Goal: Transaction & Acquisition: Purchase product/service

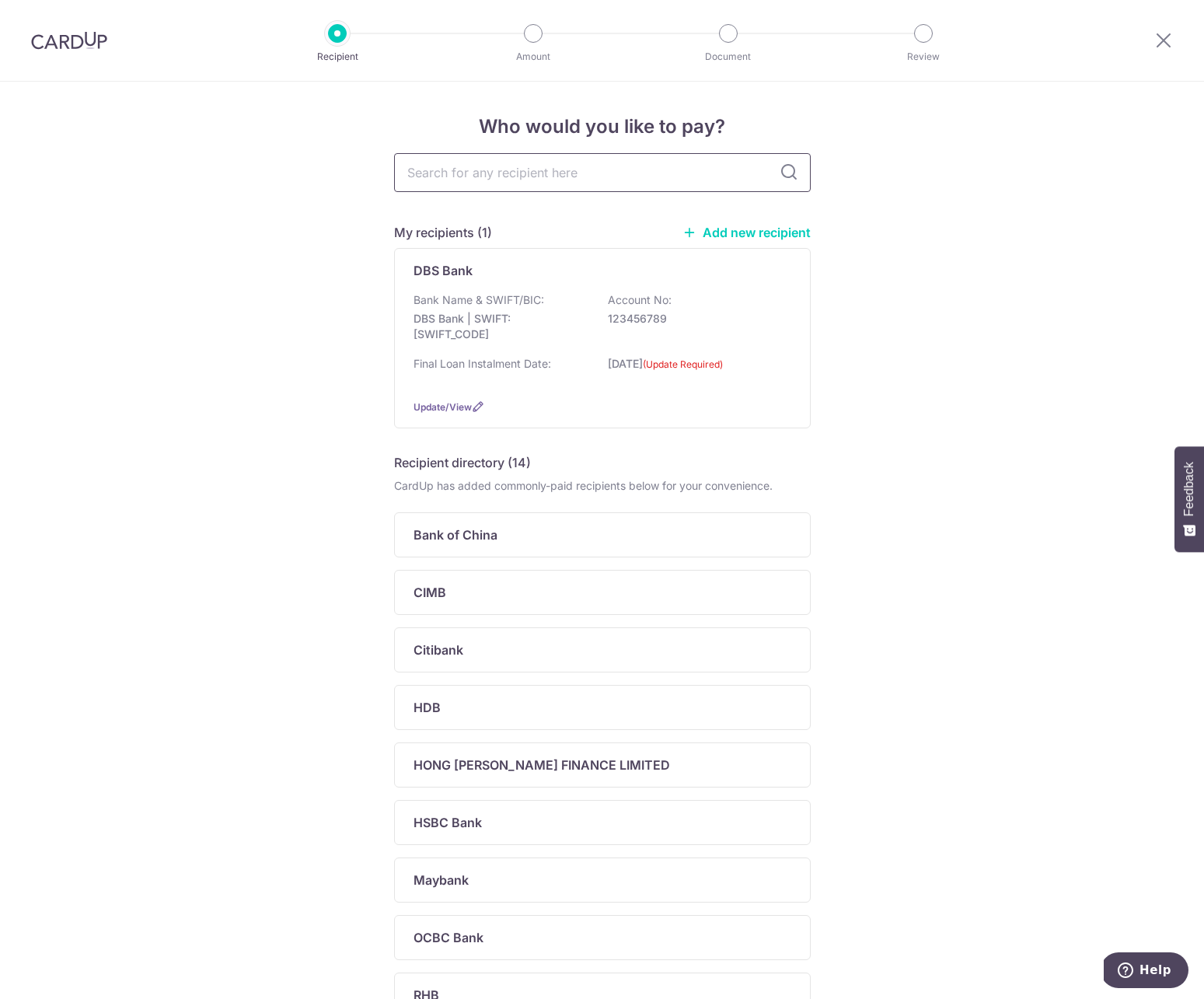
click at [547, 166] on input "text" at bounding box center [602, 172] width 417 height 39
click at [84, 49] on img at bounding box center [69, 40] width 76 height 18
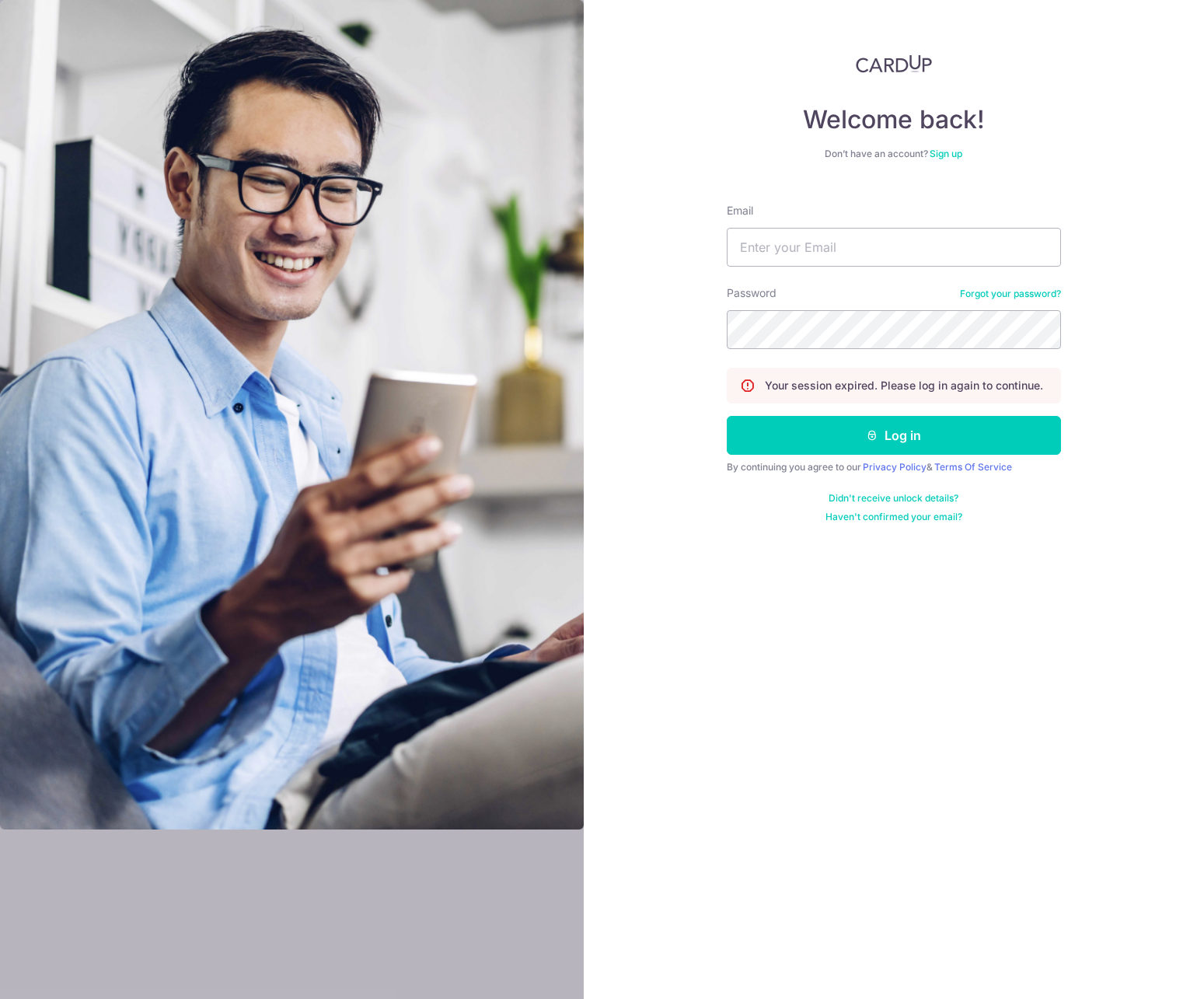
click at [74, 45] on div at bounding box center [291, 499] width 583 height 999
click at [759, 249] on input "Email" at bounding box center [894, 247] width 334 height 39
type input "hadyantosuryadi@yahoo.com"
click at [727, 416] on button "Log in" at bounding box center [894, 435] width 334 height 39
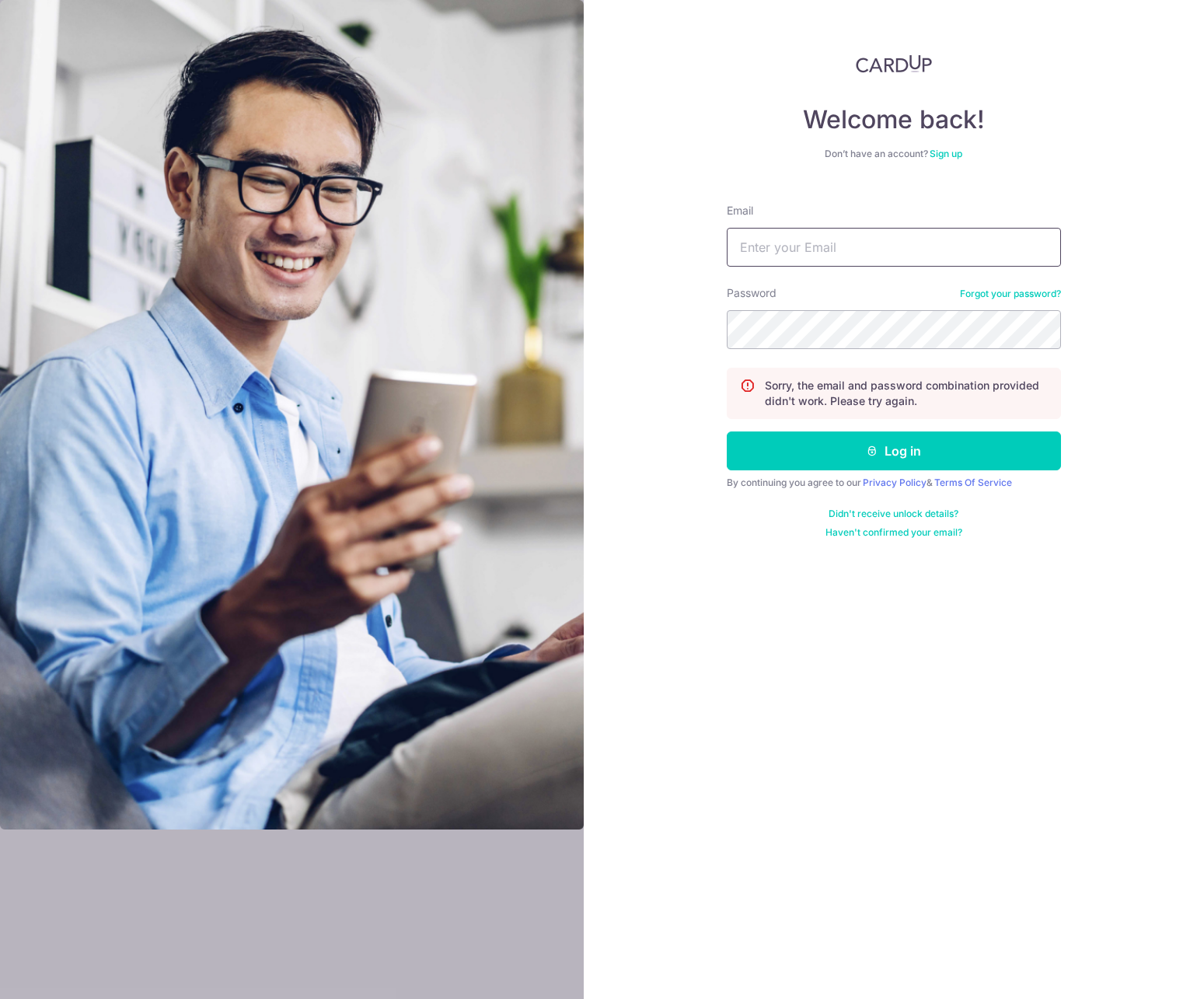
drag, startPoint x: 945, startPoint y: 276, endPoint x: 945, endPoint y: 262, distance: 14.0
click at [945, 273] on form "Email Password Forgot your password? Sorry, the email and password combination …" at bounding box center [894, 365] width 334 height 348
click at [945, 252] on input "Email" at bounding box center [894, 247] width 334 height 39
type input "hadyantosuryadi@yahoo.com"
click at [727, 431] on button "Log in" at bounding box center [894, 451] width 334 height 39
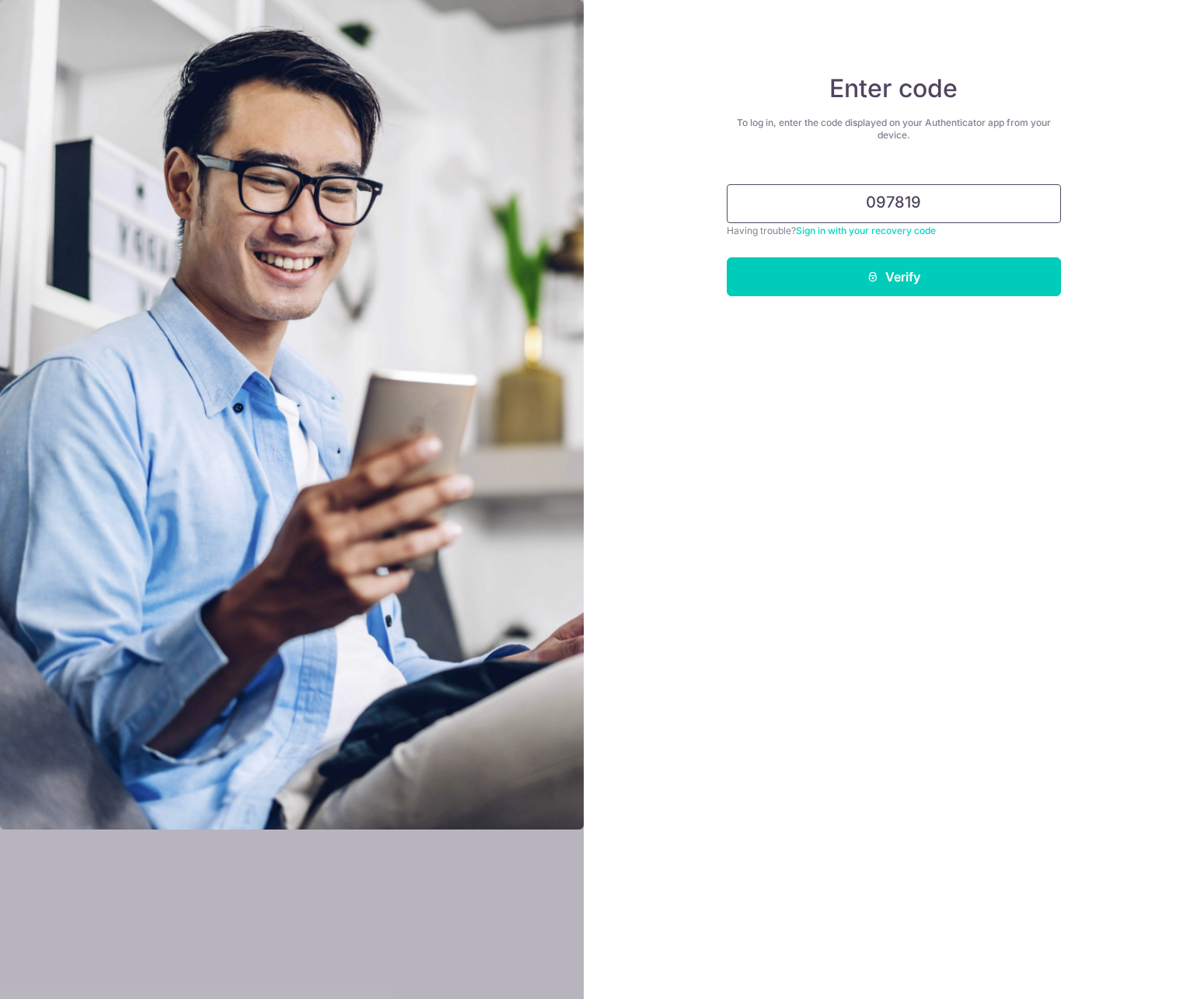
type input "097819"
click at [727, 257] on button "Verify" at bounding box center [894, 276] width 334 height 39
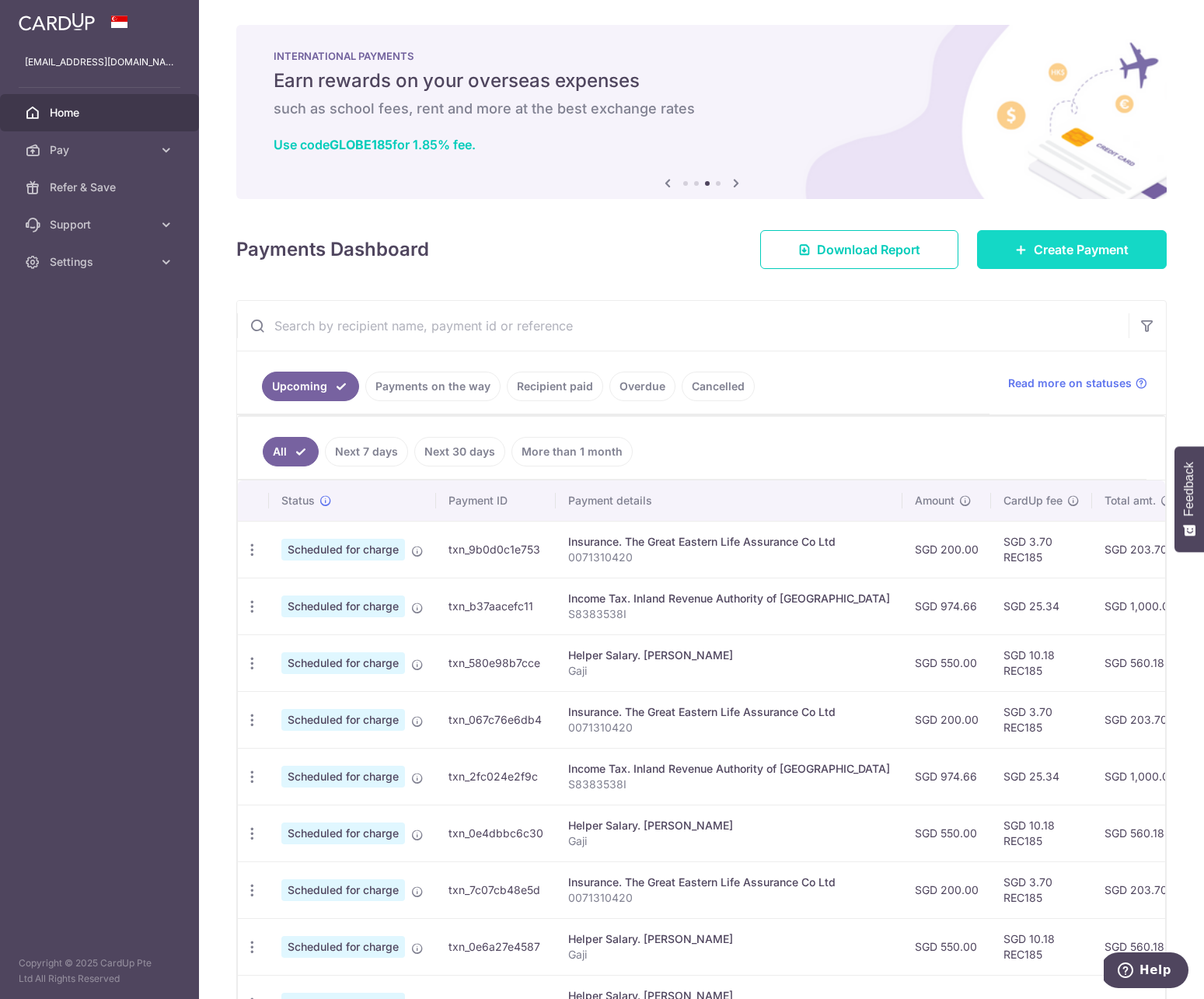
click at [1034, 243] on span "Create Payment" at bounding box center [1081, 249] width 95 height 18
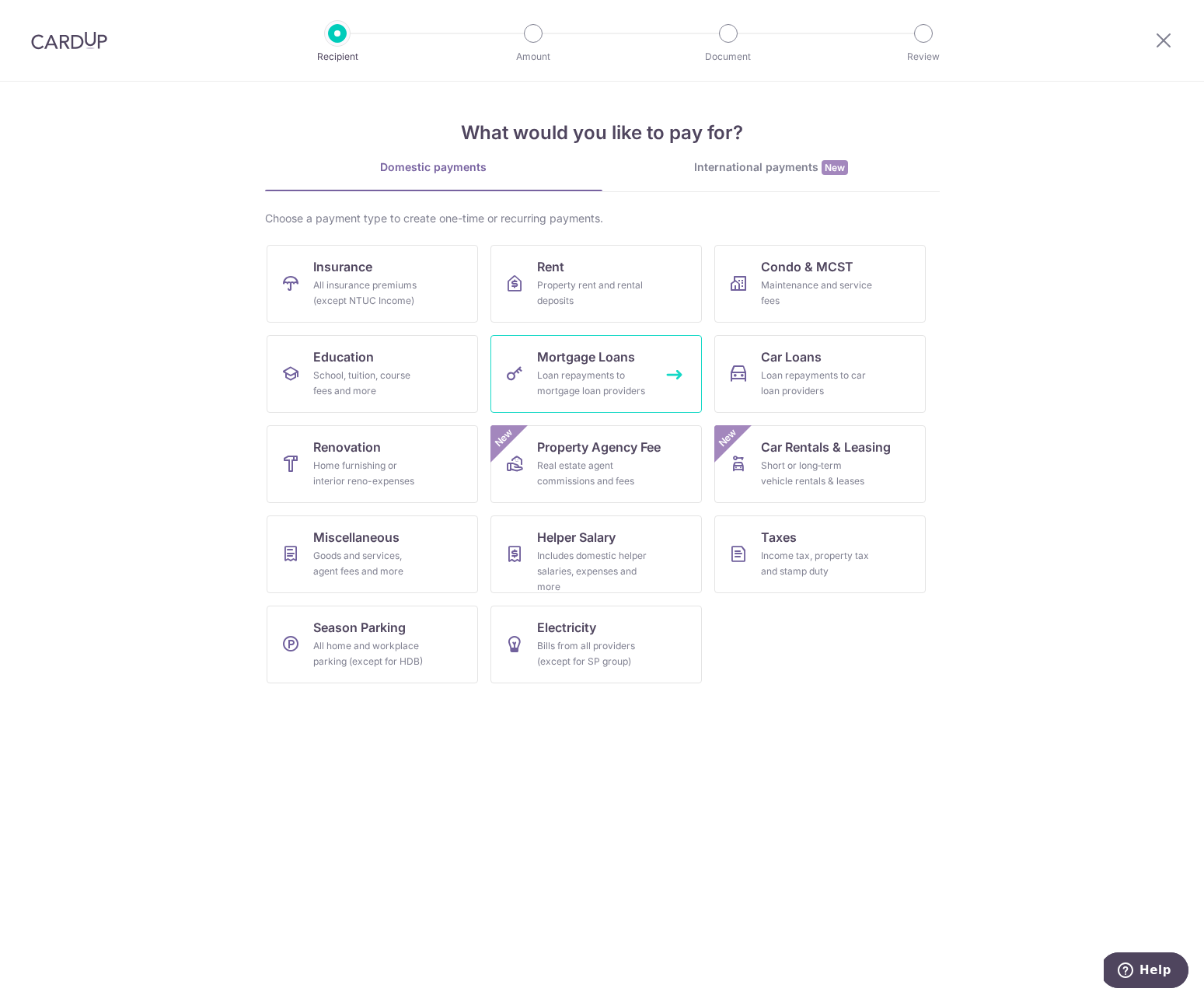
click at [580, 384] on div "Loan repayments to mortgage loan providers" at bounding box center [593, 383] width 112 height 31
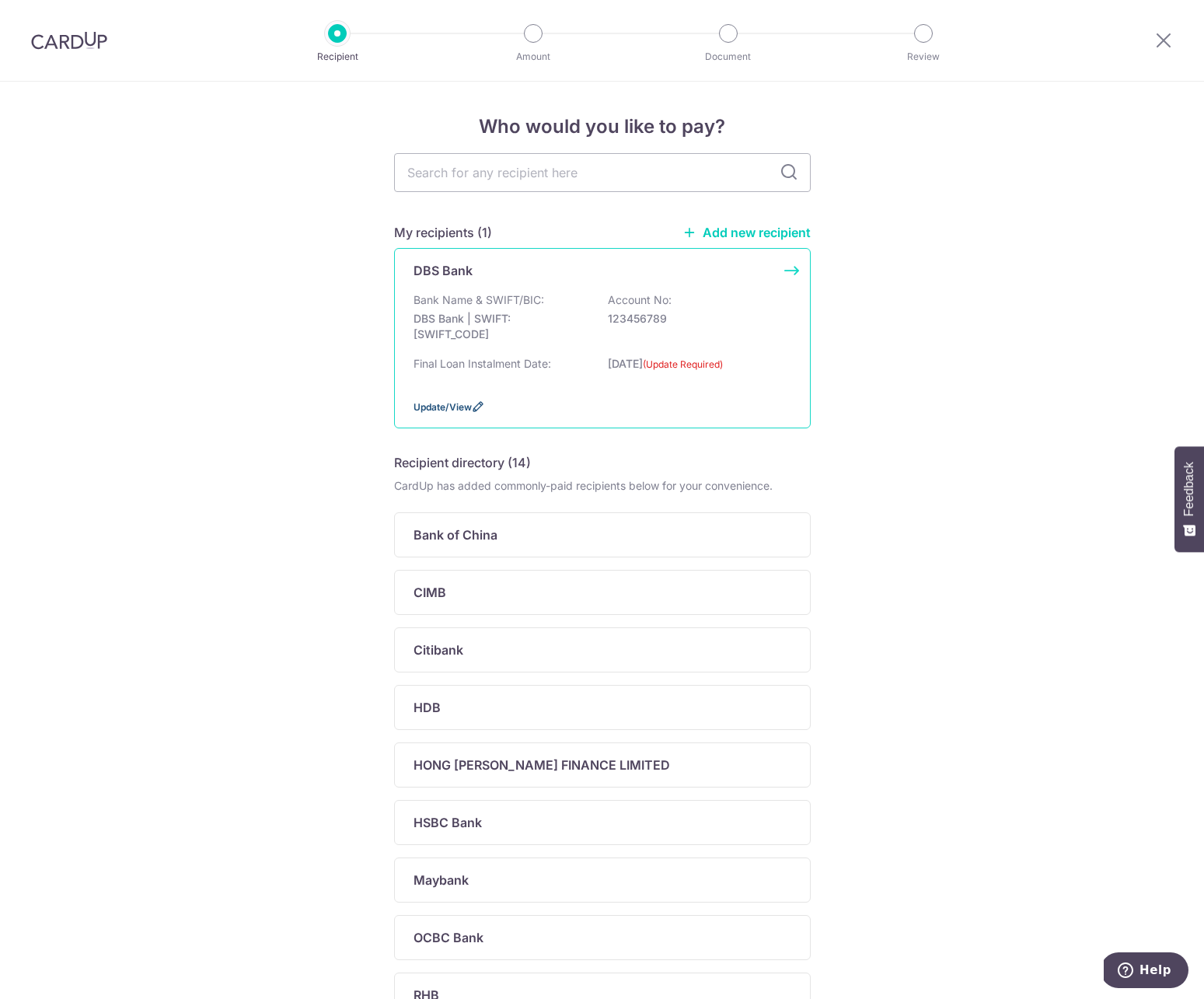
click at [461, 407] on span "Update/View" at bounding box center [442, 407] width 58 height 12
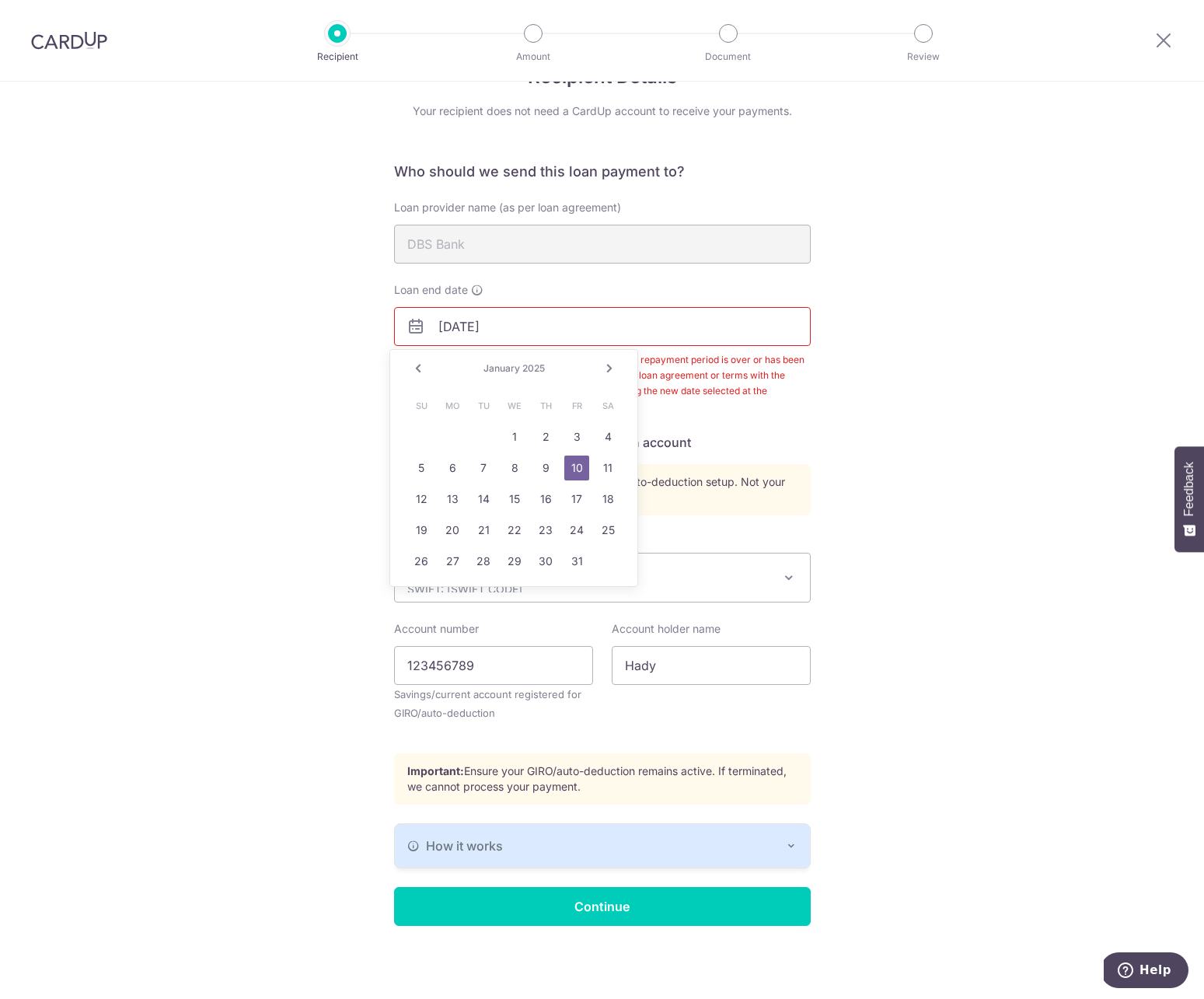
click at [518, 330] on input "01/10/2025" at bounding box center [602, 326] width 417 height 39
drag, startPoint x: 446, startPoint y: 323, endPoint x: 392, endPoint y: 329, distance: 54.3
click at [386, 327] on div "Recipient Details Your recipient does not need a CardUp account to receive your…" at bounding box center [602, 515] width 1204 height 967
click at [543, 374] on div "January 2025" at bounding box center [513, 369] width 114 height 13
click at [539, 372] on span "2025" at bounding box center [533, 368] width 22 height 12
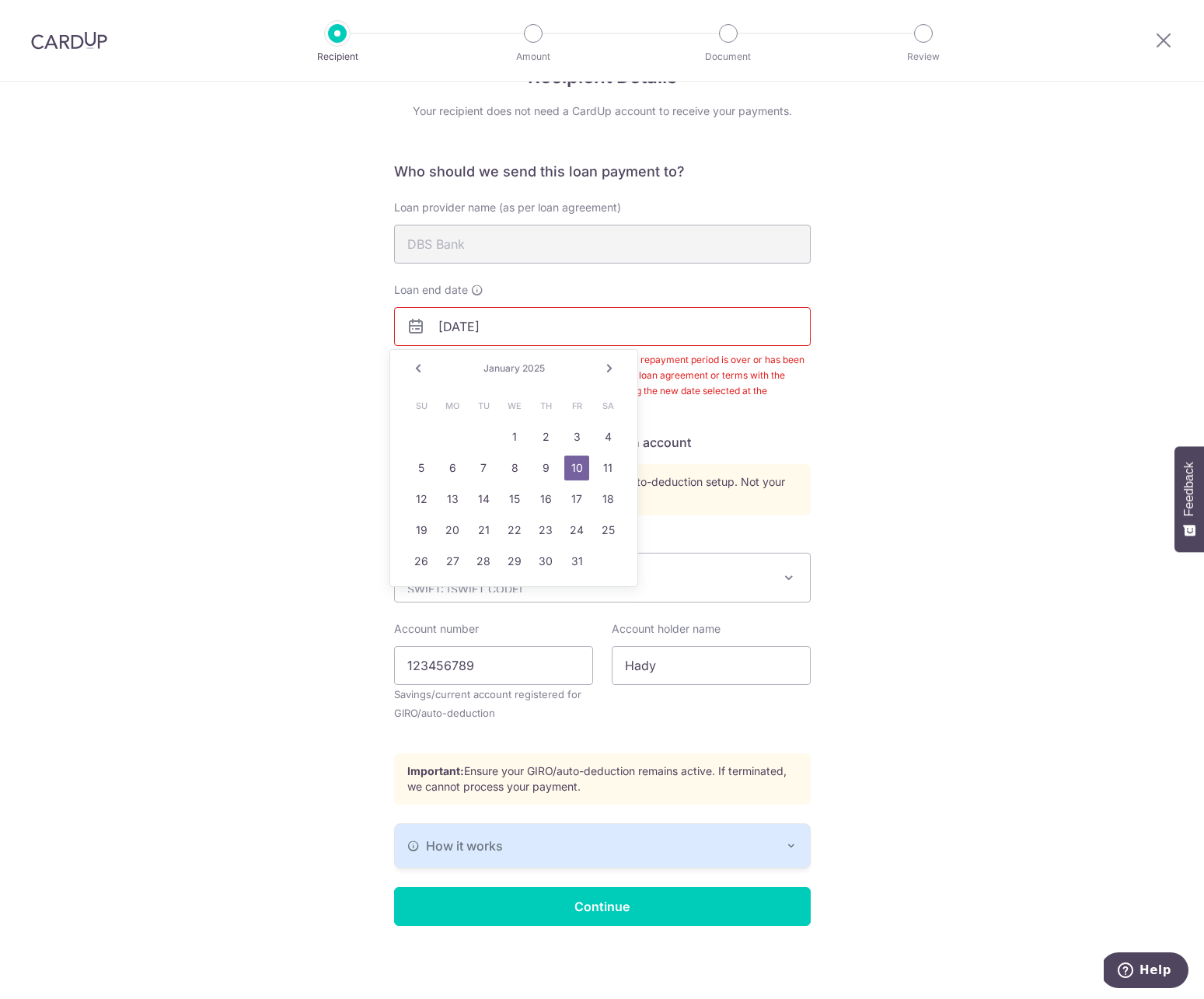
click at [535, 373] on span "2025" at bounding box center [533, 368] width 22 height 12
click at [534, 371] on span "2025" at bounding box center [533, 368] width 22 height 12
click at [617, 367] on link "Next" at bounding box center [609, 368] width 18 height 18
click at [611, 368] on link "Next" at bounding box center [609, 368] width 18 height 18
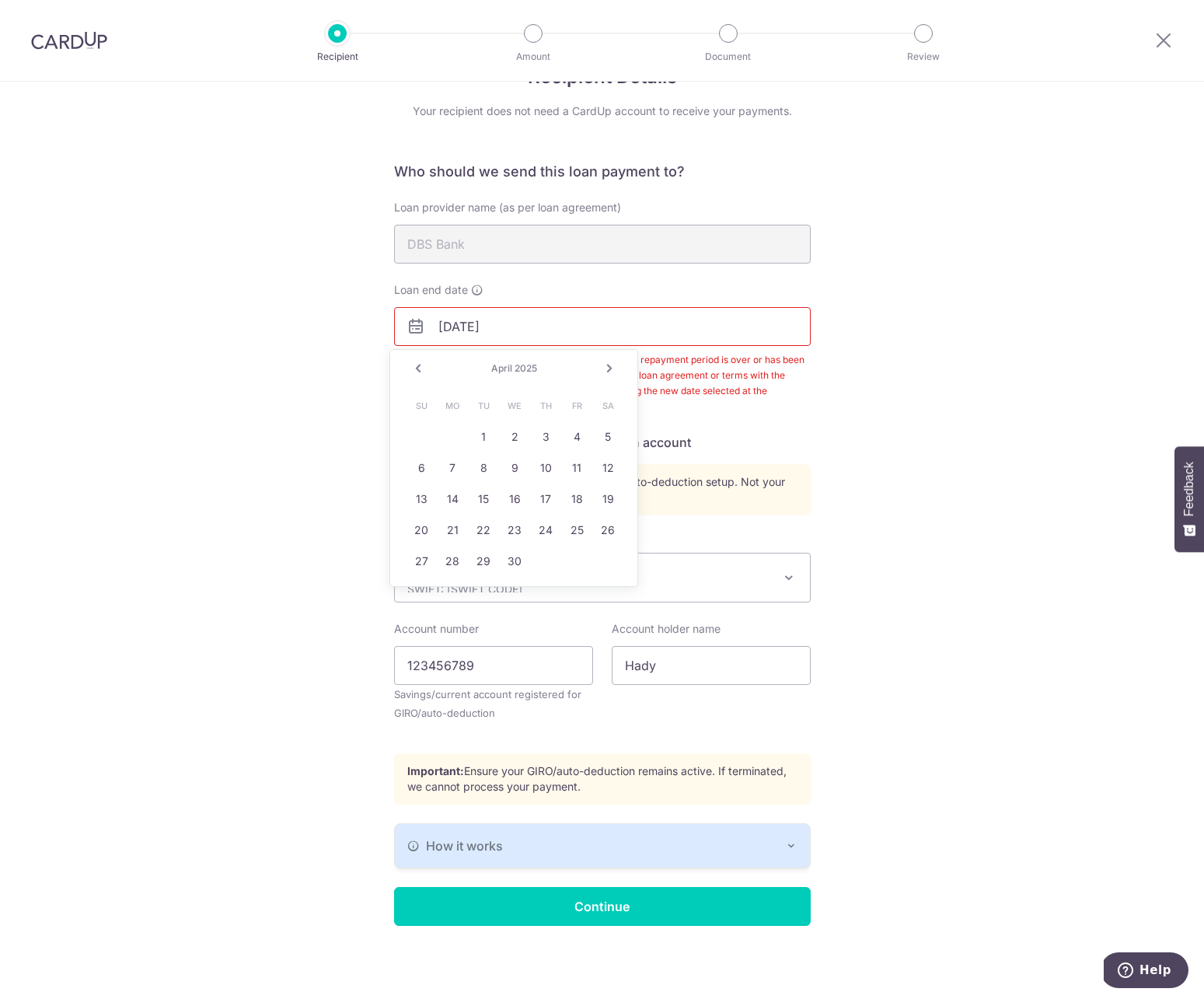
click at [547, 365] on div "April 2025" at bounding box center [513, 369] width 114 height 13
click at [518, 329] on input "01/10/2025" at bounding box center [602, 326] width 417 height 39
click at [508, 499] on link "15" at bounding box center [514, 498] width 25 height 25
type input "01/15/2031"
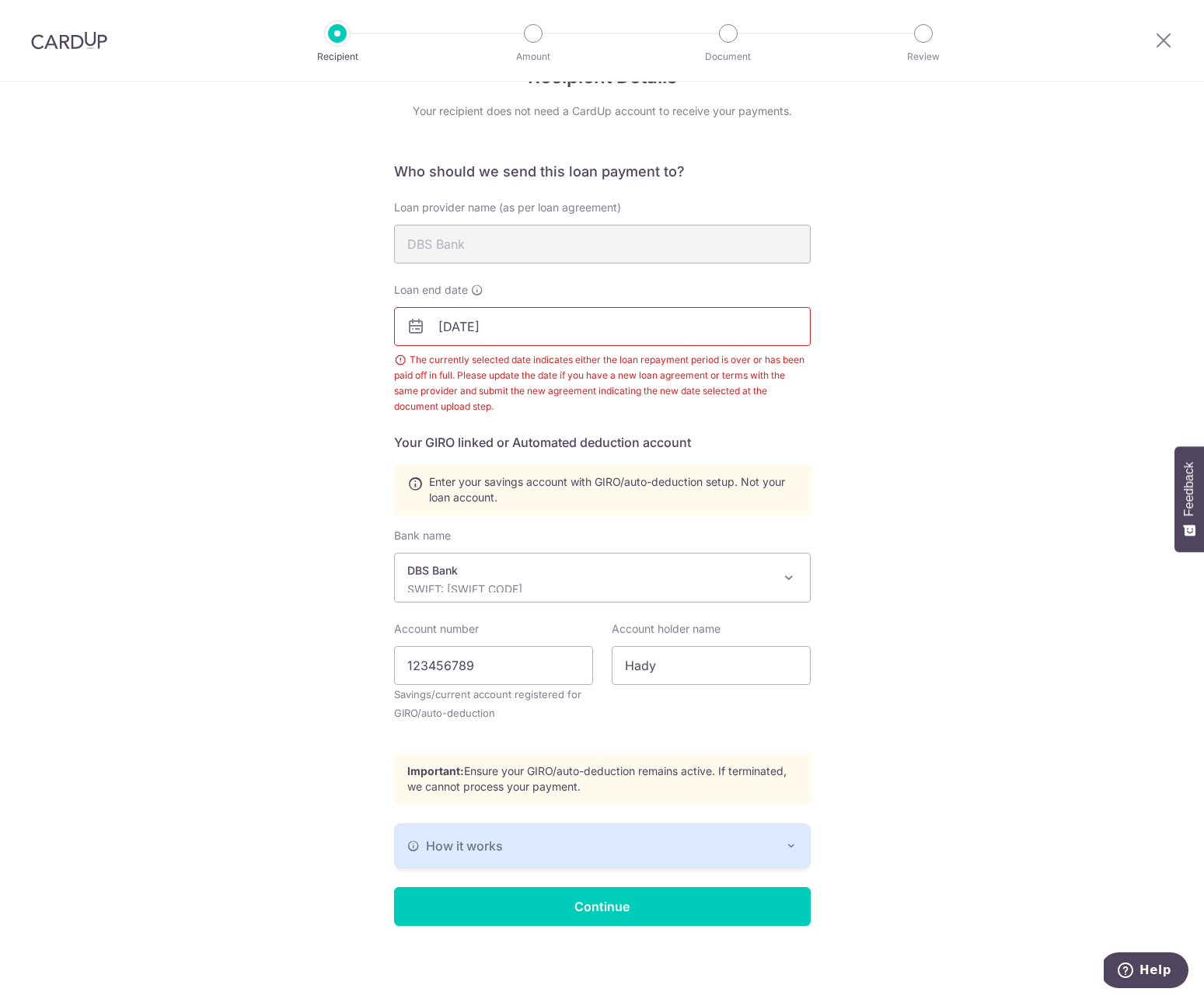
click at [679, 689] on div "Account holder name Hady" at bounding box center [711, 681] width 217 height 119
drag, startPoint x: 681, startPoint y: 665, endPoint x: 598, endPoint y: 665, distance: 83.0
click at [680, 665] on input "Hady" at bounding box center [711, 665] width 199 height 39
click at [532, 661] on input "123456789" at bounding box center [493, 665] width 199 height 39
paste input "45408962"
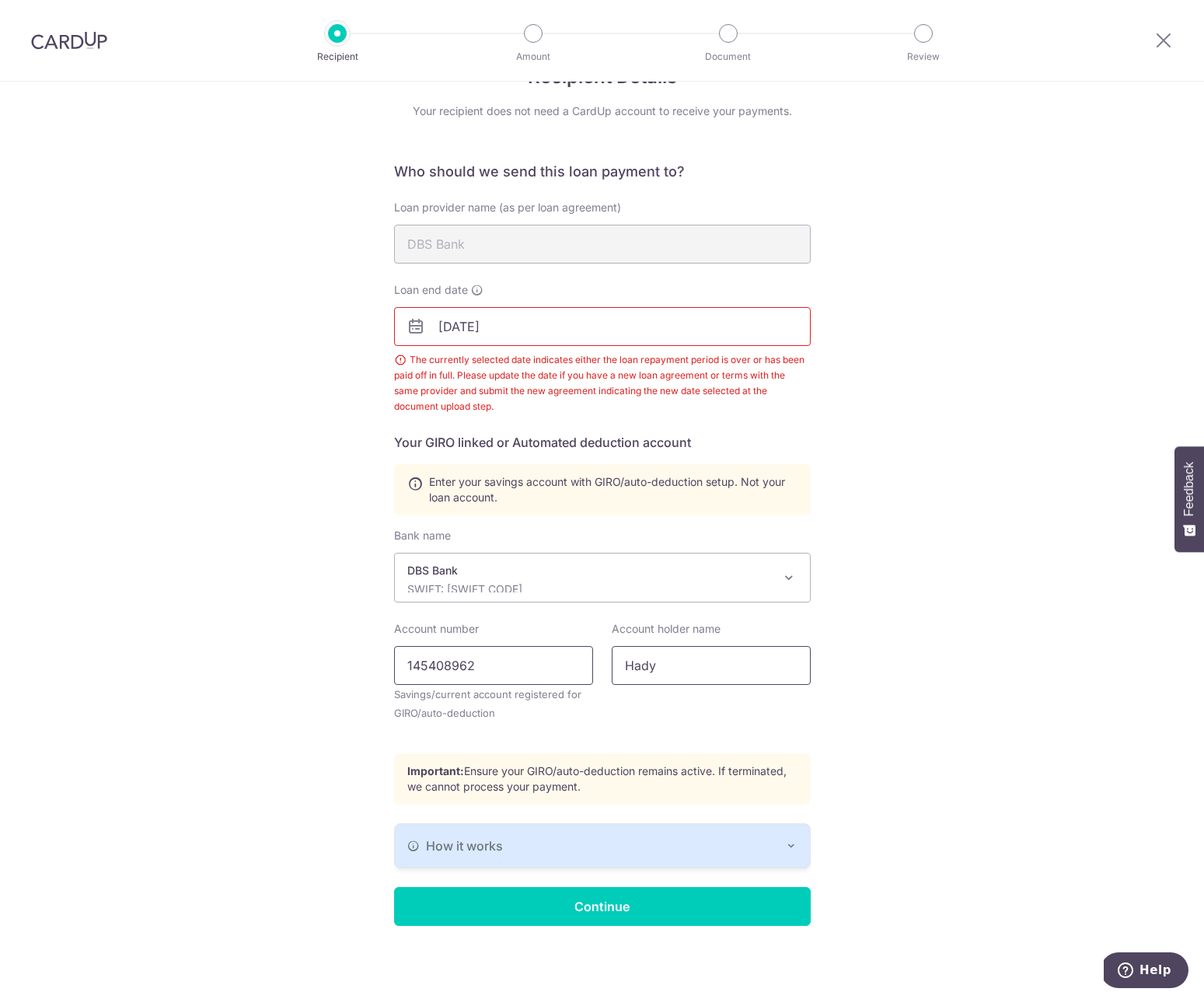
type input "145408962"
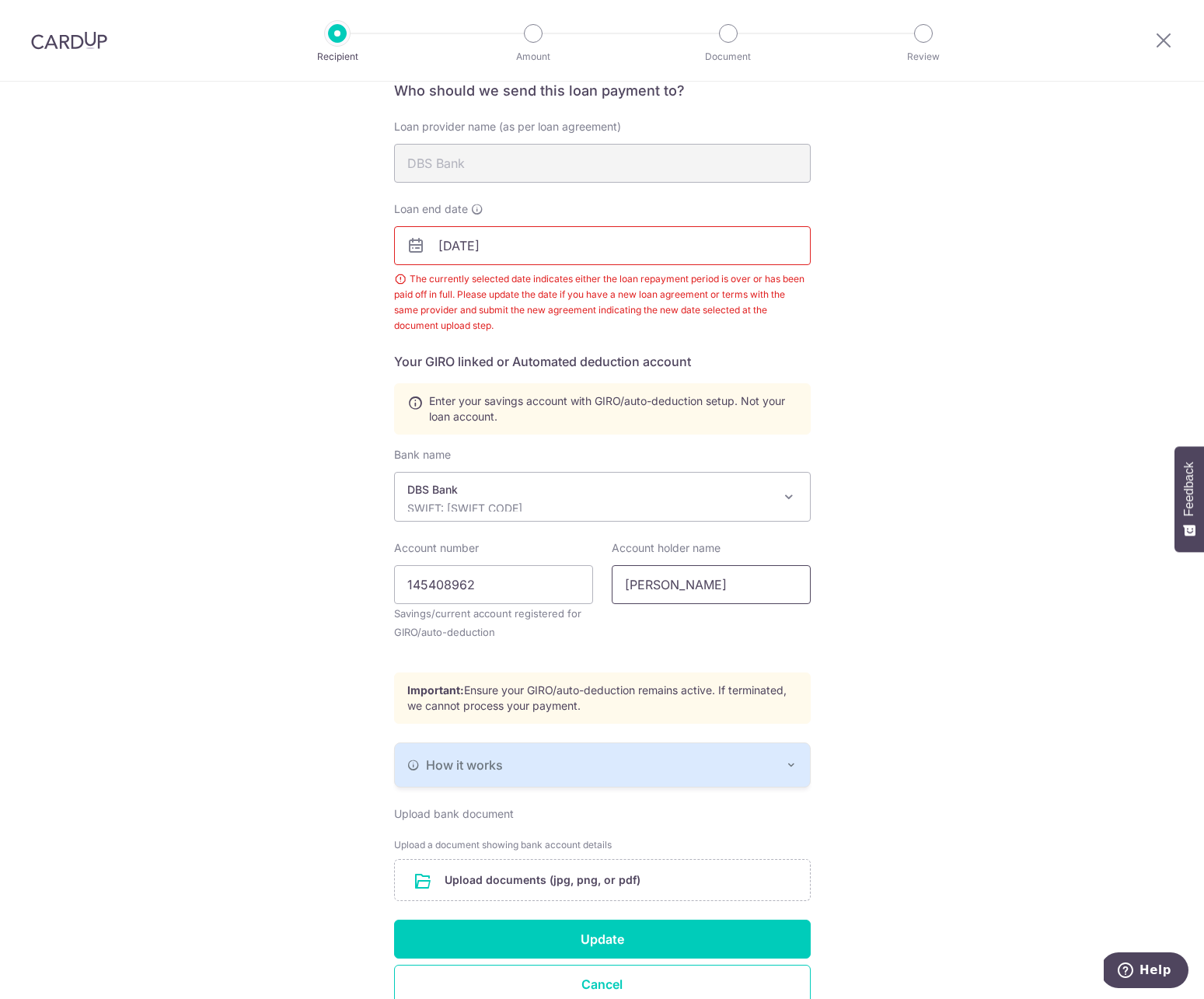
scroll to position [209, 0]
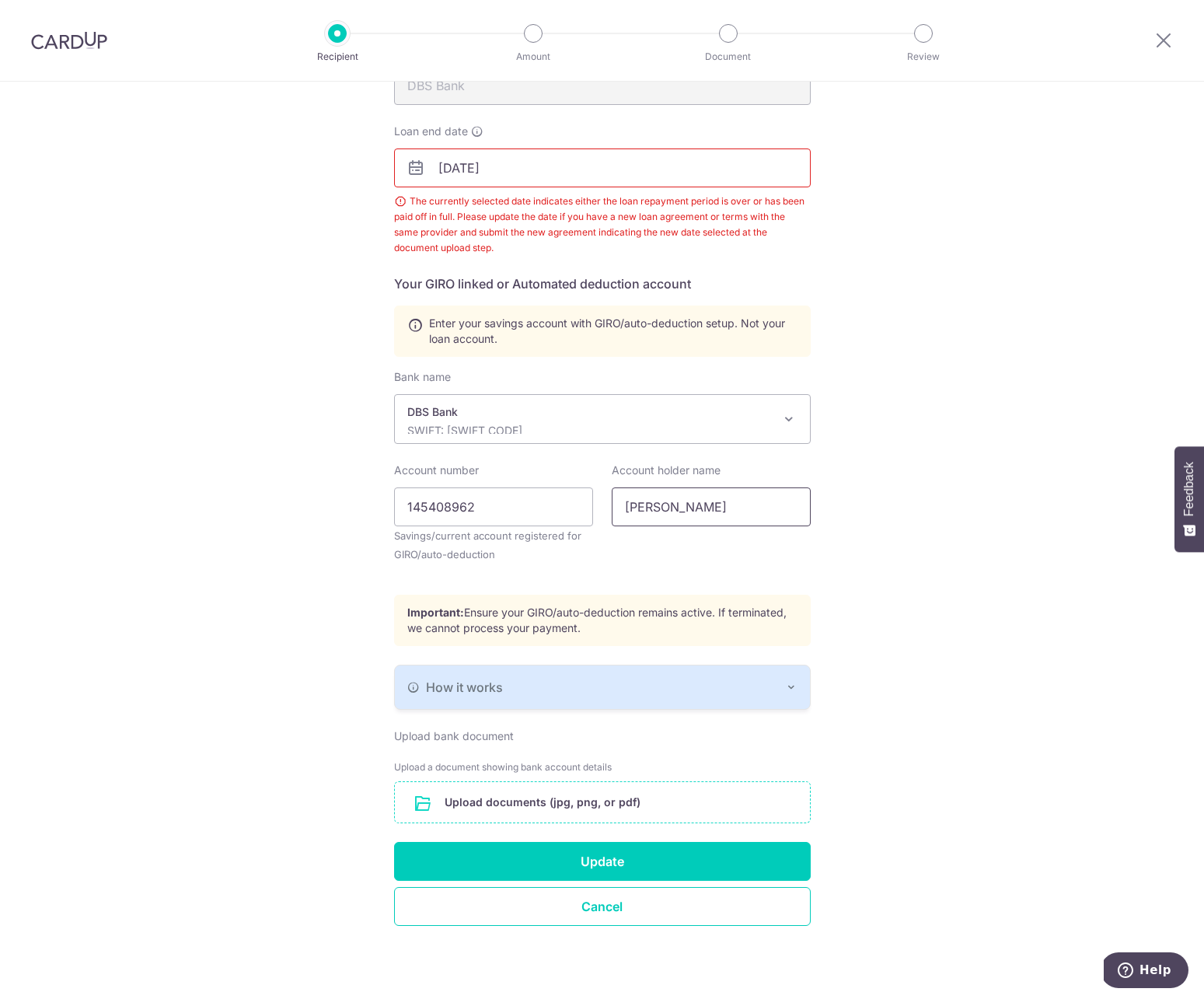
type input "Hadyanto Suryadi Isnadi"
click at [569, 804] on input "file" at bounding box center [602, 802] width 415 height 41
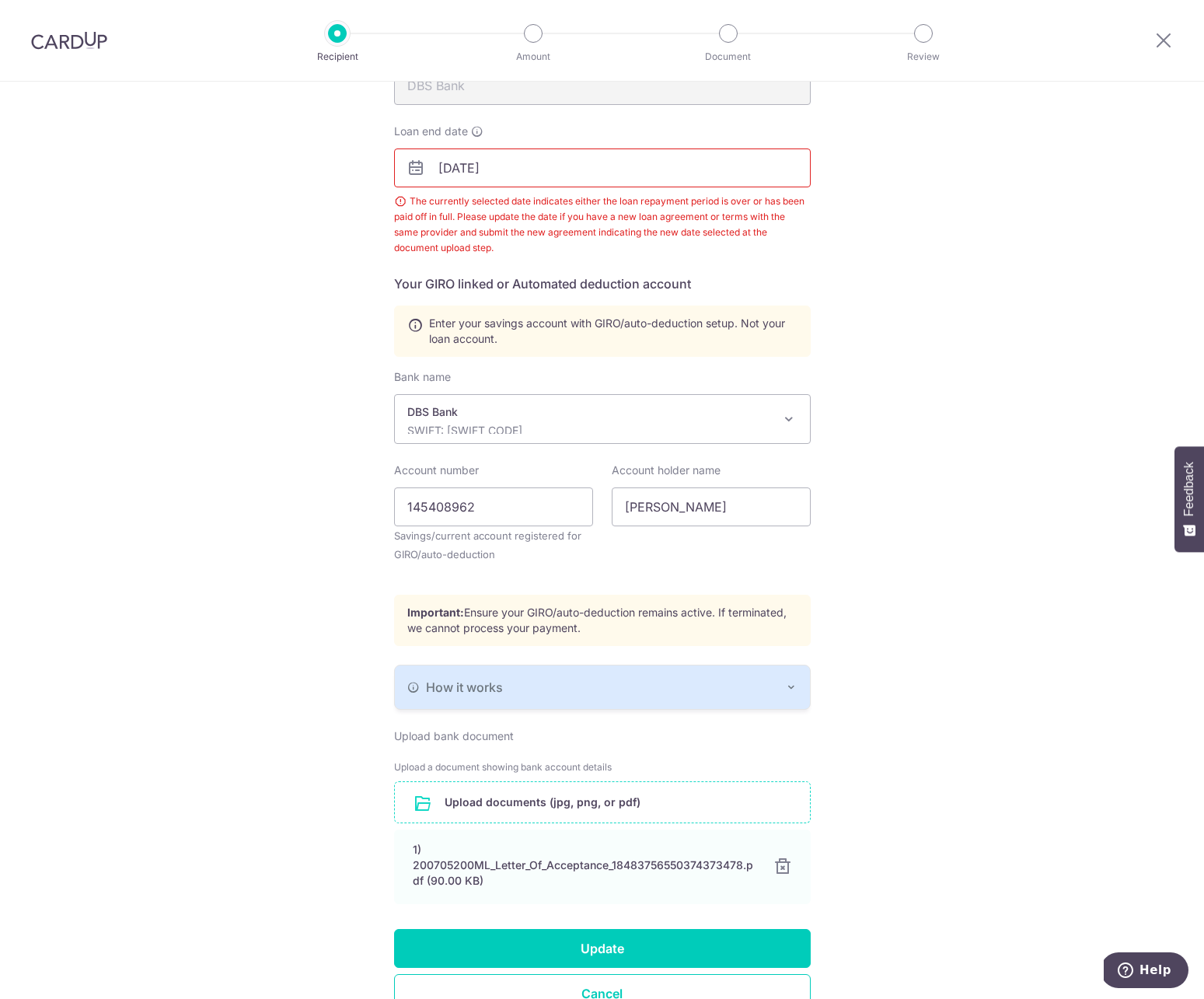
click at [523, 784] on input "file" at bounding box center [602, 802] width 415 height 41
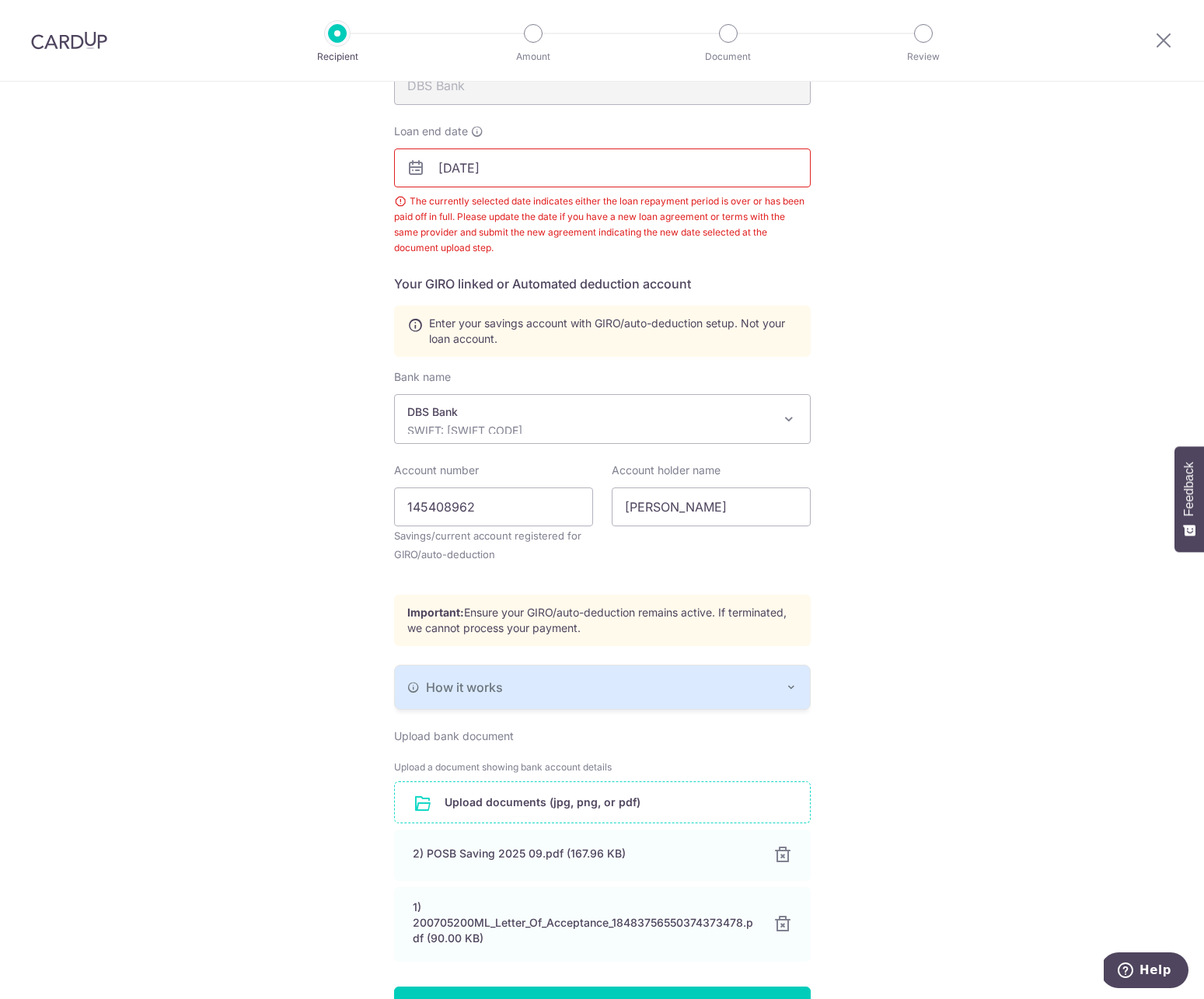
scroll to position [353, 0]
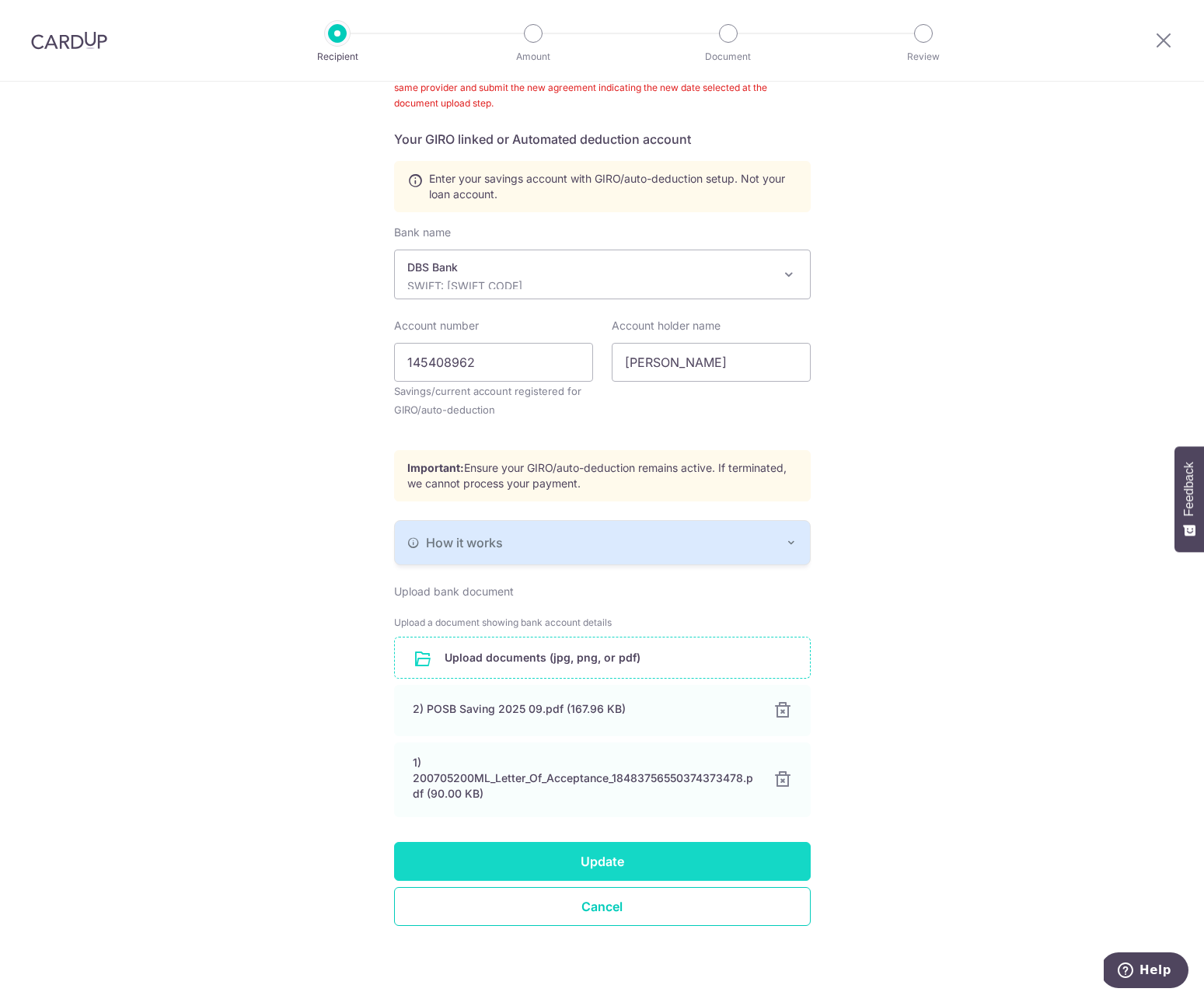
click at [656, 845] on button "Update" at bounding box center [602, 861] width 417 height 39
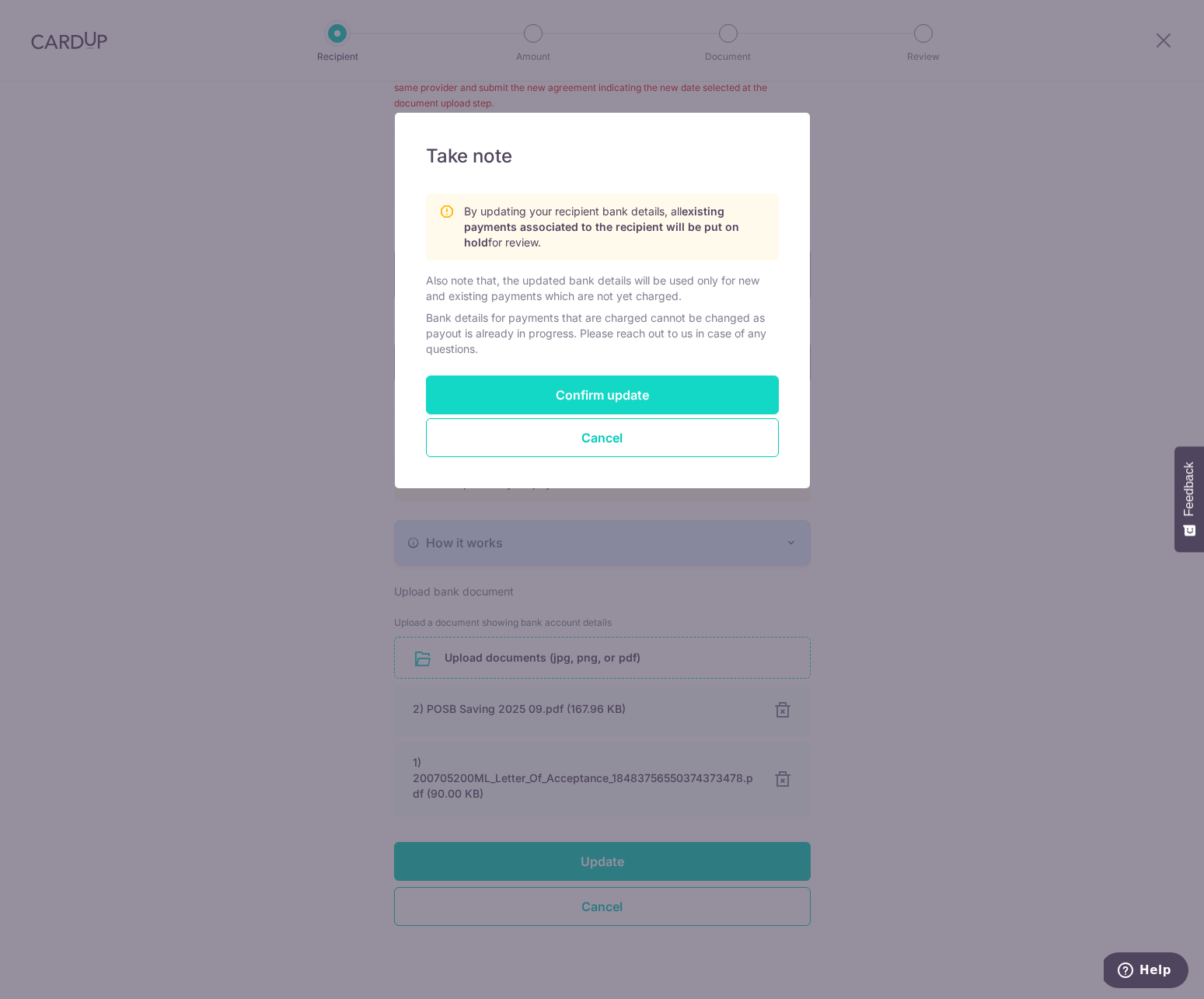
click at [590, 392] on button "Confirm update" at bounding box center [602, 395] width 353 height 39
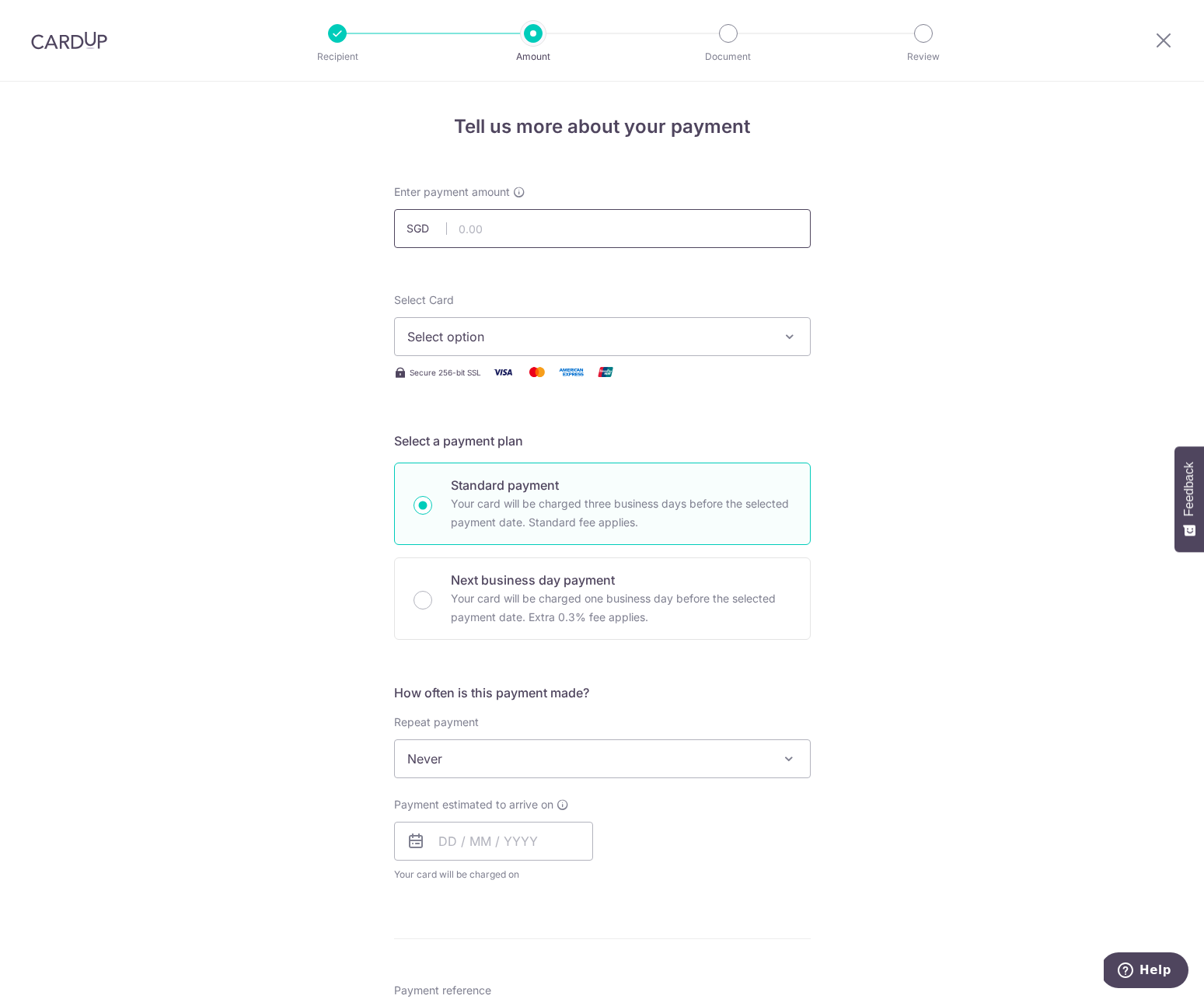
click at [524, 224] on input "text" at bounding box center [602, 228] width 417 height 39
type input "978.00"
click at [525, 331] on span "Select option" at bounding box center [588, 336] width 362 height 18
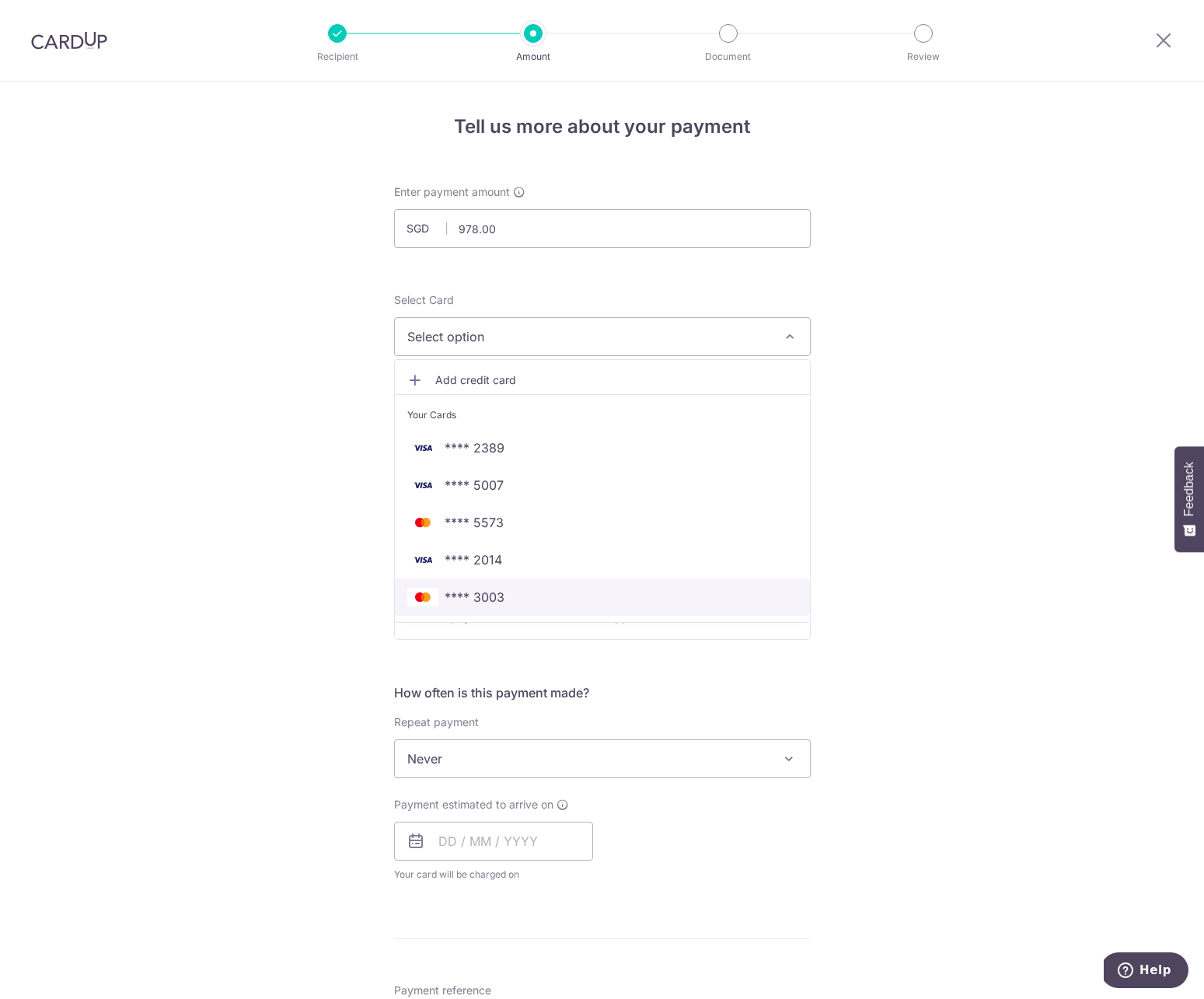
click at [530, 588] on span "**** 3003" at bounding box center [602, 596] width 390 height 18
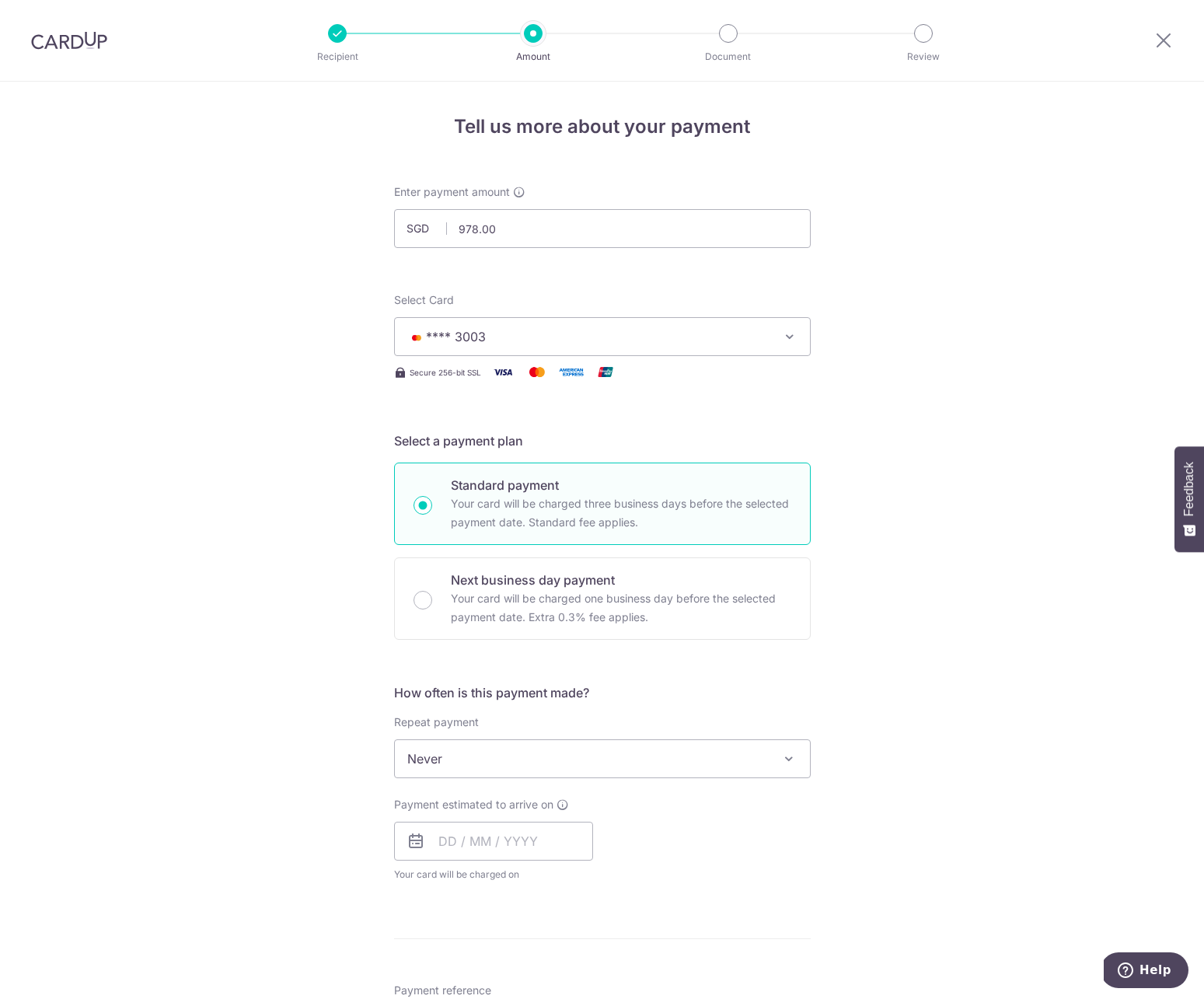
click at [566, 756] on span "Never" at bounding box center [602, 759] width 415 height 37
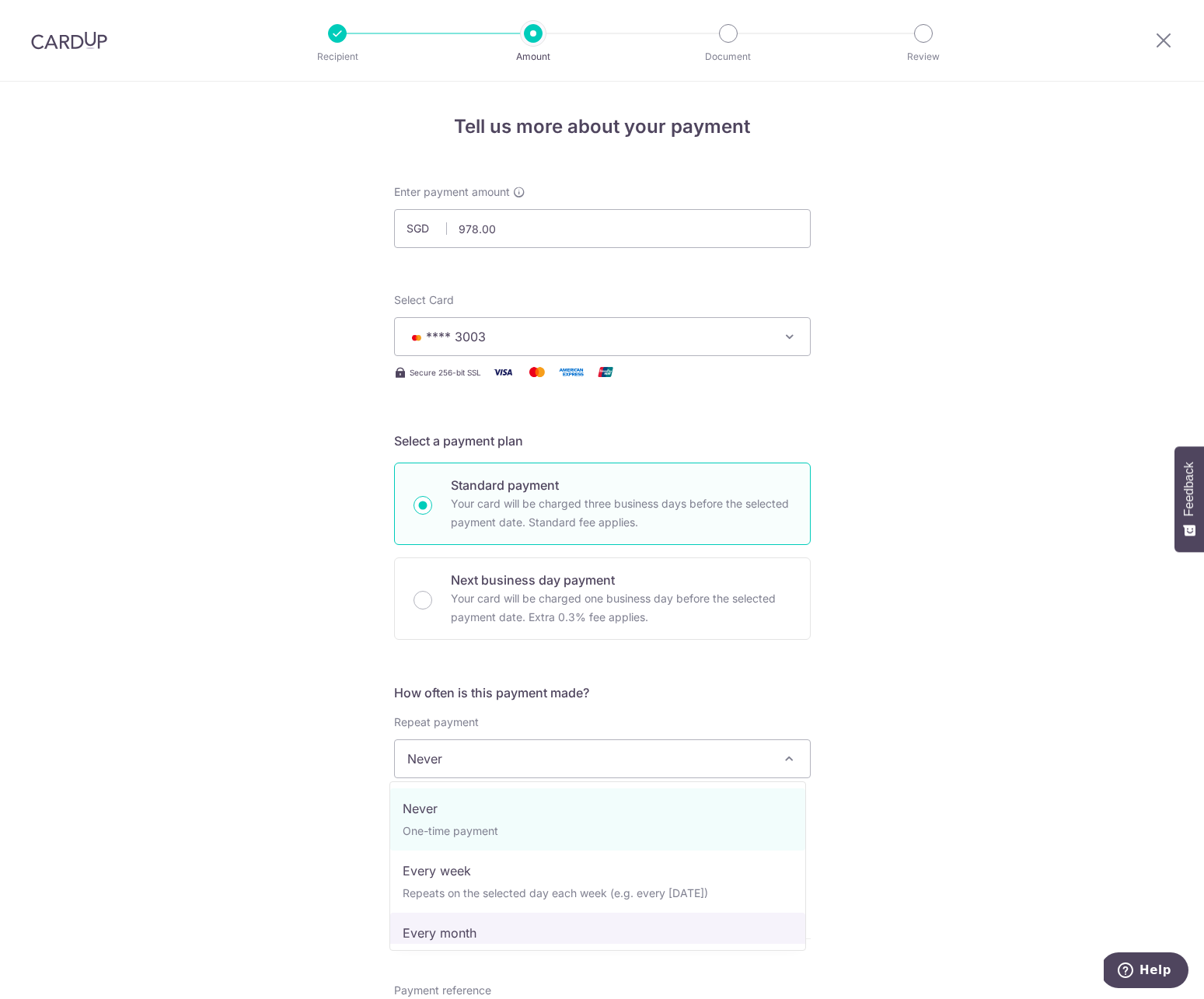
select select "3"
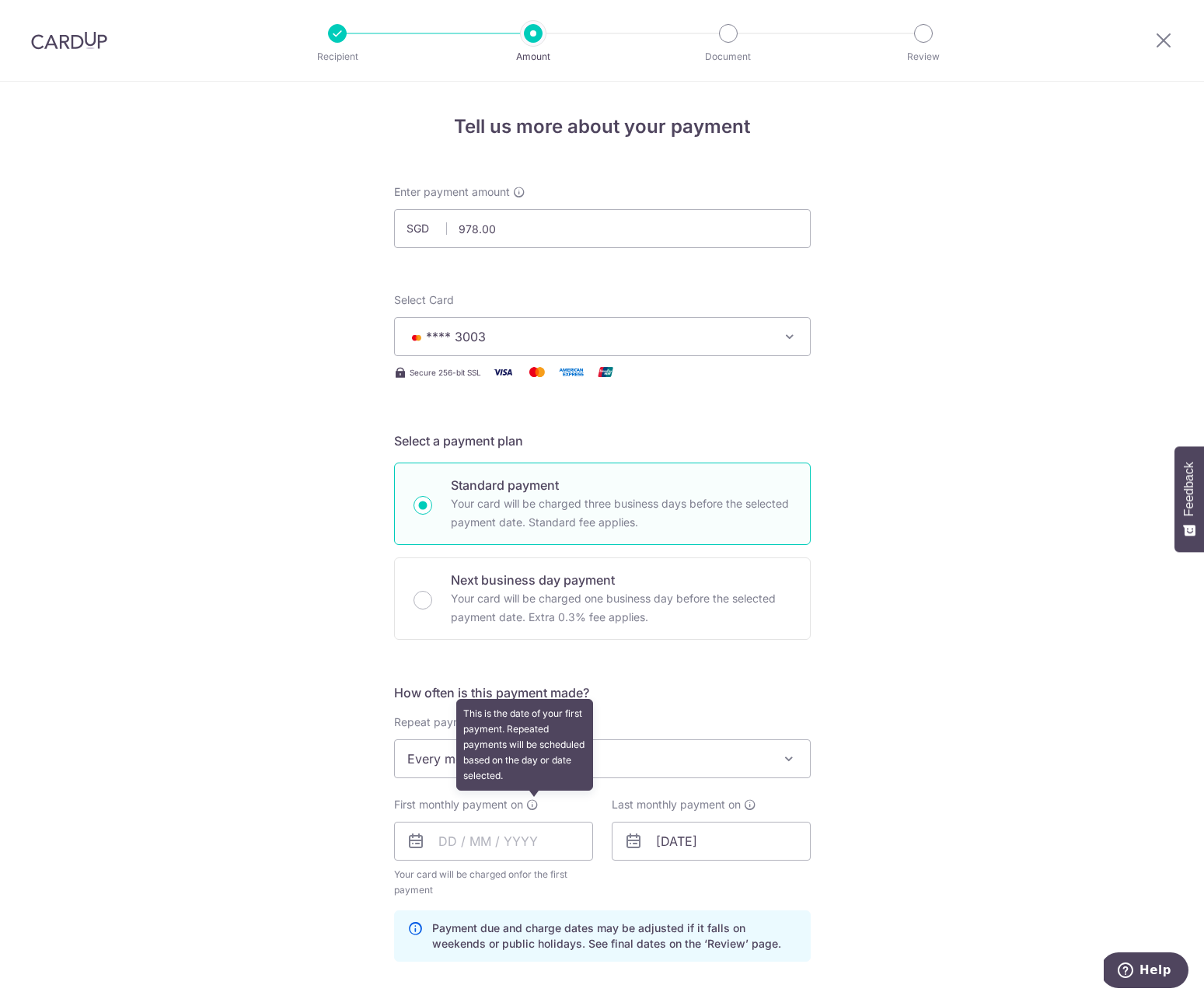
scroll to position [505, 0]
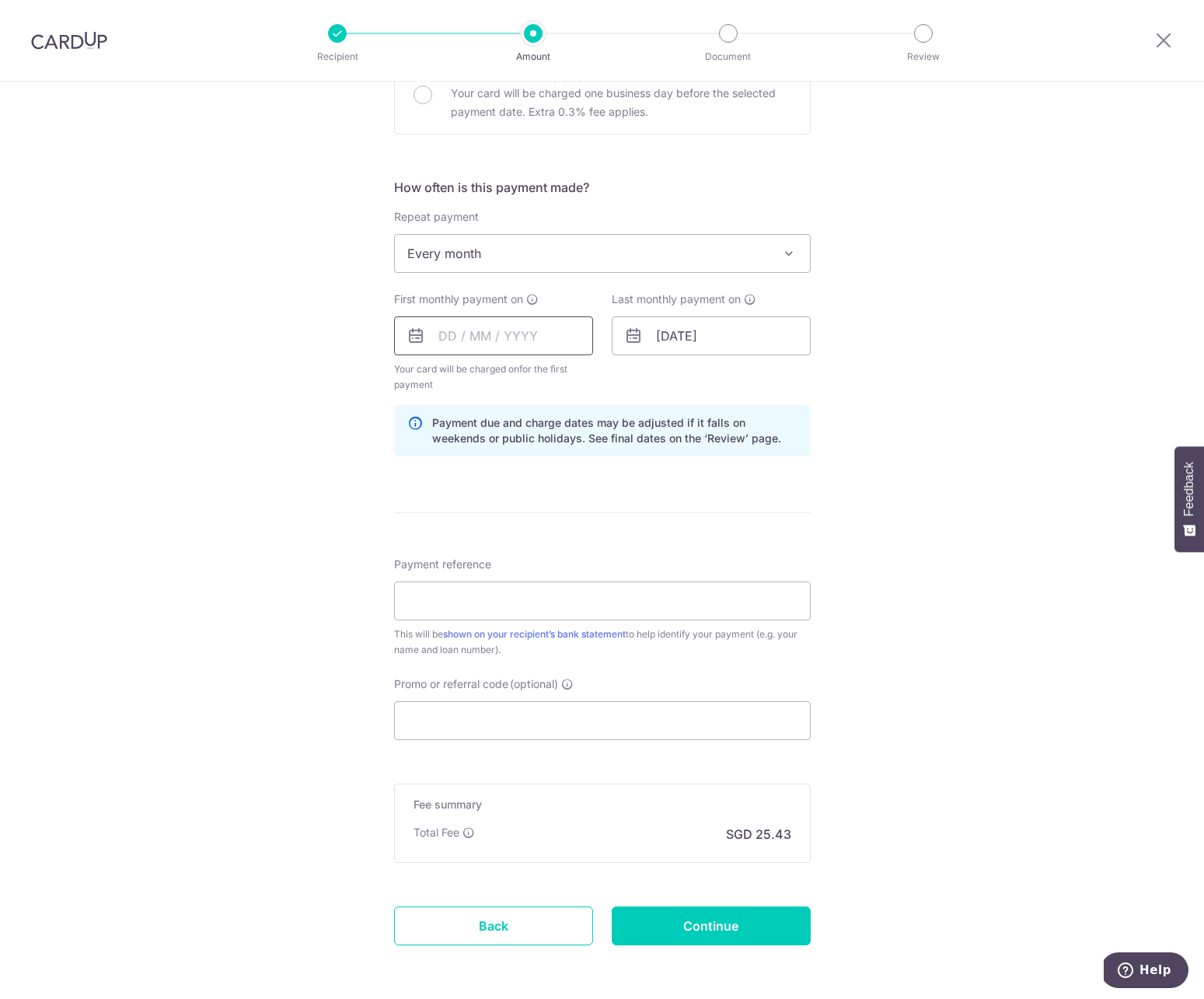
click at [510, 346] on input "text" at bounding box center [493, 336] width 199 height 39
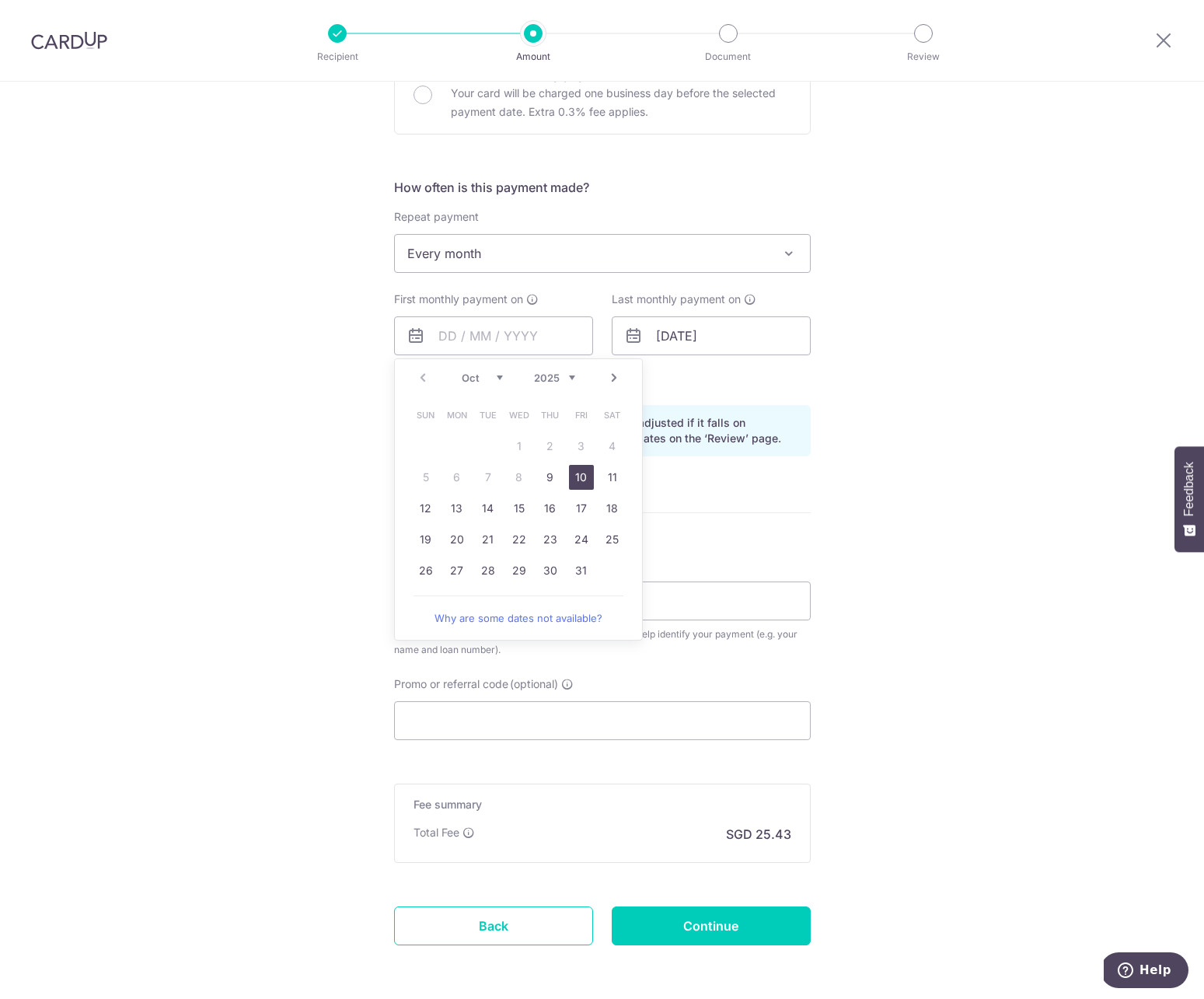
click at [576, 478] on link "10" at bounding box center [581, 477] width 25 height 25
type input "[DATE]"
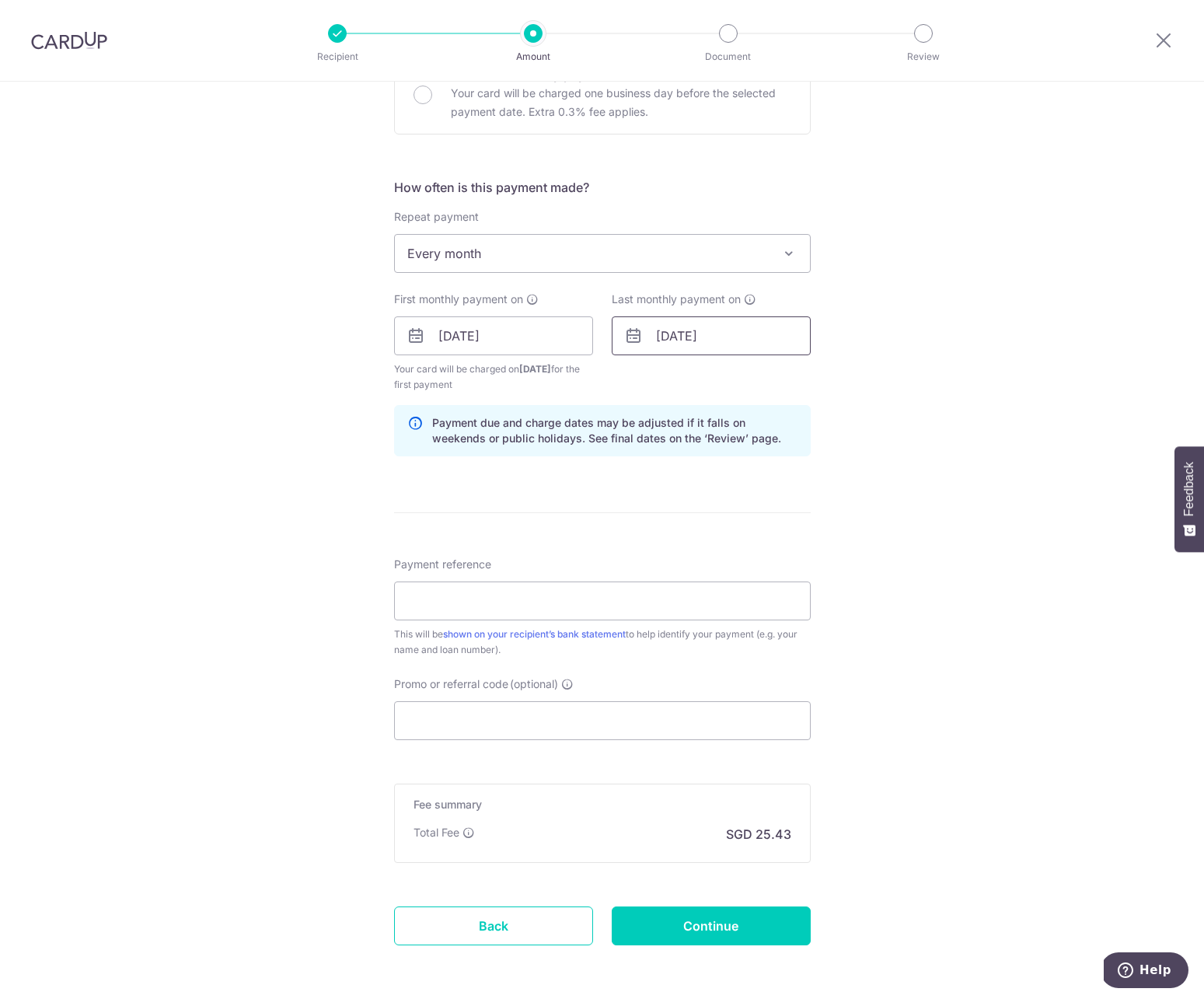
click at [678, 350] on input "[DATE]" at bounding box center [711, 336] width 199 height 39
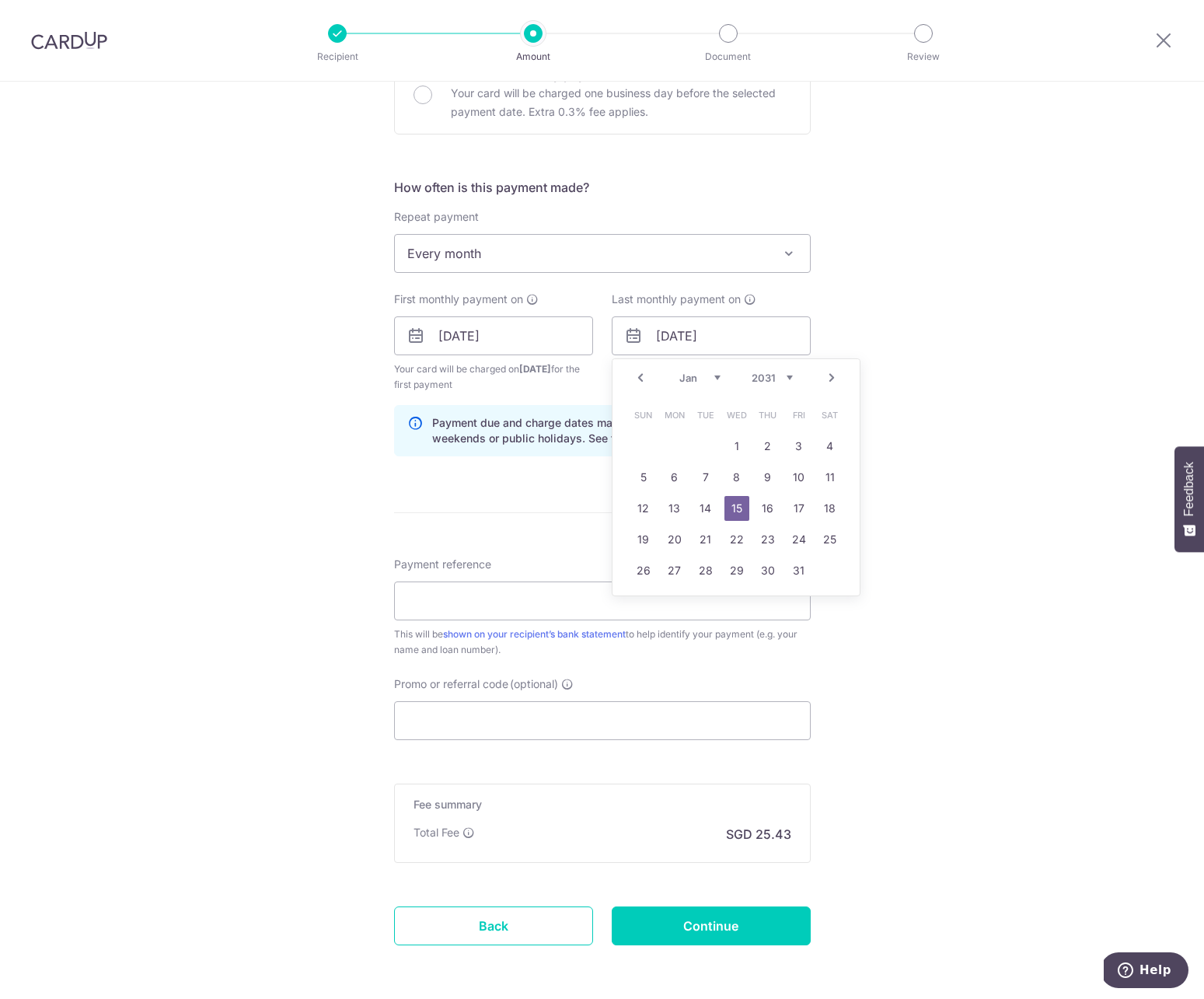
click at [566, 478] on form "Enter payment amount SGD 978.00 978.00 Select Card **** 3003 Add credit card Yo…" at bounding box center [602, 334] width 417 height 1310
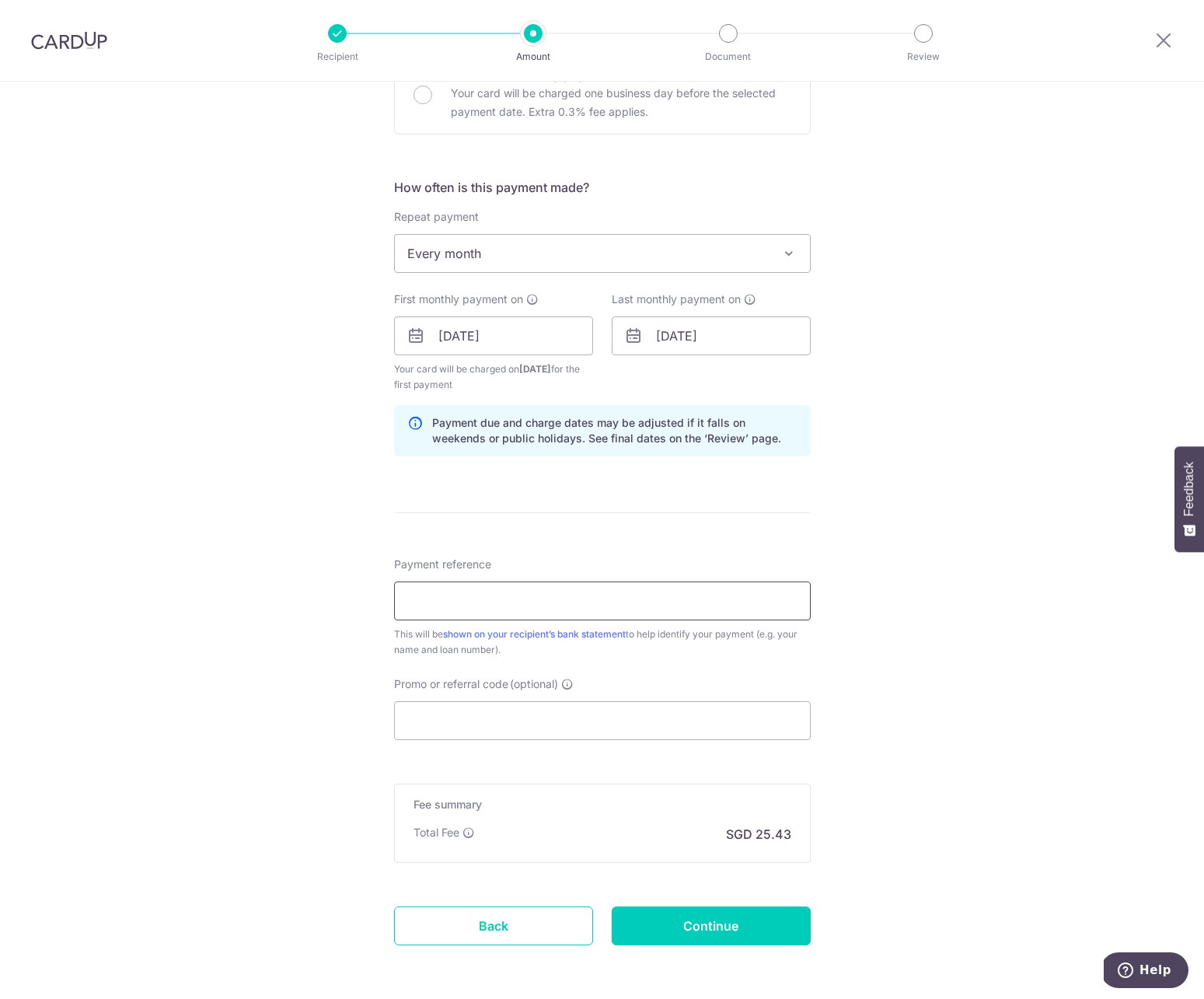
click at [504, 593] on input "Payment reference" at bounding box center [602, 601] width 417 height 39
click at [454, 617] on input "Payment reference" at bounding box center [602, 601] width 417 height 39
type input "CU_HousingLoan"
click at [484, 716] on input "Promo or referral code (optional)" at bounding box center [602, 720] width 417 height 39
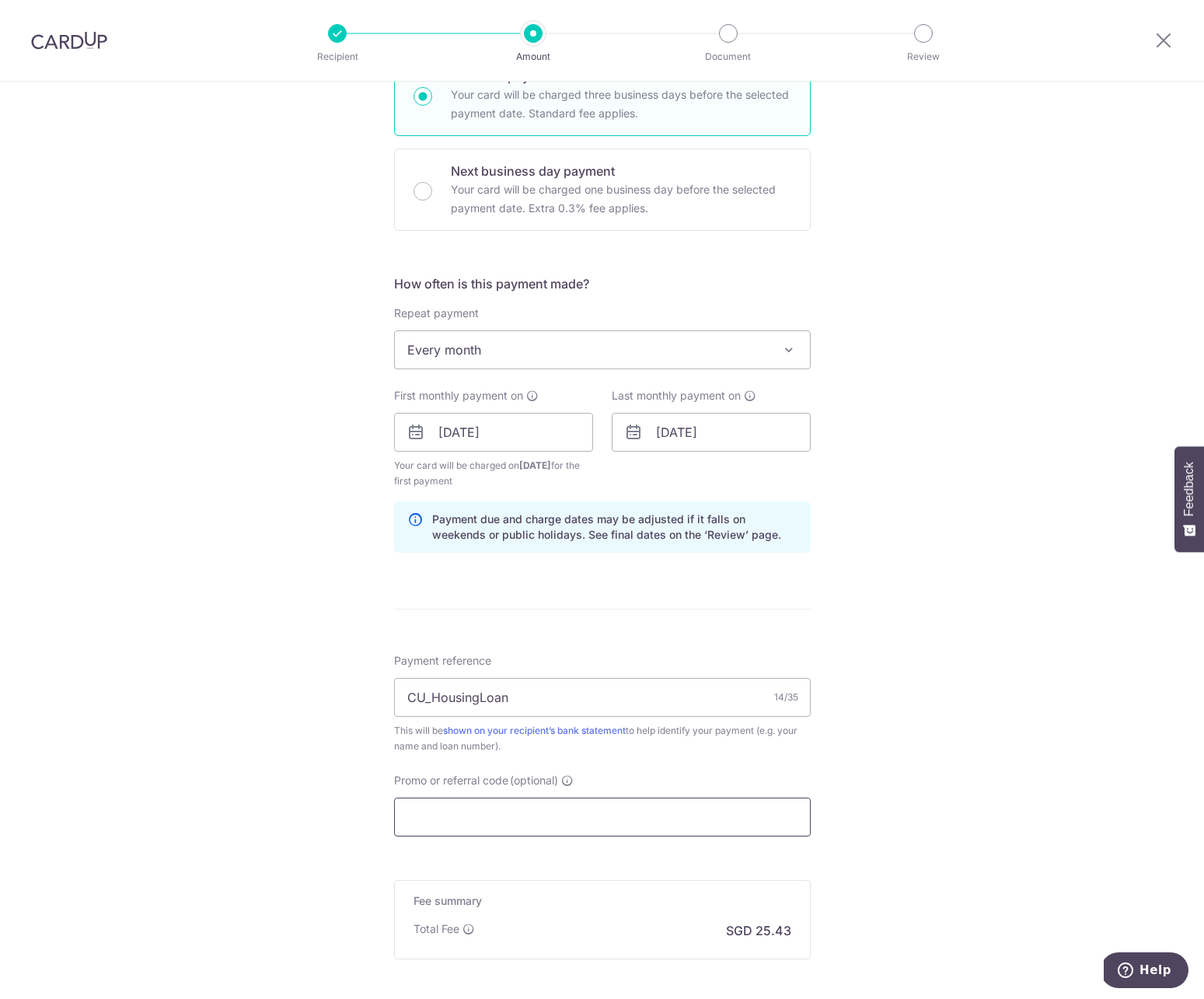
scroll to position [568, 0]
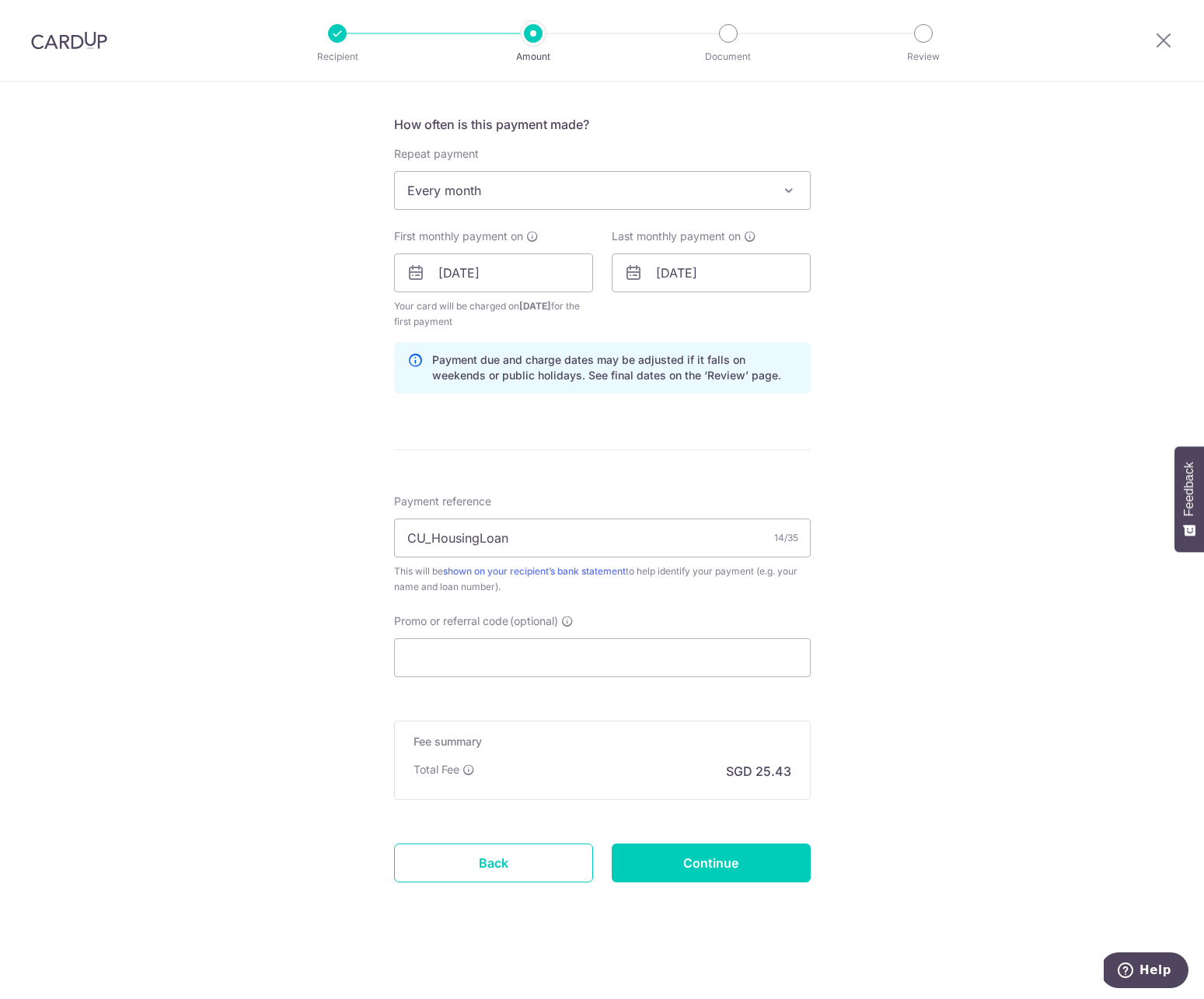
click at [482, 637] on div "Promo or referral code (optional) The discounted fee will be shown on the revie…" at bounding box center [602, 646] width 417 height 64
click at [483, 648] on input "Promo or referral code (optional)" at bounding box center [602, 658] width 417 height 39
paste input "OFF225"
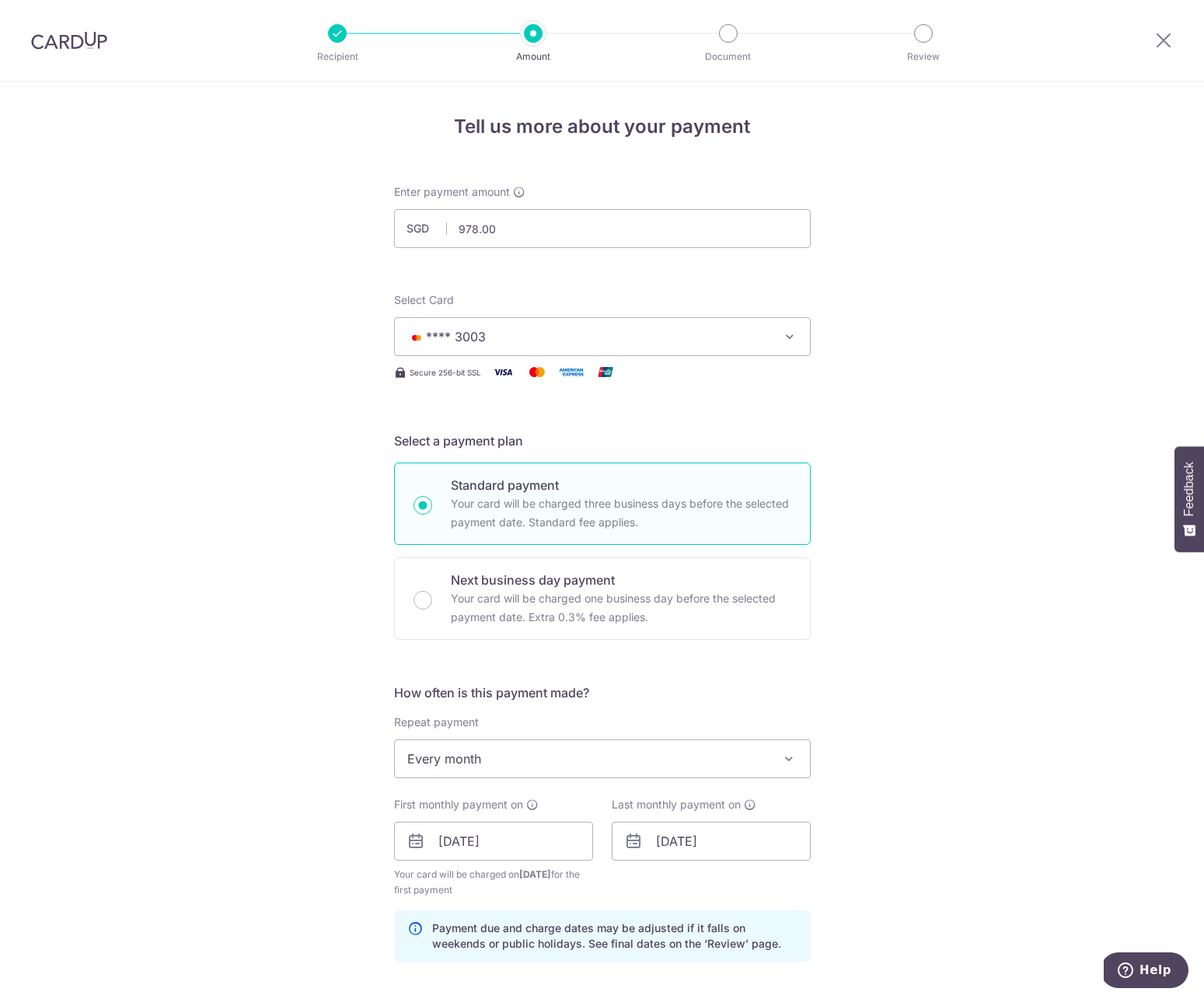
scroll to position [553, 0]
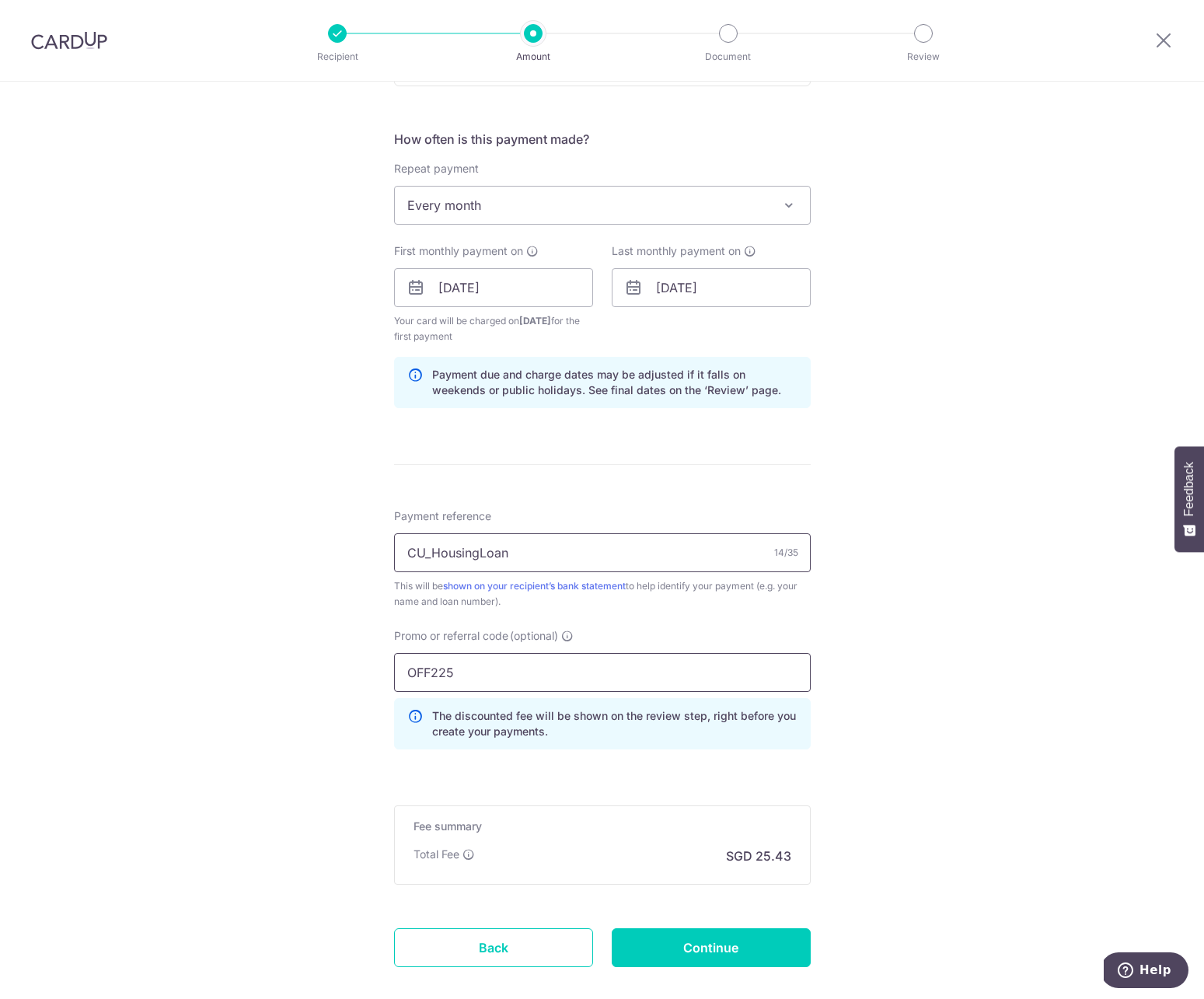
type input "OFF225"
click at [555, 567] on input "CU_HousingLoan" at bounding box center [602, 552] width 417 height 39
type input "CU_HousingLoan_SC"
click at [691, 946] on input "Continue" at bounding box center [711, 947] width 199 height 39
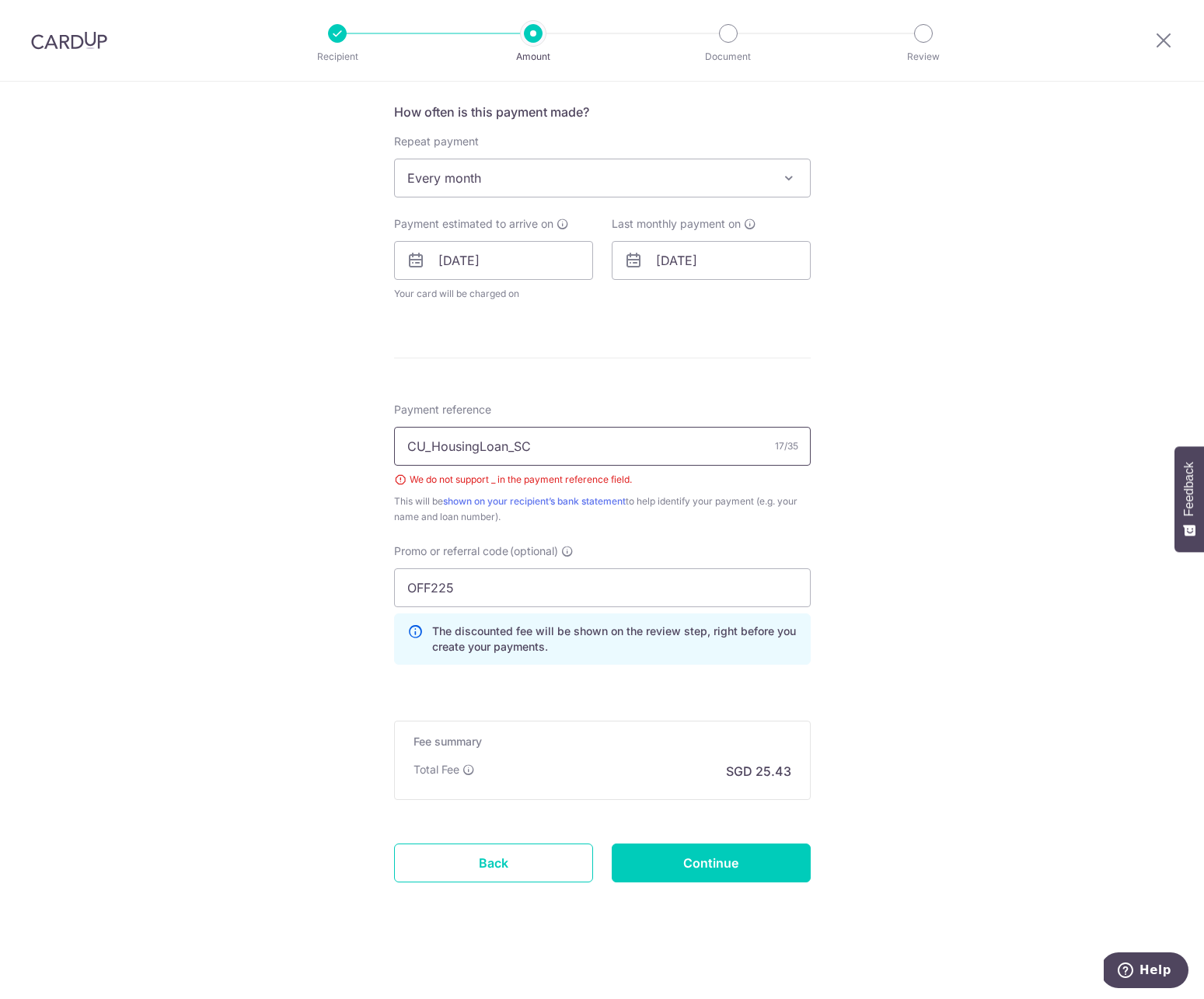
click at [516, 456] on input "CU_HousingLoan_SC" at bounding box center [602, 446] width 417 height 39
type input "CUHousingLoanSC"
click at [707, 854] on input "Continue" at bounding box center [711, 863] width 199 height 39
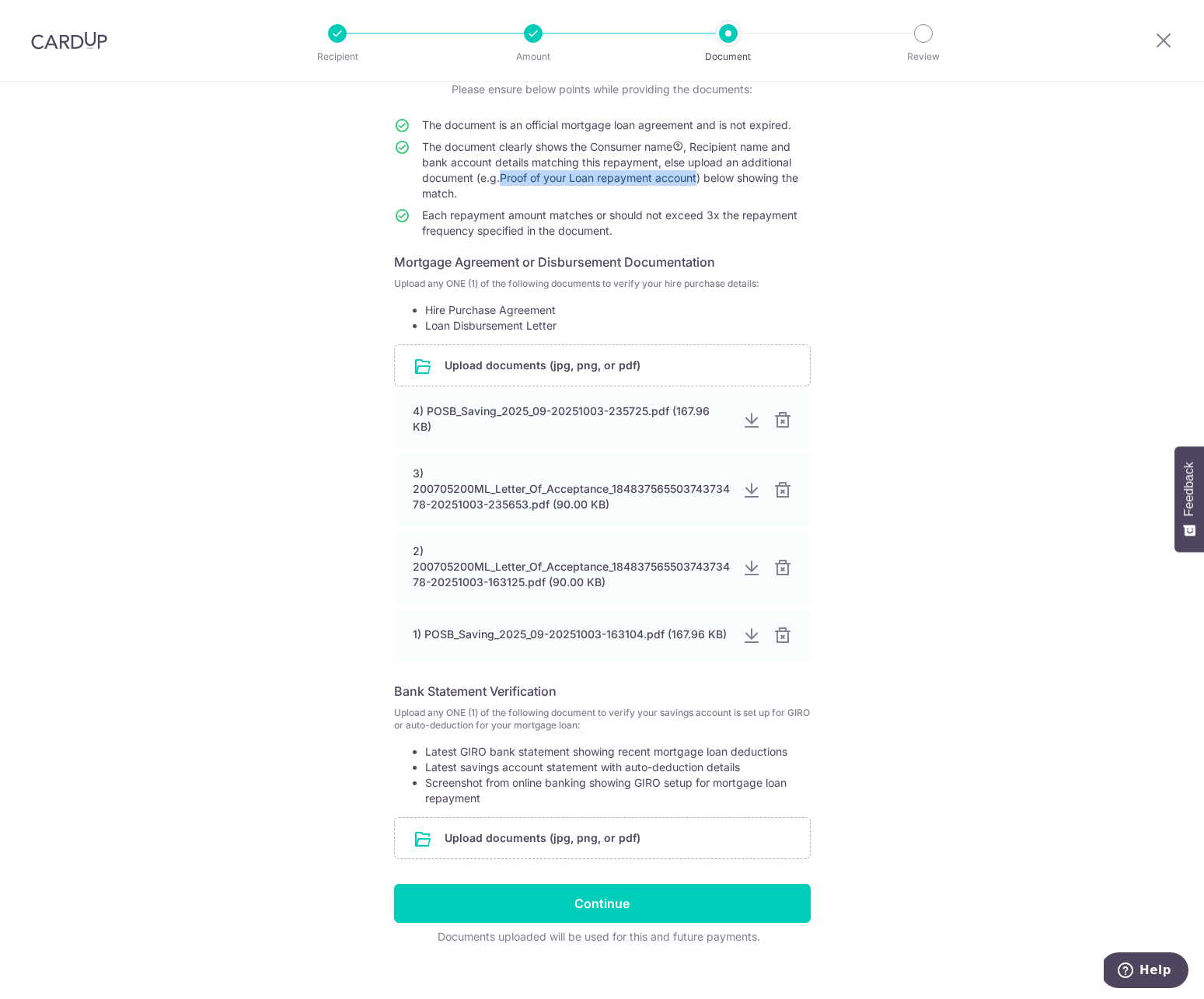
scroll to position [137, 0]
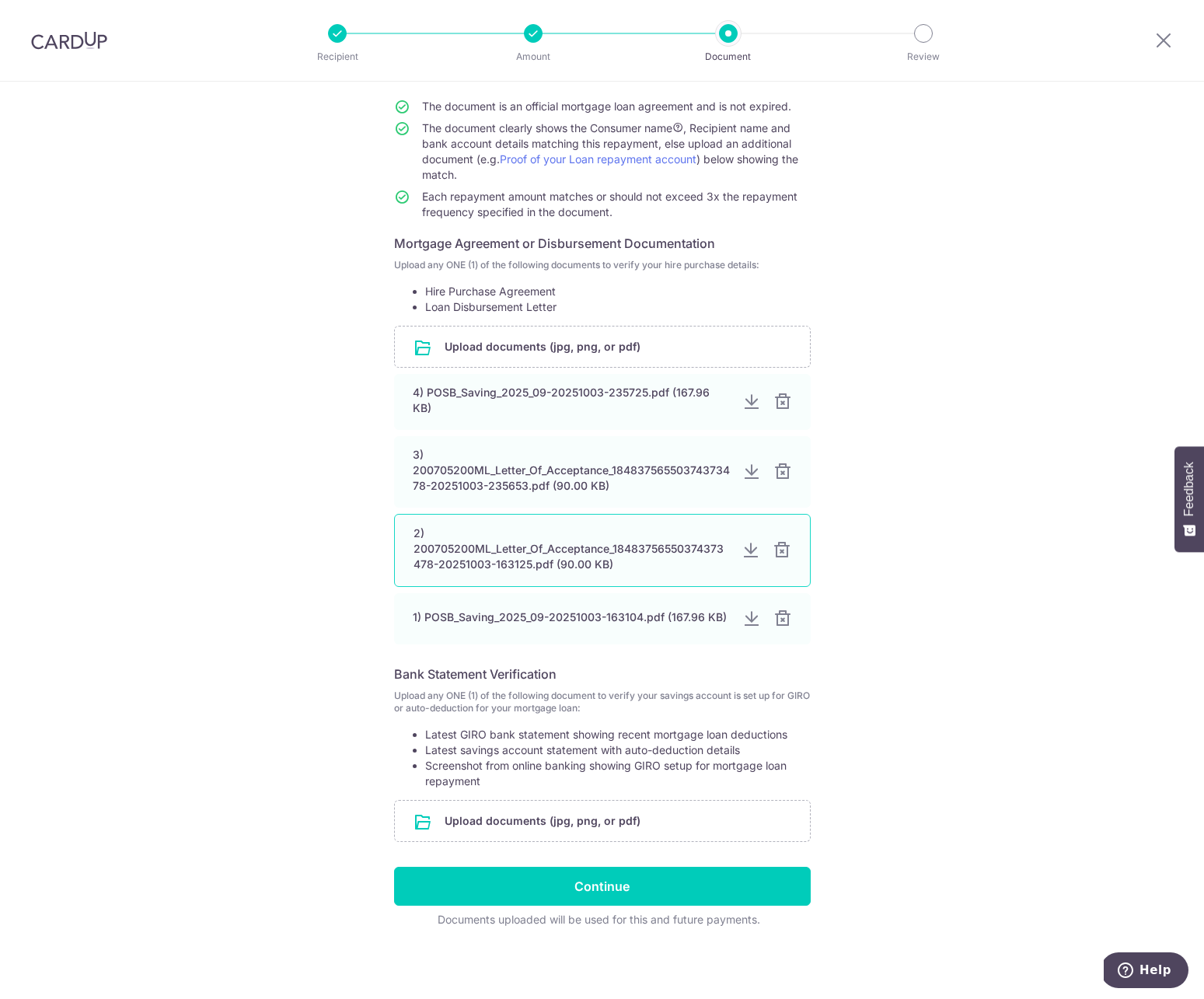
click at [773, 549] on div at bounding box center [781, 550] width 18 height 18
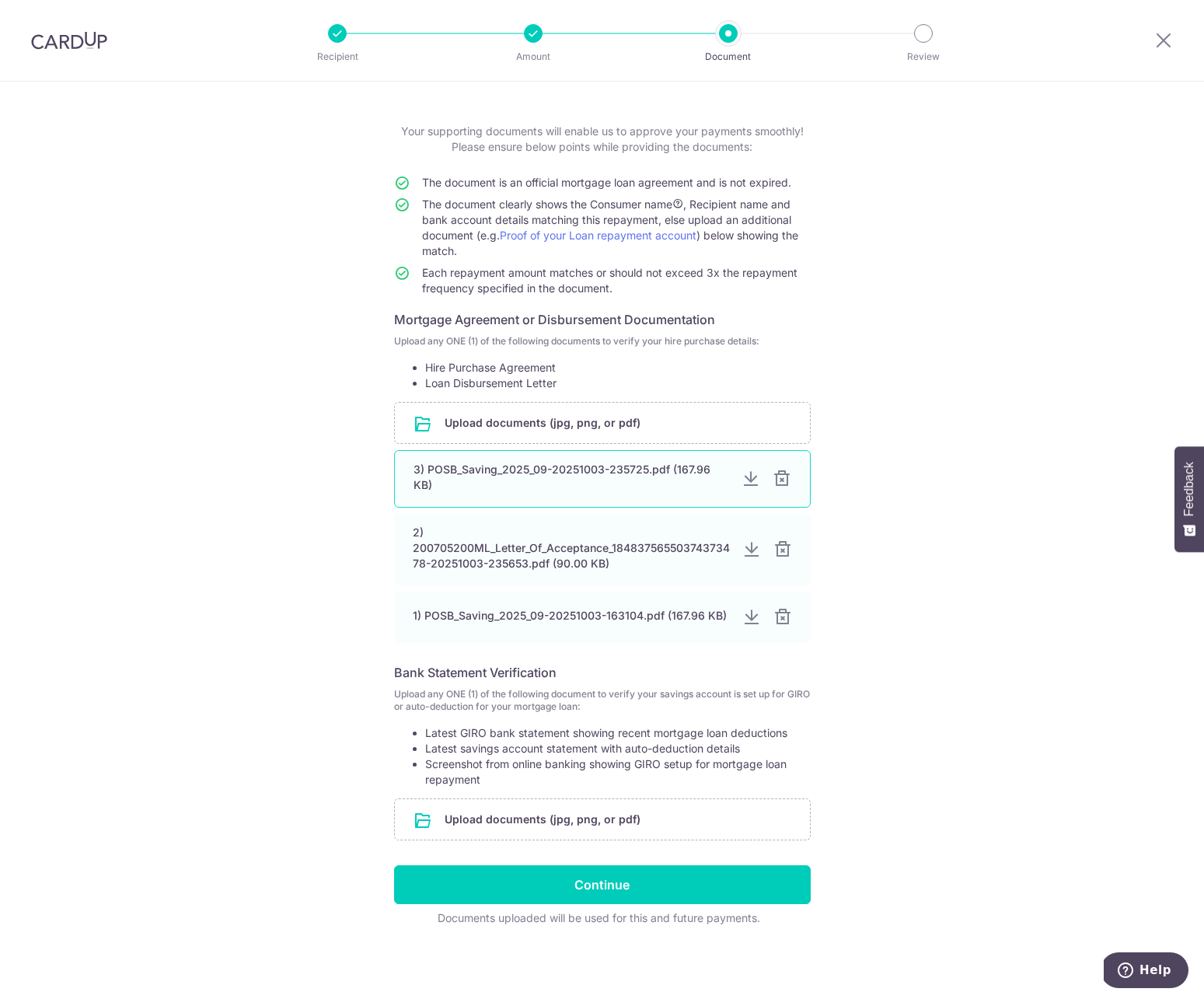
scroll to position [59, 0]
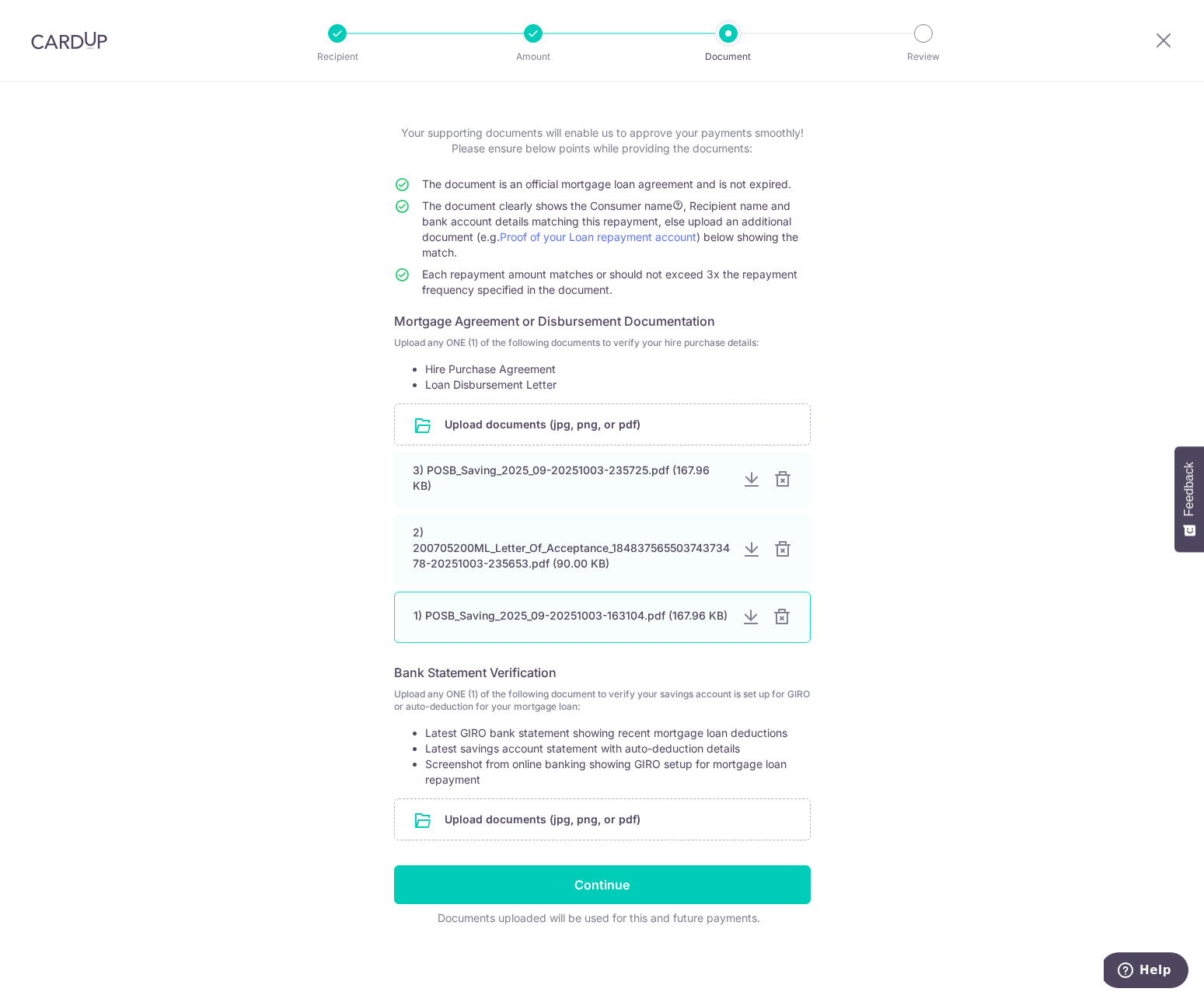
click at [774, 615] on div at bounding box center [781, 617] width 18 height 18
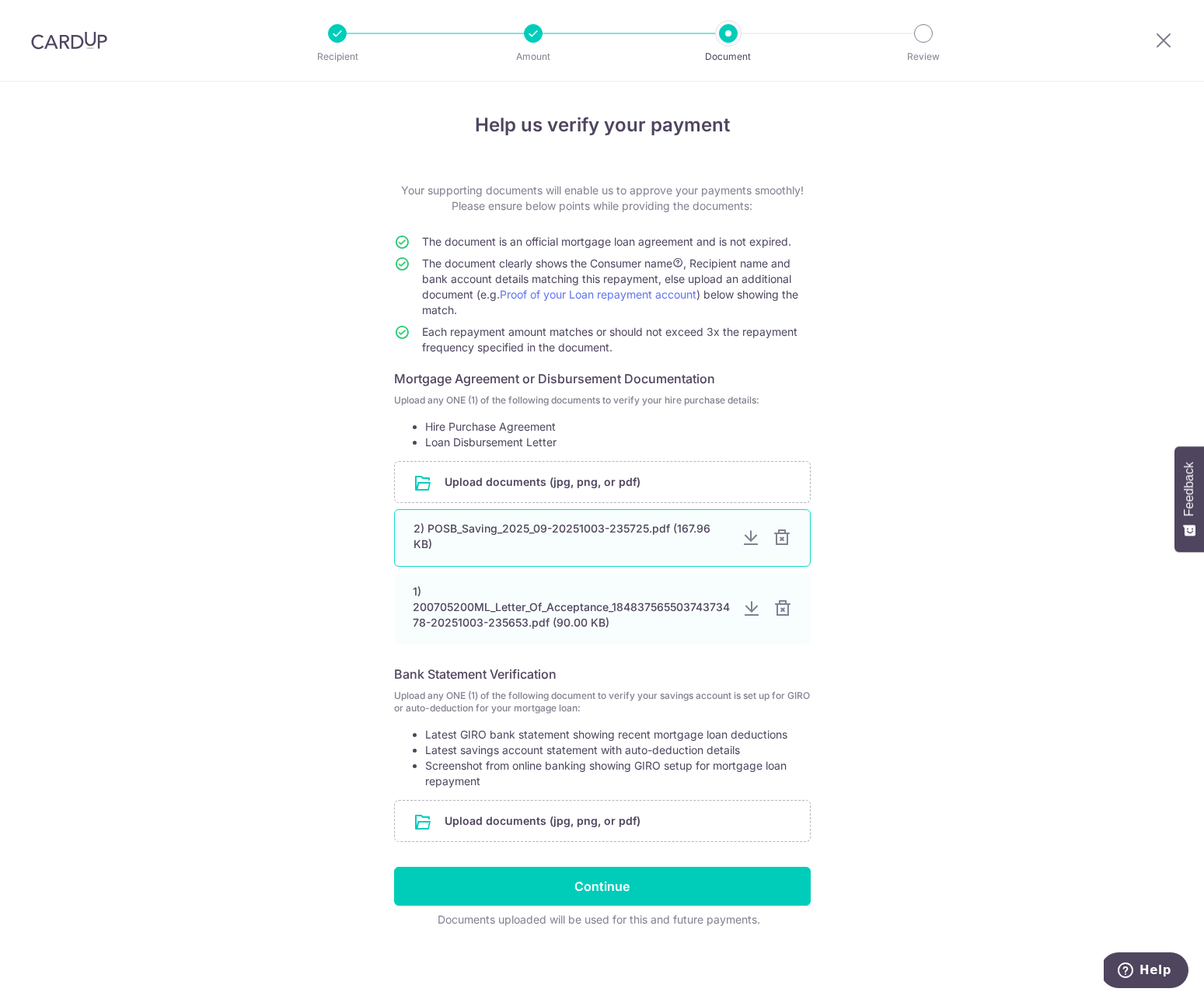
scroll to position [3, 0]
click at [780, 540] on div at bounding box center [781, 536] width 18 height 18
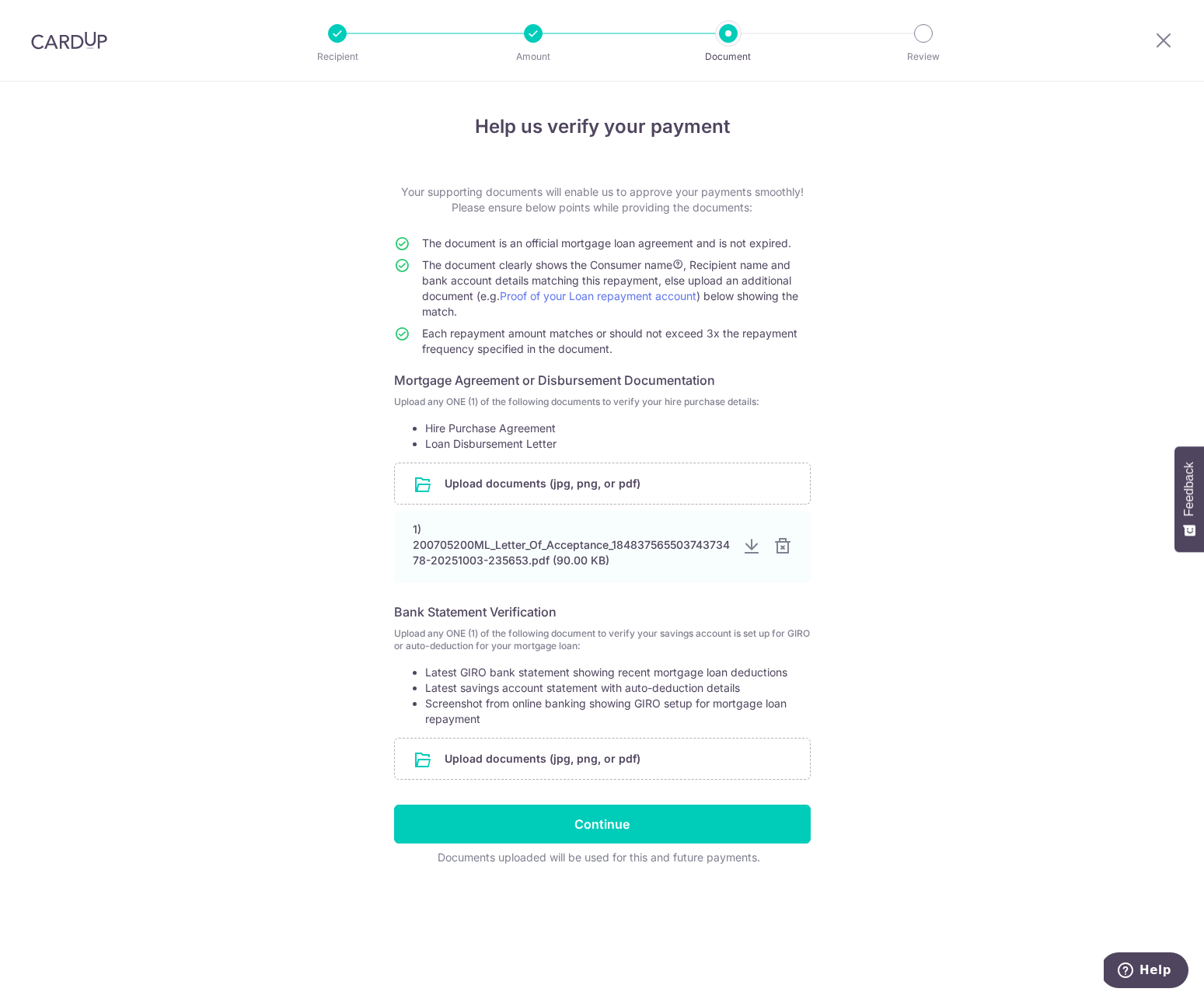
scroll to position [0, 0]
click at [543, 770] on input "file" at bounding box center [602, 759] width 415 height 41
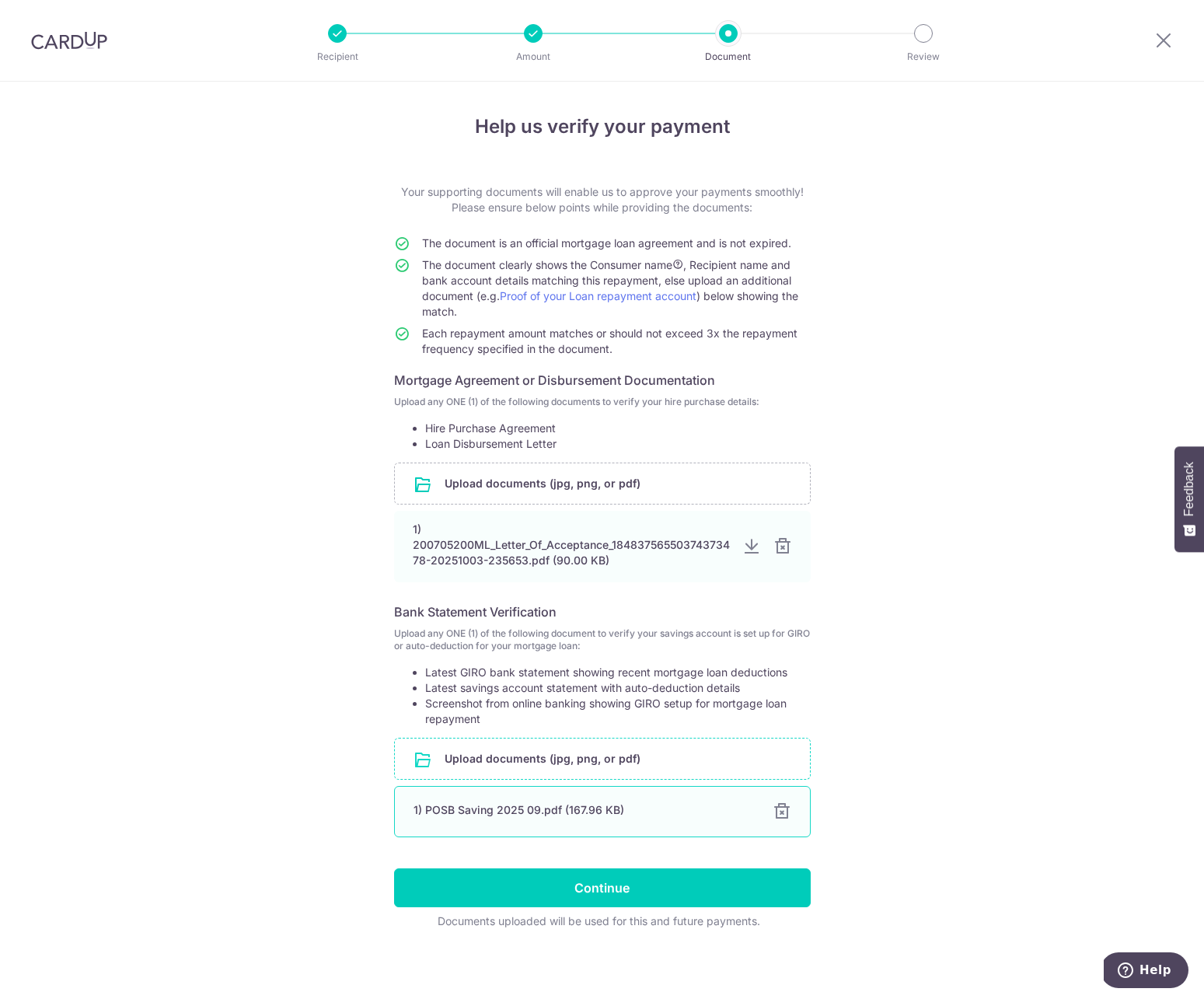
scroll to position [3, 0]
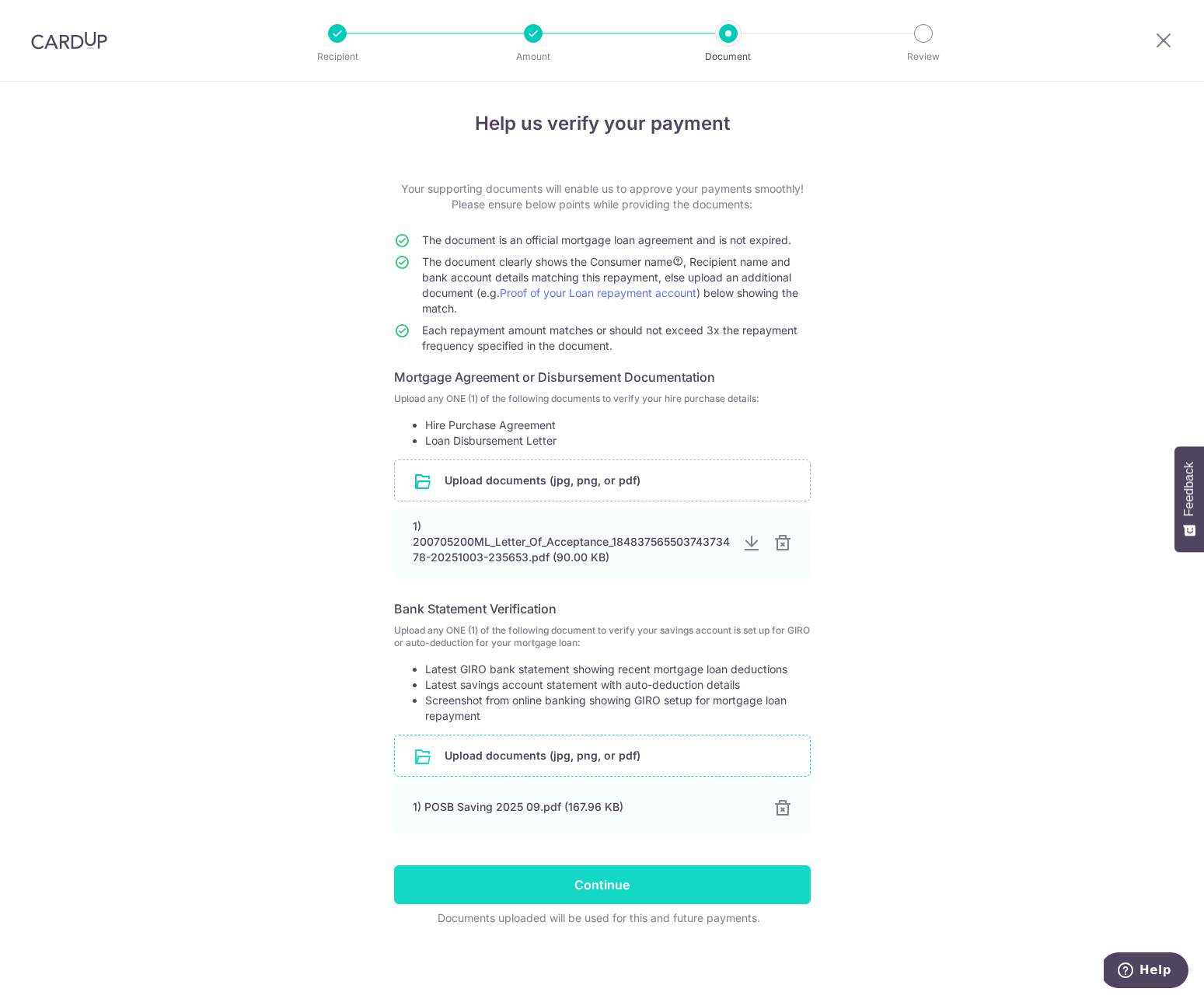
click at [627, 883] on input "Continue" at bounding box center [602, 884] width 417 height 39
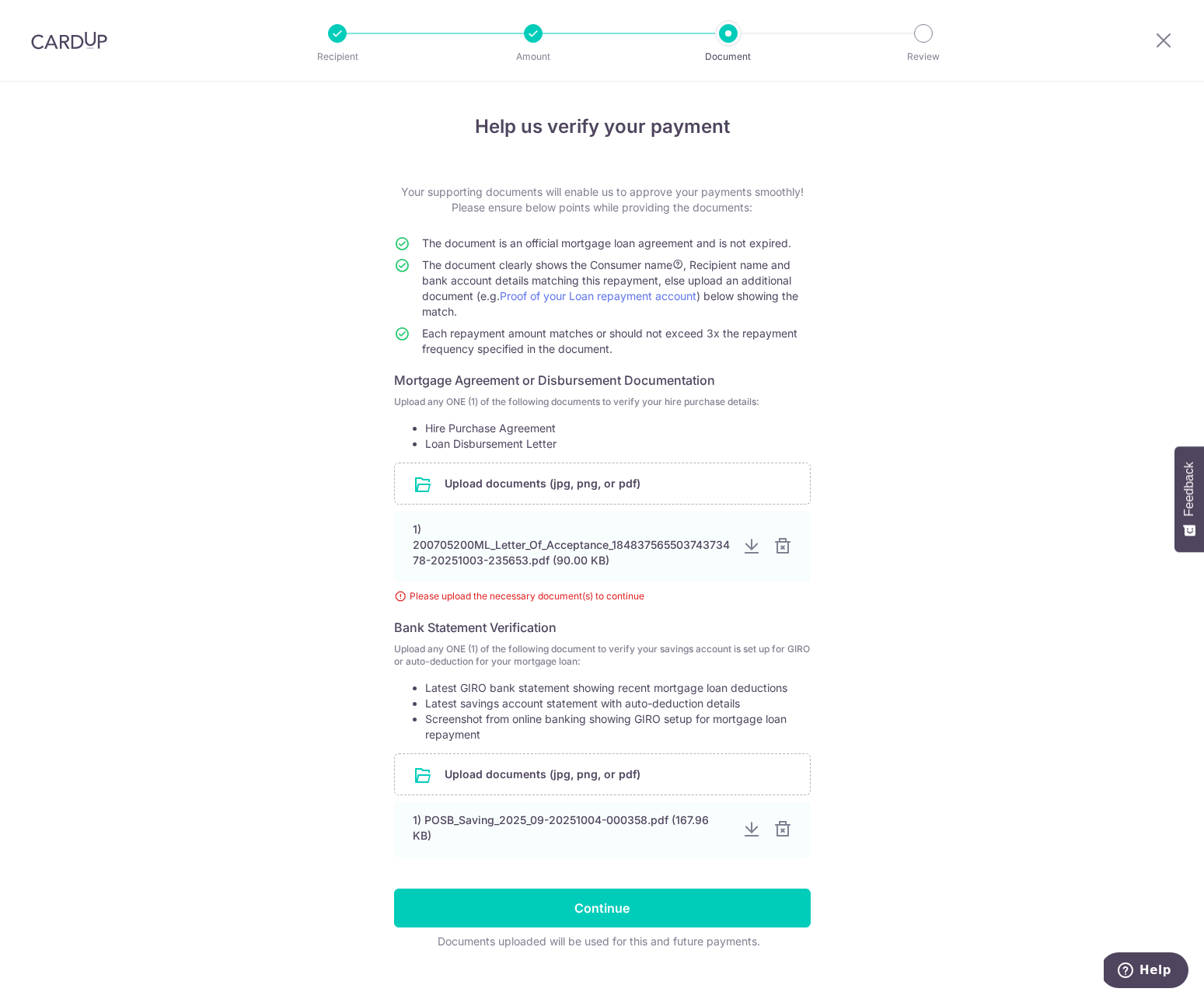
click at [779, 550] on div at bounding box center [782, 546] width 18 height 18
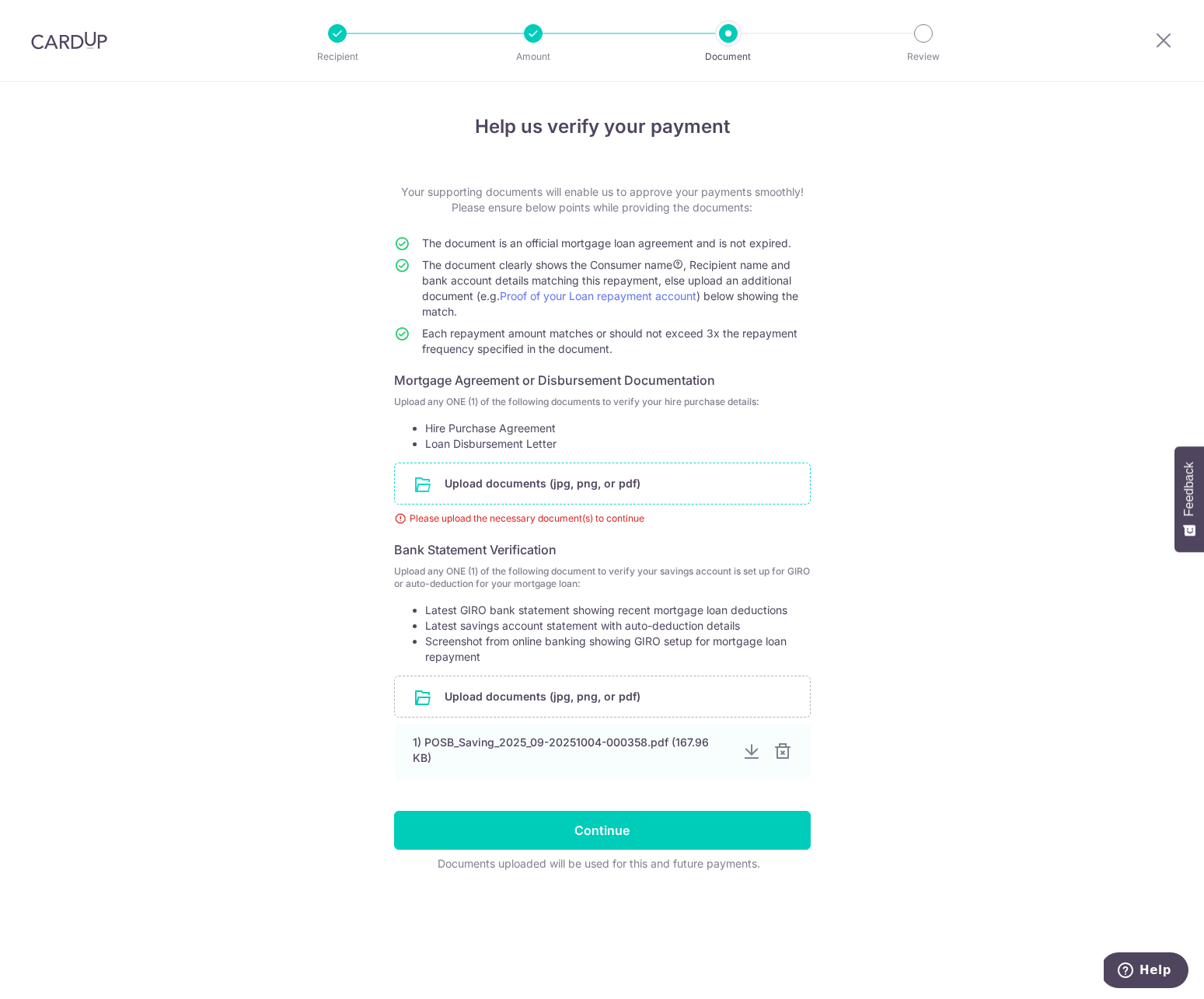
click at [575, 488] on input "file" at bounding box center [602, 483] width 415 height 41
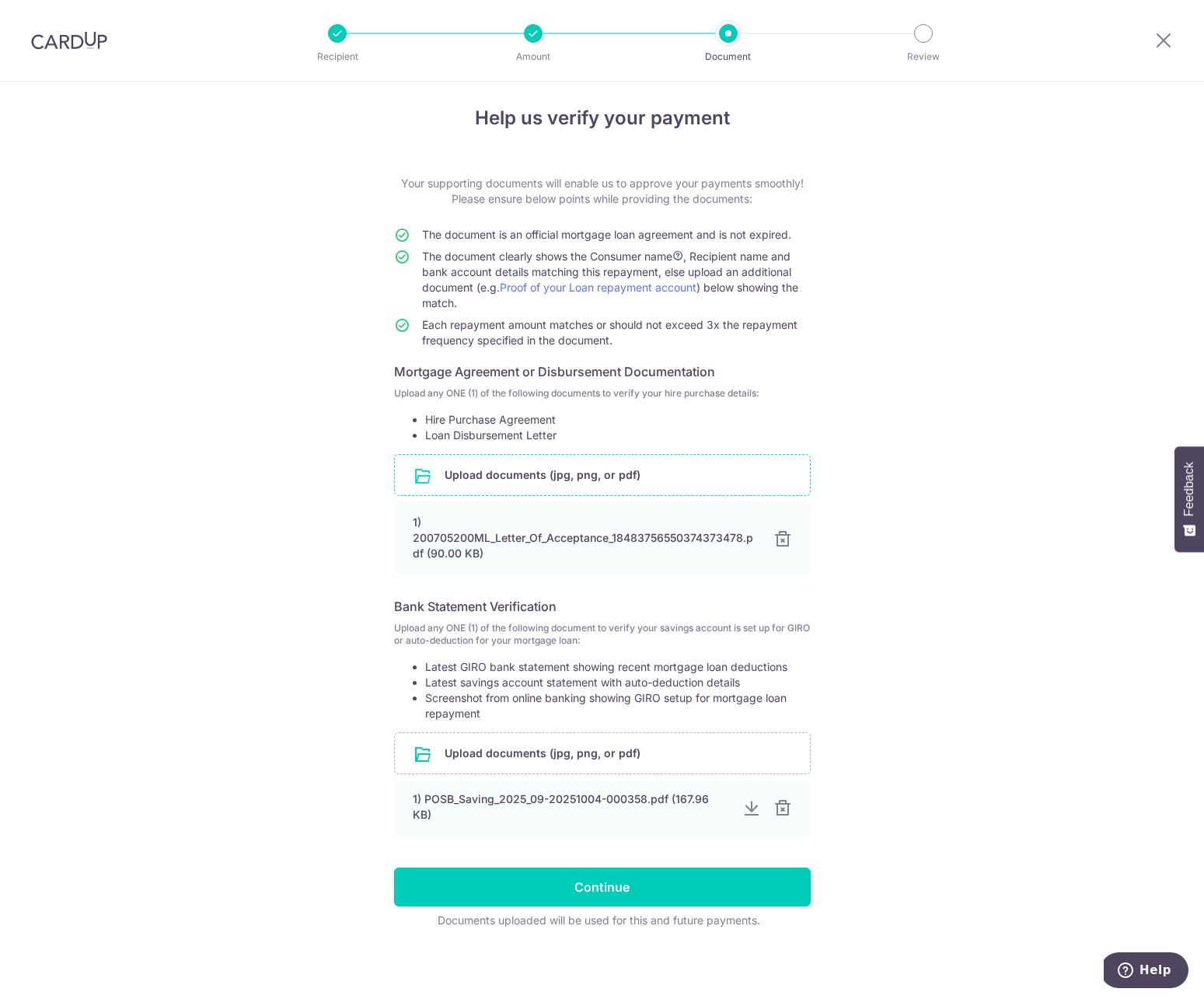
scroll to position [11, 0]
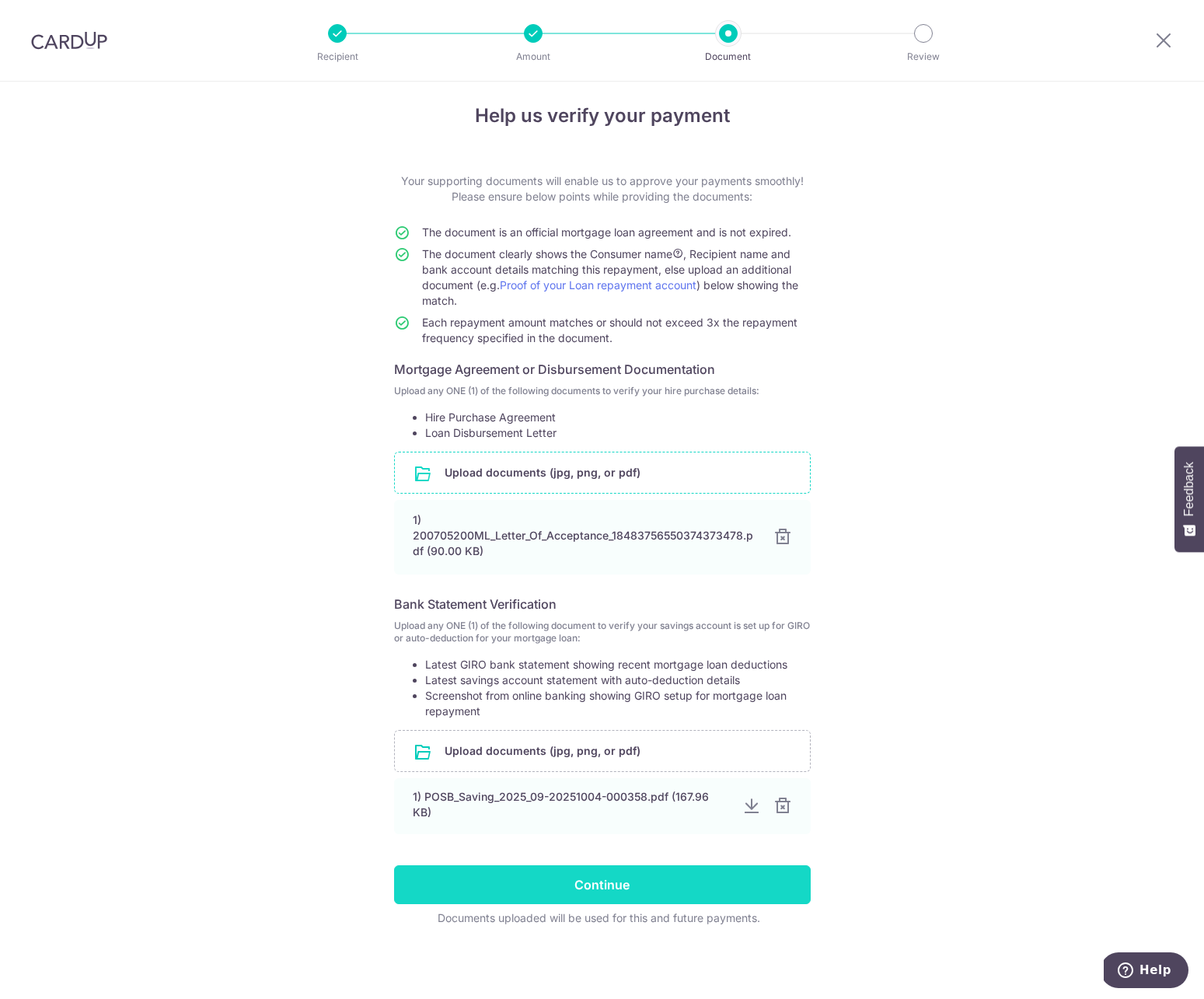
click at [629, 870] on input "Continue" at bounding box center [602, 884] width 417 height 39
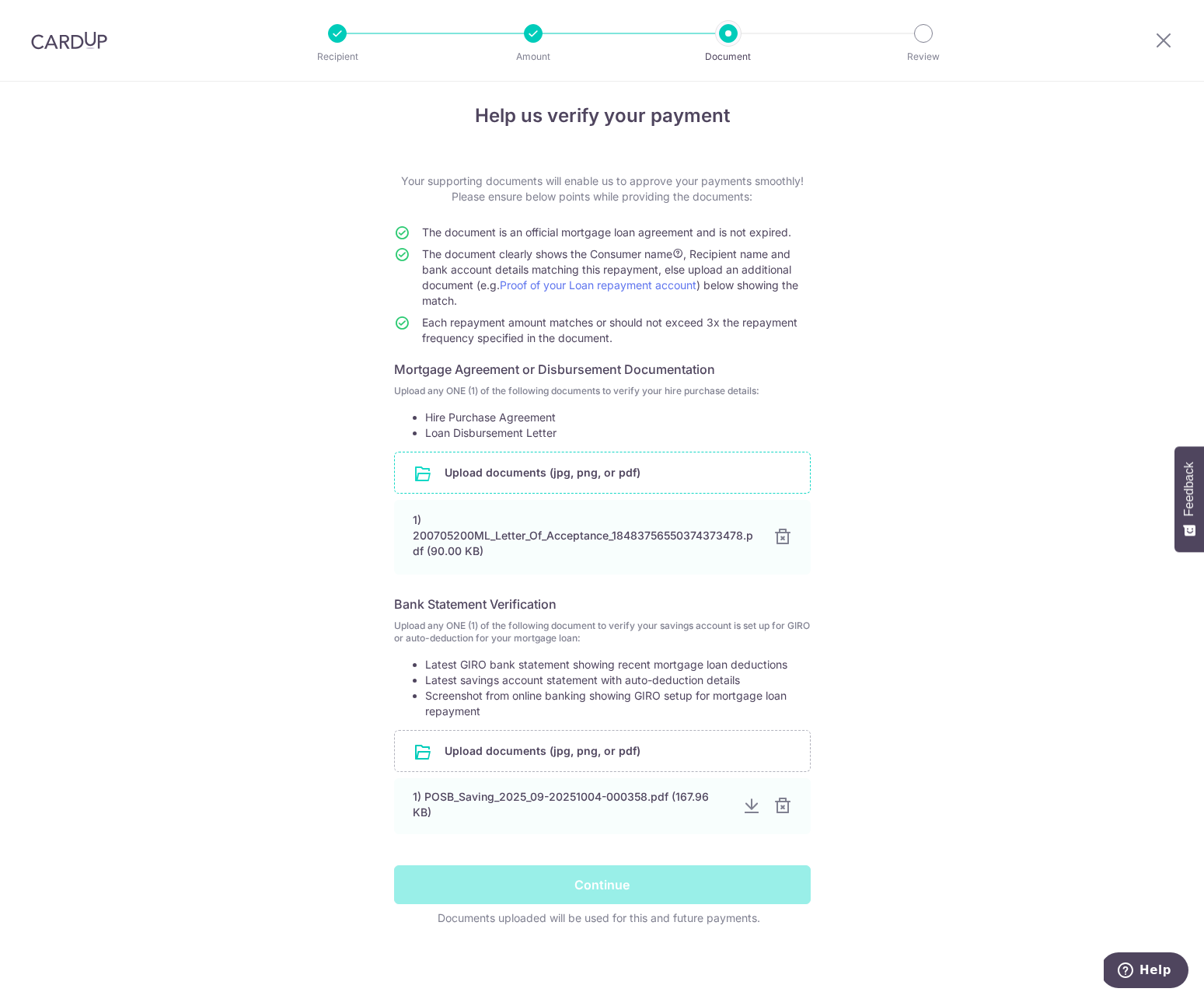
click at [880, 875] on div "Help us verify your payment Your supporting documents will enable us to approve…" at bounding box center [602, 535] width 1204 height 928
click at [658, 888] on div "Continue" at bounding box center [602, 884] width 435 height 39
drag, startPoint x: 898, startPoint y: 794, endPoint x: 923, endPoint y: 798, distance: 25.3
click at [898, 794] on div "Help us verify your payment Your supporting documents will enable us to approve…" at bounding box center [602, 535] width 1204 height 928
click at [618, 880] on div "Continue" at bounding box center [602, 884] width 435 height 39
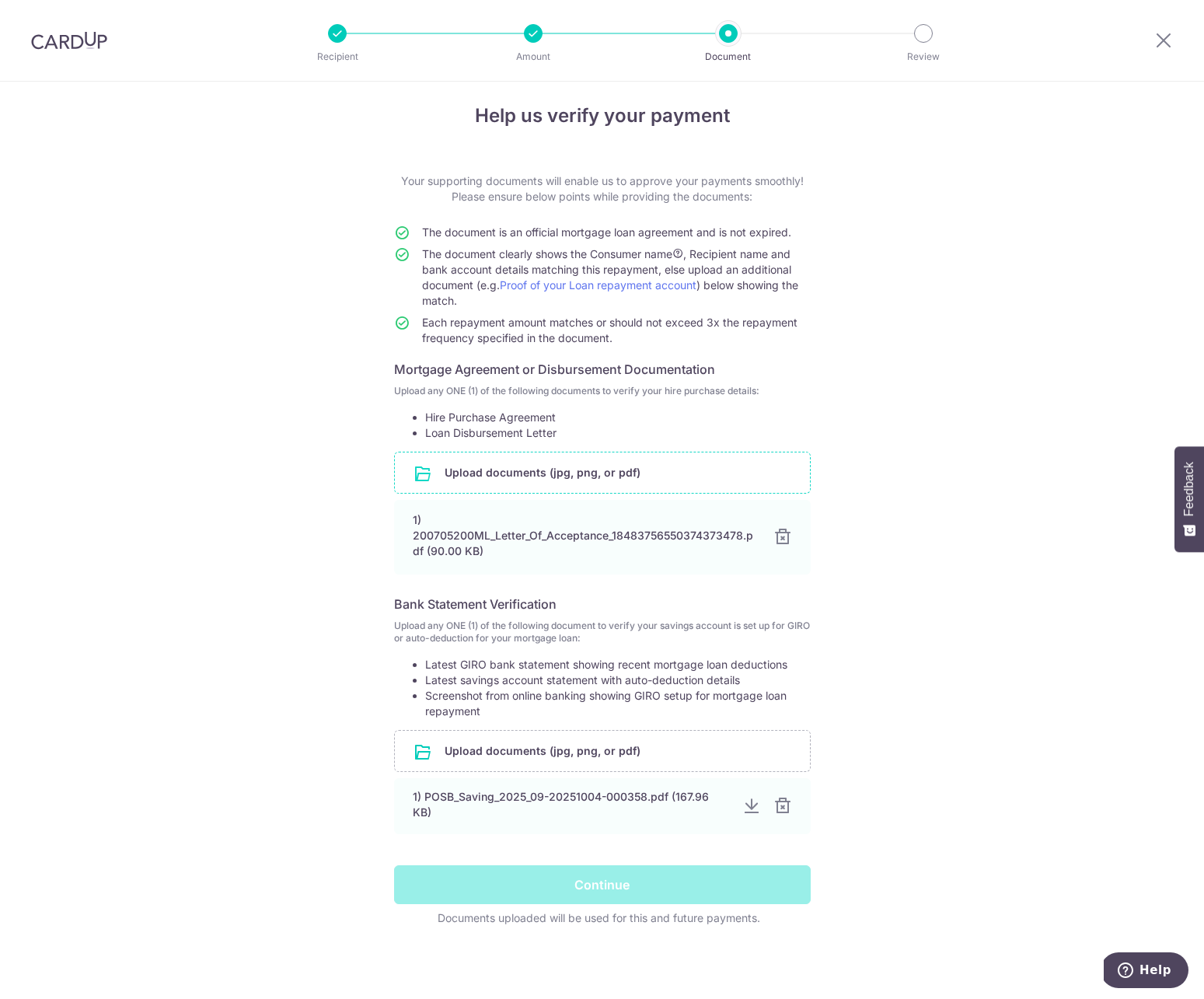
click at [618, 880] on div "Continue" at bounding box center [602, 884] width 435 height 39
drag, startPoint x: 618, startPoint y: 880, endPoint x: 627, endPoint y: 877, distance: 9.5
click at [618, 880] on div "Continue" at bounding box center [602, 884] width 435 height 39
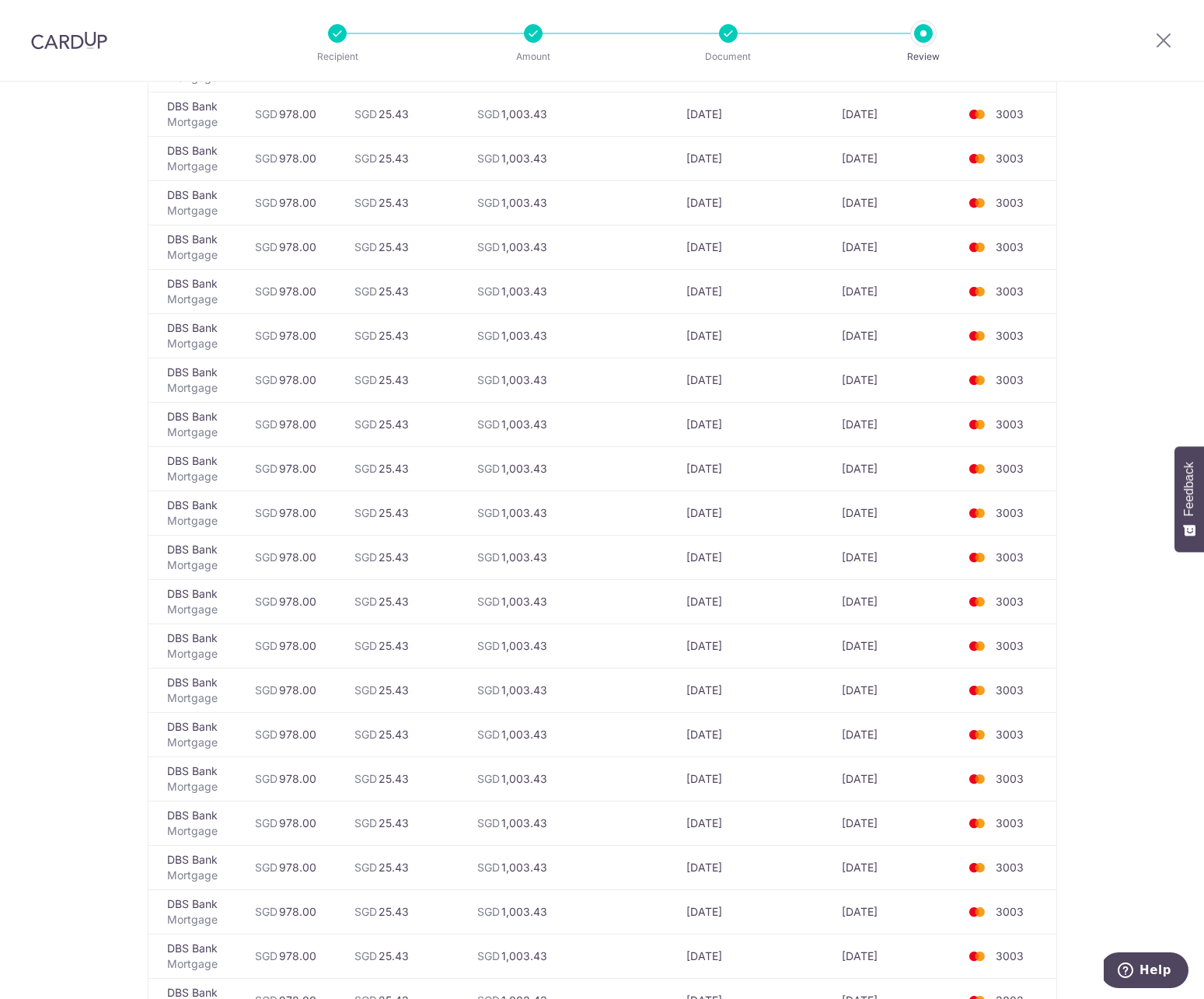
scroll to position [29, 0]
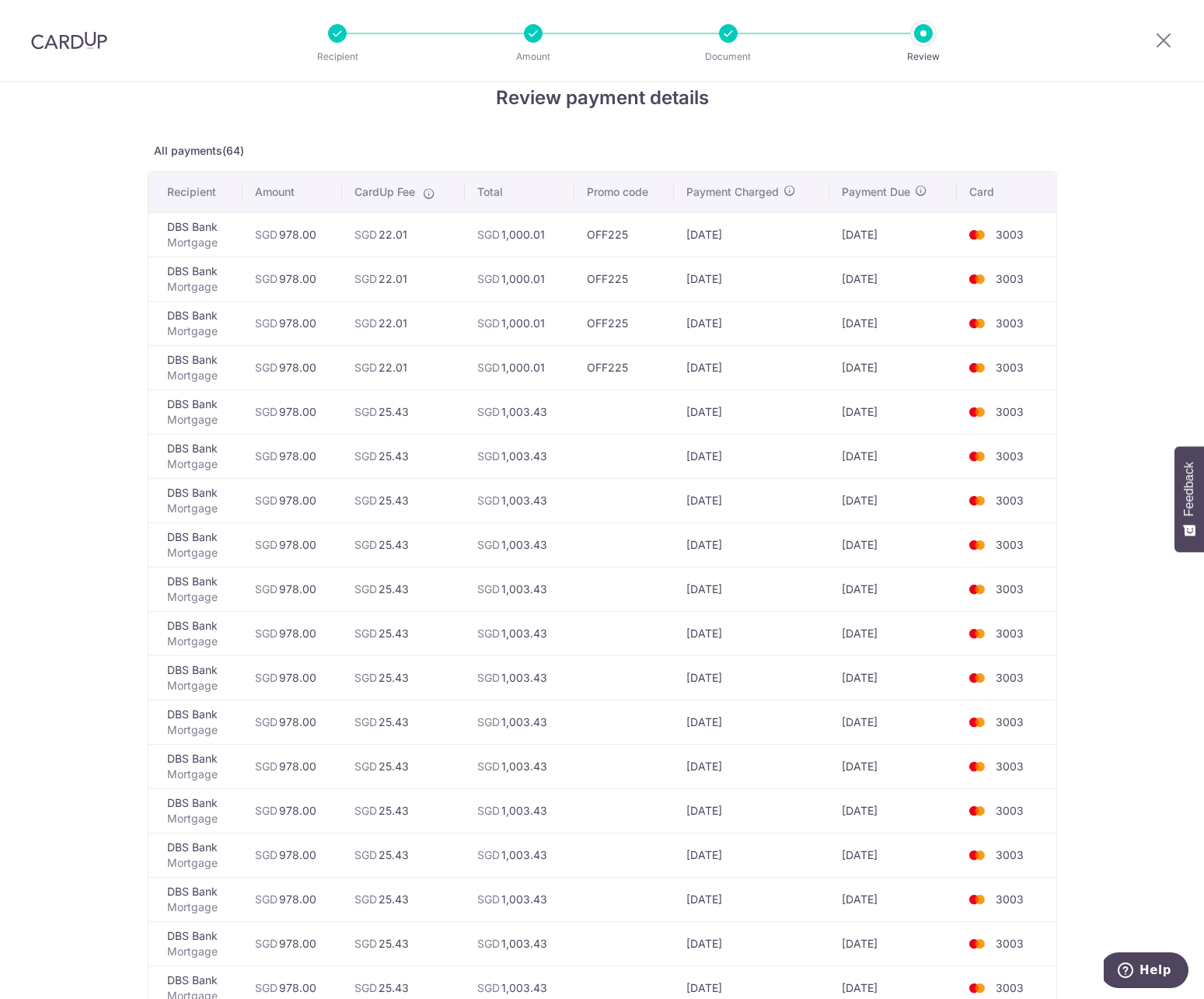
click at [283, 413] on td "SGD 978.00" at bounding box center [292, 412] width 99 height 45
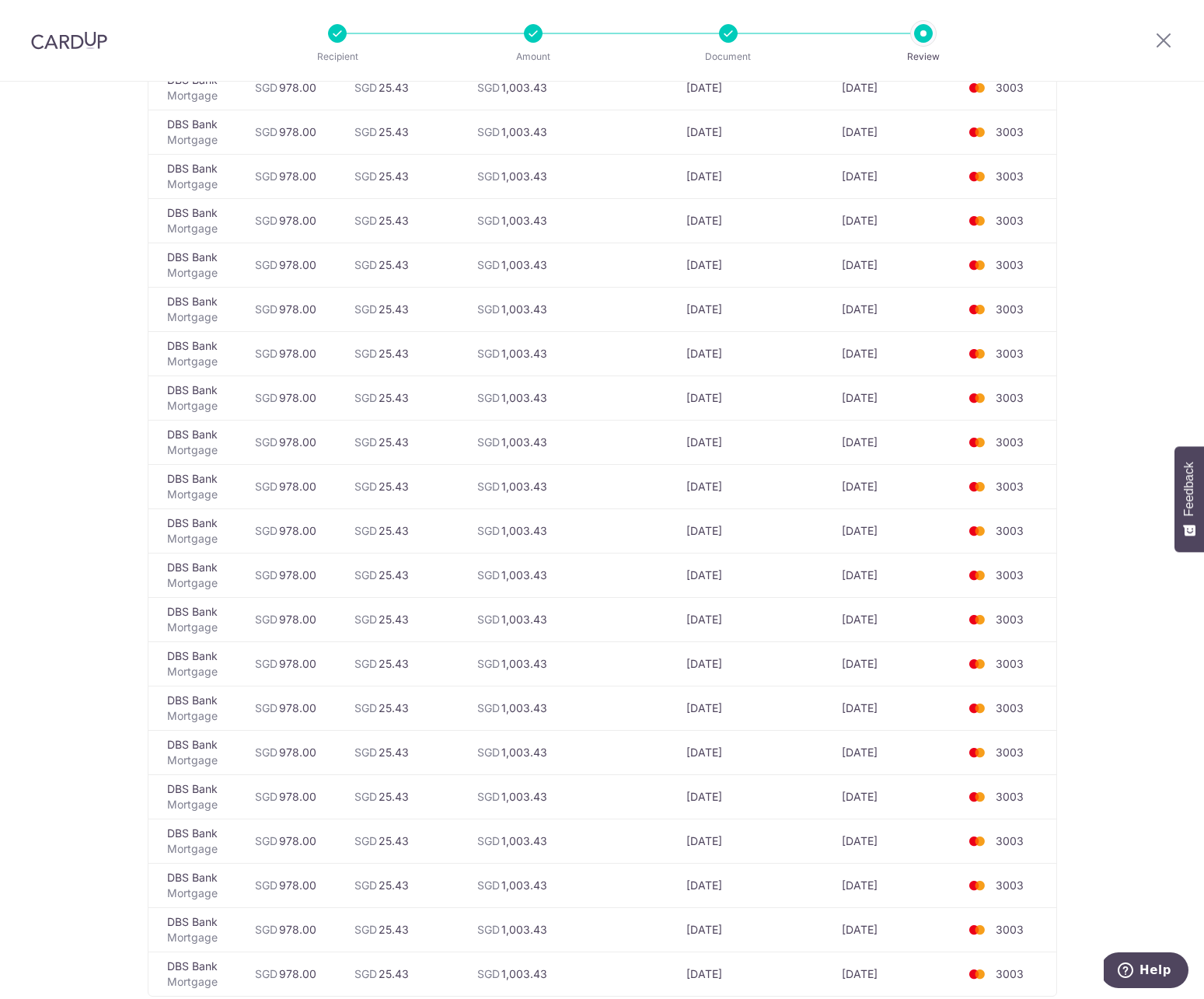
scroll to position [2203, 0]
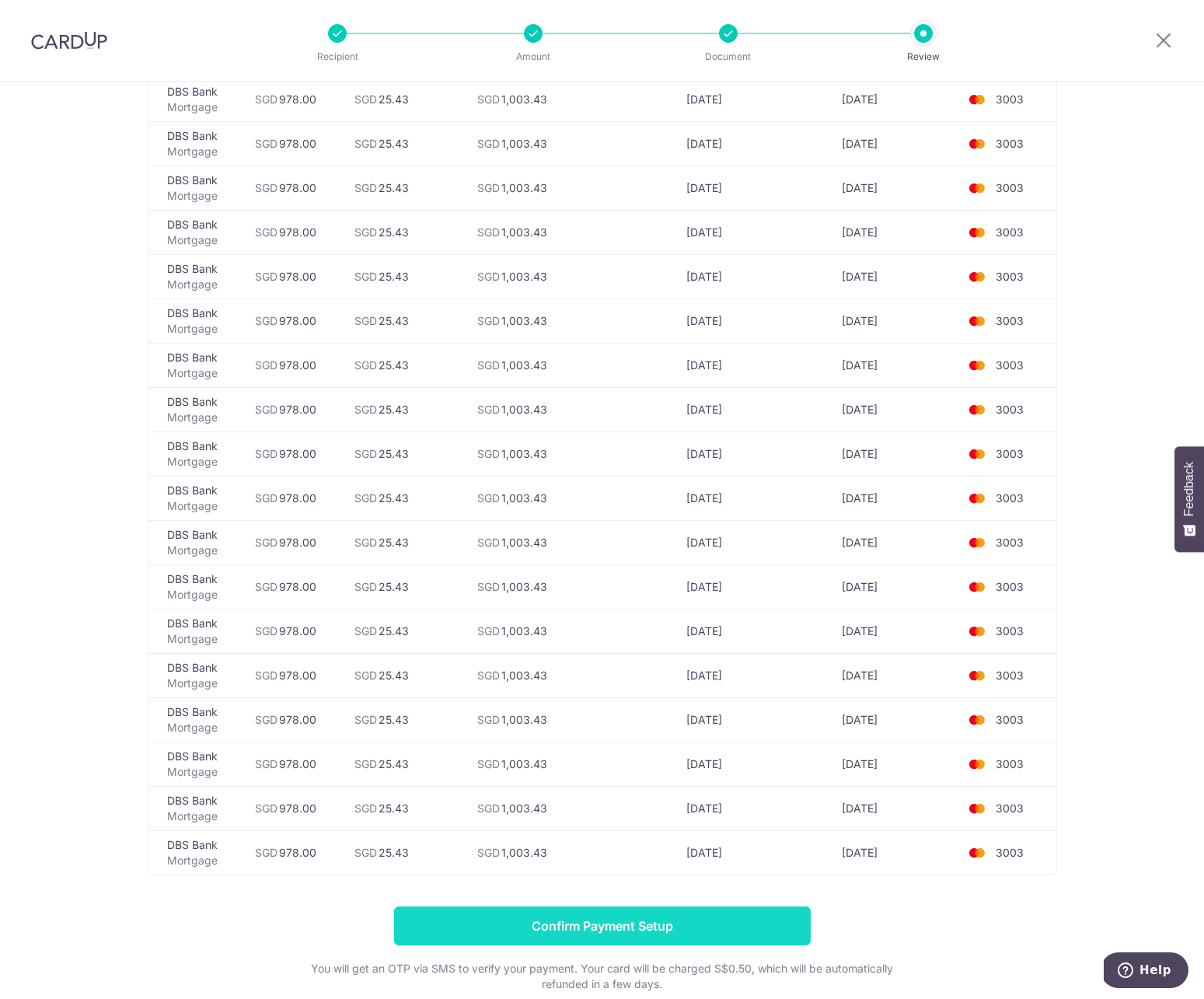
click at [611, 929] on input "Confirm Payment Setup" at bounding box center [602, 926] width 417 height 39
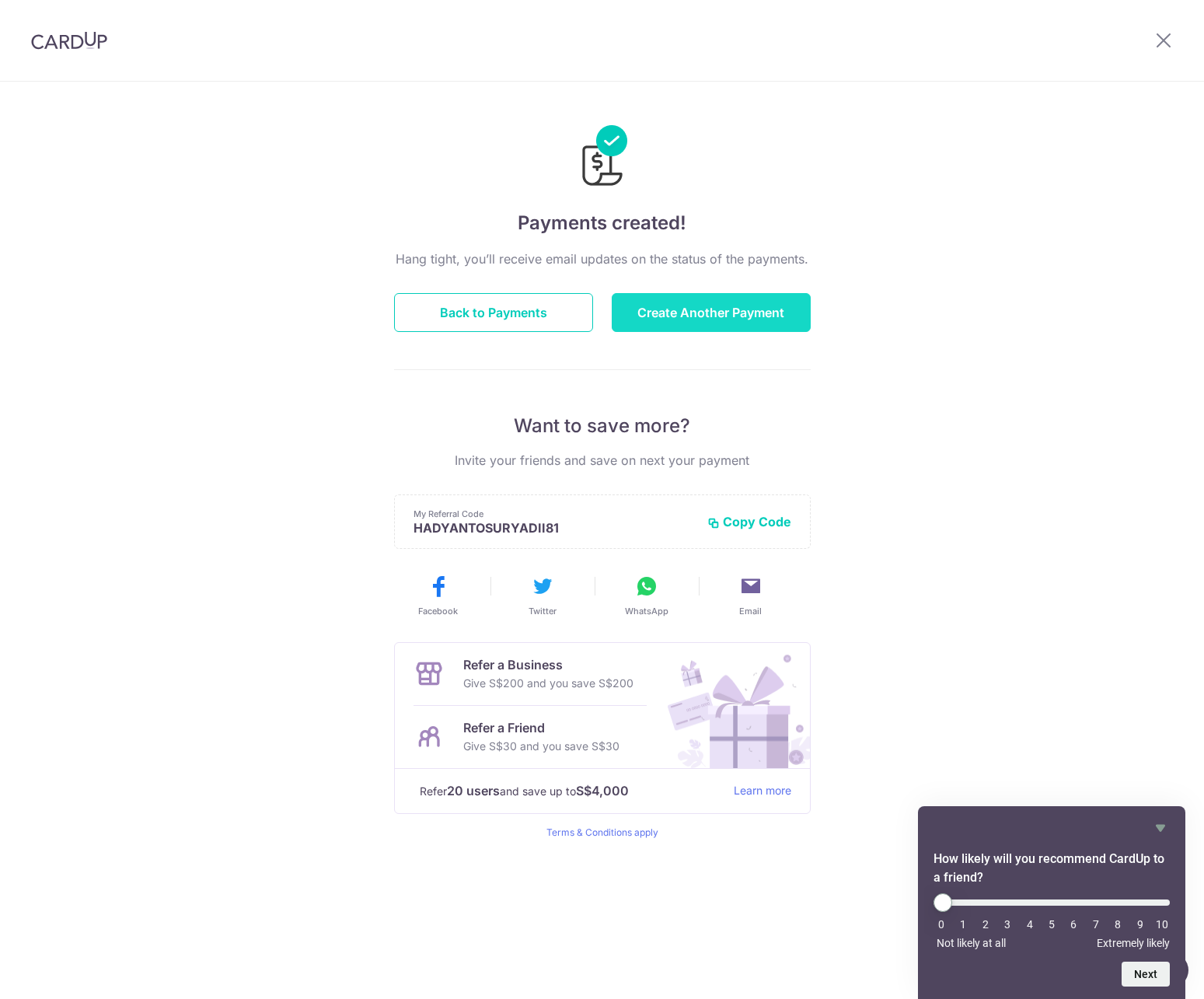
click at [748, 317] on button "Create Another Payment" at bounding box center [711, 312] width 199 height 39
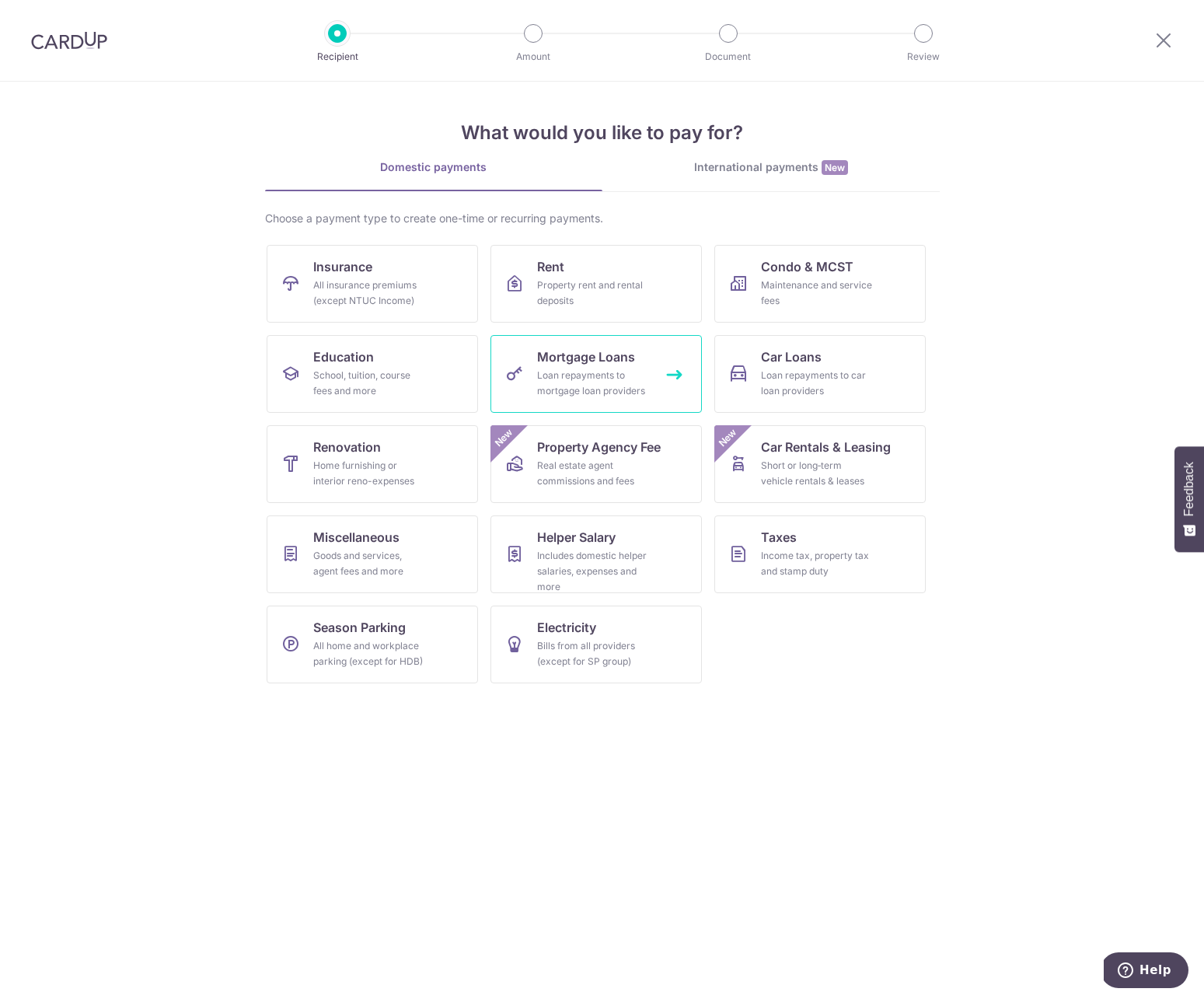
click at [594, 385] on div "Loan repayments to mortgage loan providers" at bounding box center [593, 383] width 112 height 31
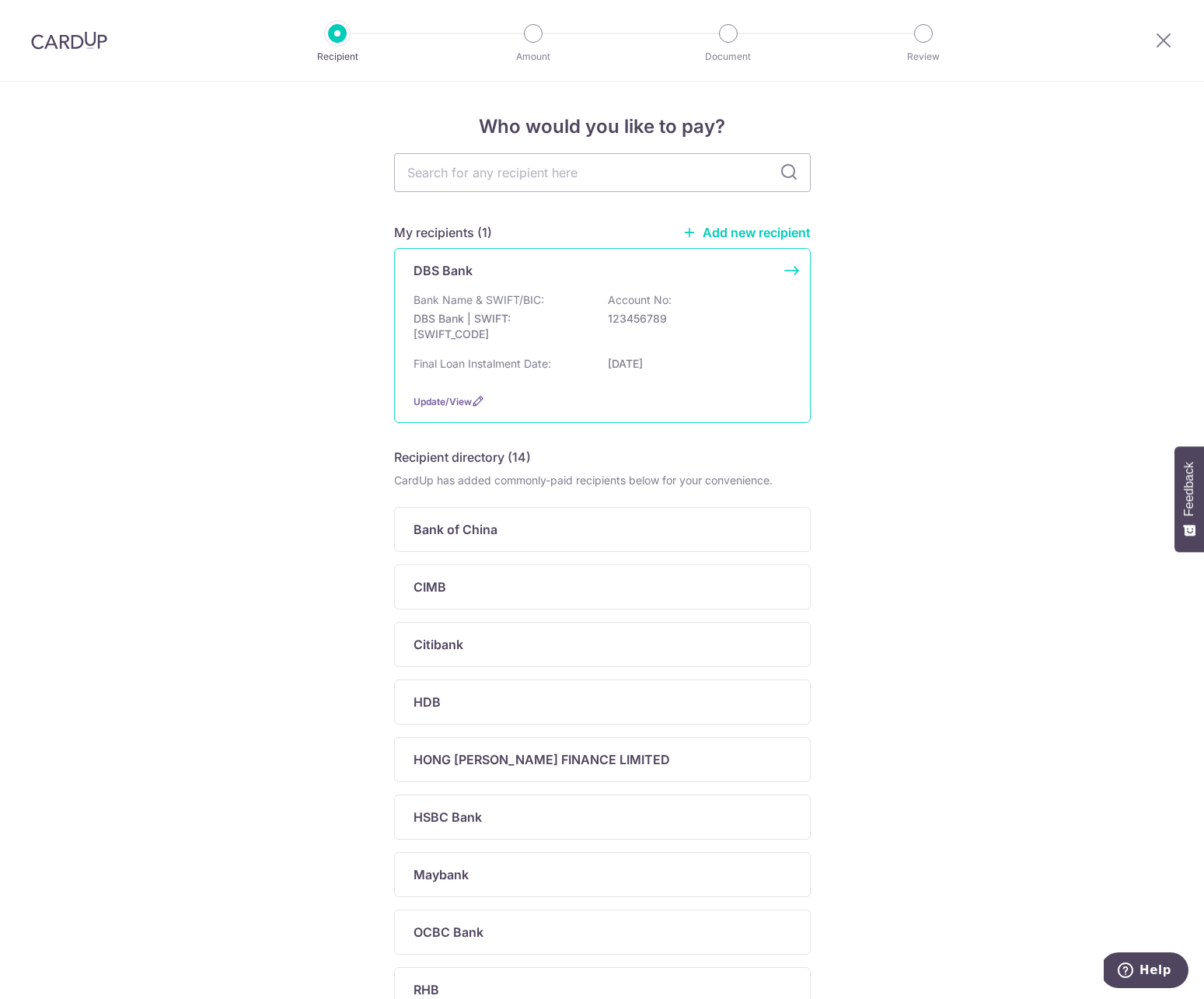
click at [523, 349] on div "Bank Name & SWIFT/BIC: DBS Bank | SWIFT: [SWIFT_CODE] Account No: 123456789" at bounding box center [602, 321] width 378 height 57
click at [545, 362] on p "Final Loan Instalment Date:" at bounding box center [482, 364] width 138 height 16
click at [429, 400] on span "Update/View" at bounding box center [442, 401] width 58 height 12
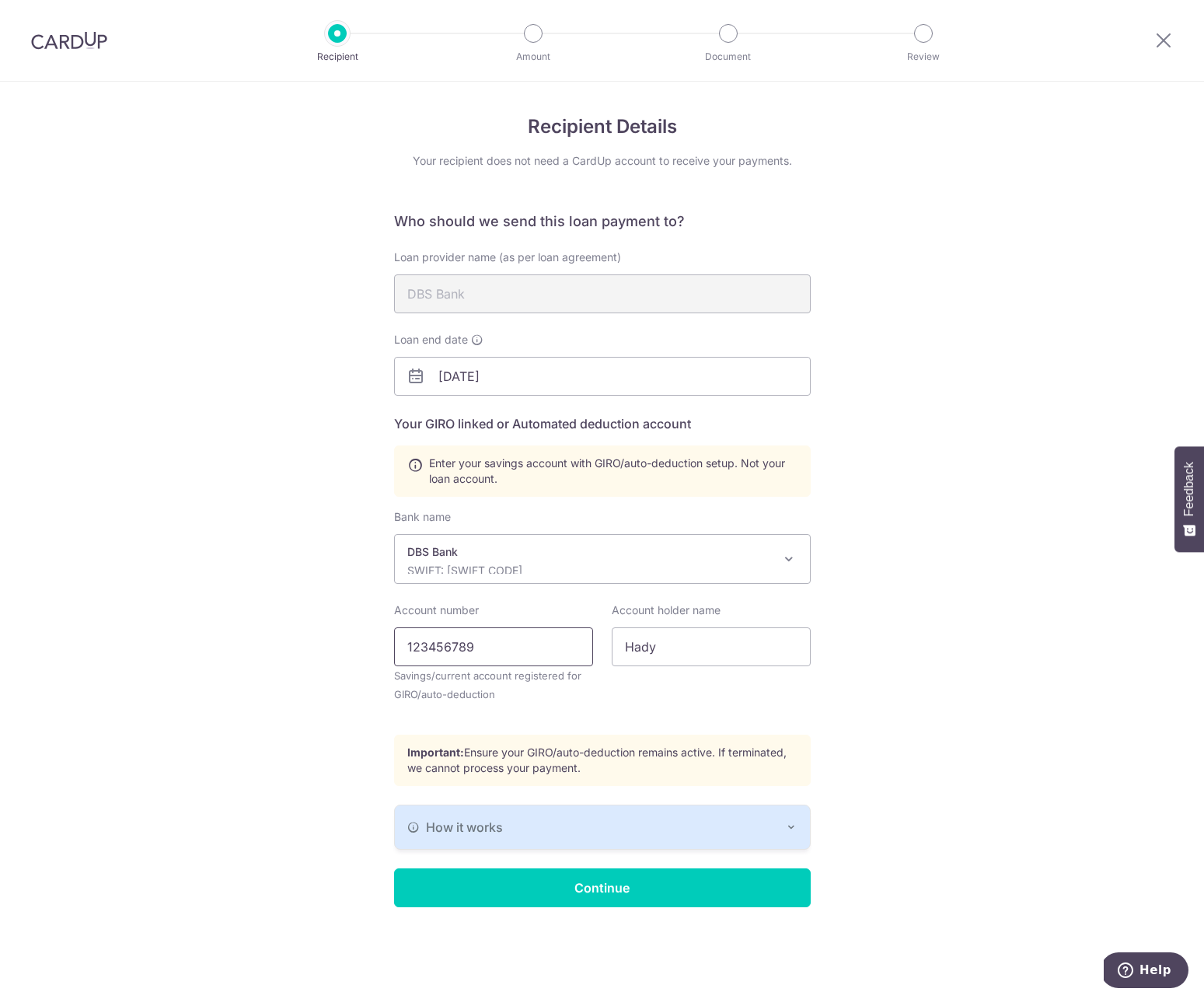
click at [472, 649] on input "123456789" at bounding box center [493, 646] width 199 height 39
paste input "45408962"
type input "145408962"
click at [683, 652] on input "Hady" at bounding box center [711, 646] width 199 height 39
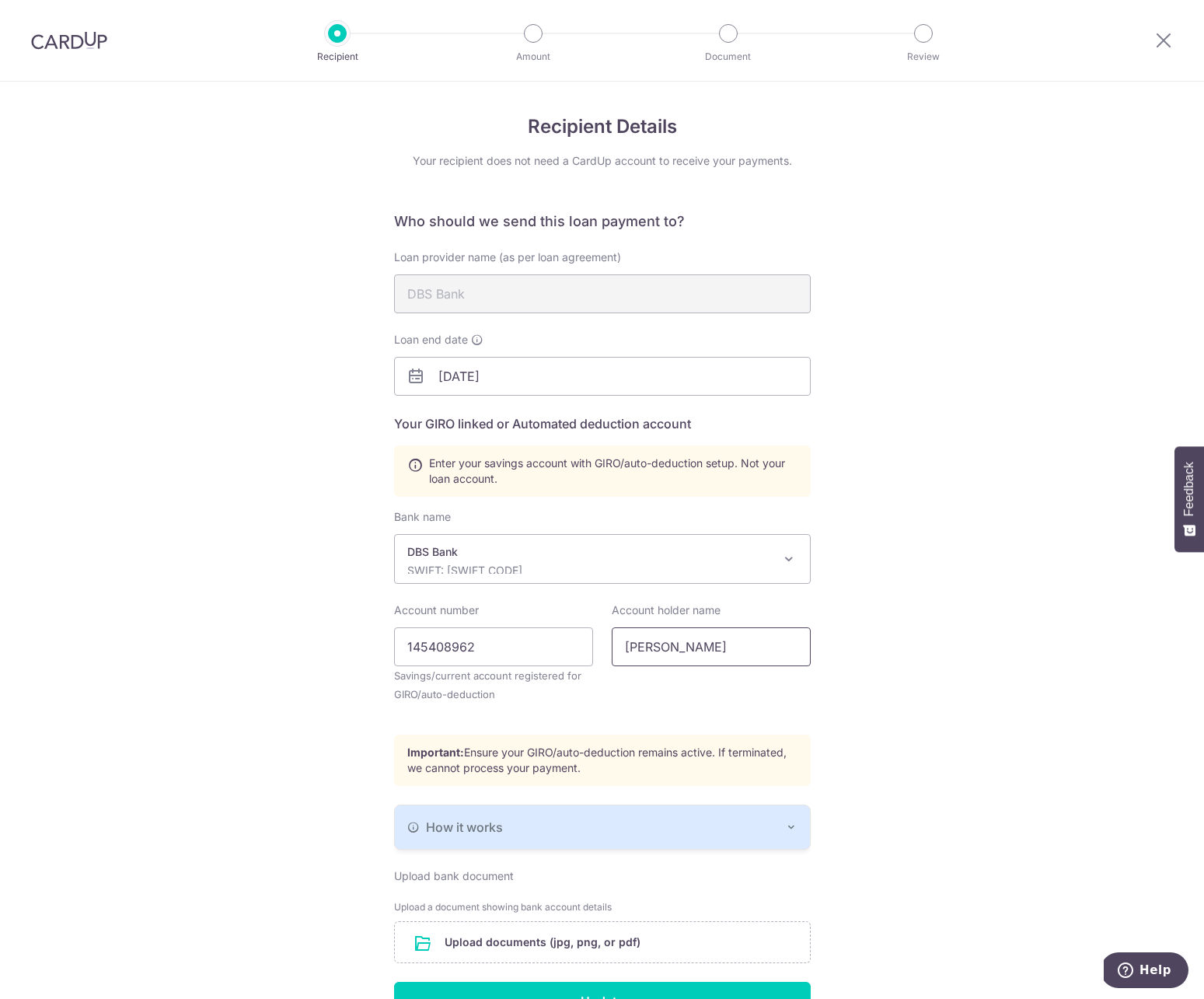
type input "Hadyanto Suryadi Isnadi"
click at [342, 760] on div "Recipient Details Your recipient does not need a CardUp account to receive your…" at bounding box center [602, 611] width 1204 height 1057
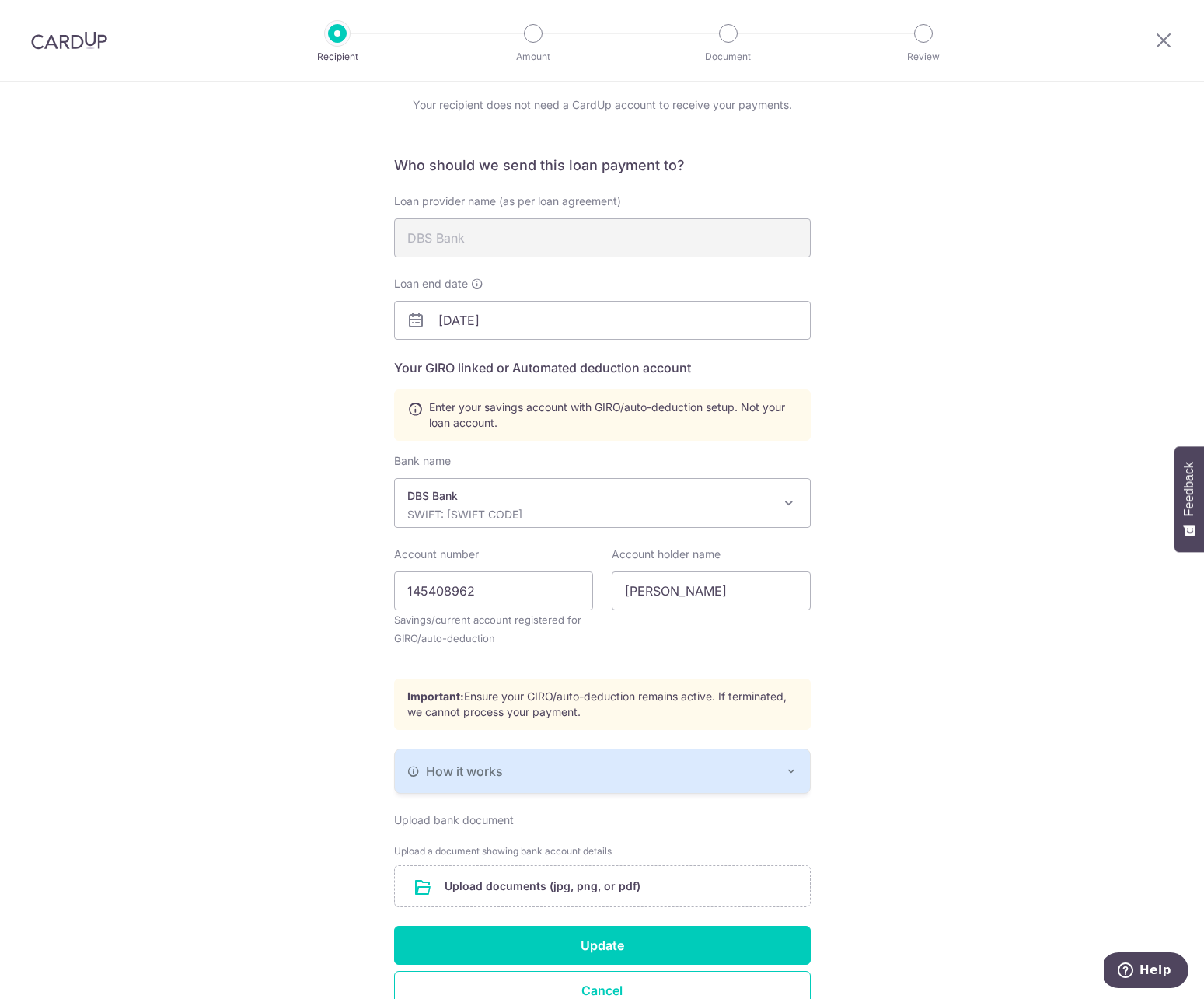
scroll to position [140, 0]
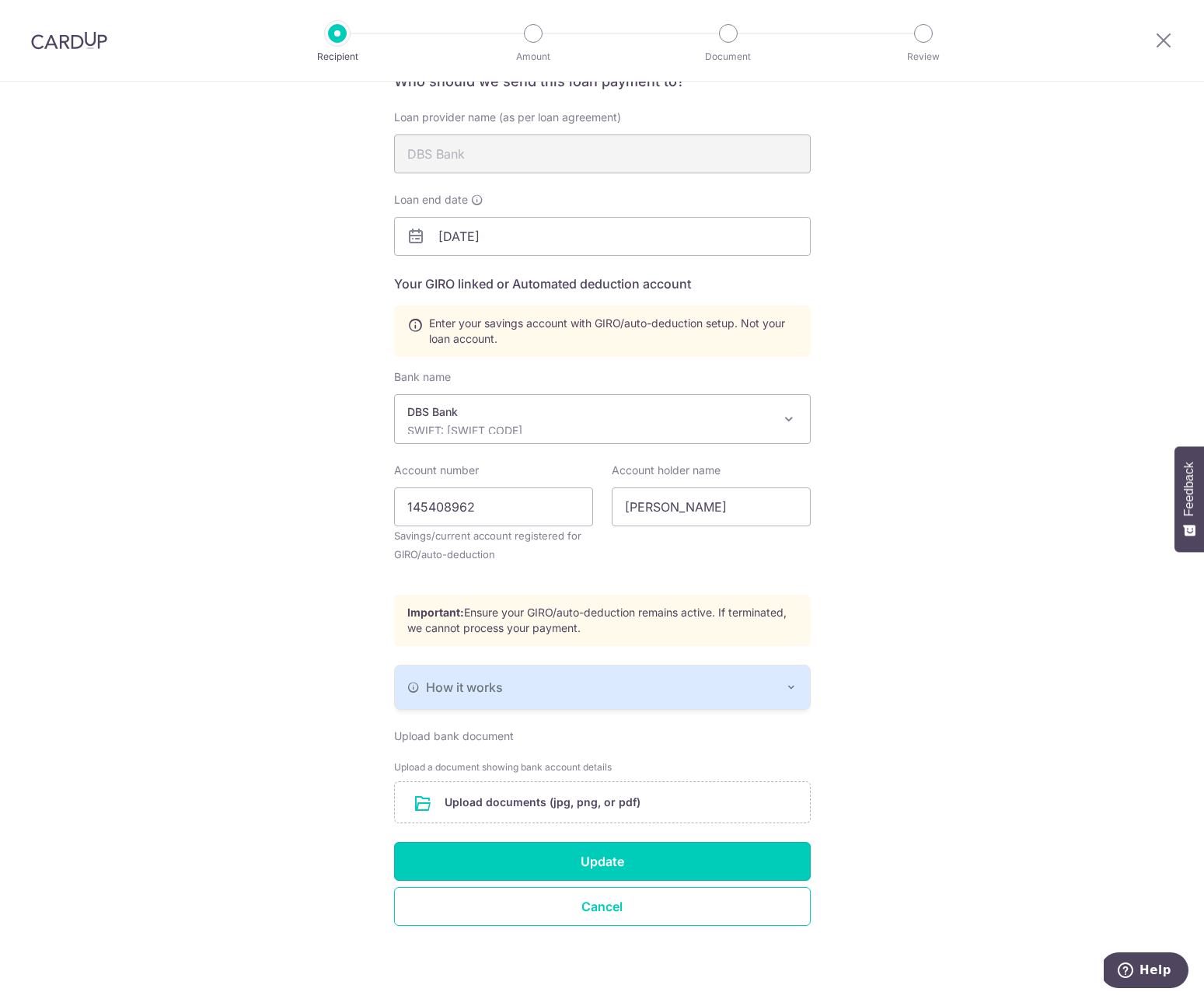
click at [528, 847] on button "Update" at bounding box center [602, 861] width 417 height 39
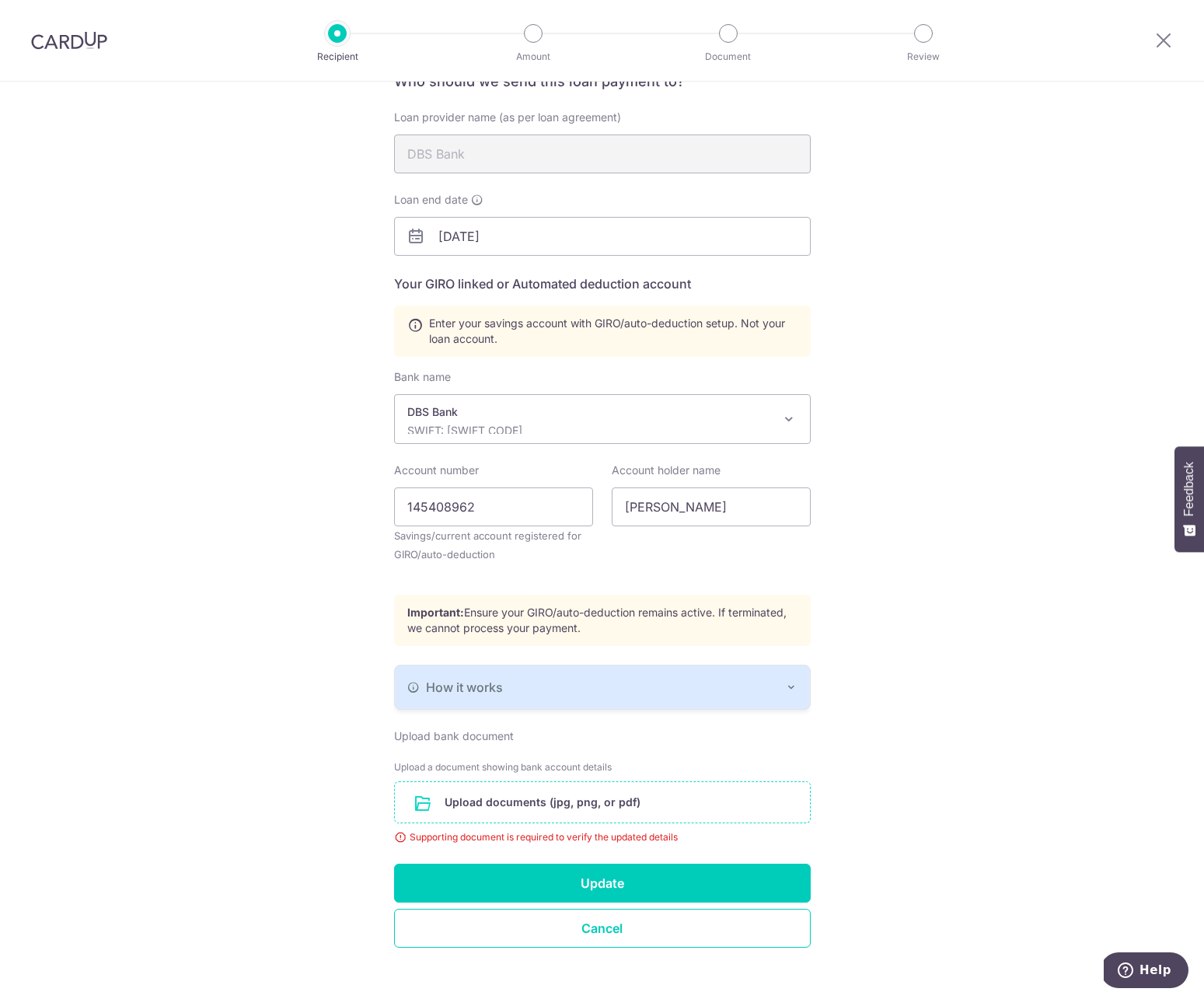
click at [560, 817] on input "file" at bounding box center [602, 802] width 415 height 41
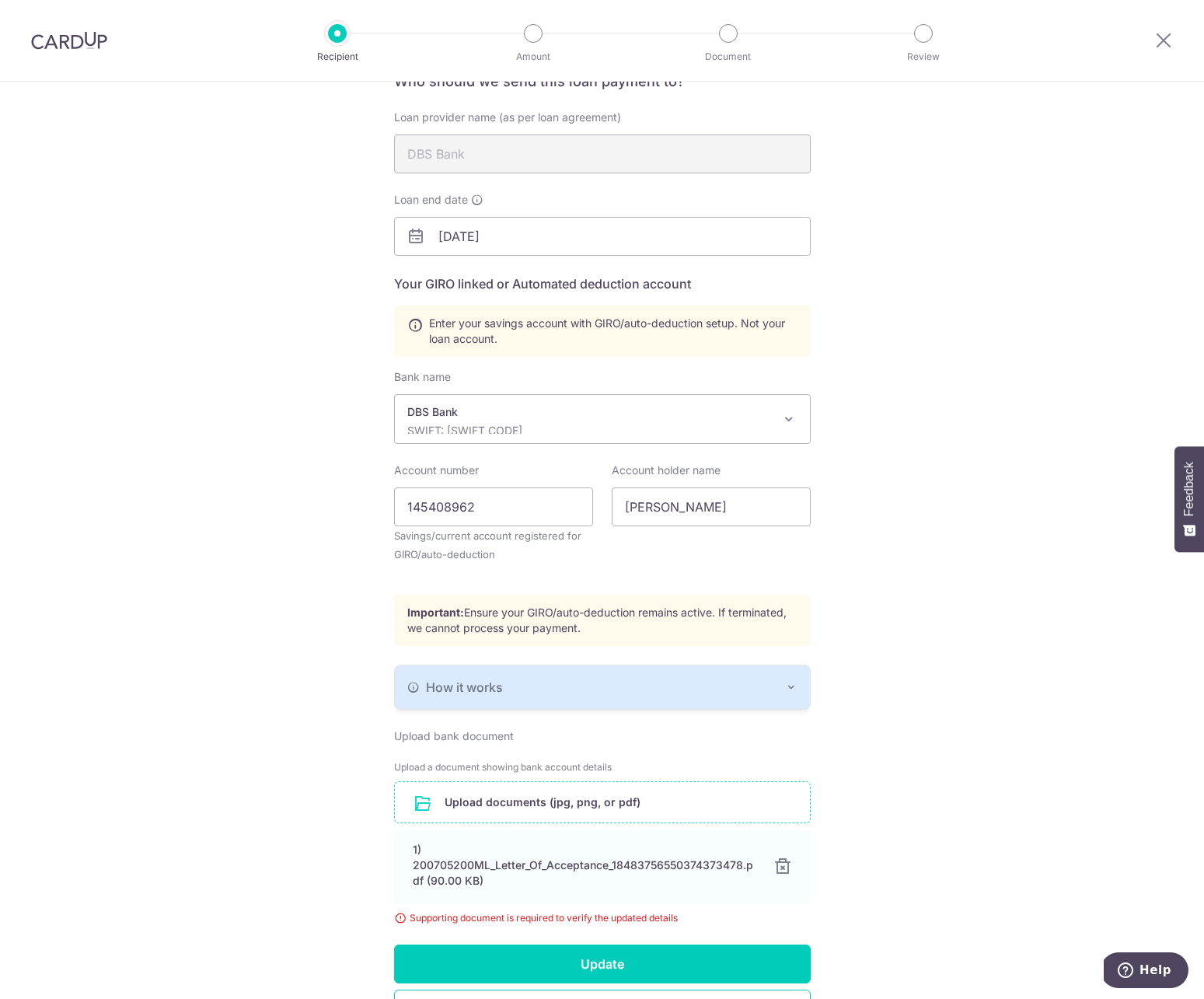
scroll to position [243, 0]
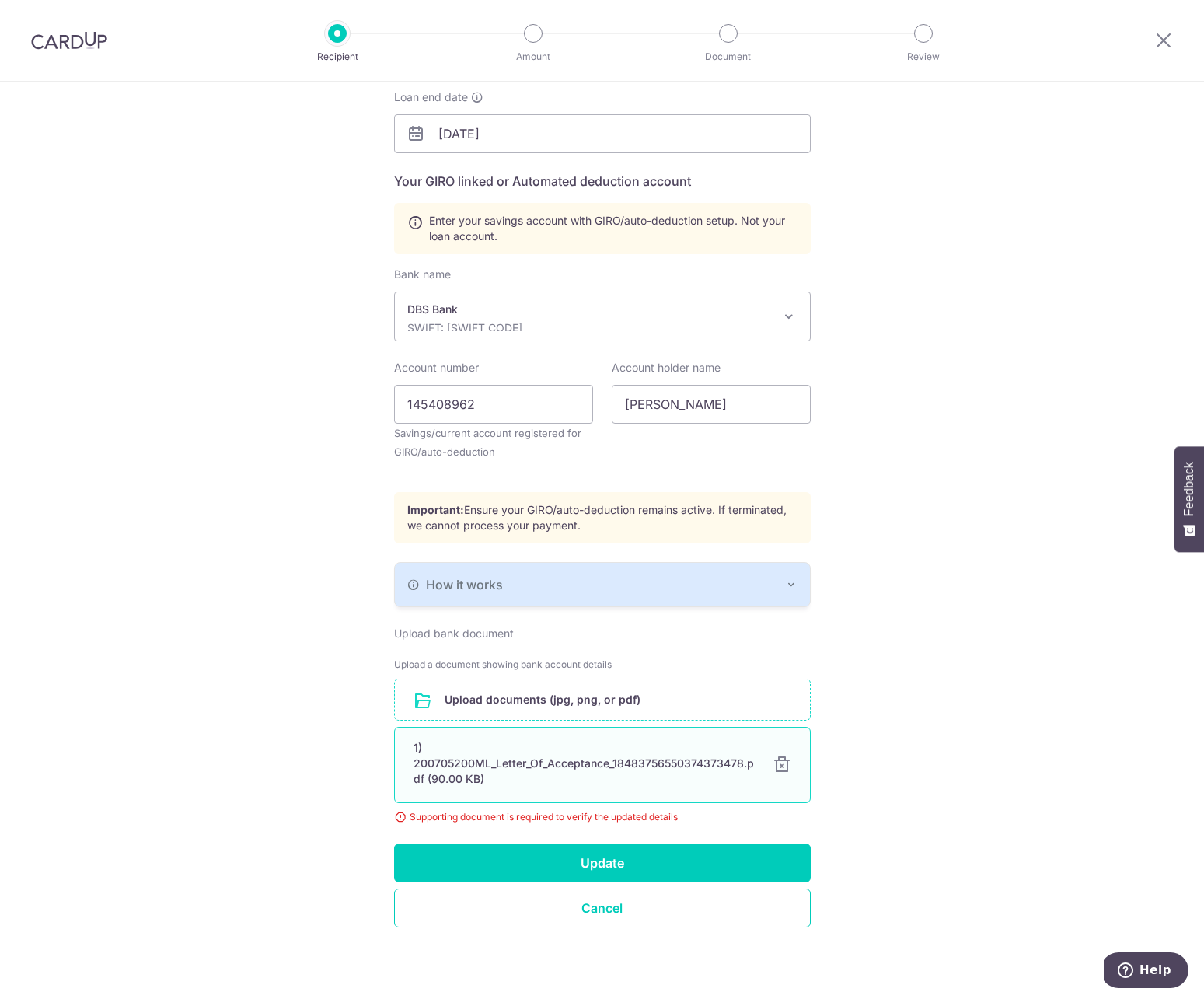
click at [773, 765] on div at bounding box center [781, 764] width 18 height 18
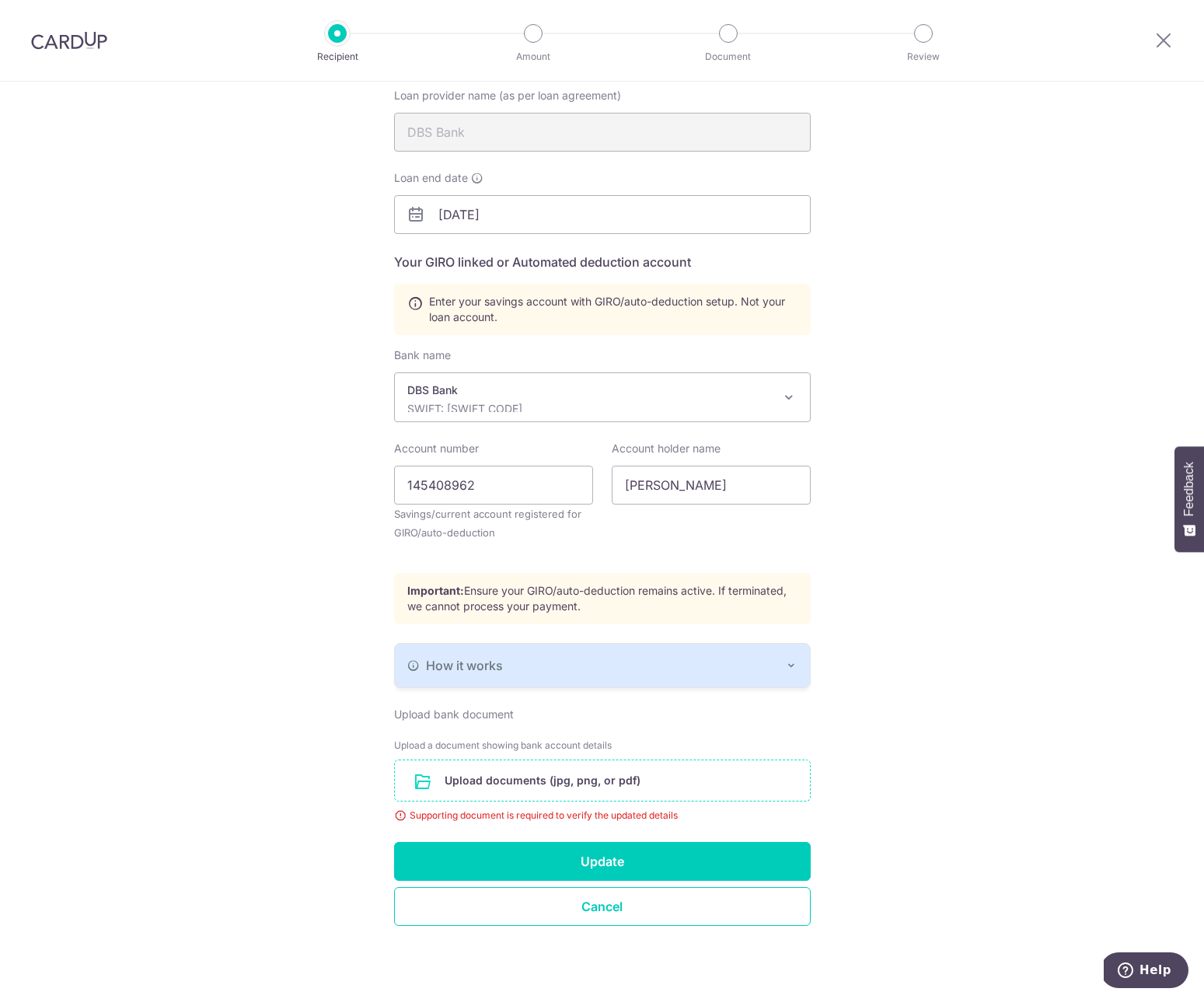
click at [516, 775] on input "file" at bounding box center [602, 780] width 415 height 41
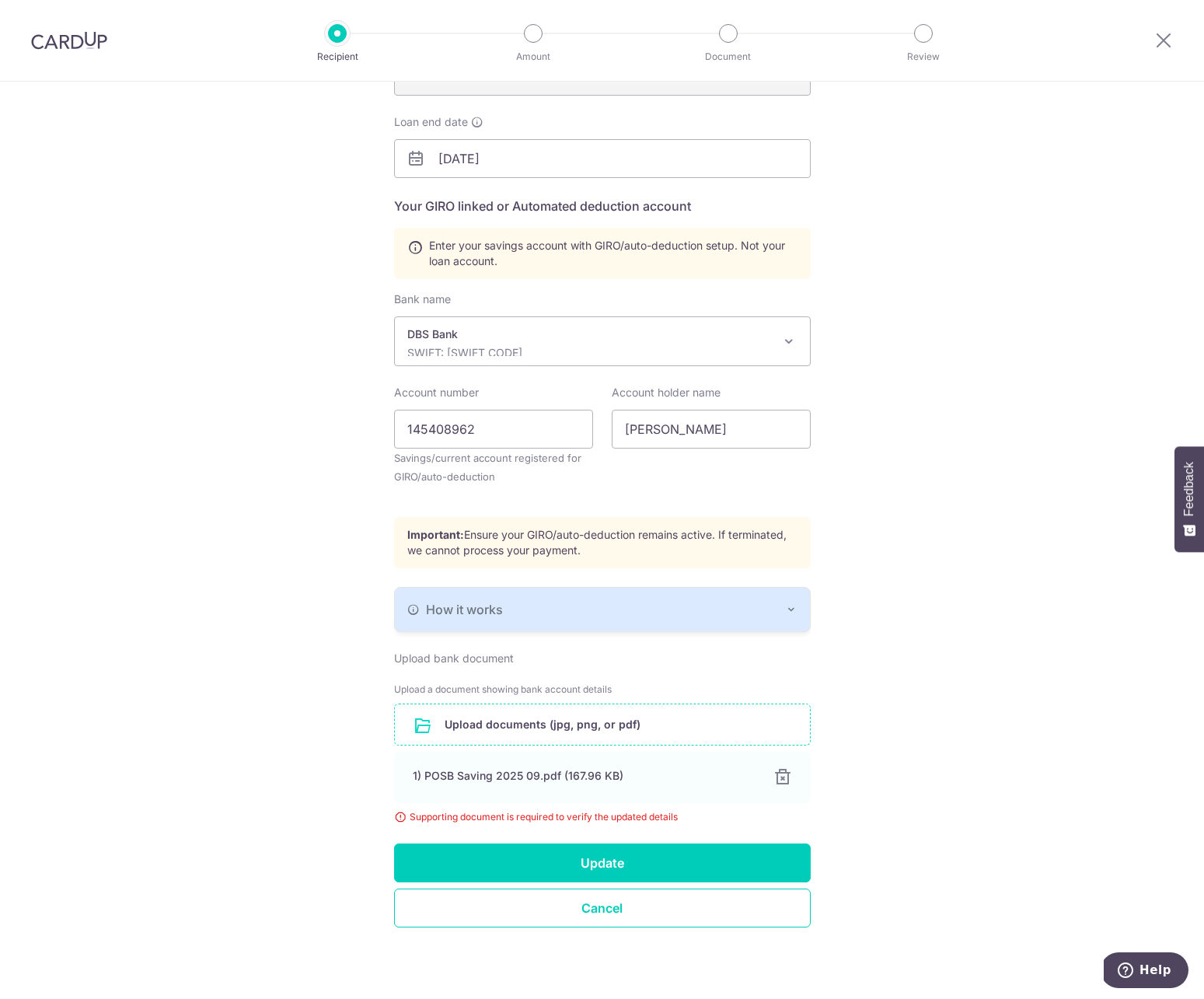
scroll to position [219, 0]
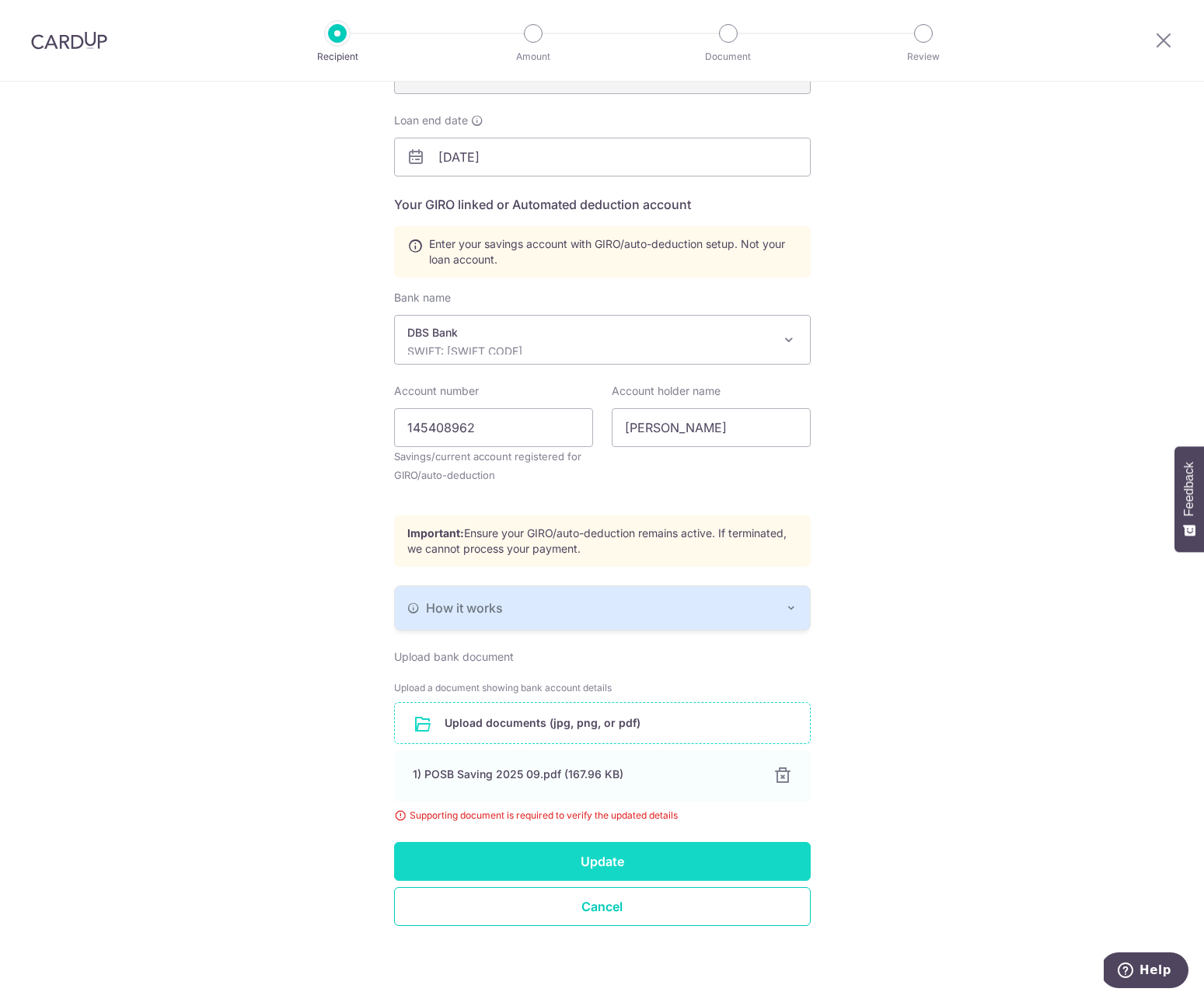
click at [629, 863] on button "Update" at bounding box center [602, 861] width 417 height 39
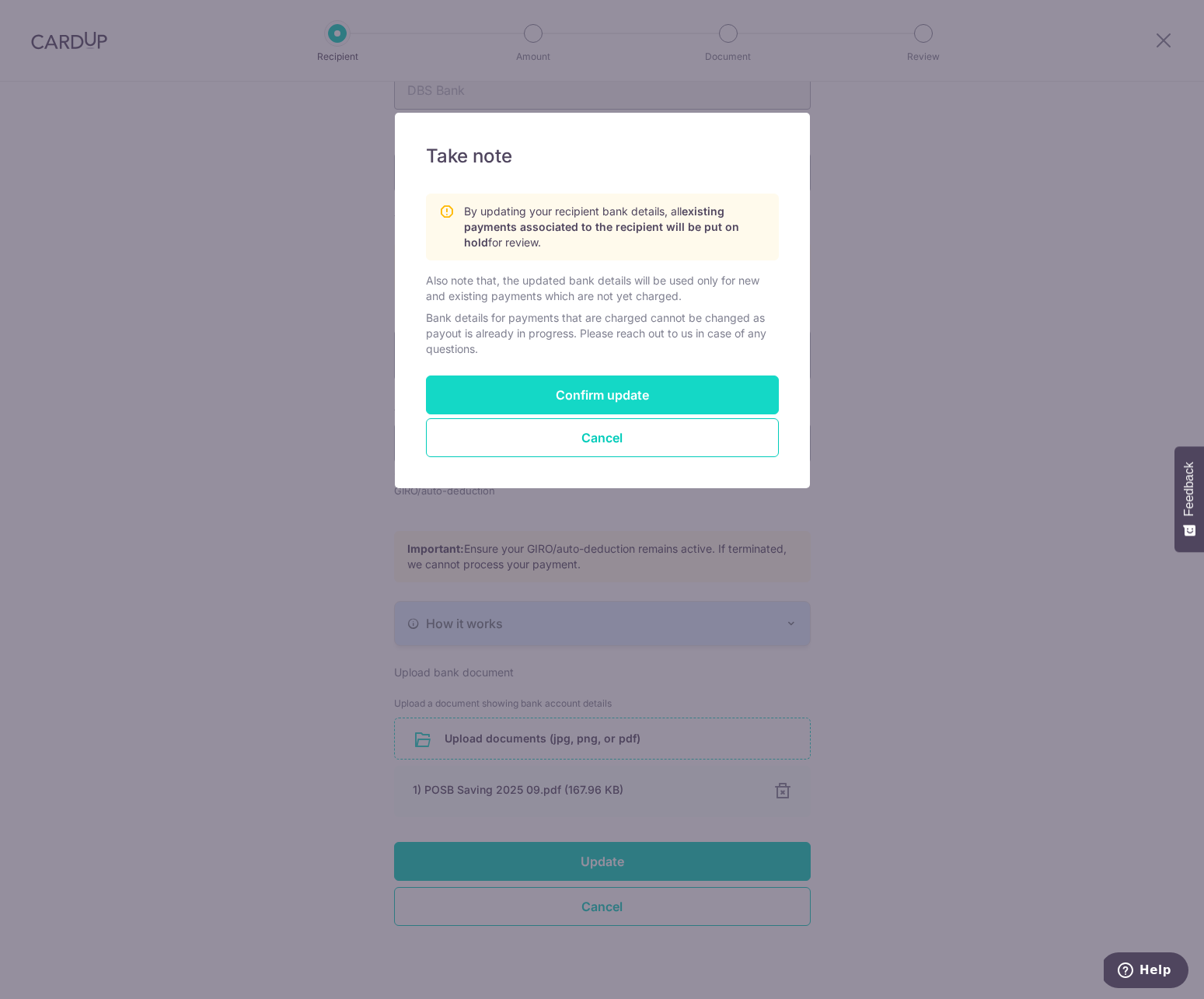
click at [577, 410] on button "Confirm update" at bounding box center [602, 395] width 353 height 39
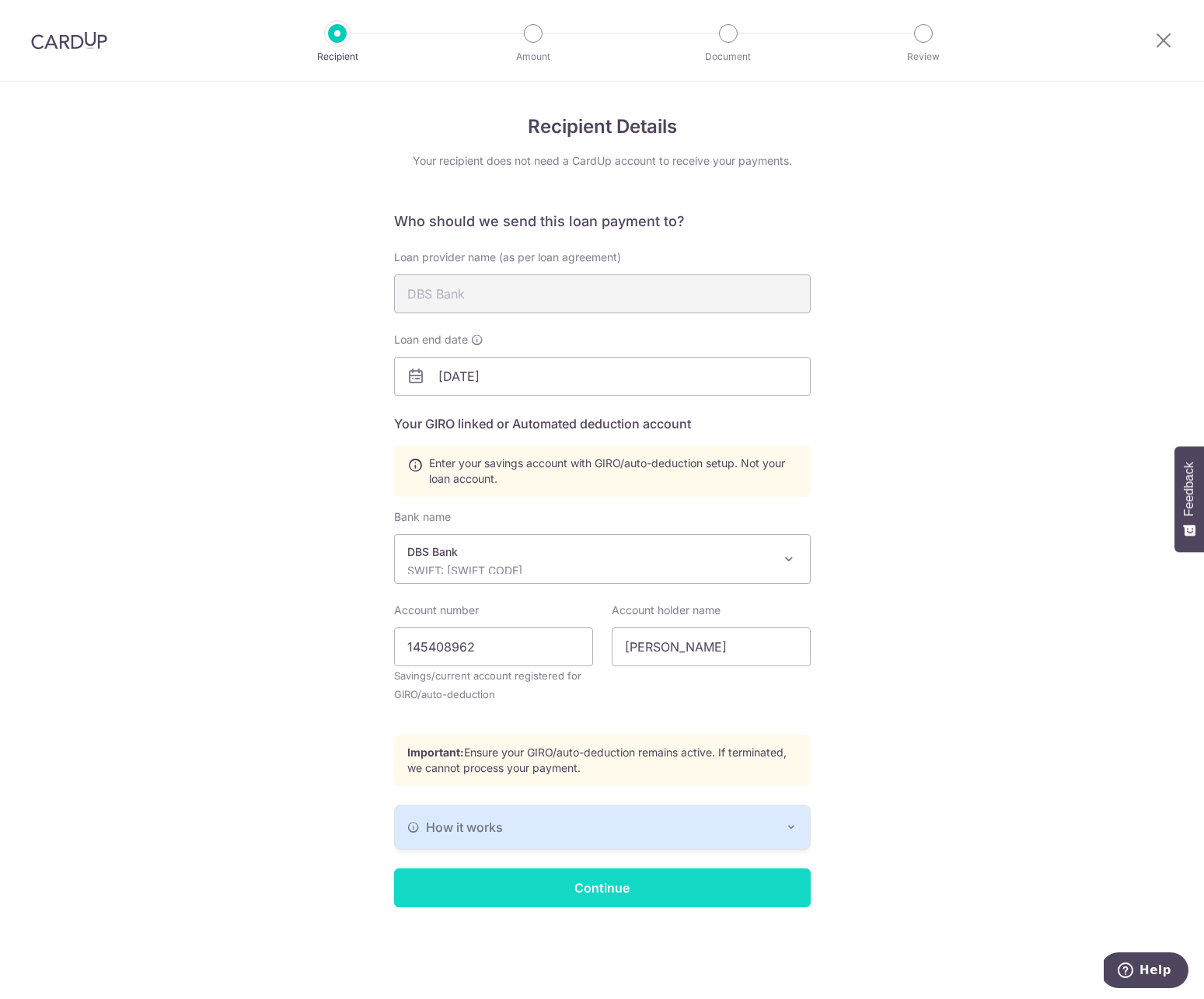
click at [617, 890] on input "Continue" at bounding box center [602, 888] width 417 height 39
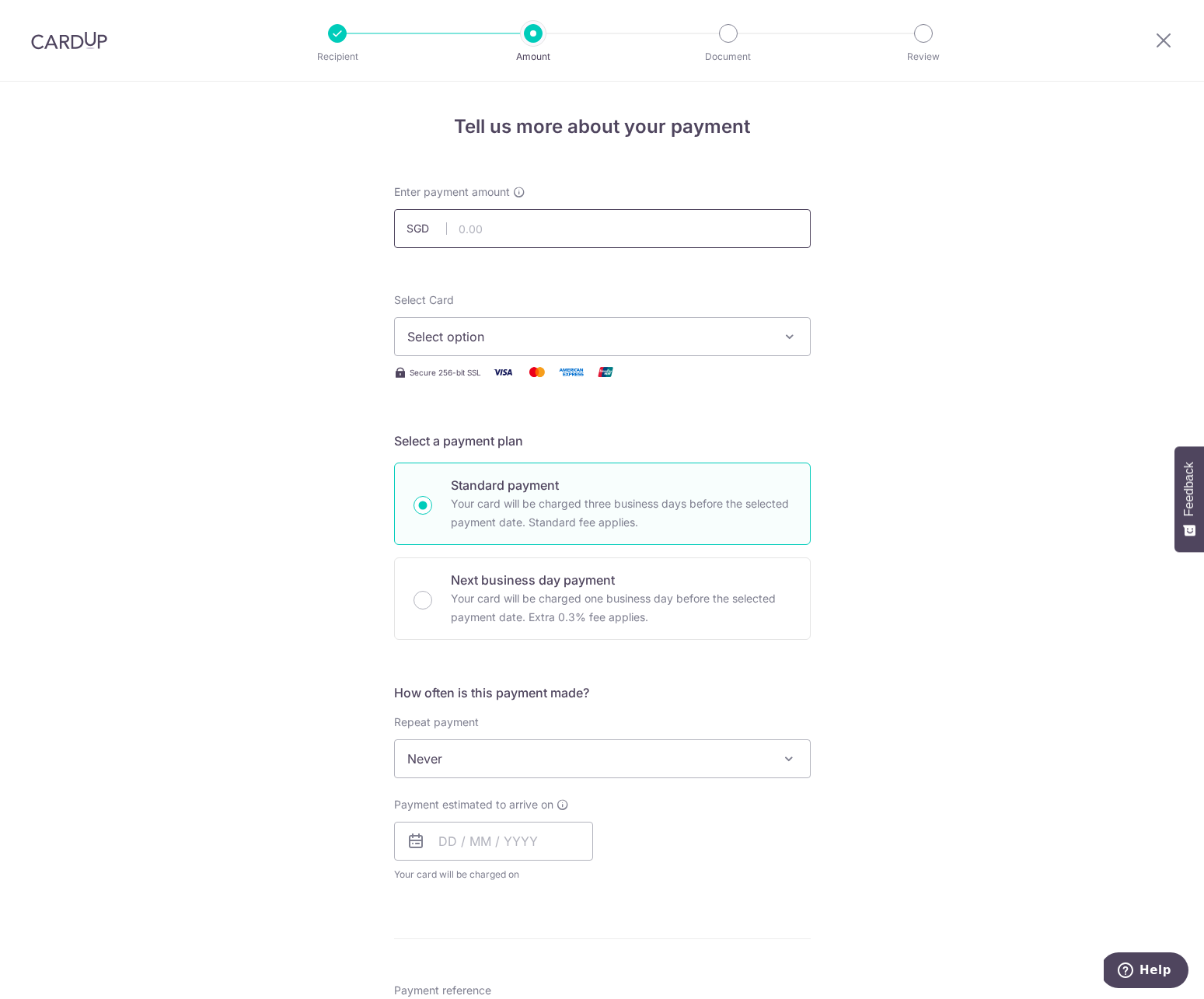
click at [492, 239] on input "text" at bounding box center [602, 228] width 417 height 39
click at [520, 244] on input "text" at bounding box center [602, 228] width 417 height 39
type input "818.19"
click at [566, 324] on button "Select option" at bounding box center [602, 336] width 417 height 39
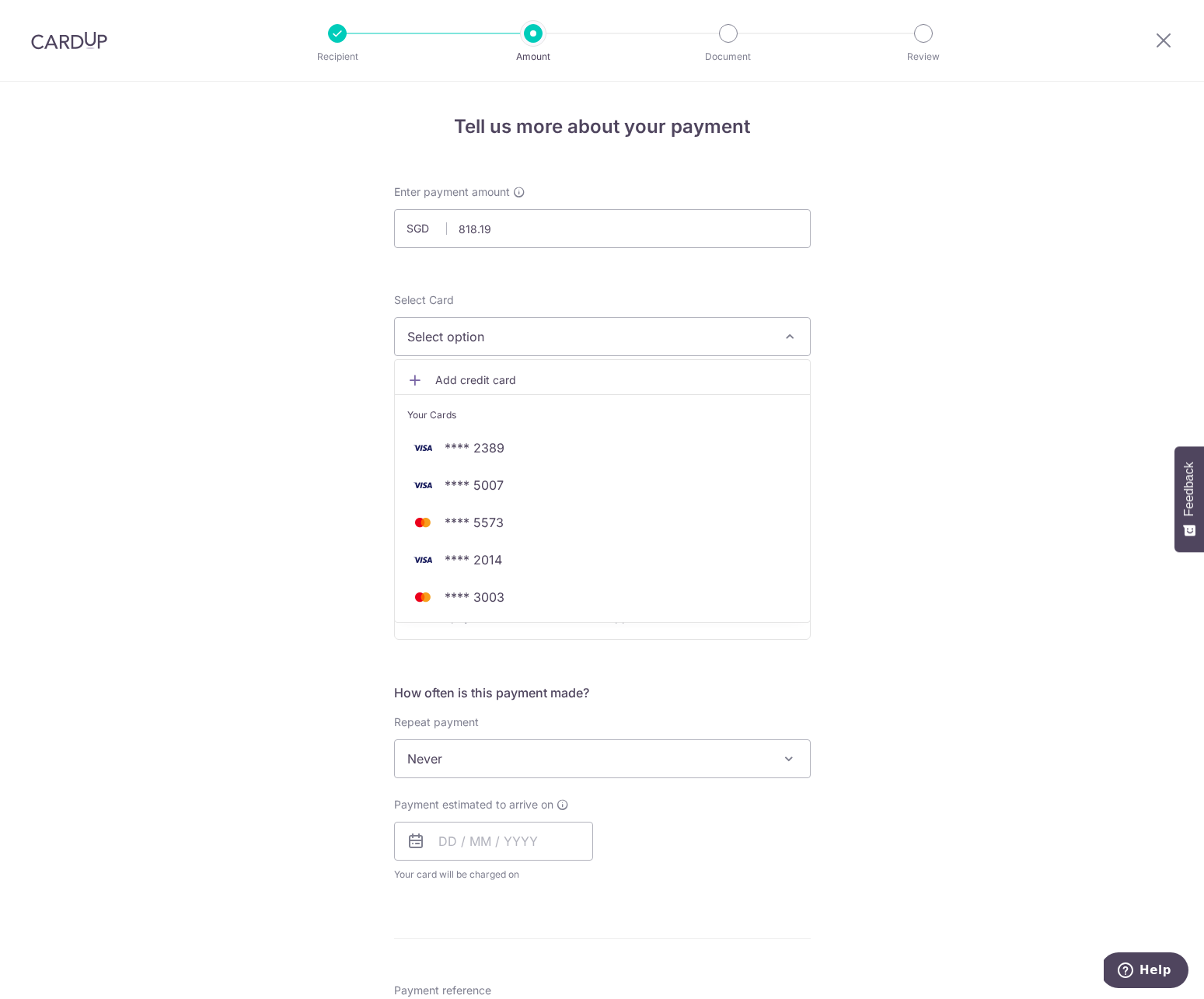
click at [476, 389] on link "Add credit card" at bounding box center [602, 380] width 415 height 28
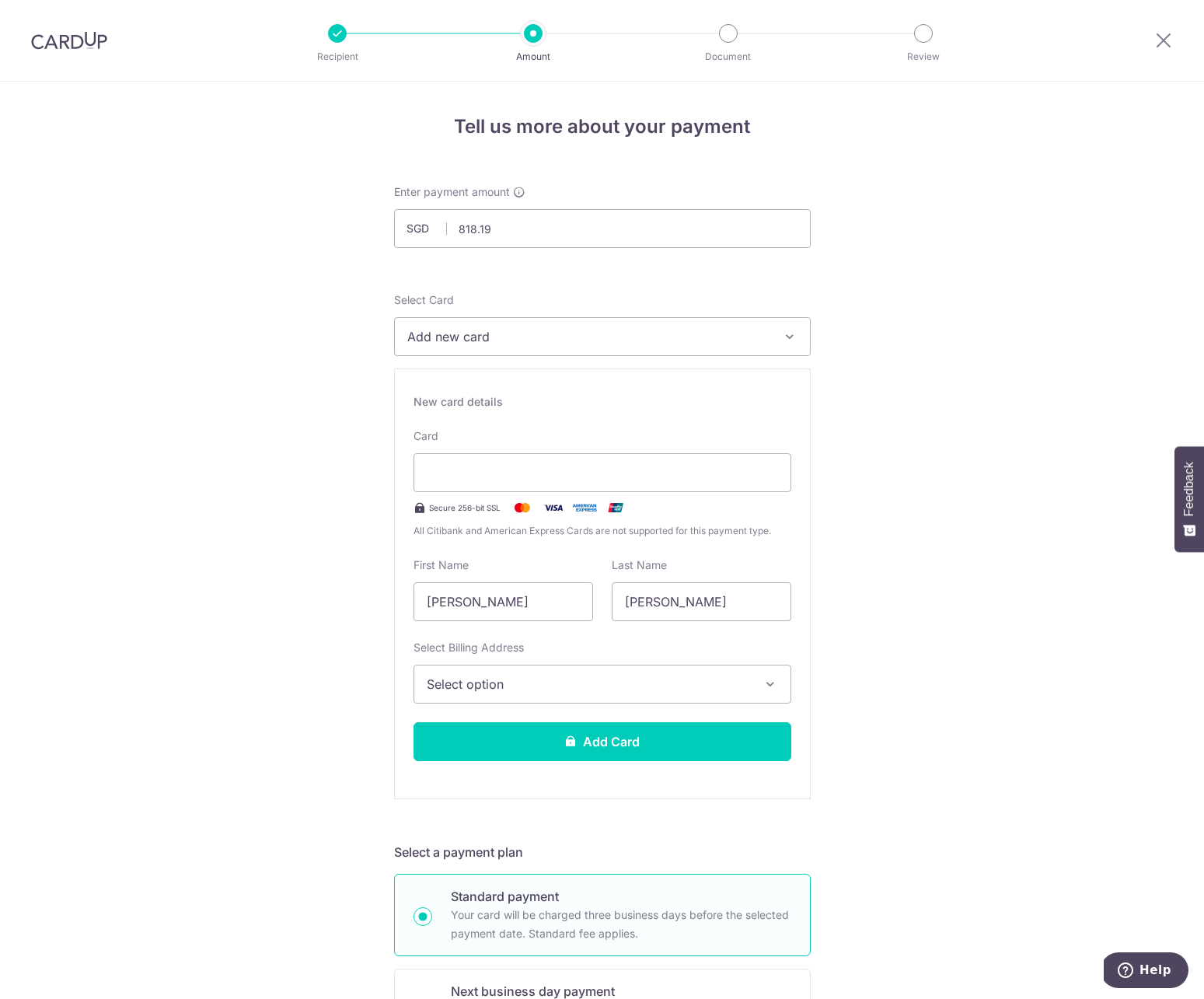
click at [489, 564] on div "First Name Hadyanto Suryadi" at bounding box center [504, 589] width 180 height 64
click at [512, 599] on input "[PERSON_NAME]" at bounding box center [504, 602] width 180 height 39
drag, startPoint x: 544, startPoint y: 606, endPoint x: 369, endPoint y: 596, distance: 175.3
click at [369, 596] on div "Tell us more about your payment Enter payment amount SGD 818.19 818.19 Select C…" at bounding box center [602, 990] width 1204 height 1817
type input "Hadyanto"
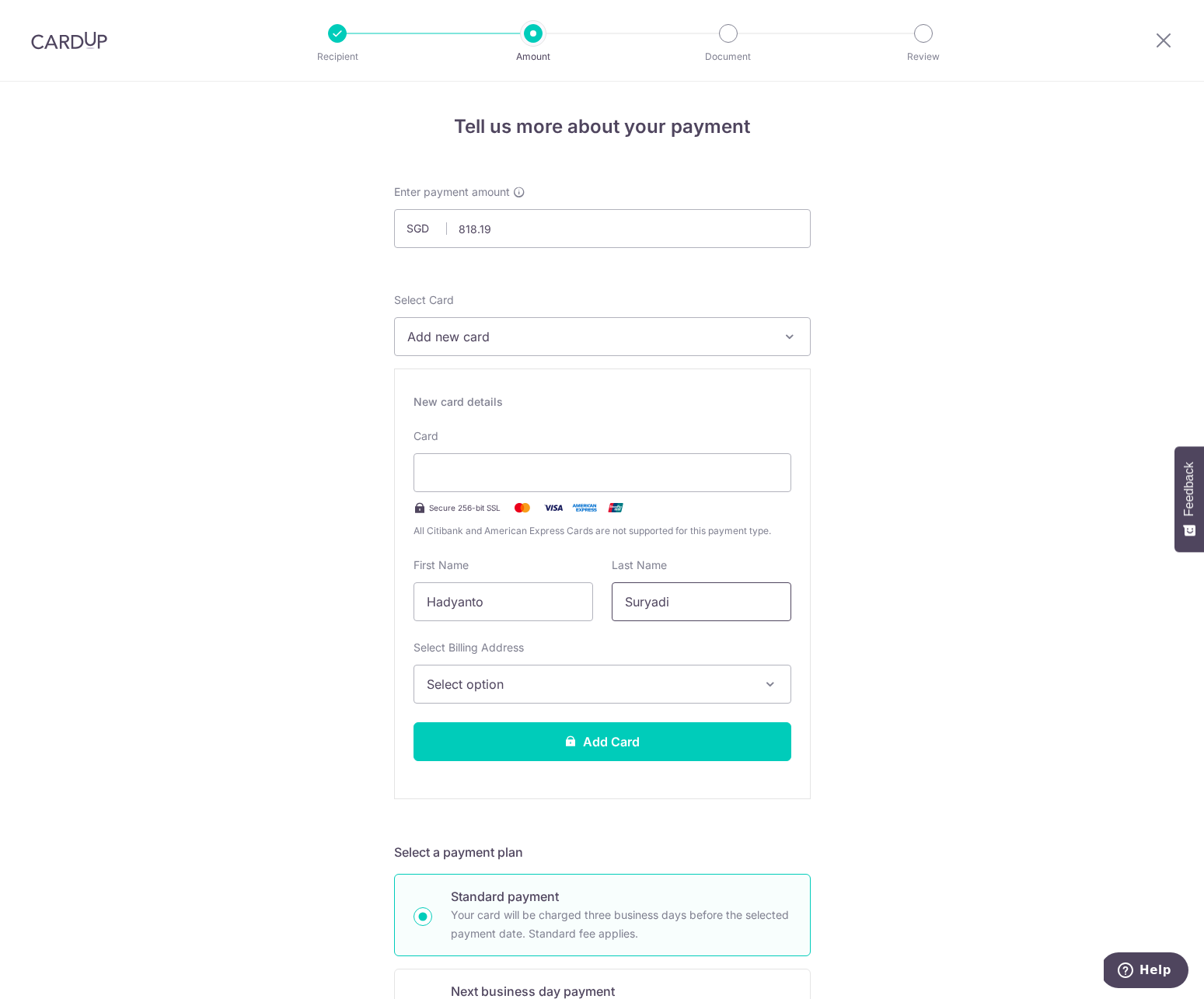
type input "Suryadi"
click at [563, 681] on span "Select option" at bounding box center [588, 684] width 323 height 18
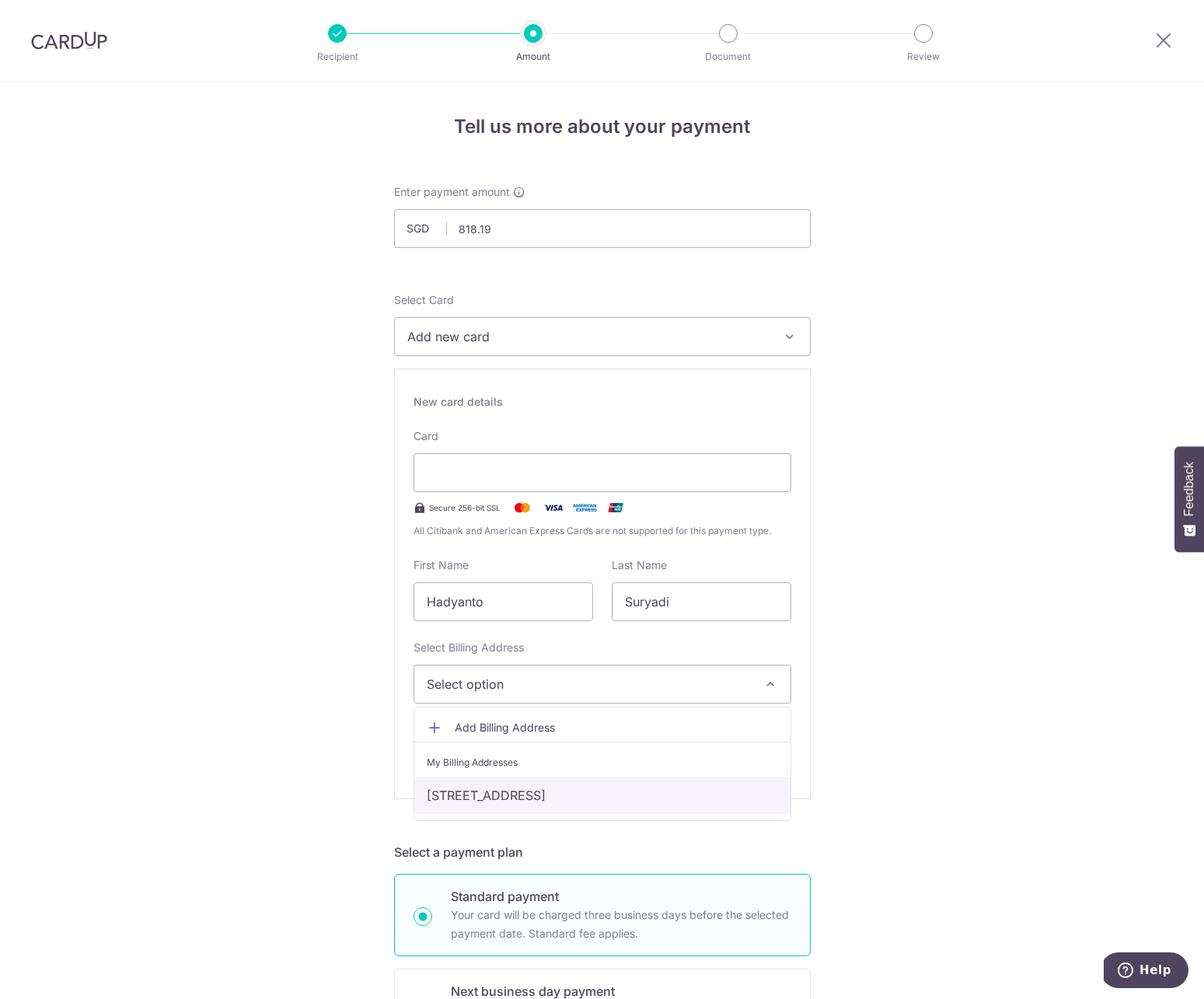
click at [565, 782] on link "200D Sengkang East Road,#03-38, Singapore, Singapore, Singapore-544200" at bounding box center [602, 795] width 376 height 37
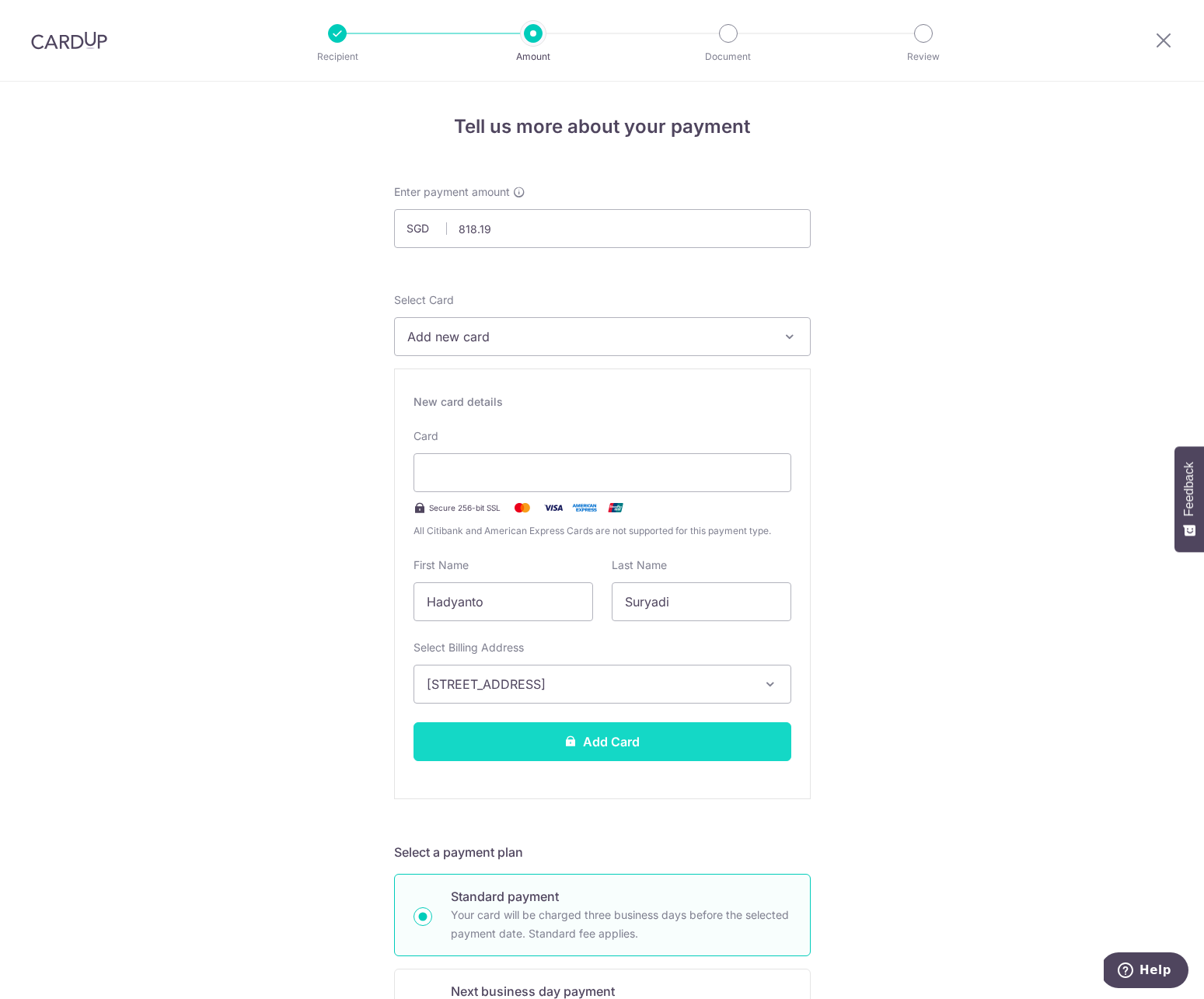
click at [568, 754] on button "Add Card" at bounding box center [602, 741] width 378 height 39
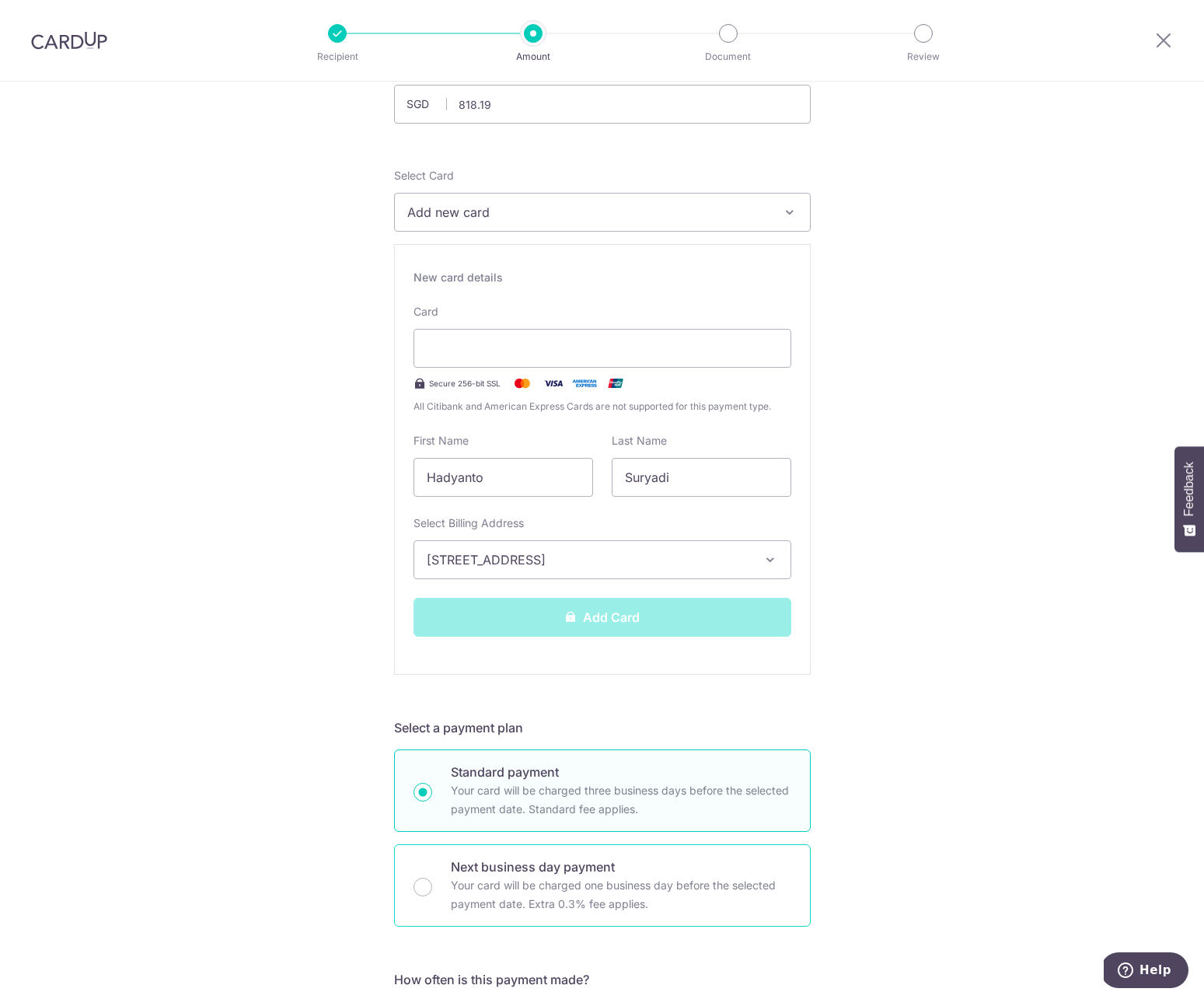
scroll to position [287, 0]
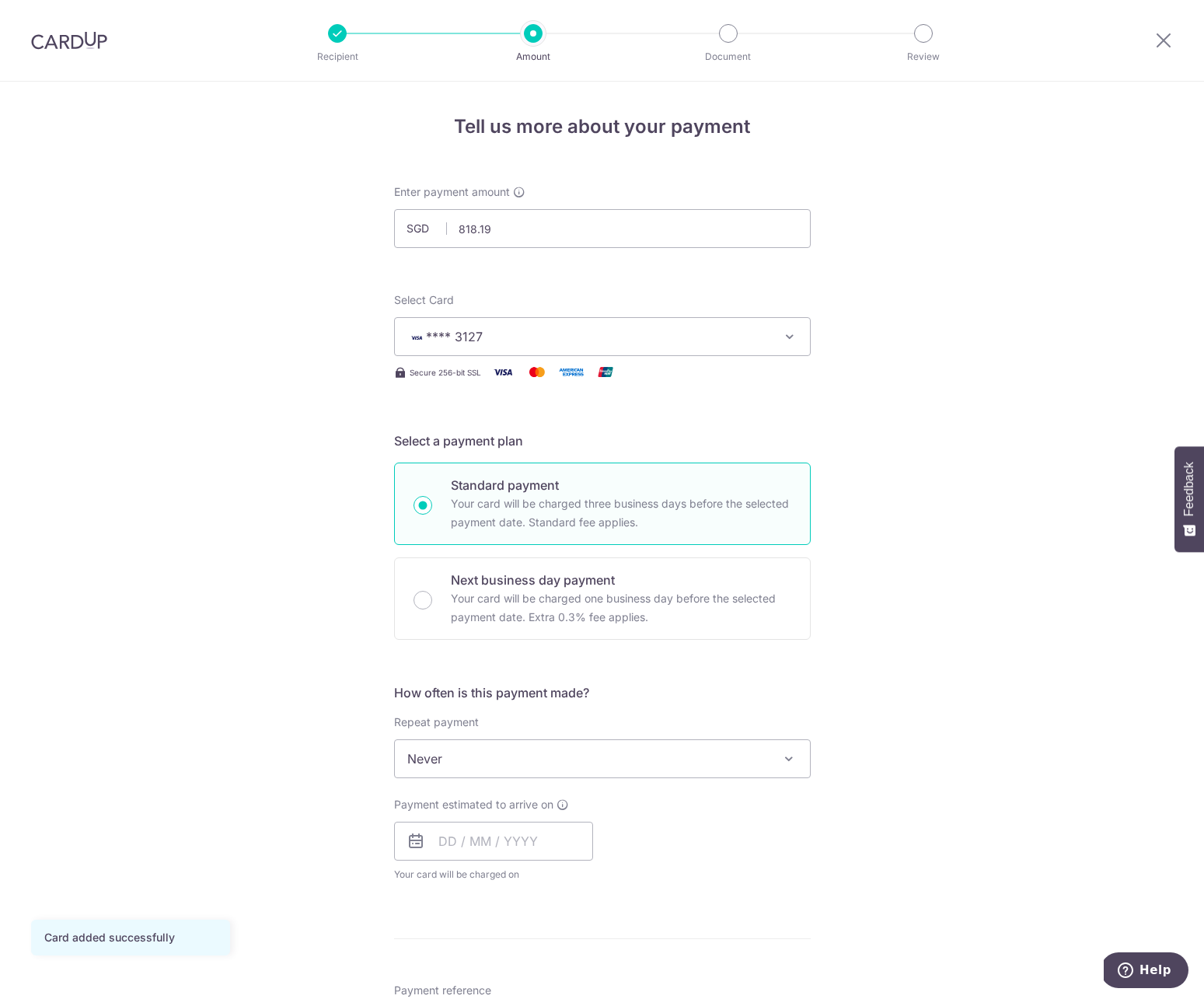
click at [541, 749] on span "Never" at bounding box center [602, 759] width 415 height 37
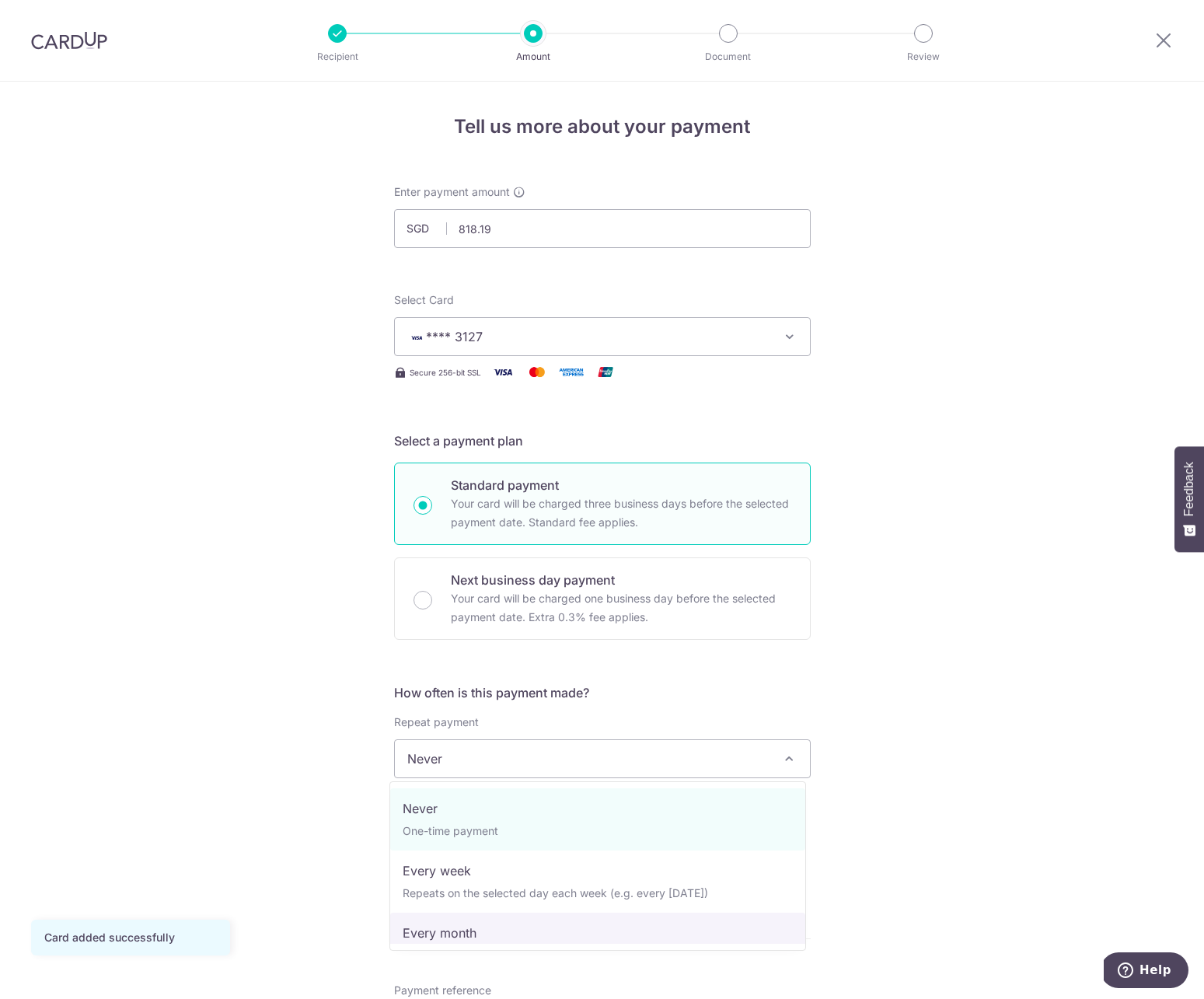
select select "3"
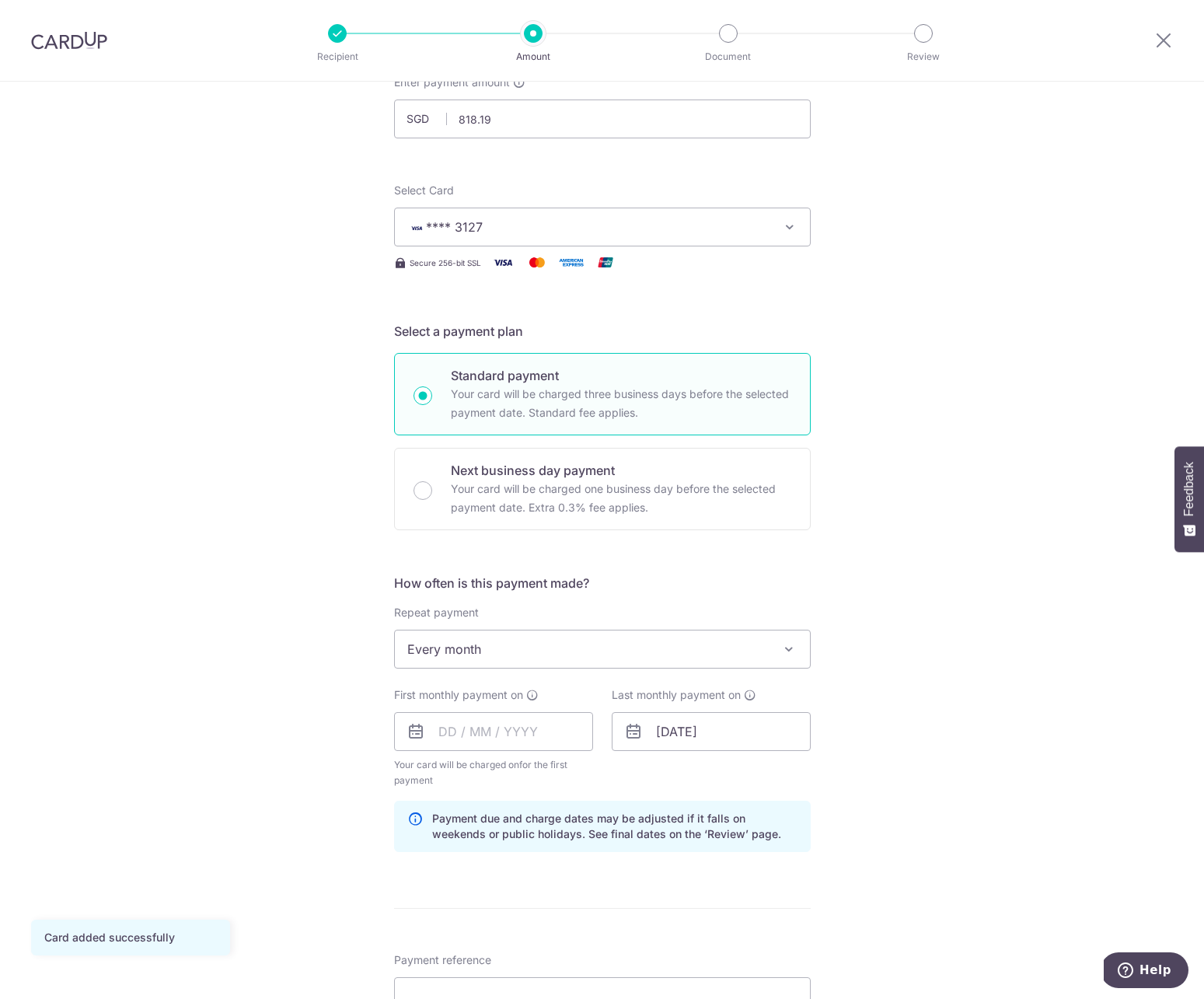
scroll to position [119, 0]
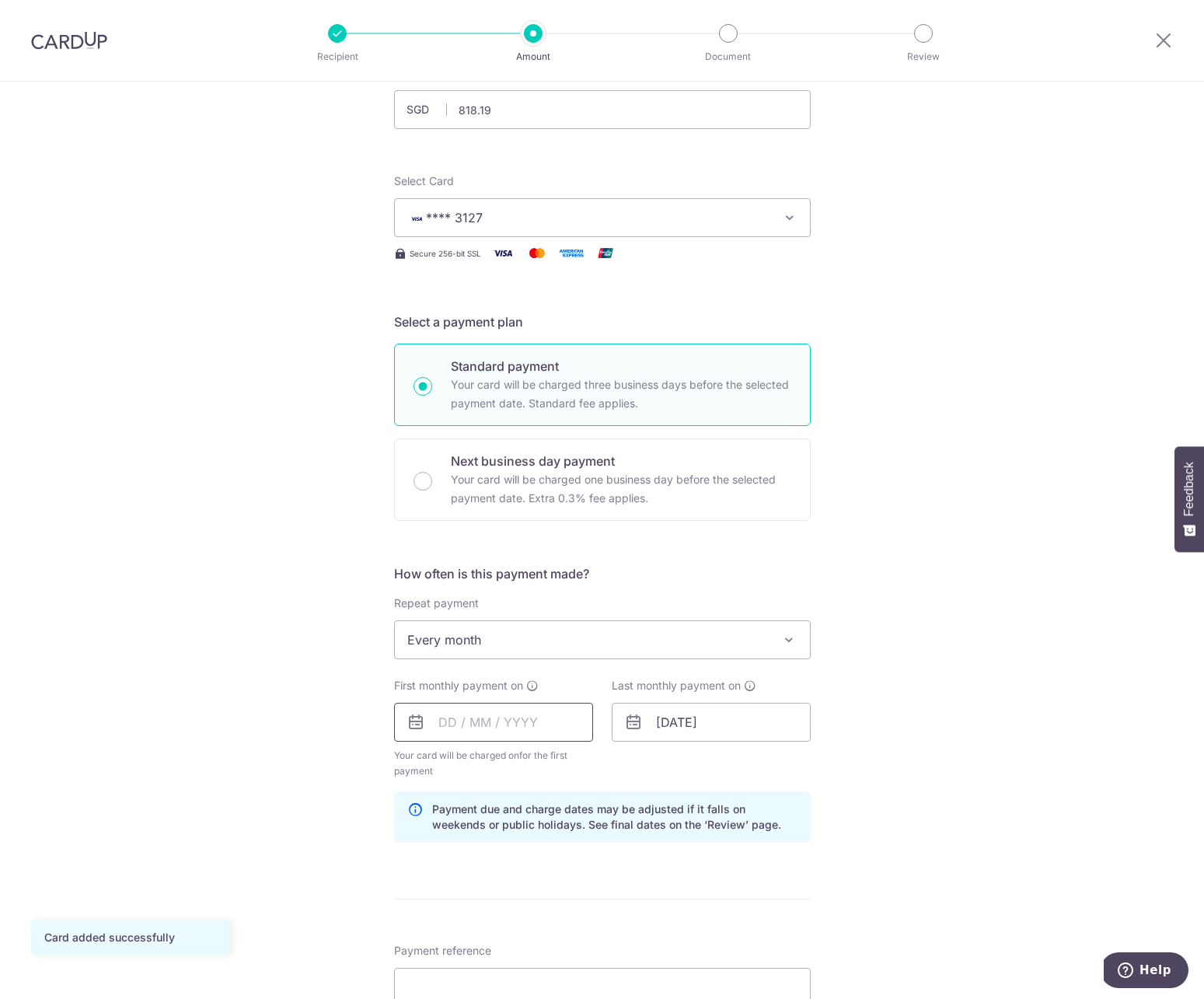
click at [475, 728] on input "text" at bounding box center [493, 722] width 199 height 39
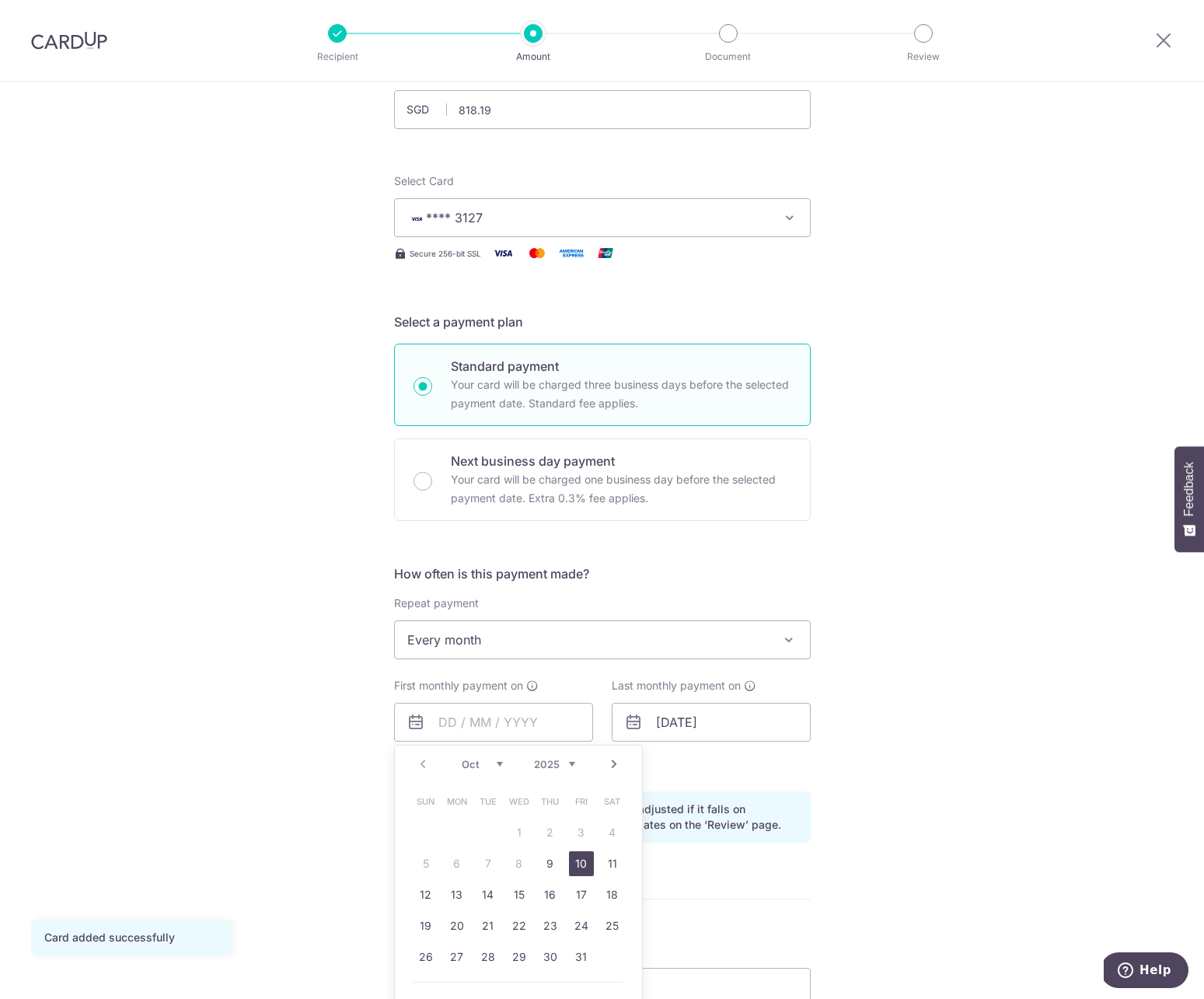
click at [569, 864] on link "10" at bounding box center [581, 863] width 25 height 25
type input "[DATE]"
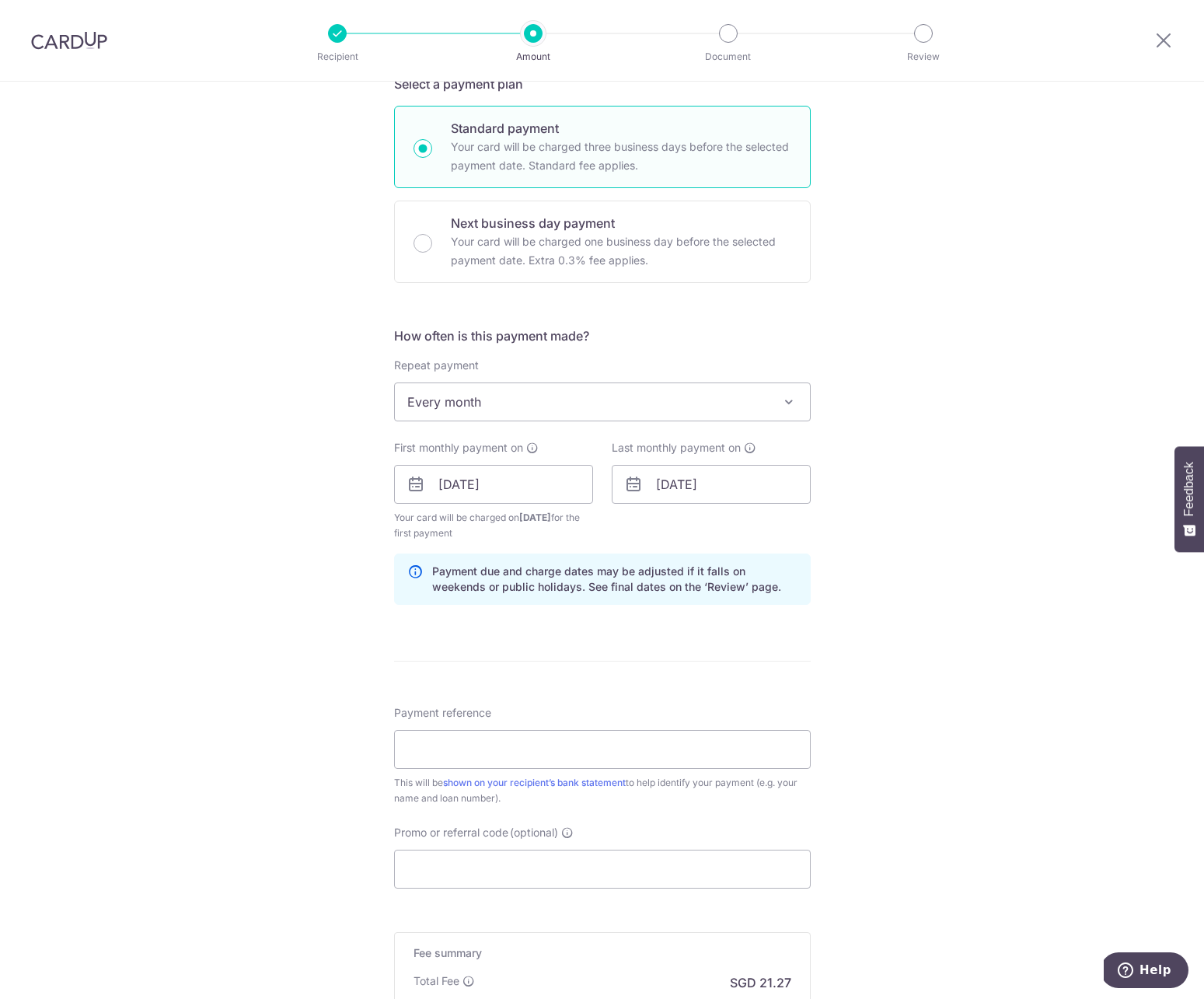
scroll to position [443, 0]
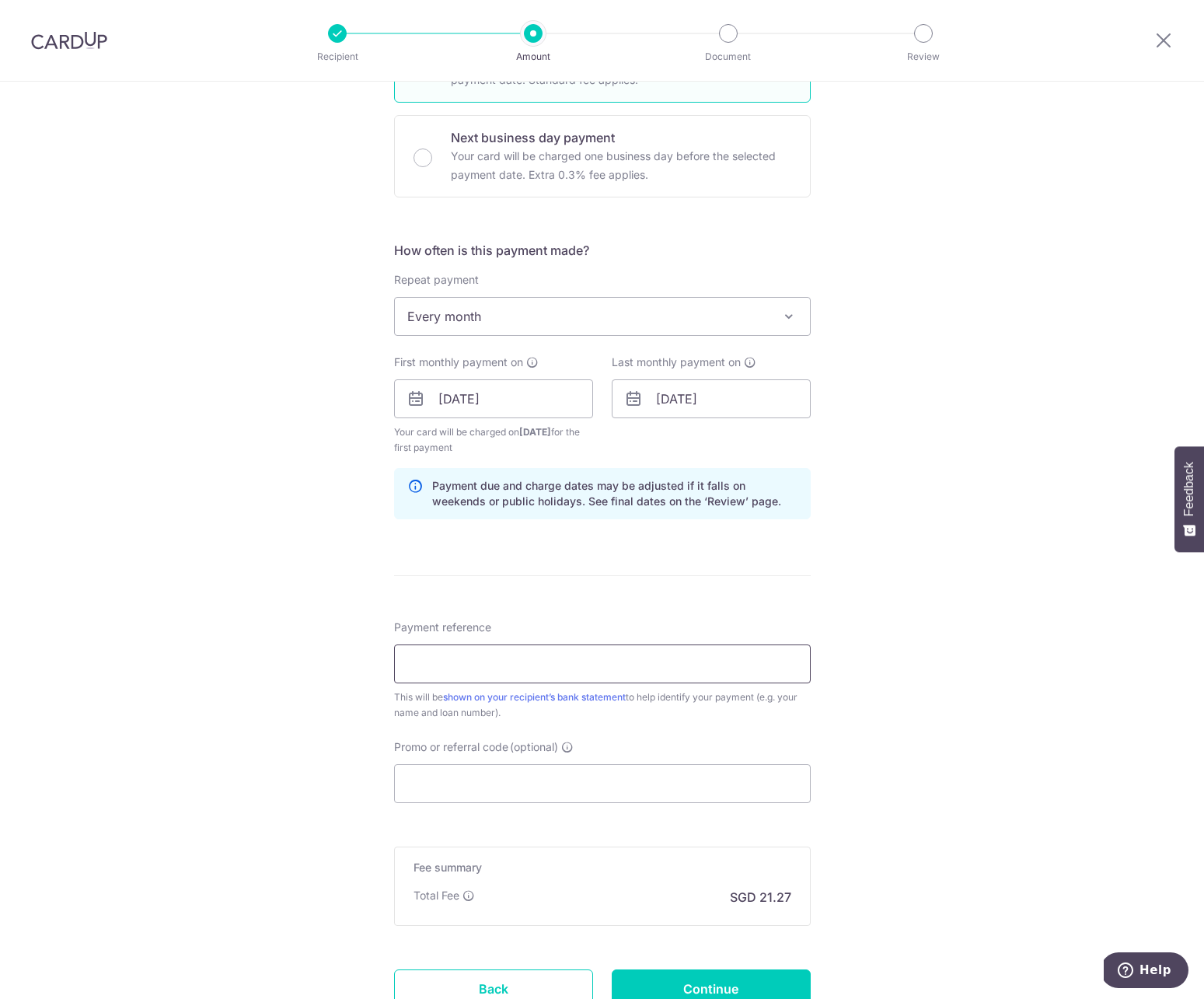
click at [539, 679] on input "Payment reference" at bounding box center [602, 664] width 417 height 39
type input "CUHousingLoanBOC"
click at [540, 783] on input "Promo or referral code (optional)" at bounding box center [602, 783] width 417 height 39
paste input "REC185"
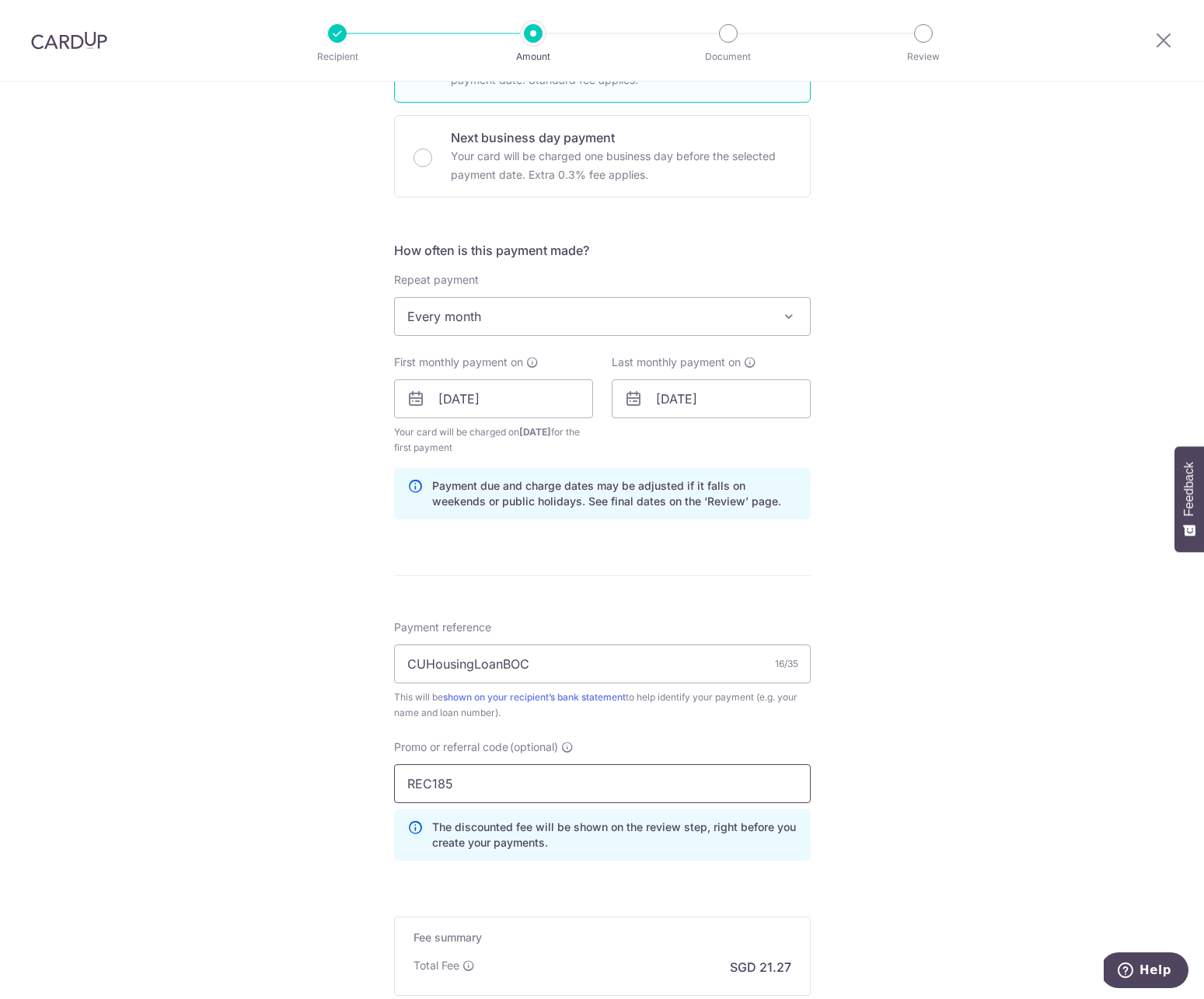
type input "REC185"
click at [878, 809] on div "Tell us more about your payment Enter payment amount SGD 818.19 818.19 Card add…" at bounding box center [602, 417] width 1204 height 1555
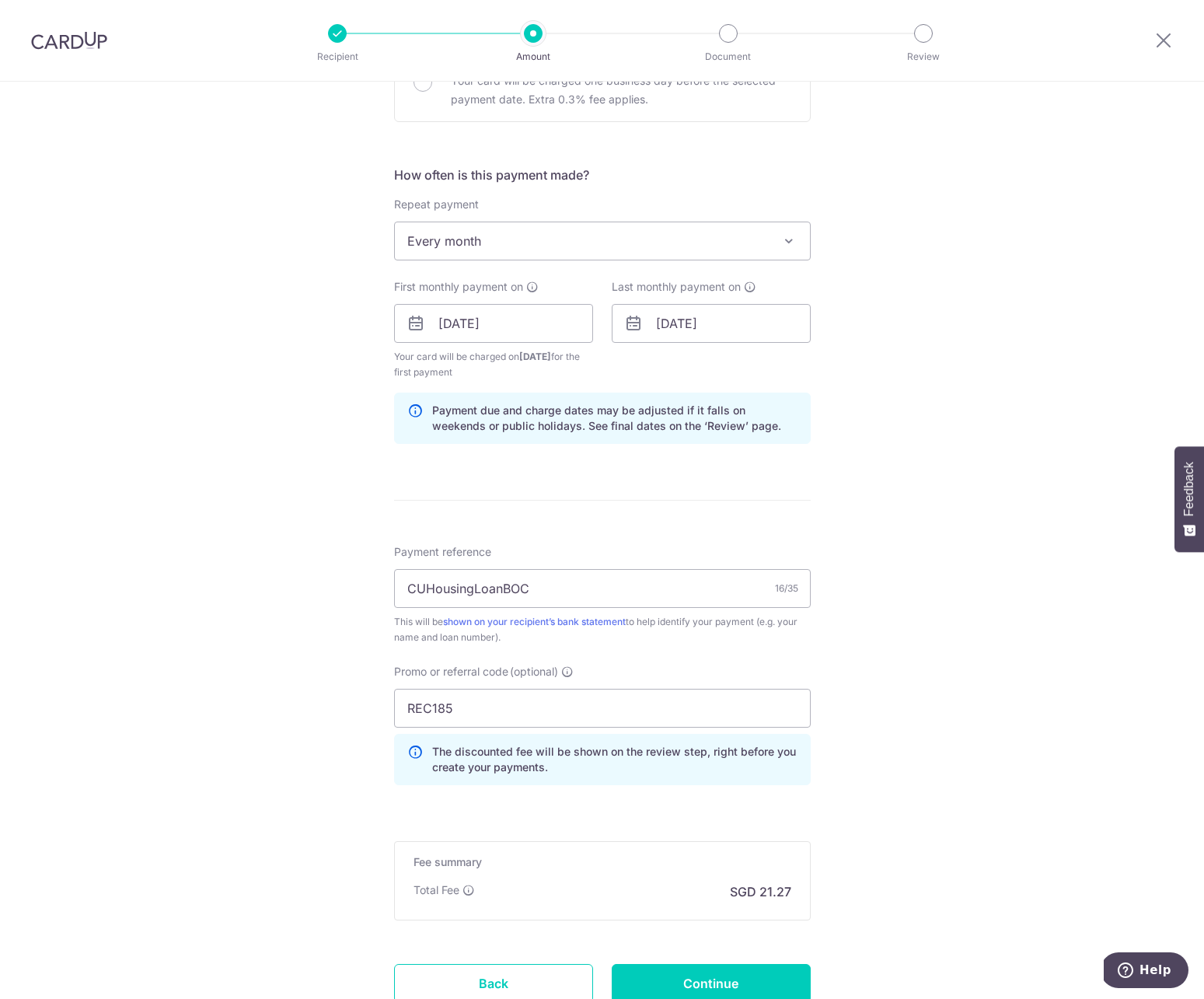
scroll to position [638, 0]
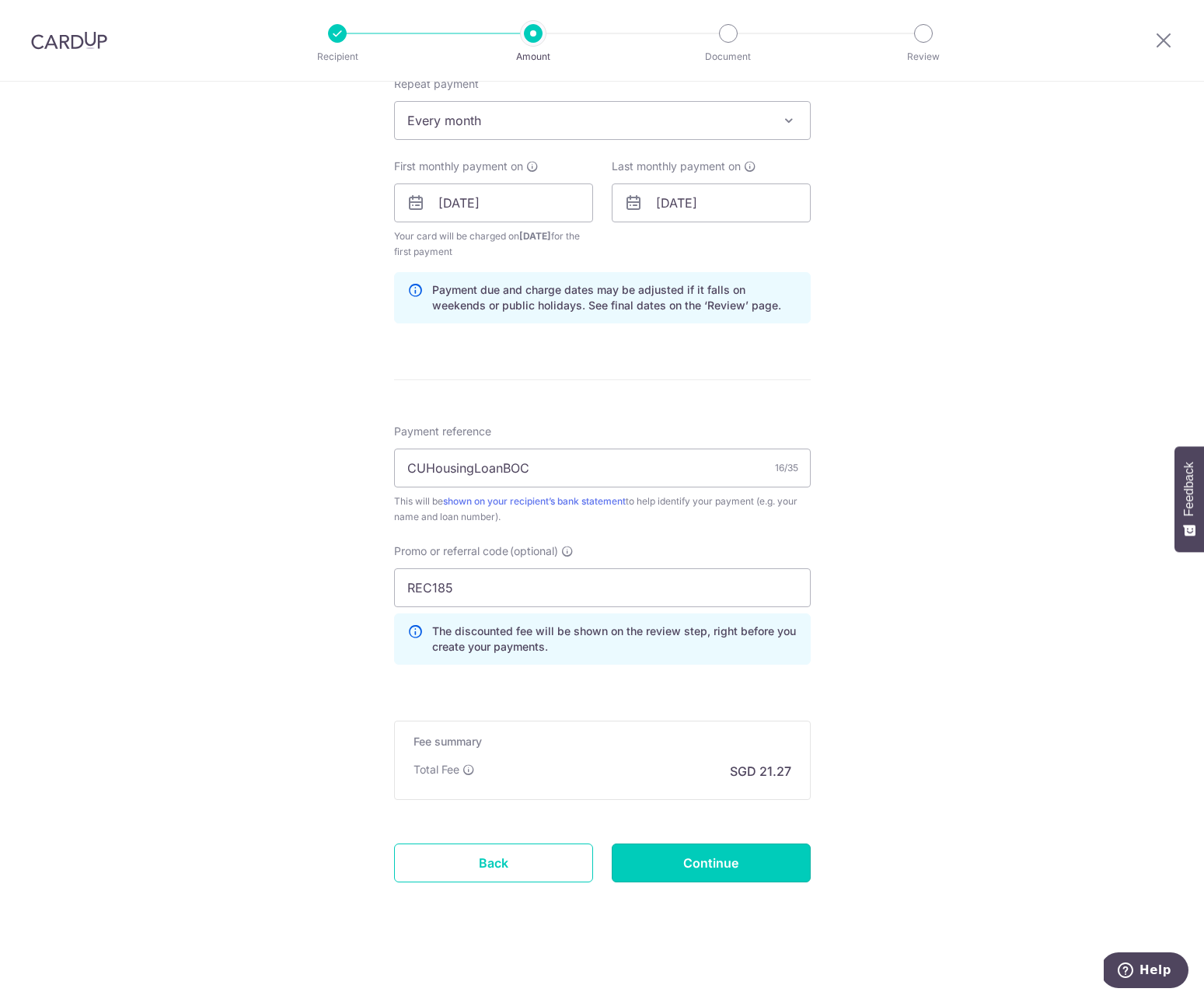
click at [742, 868] on input "Continue" at bounding box center [711, 863] width 199 height 39
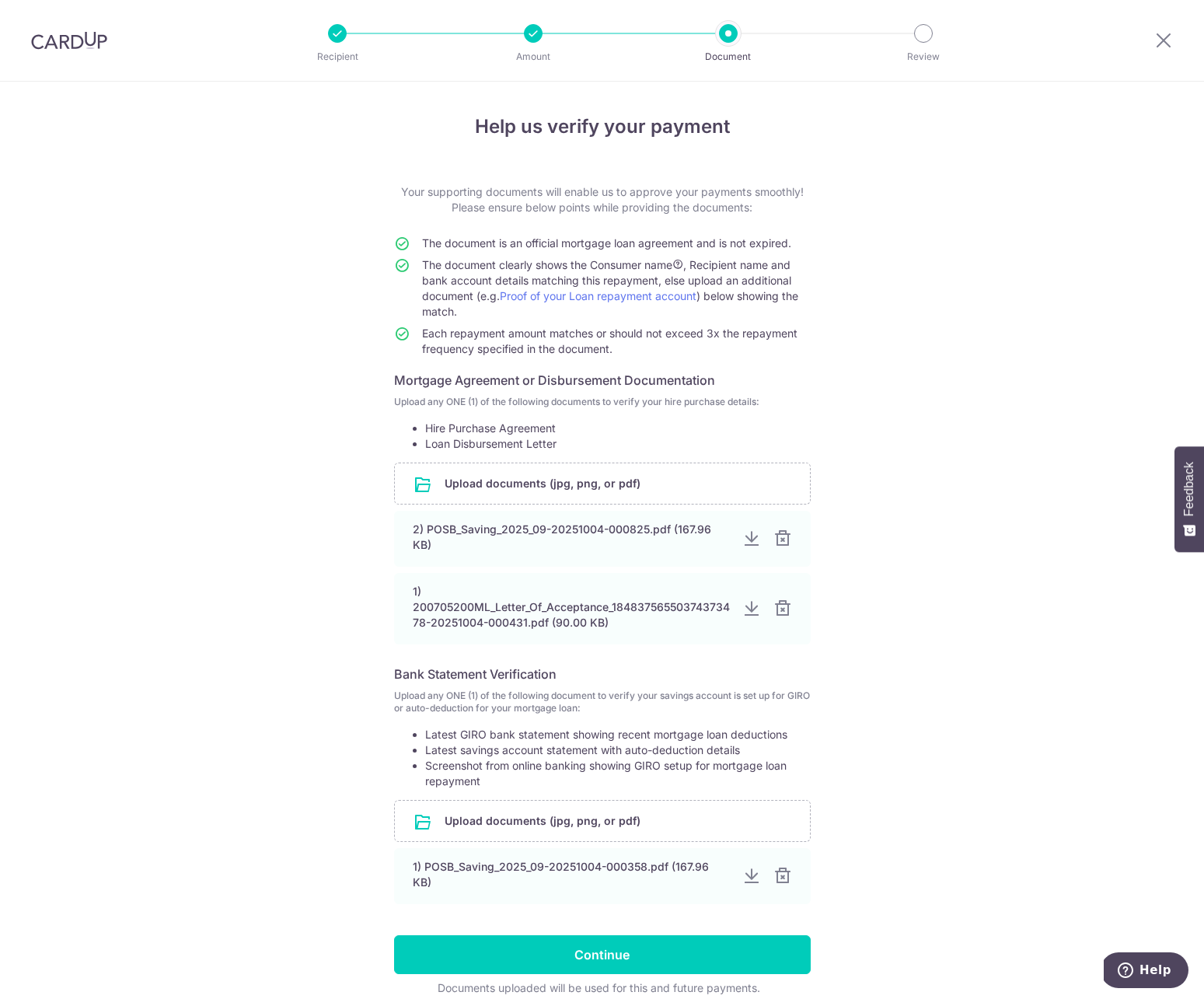
scroll to position [70, 0]
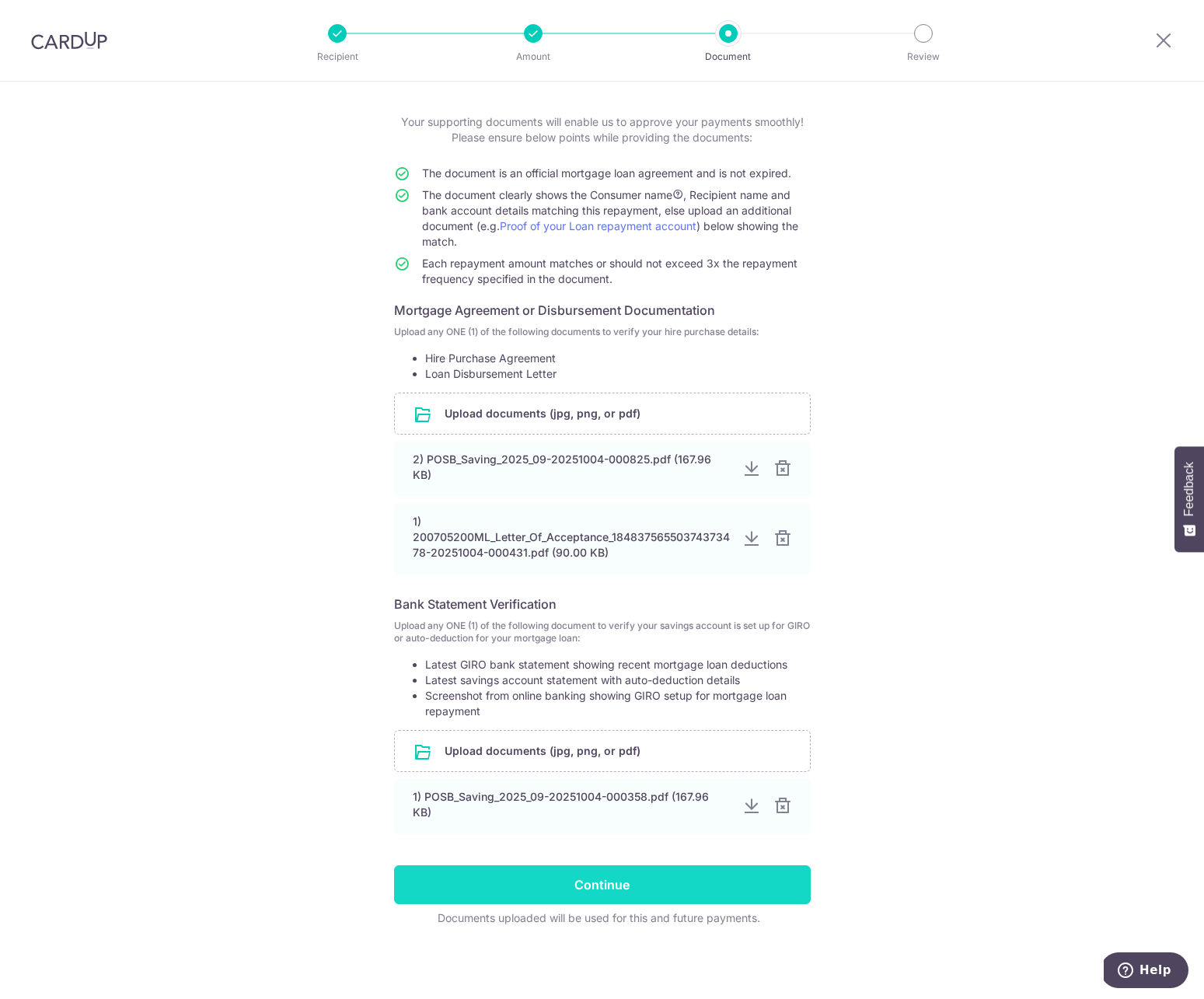
click at [617, 892] on input "Continue" at bounding box center [602, 884] width 417 height 39
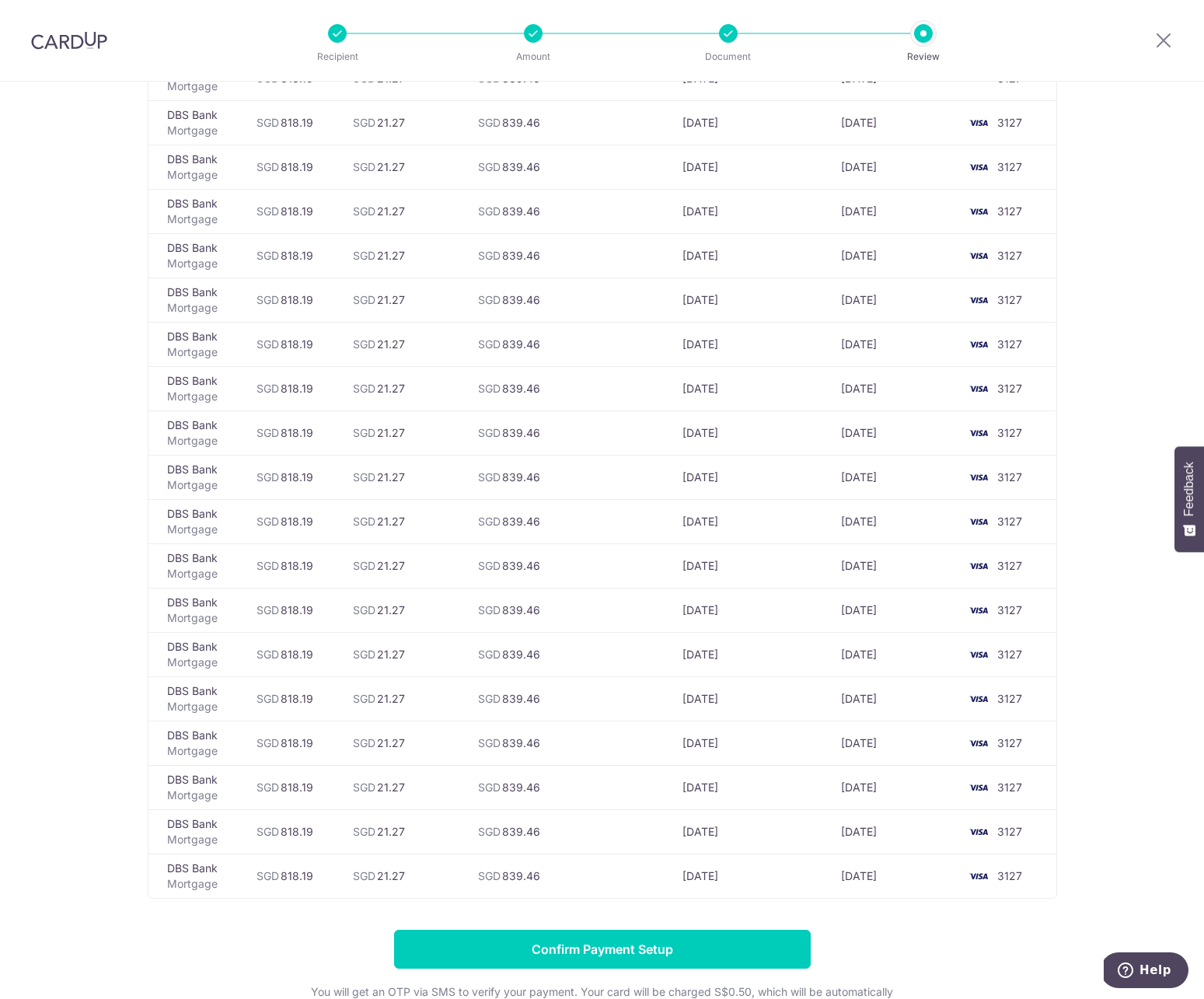
scroll to position [2340, 0]
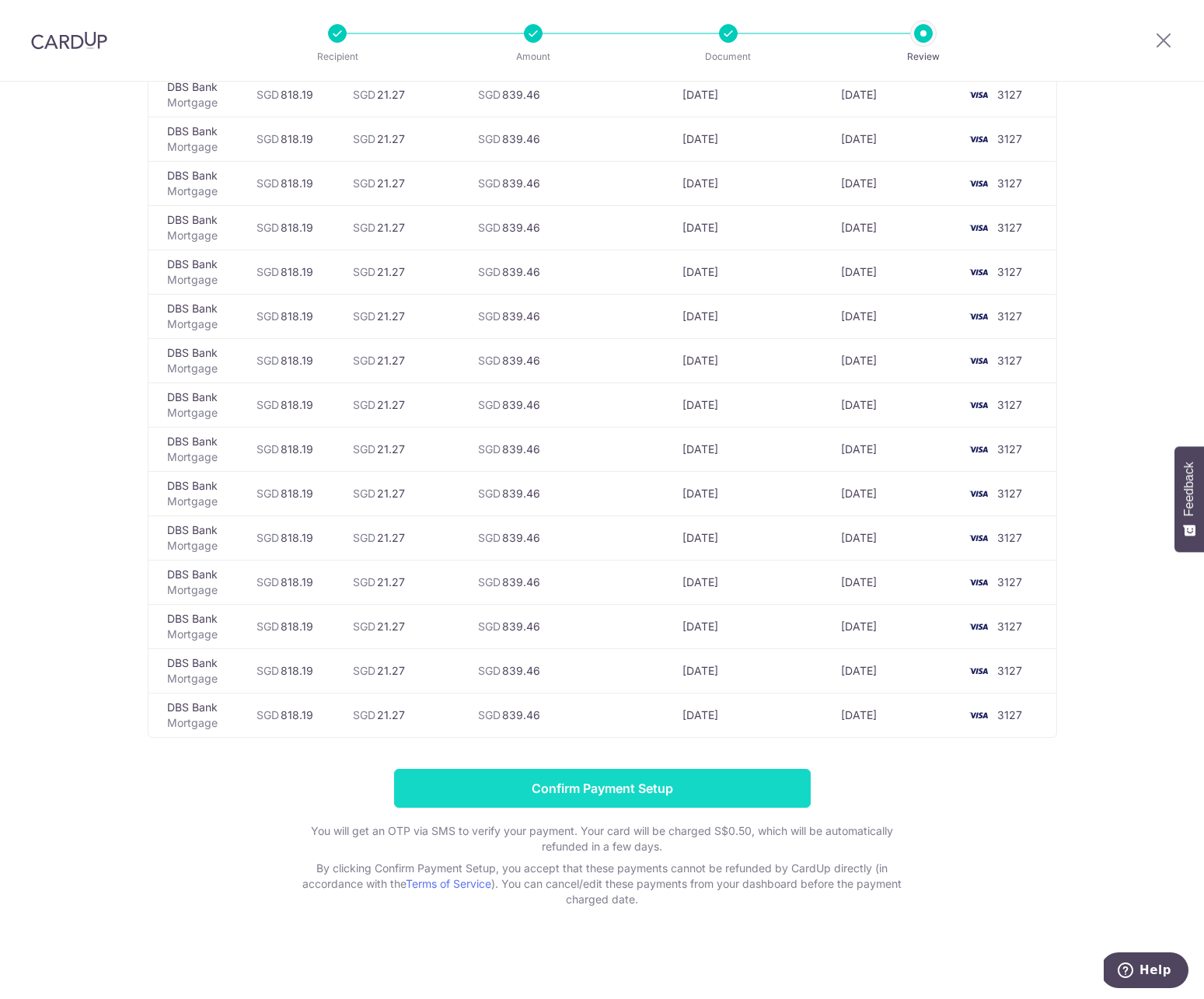
click at [583, 794] on input "Confirm Payment Setup" at bounding box center [602, 788] width 417 height 39
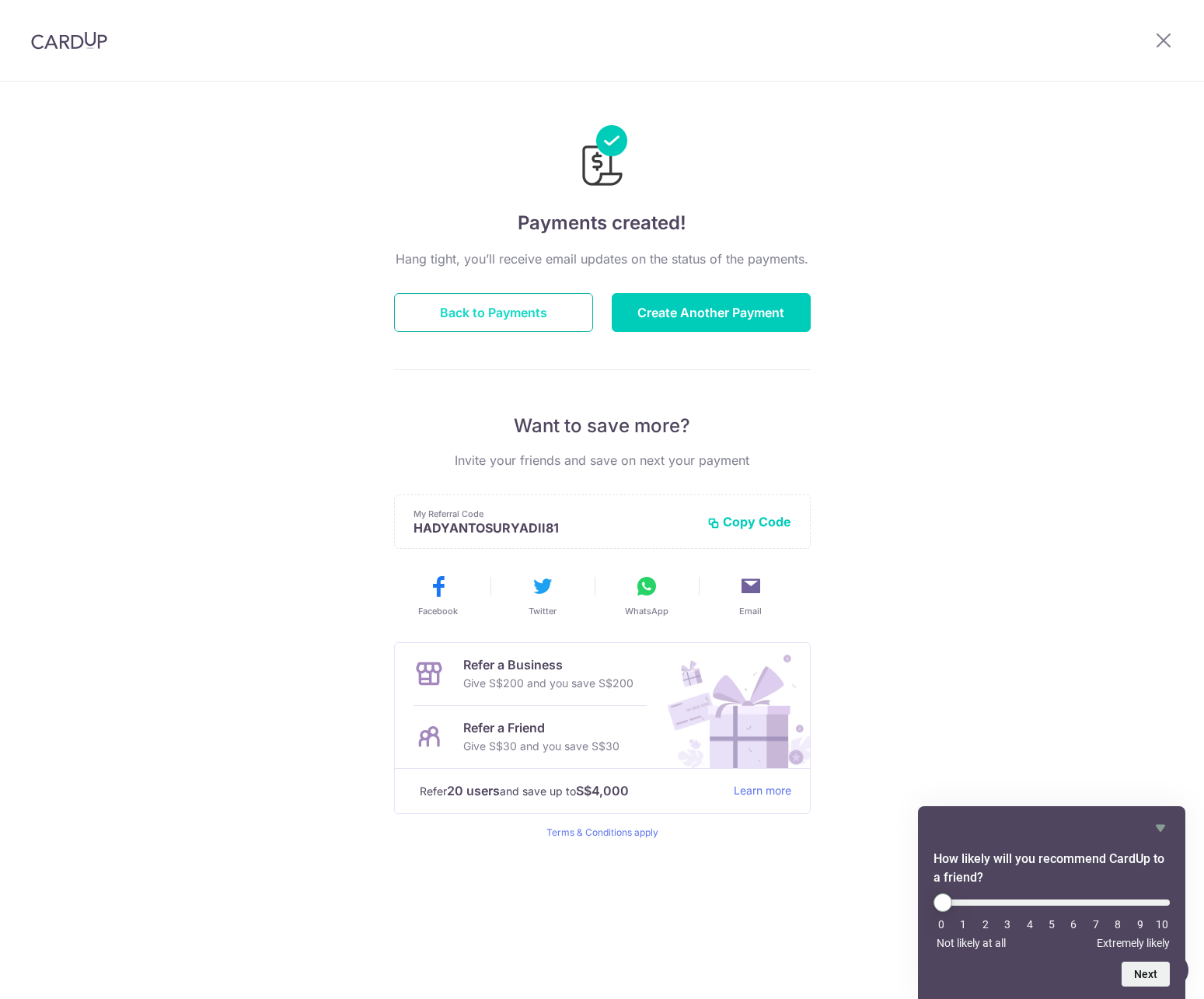
click at [483, 326] on button "Back to Payments" at bounding box center [493, 312] width 199 height 39
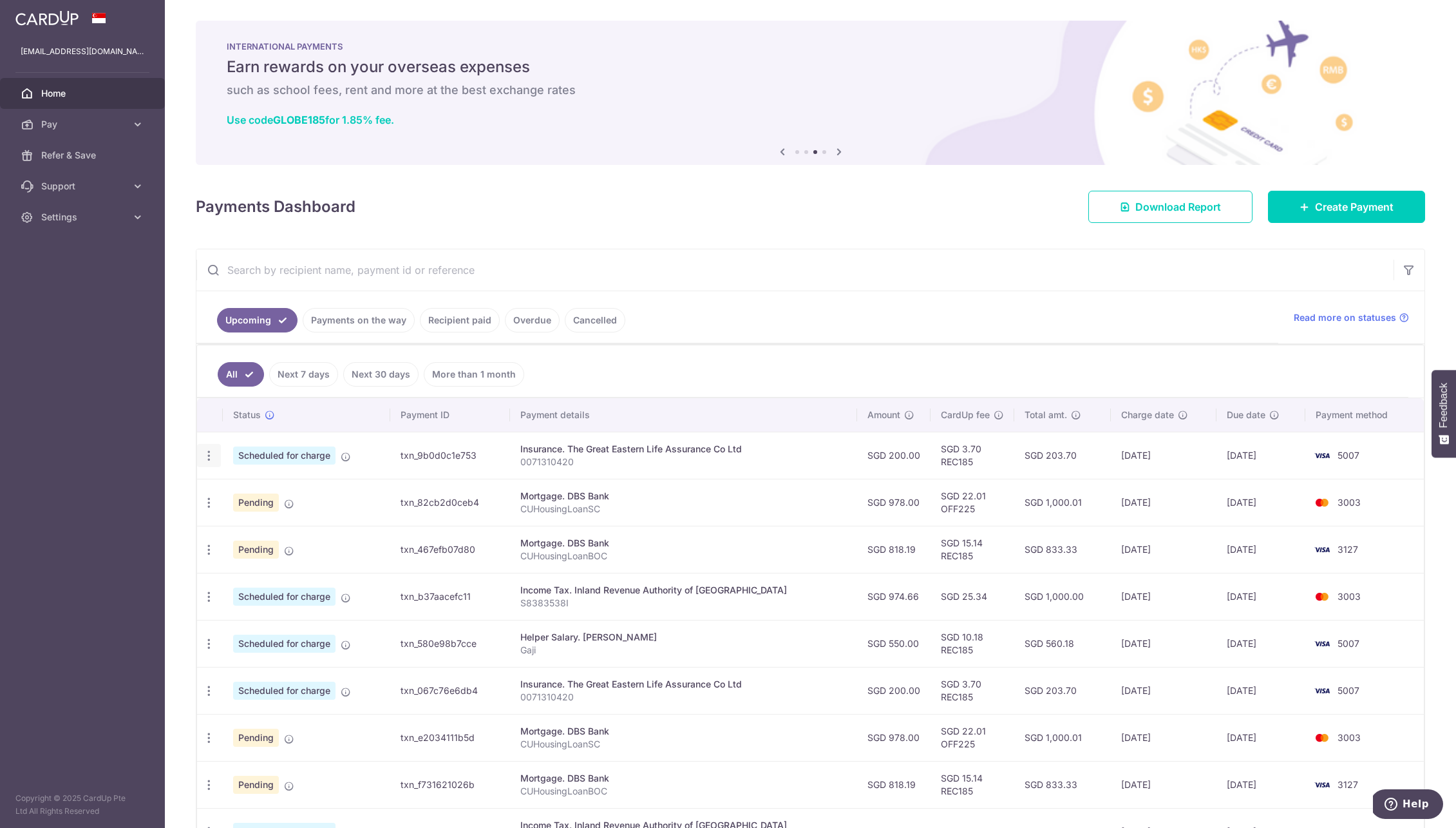
click at [208, 456] on icon "button" at bounding box center [209, 456] width 14 height 14
click at [277, 497] on span "Update payment" at bounding box center [278, 491] width 88 height 15
radio input "true"
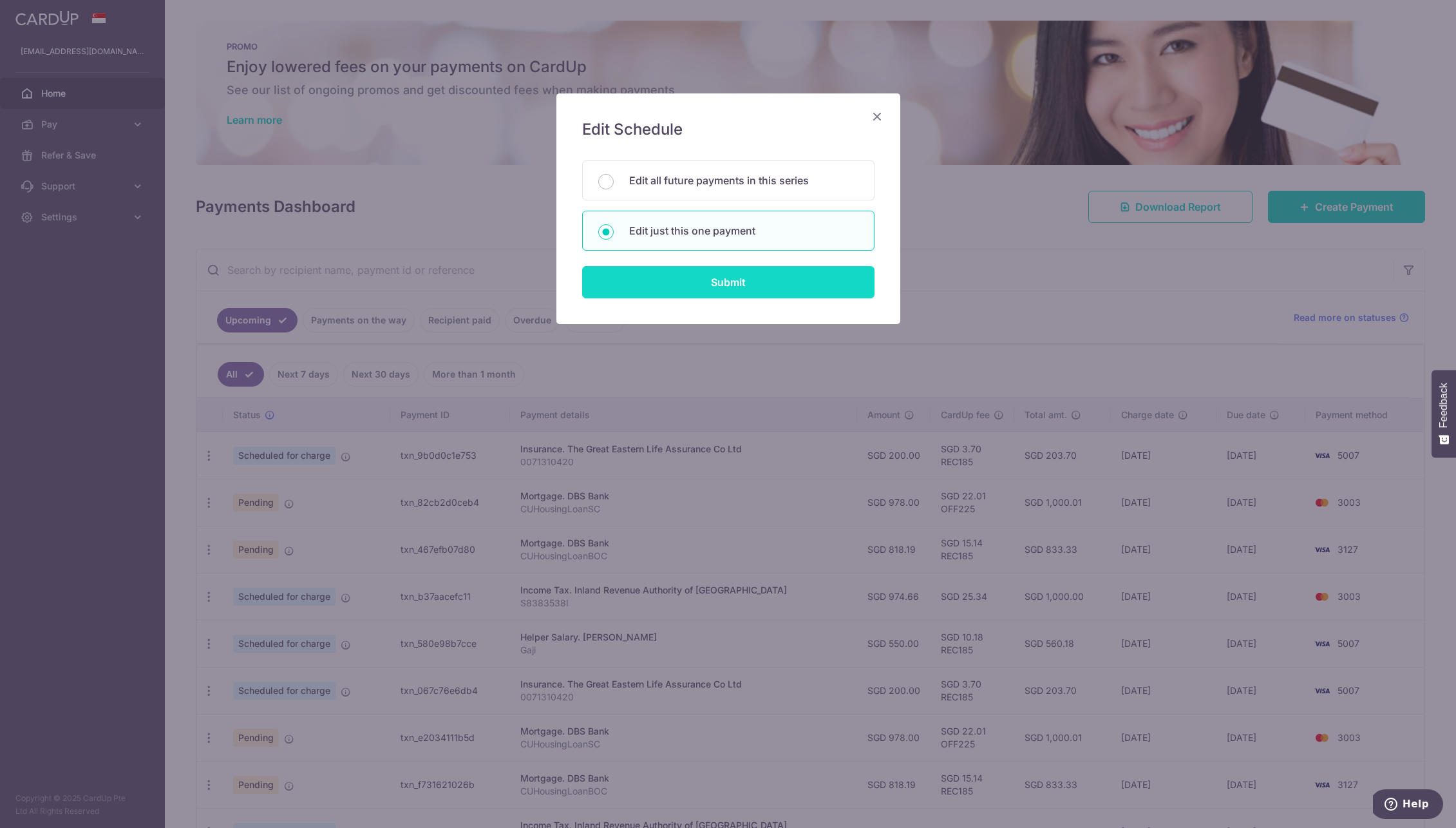
click at [702, 277] on input "Submit" at bounding box center [728, 282] width 292 height 32
radio input "true"
type input "200.00"
type input "[DATE]"
type input "0071310420"
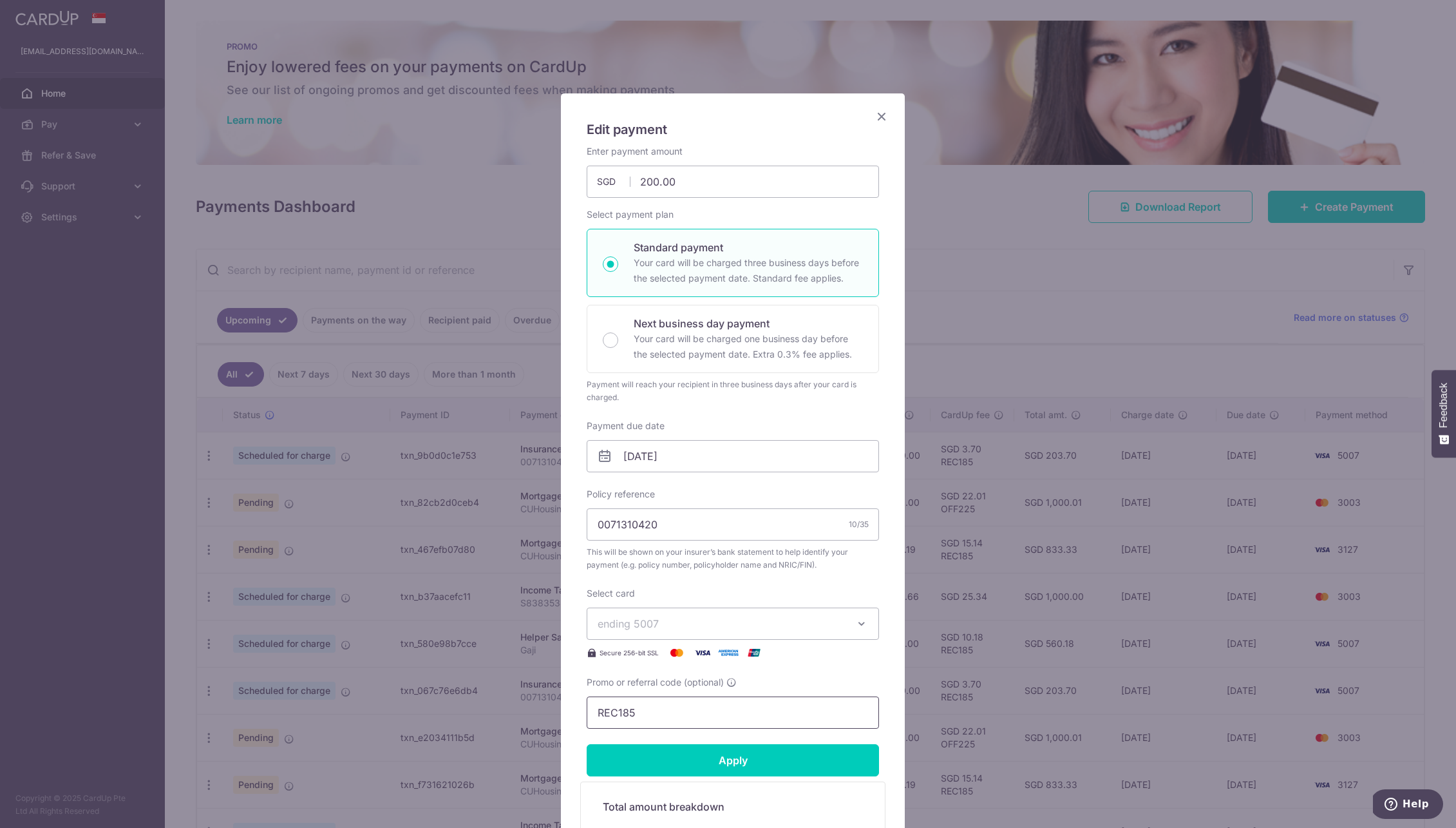
click at [667, 718] on input "REC185" at bounding box center [733, 713] width 292 height 32
paste input "3HOME25R"
type input "3HOME25R"
click at [679, 769] on input "Apply" at bounding box center [733, 760] width 292 height 32
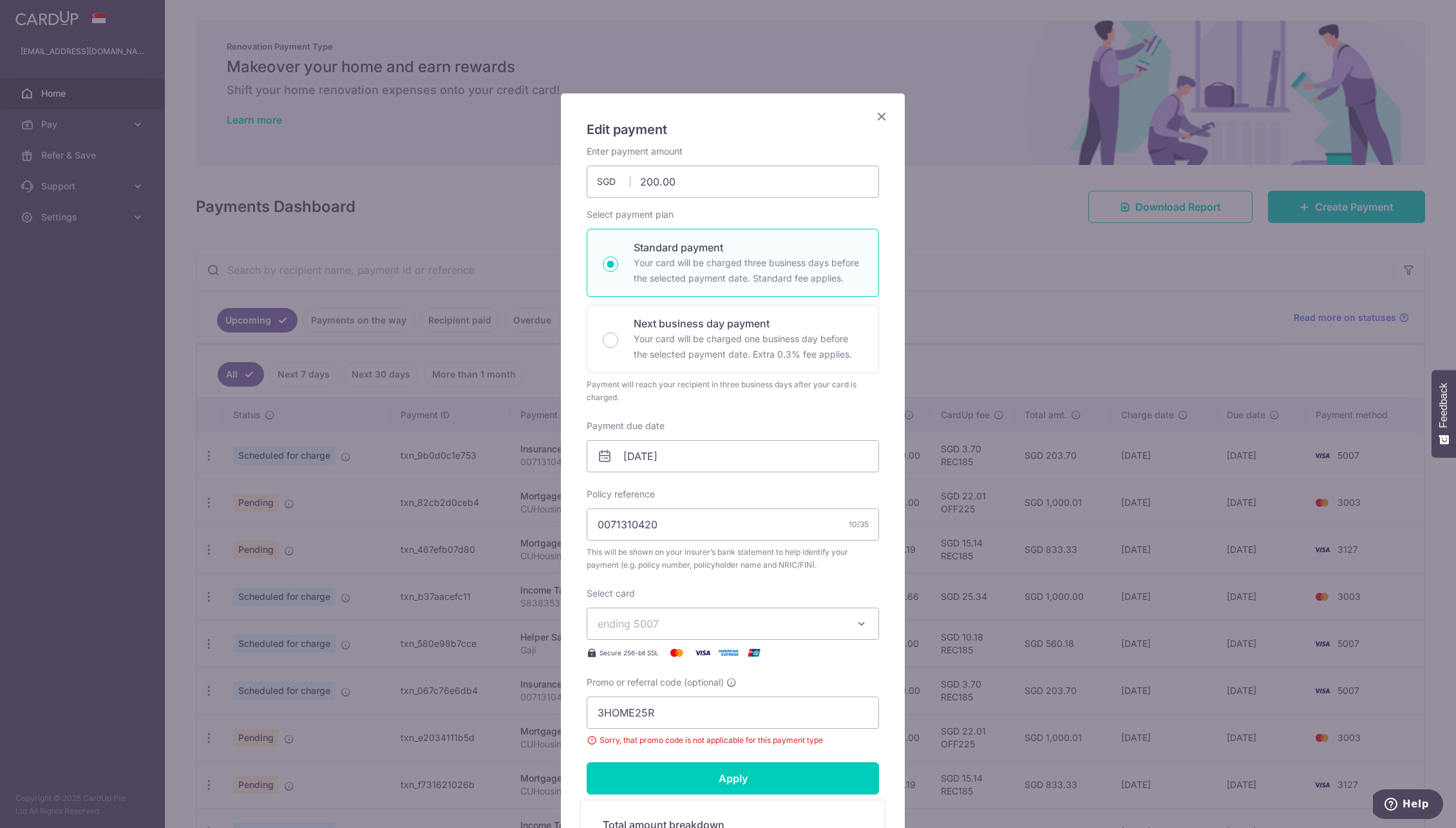
click at [867, 113] on div "Edit payment By clicking apply, you will make changes to all payments to The Gr…" at bounding box center [733, 531] width 344 height 876
click at [874, 113] on icon "Close" at bounding box center [881, 116] width 15 height 16
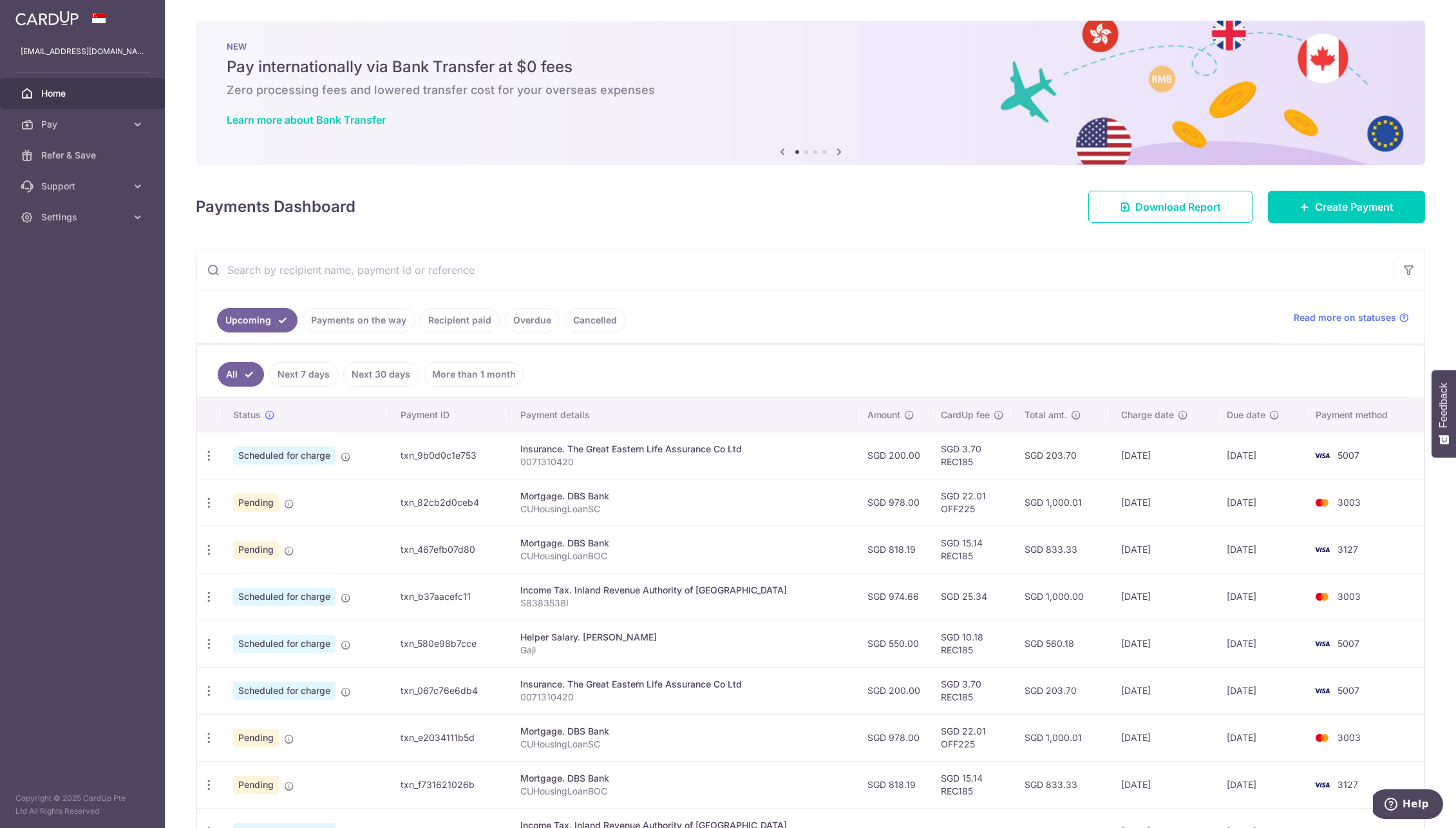
click at [346, 313] on link "Payments on the way" at bounding box center [359, 320] width 112 height 24
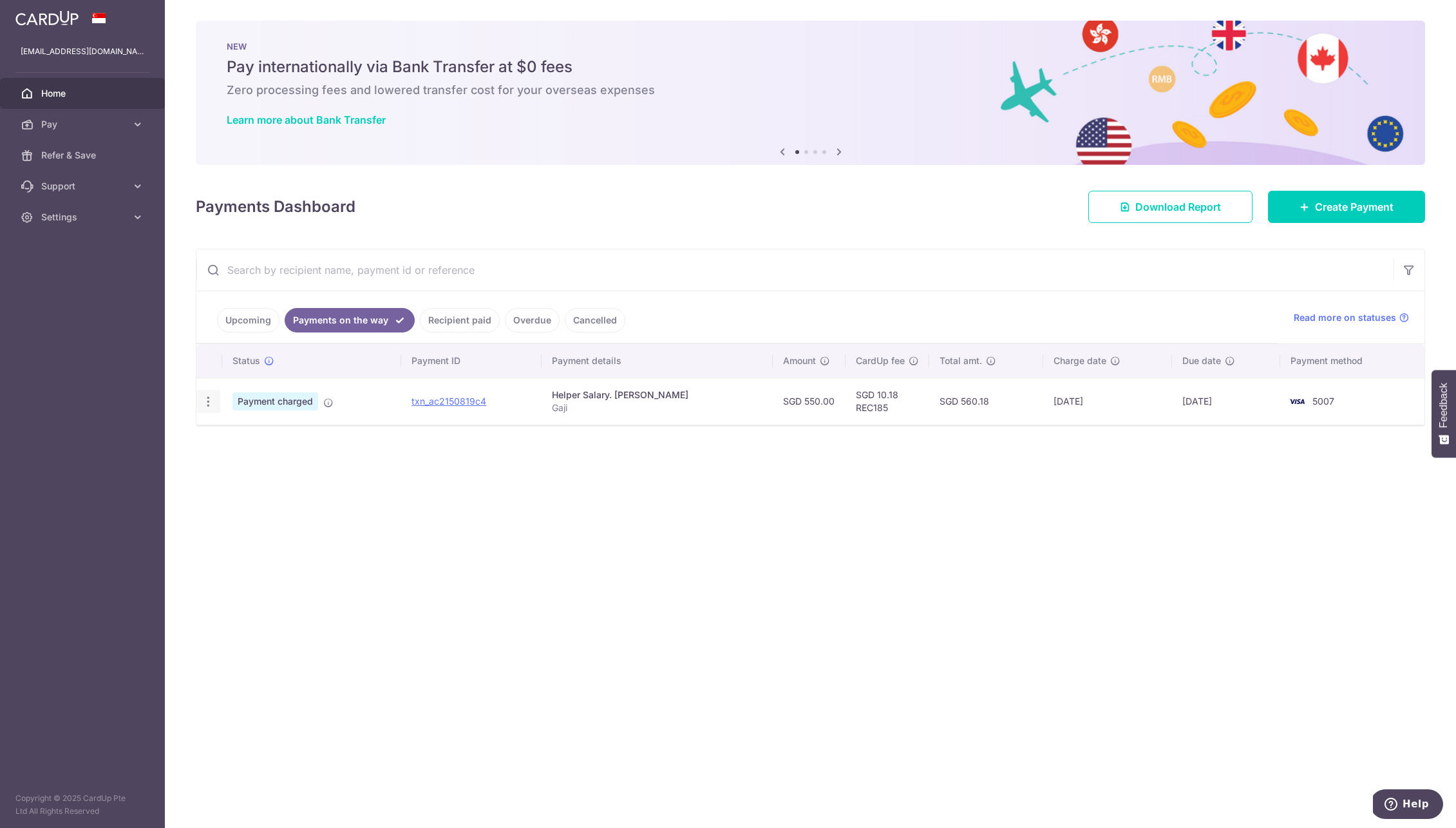
click at [212, 402] on icon "button" at bounding box center [208, 402] width 14 height 14
click at [252, 332] on link "Upcoming" at bounding box center [248, 320] width 63 height 24
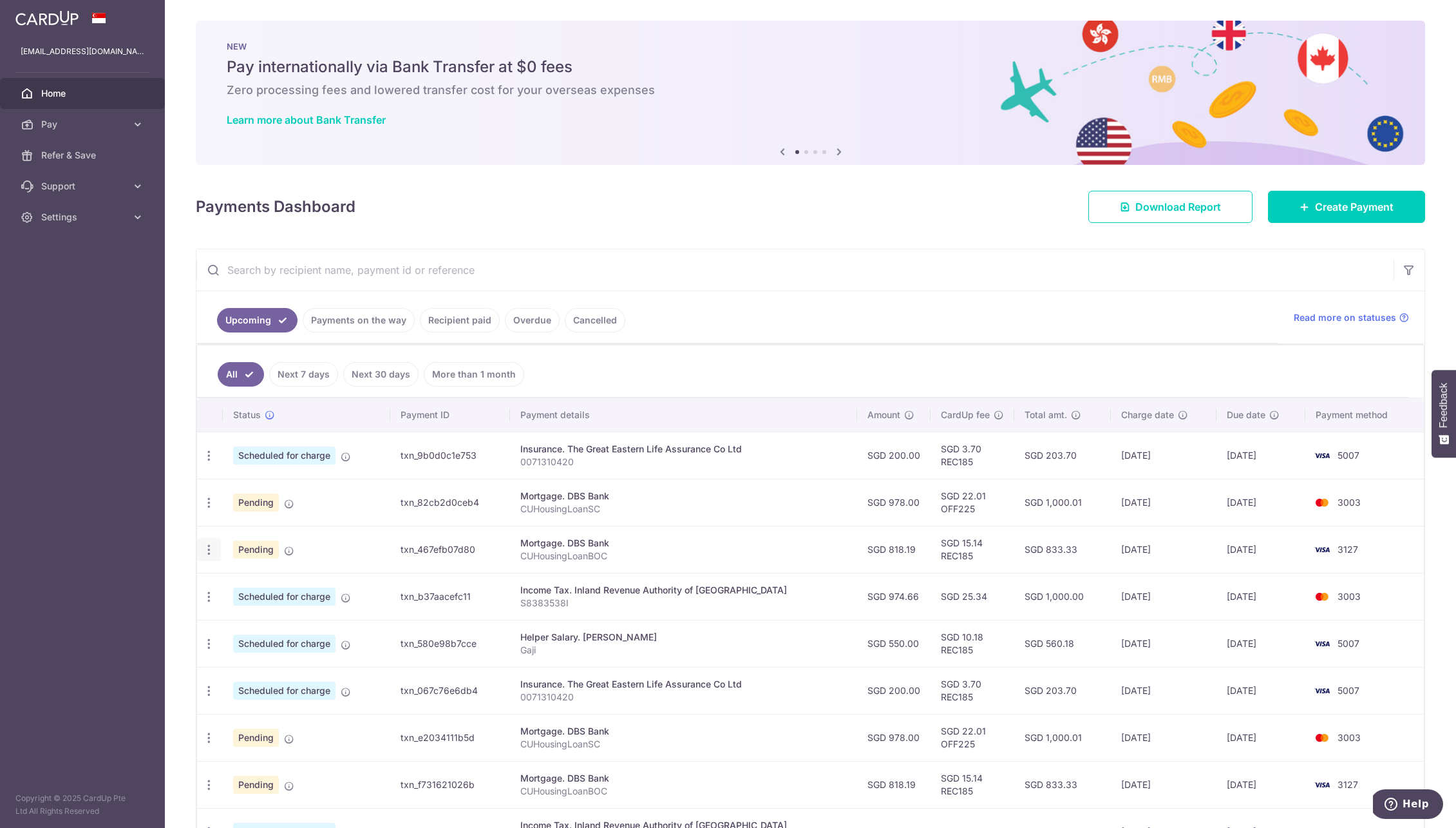
click at [202, 553] on icon "button" at bounding box center [209, 550] width 14 height 14
click at [263, 590] on span "Update payment" at bounding box center [278, 585] width 88 height 15
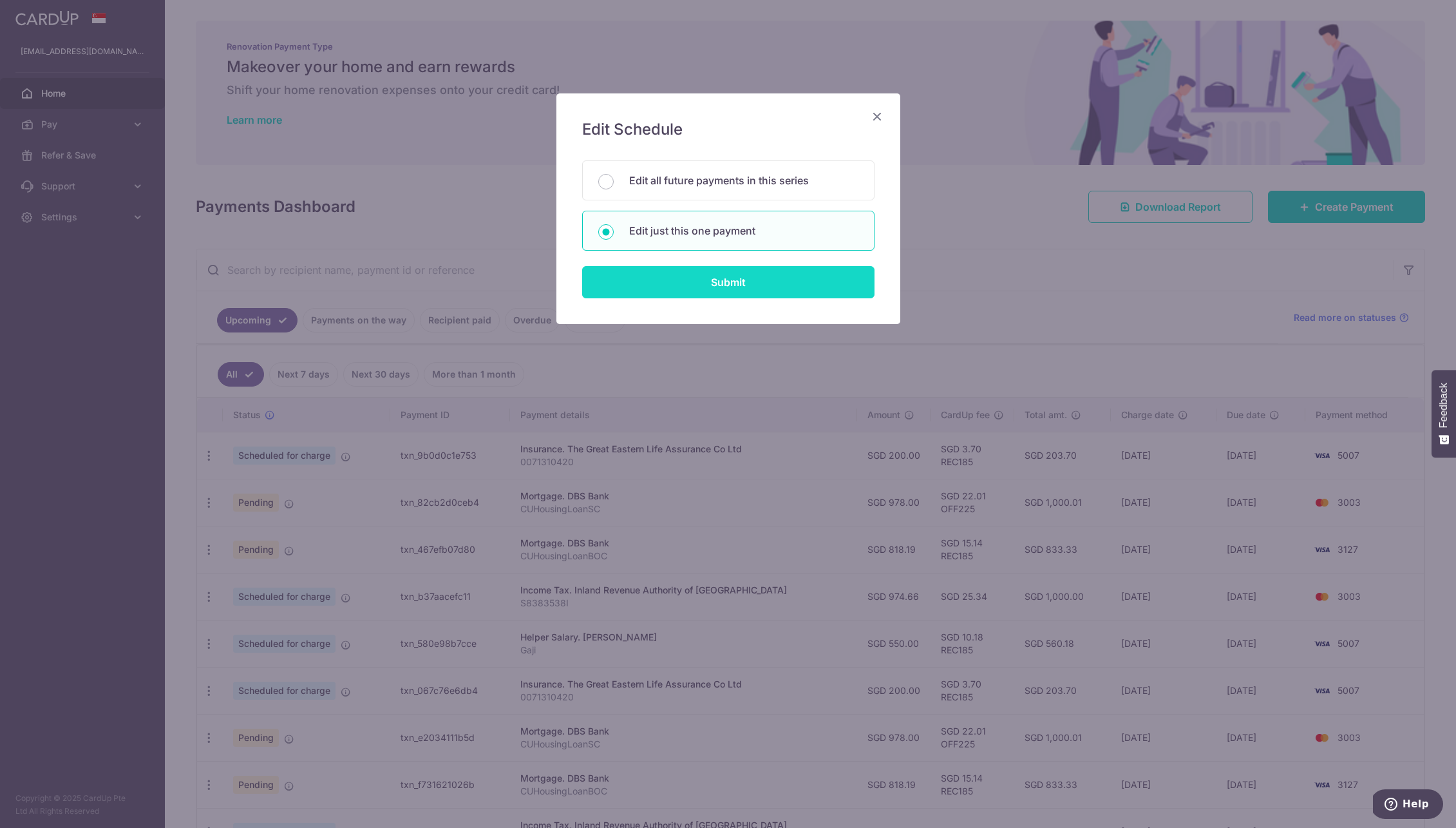
click at [688, 272] on input "Submit" at bounding box center [728, 282] width 292 height 32
radio input "true"
type input "818.19"
type input "[DATE]"
type input "CUHousingLoanBOC"
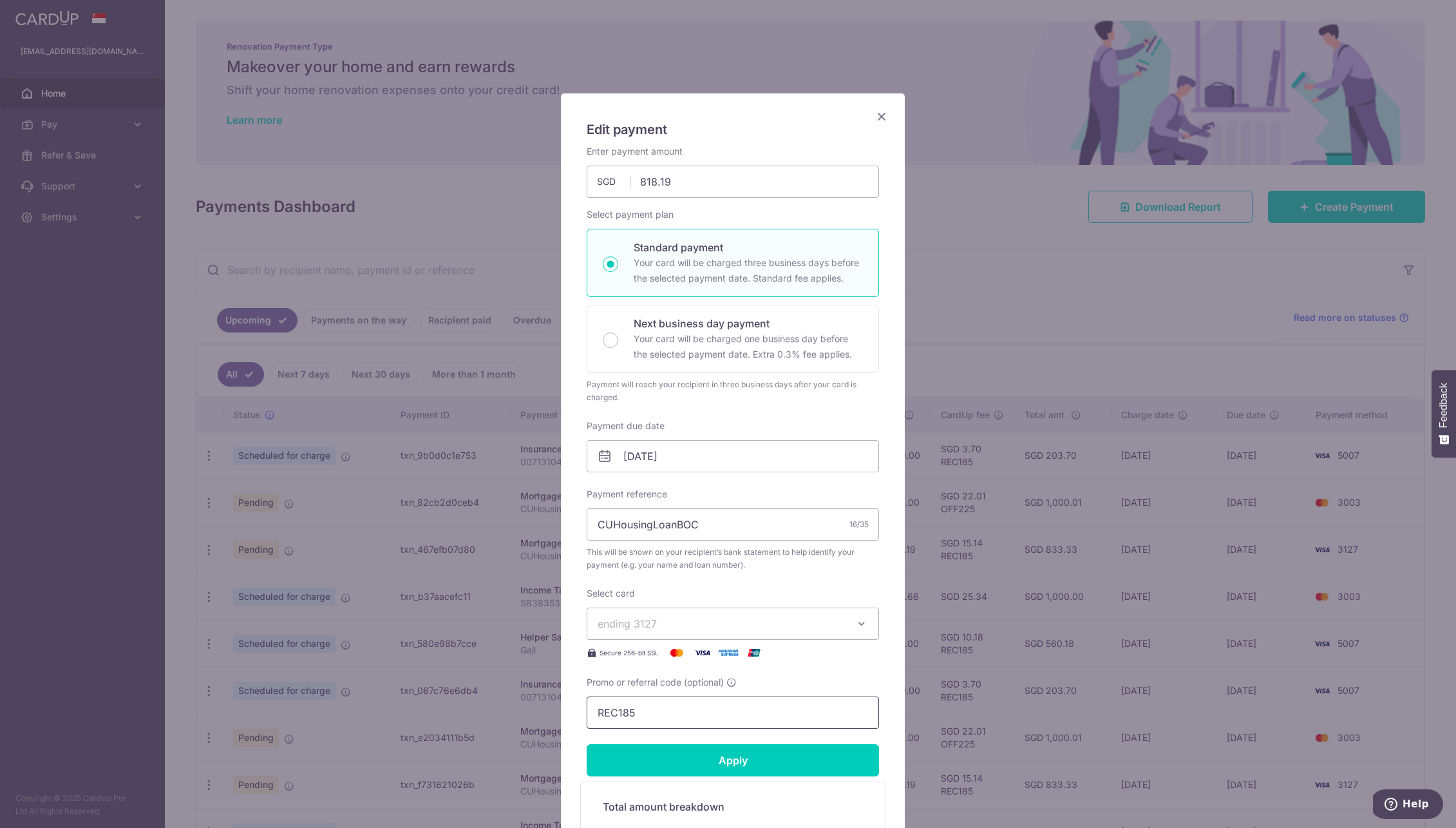
drag, startPoint x: 648, startPoint y: 708, endPoint x: 653, endPoint y: 715, distance: 8.6
click at [648, 709] on input "REC185" at bounding box center [733, 713] width 292 height 32
drag, startPoint x: 549, startPoint y: 717, endPoint x: 522, endPoint y: 717, distance: 27.0
click at [522, 717] on div "Edit payment By clicking apply, you will make changes to all payments to DBS Ba…" at bounding box center [728, 414] width 1456 height 828
paste input "3HOME25R"
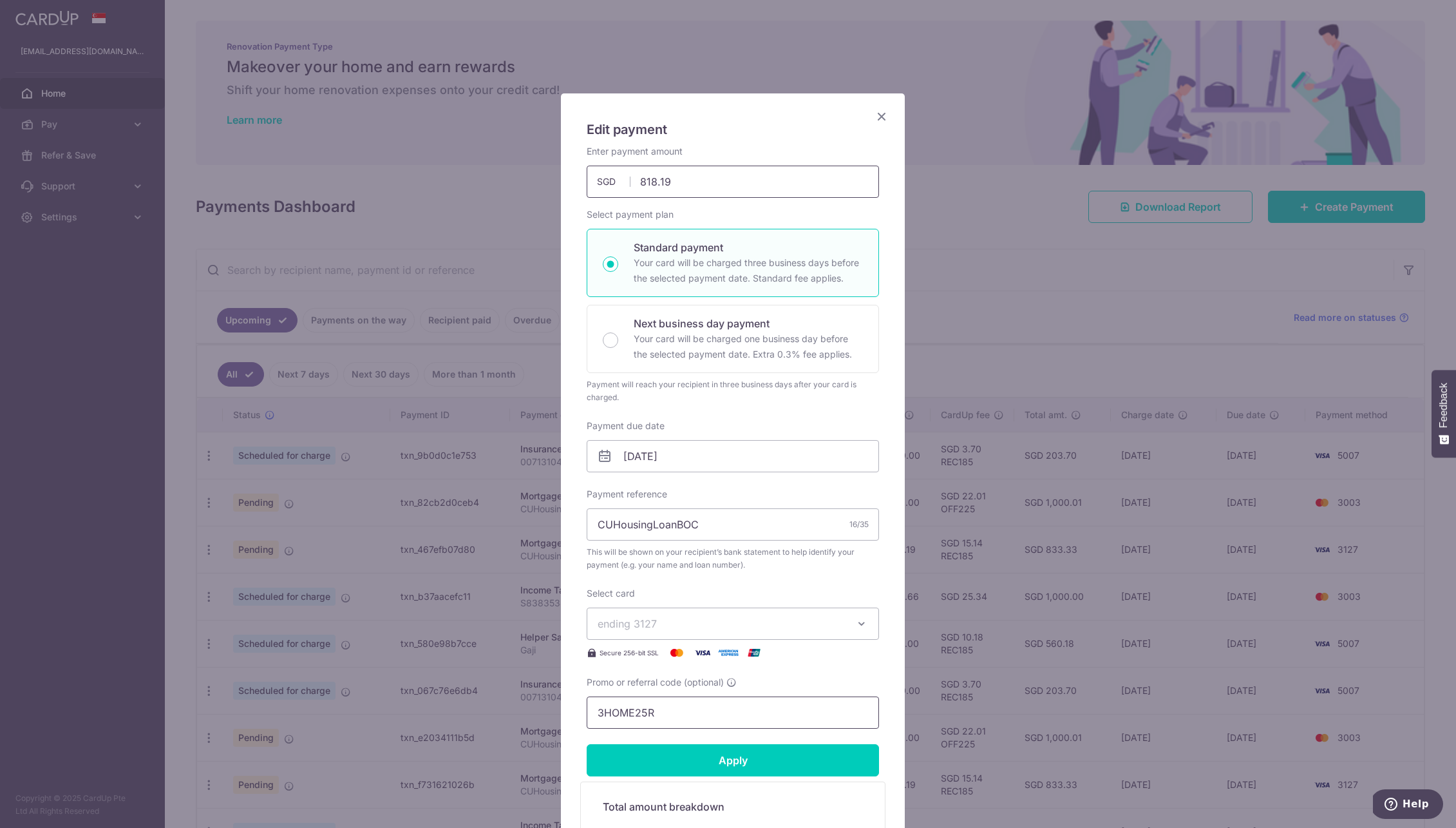
type input "3HOME25R"
drag, startPoint x: 690, startPoint y: 186, endPoint x: 574, endPoint y: 169, distance: 117.2
click at [579, 168] on div "Enter payment amount 818.19 818.19 SGD To change the payment amount, please can…" at bounding box center [733, 172] width 308 height 53
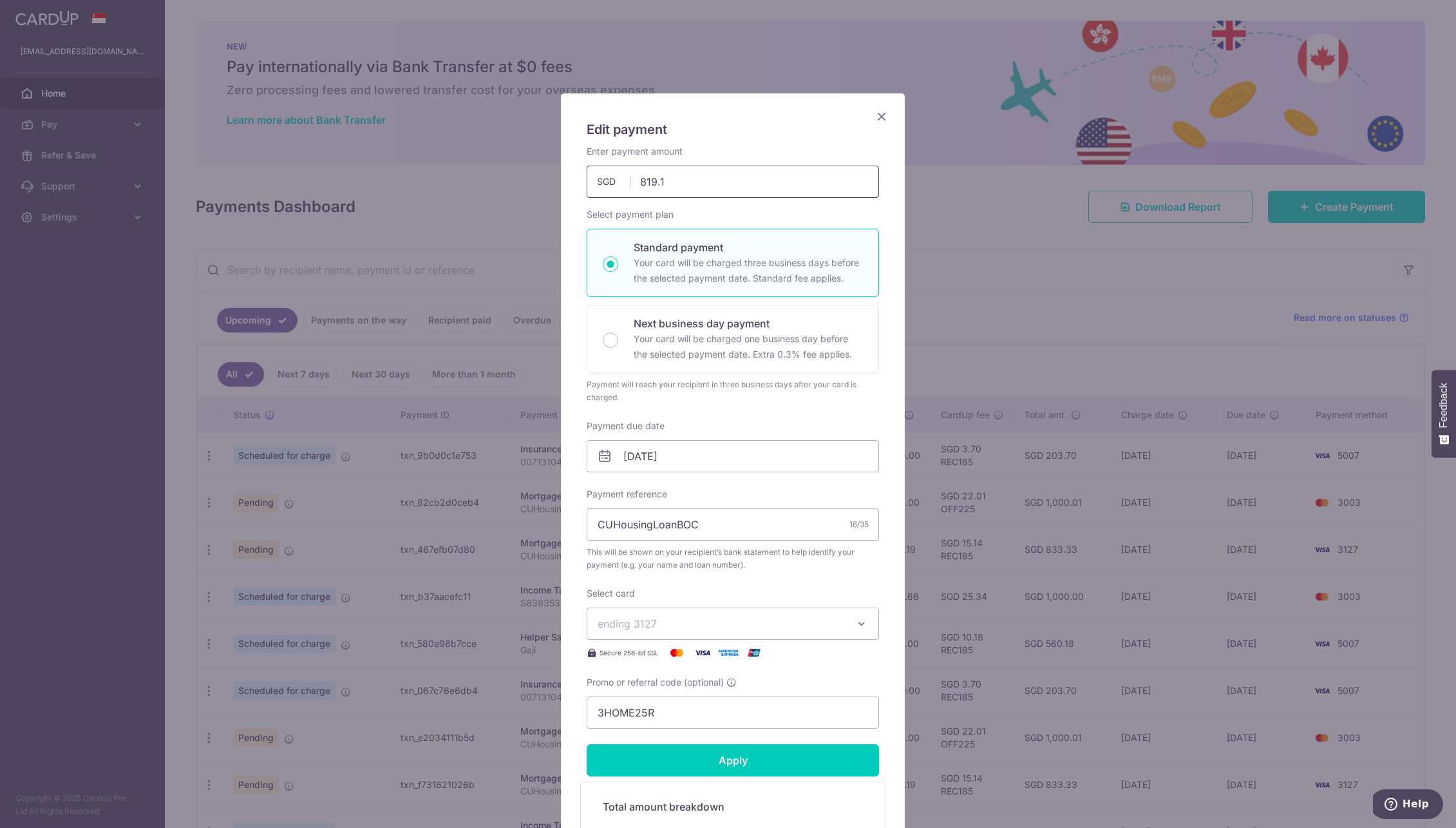
type input "819.16"
click at [750, 768] on input "Apply" at bounding box center [733, 760] width 292 height 32
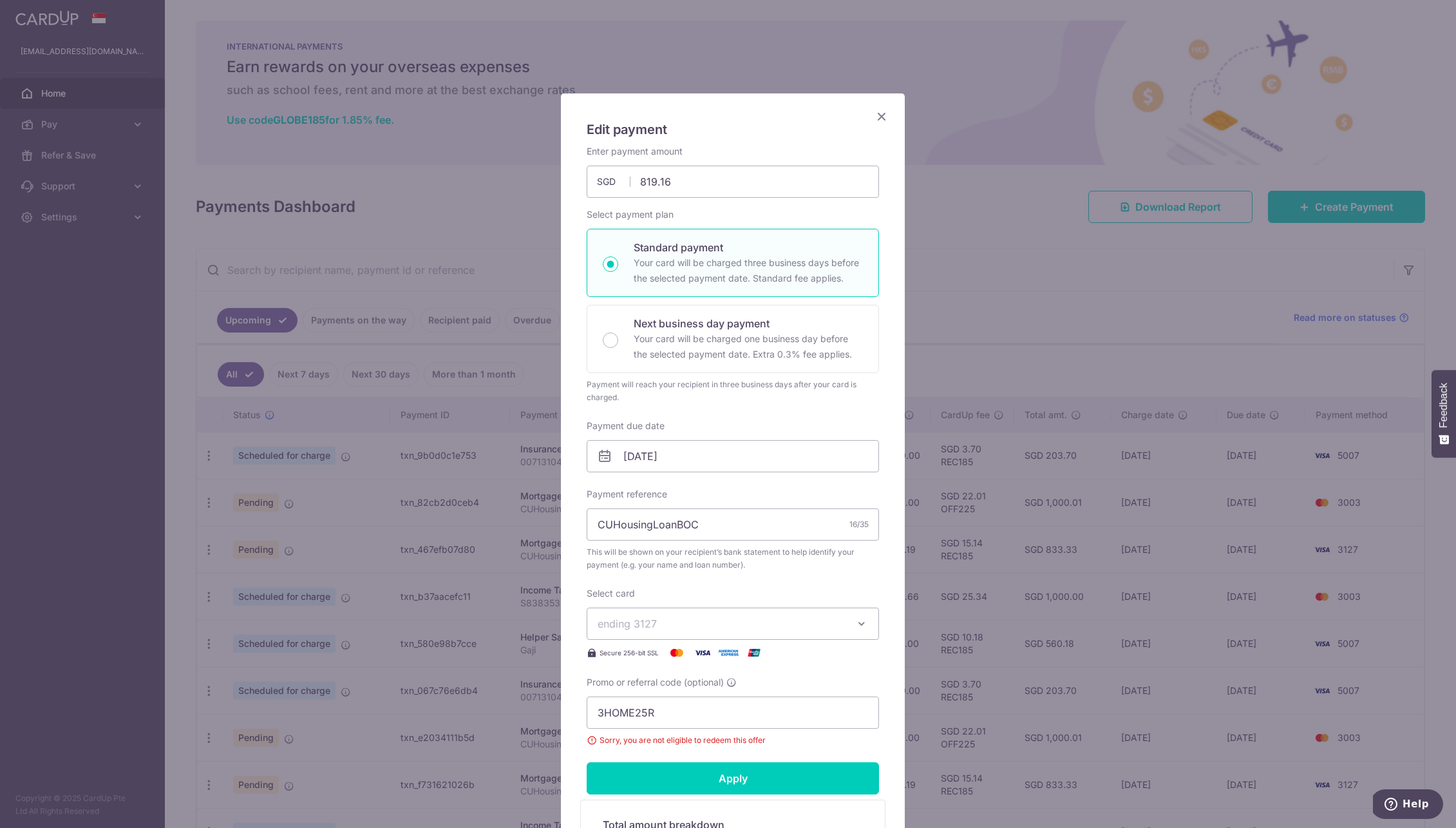
click at [874, 114] on icon "Close" at bounding box center [881, 116] width 15 height 16
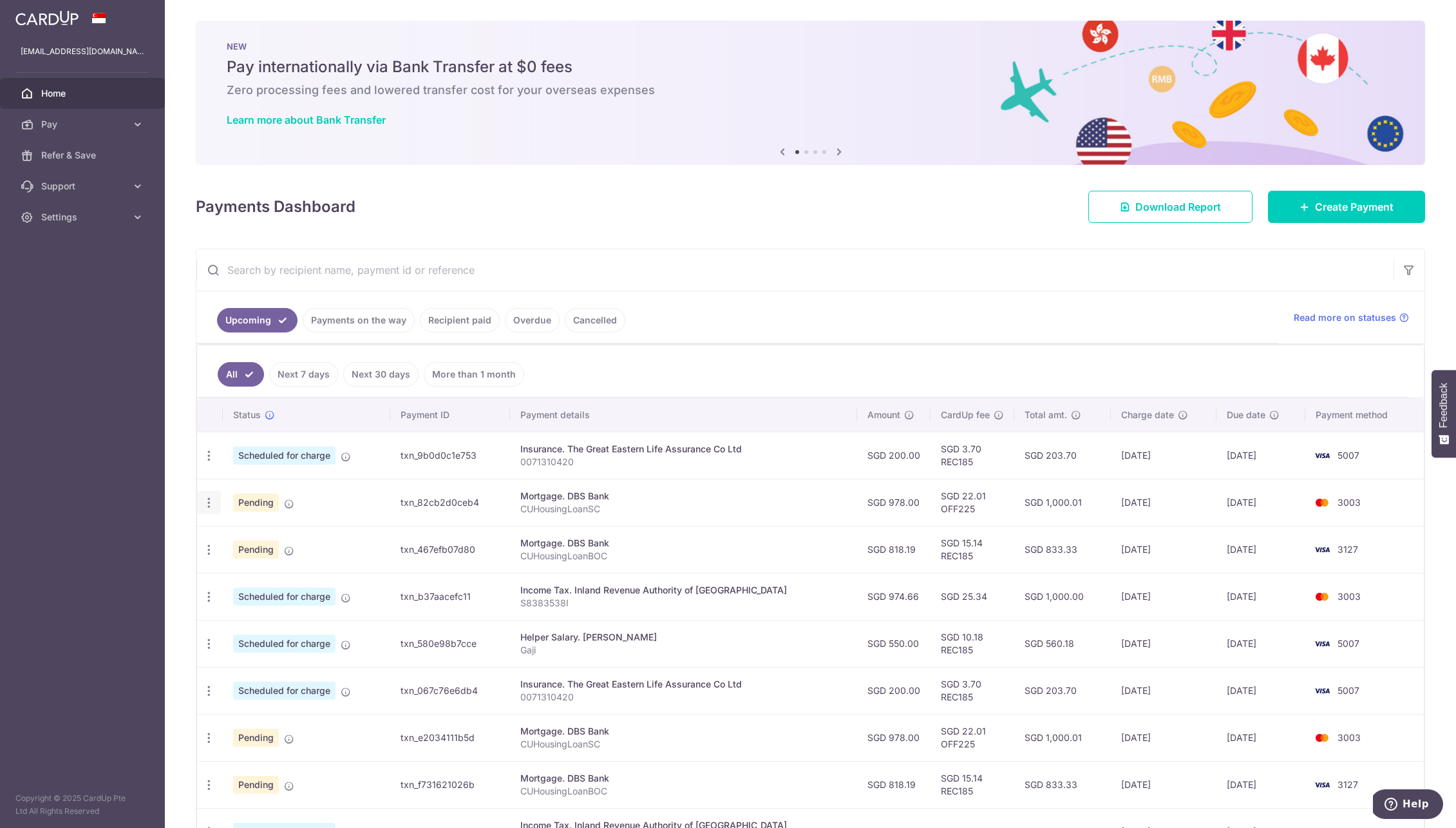
click at [207, 496] on icon "button" at bounding box center [209, 503] width 14 height 14
click at [235, 542] on span "Update payment" at bounding box center [278, 538] width 88 height 15
radio input "true"
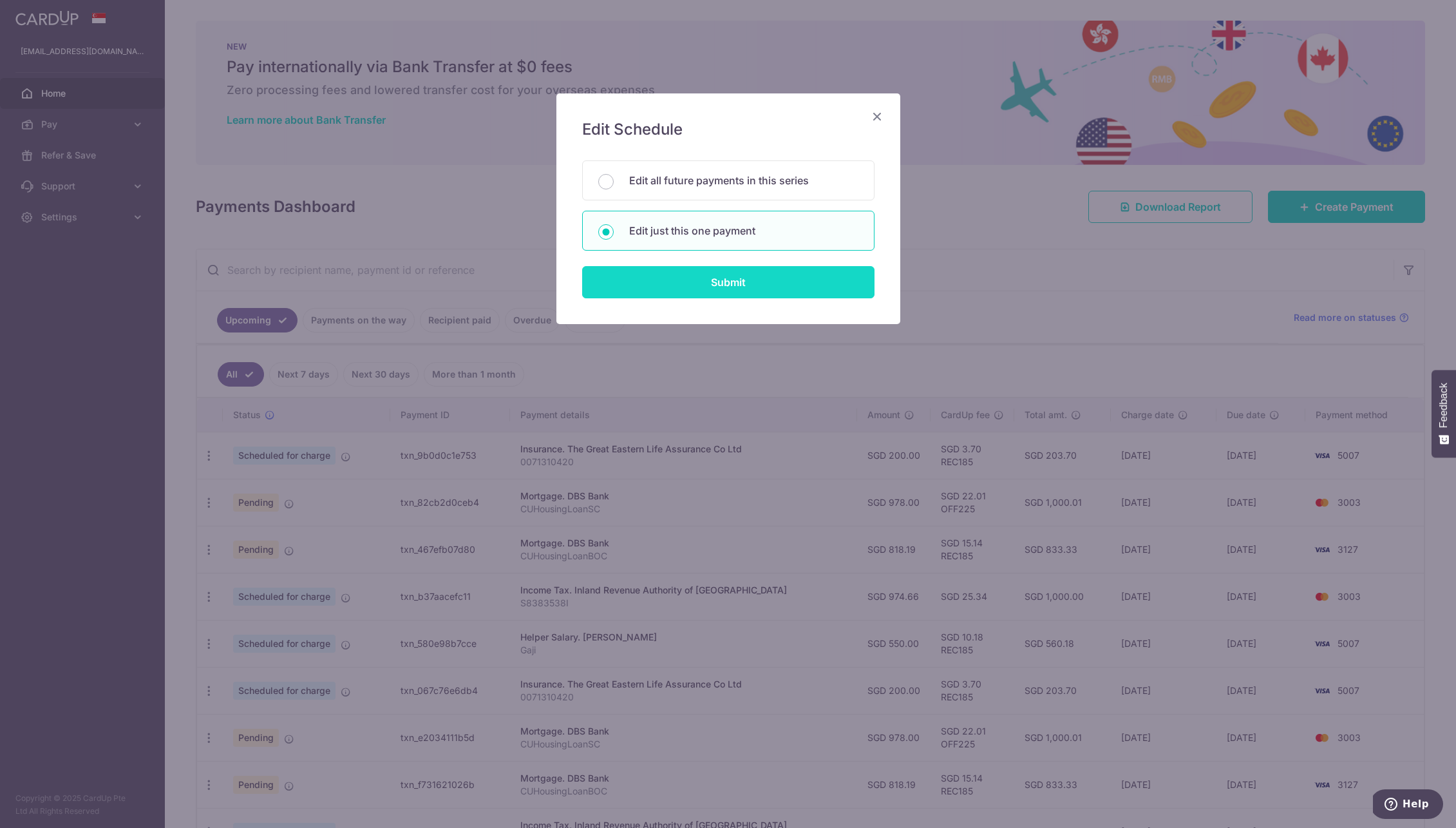
click at [659, 280] on input "Submit" at bounding box center [728, 282] width 292 height 32
radio input "true"
type input "978.00"
type input "[DATE]"
type input "CUHousingLoanSC"
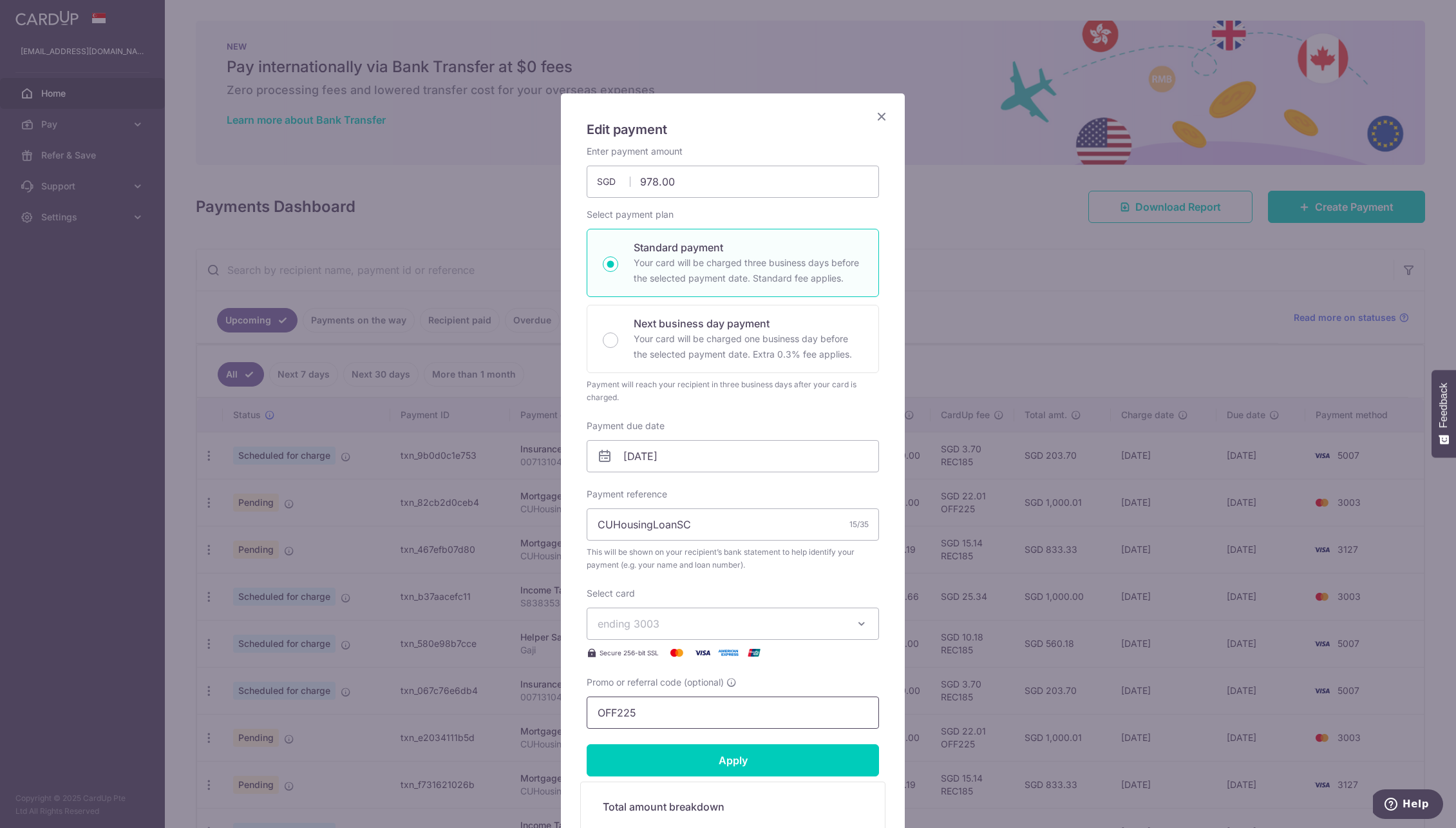
drag, startPoint x: 605, startPoint y: 717, endPoint x: 555, endPoint y: 715, distance: 50.0
click at [553, 715] on div "Edit payment By clicking apply, you will make changes to all payments to DBS Ba…" at bounding box center [728, 414] width 1456 height 828
paste input "3HOME25R"
type input "3HOME25R"
click at [688, 748] on input "Apply" at bounding box center [733, 760] width 292 height 32
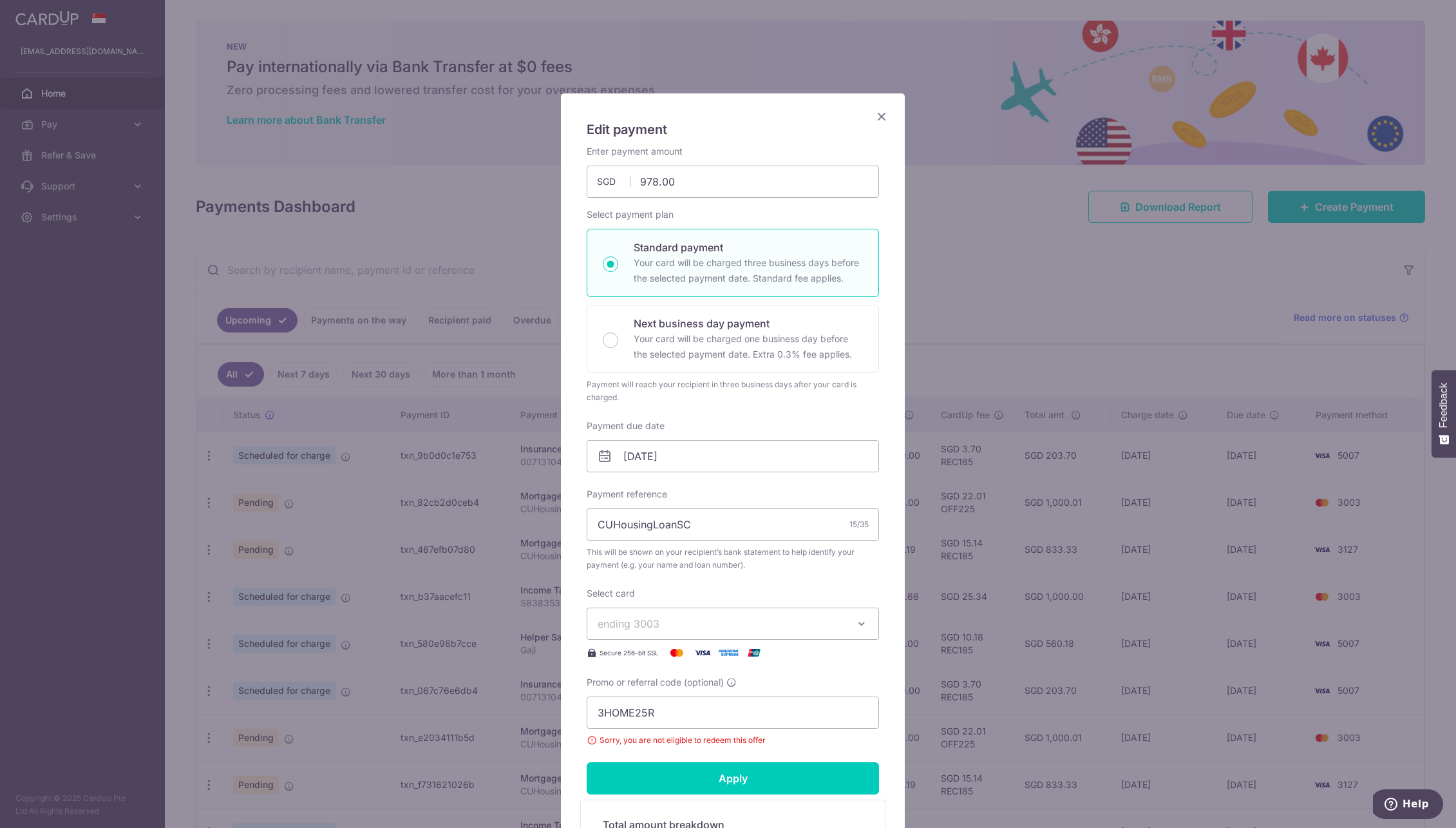
click at [880, 122] on icon "Close" at bounding box center [881, 116] width 15 height 16
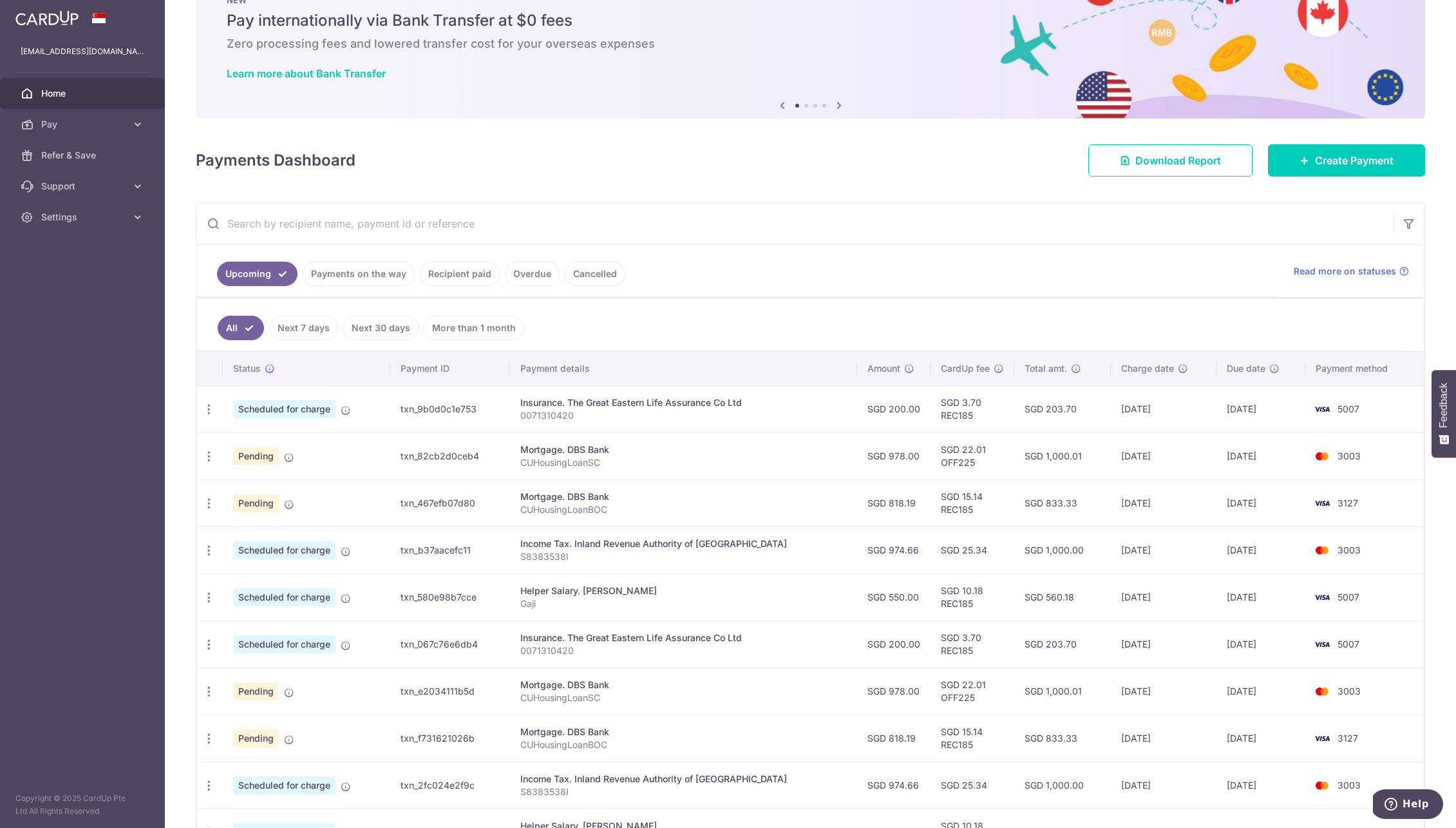
scroll to position [104, 0]
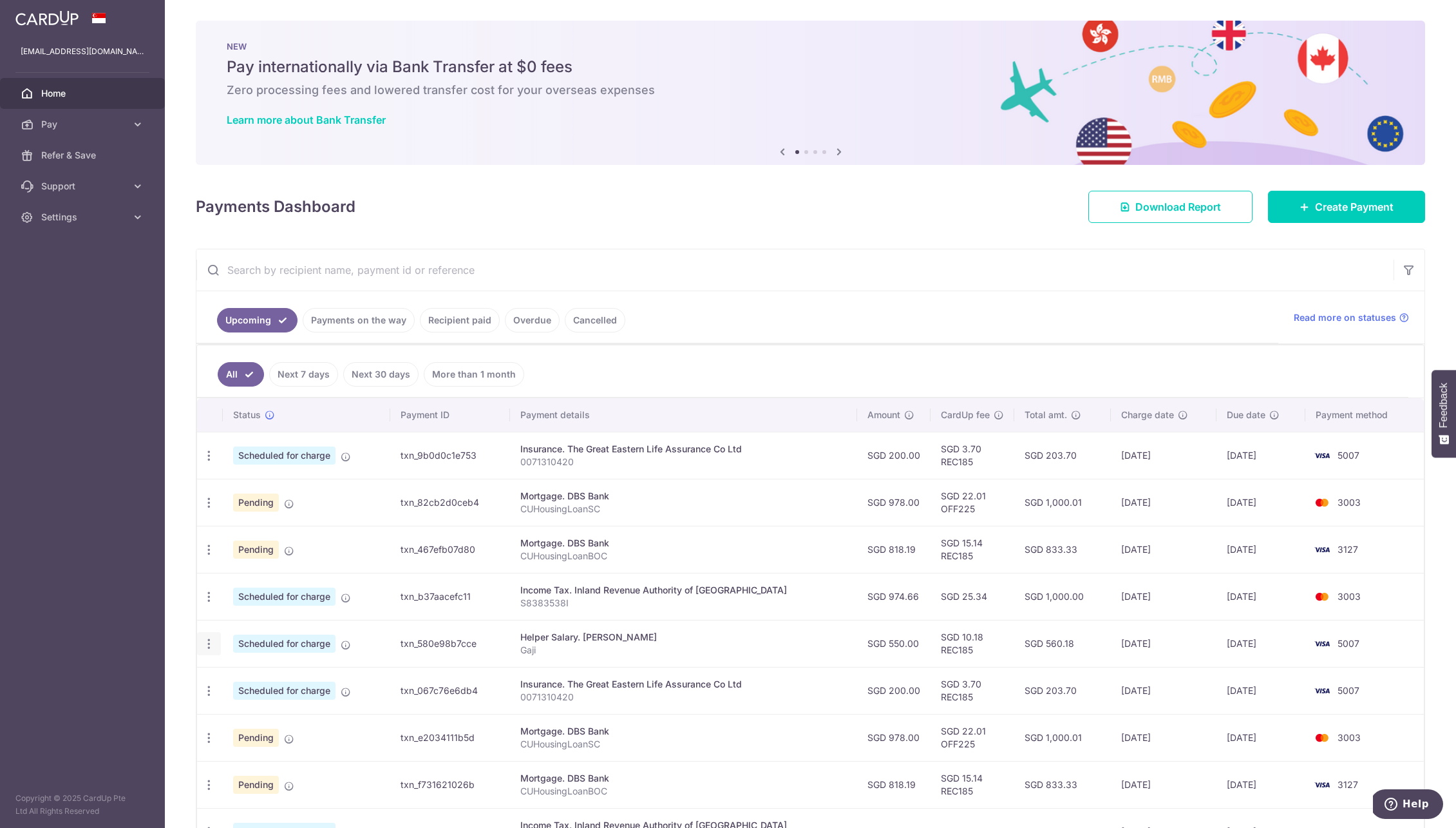
click at [207, 649] on icon "button" at bounding box center [209, 644] width 14 height 14
click at [275, 689] on link "Update payment" at bounding box center [264, 679] width 134 height 31
radio input "true"
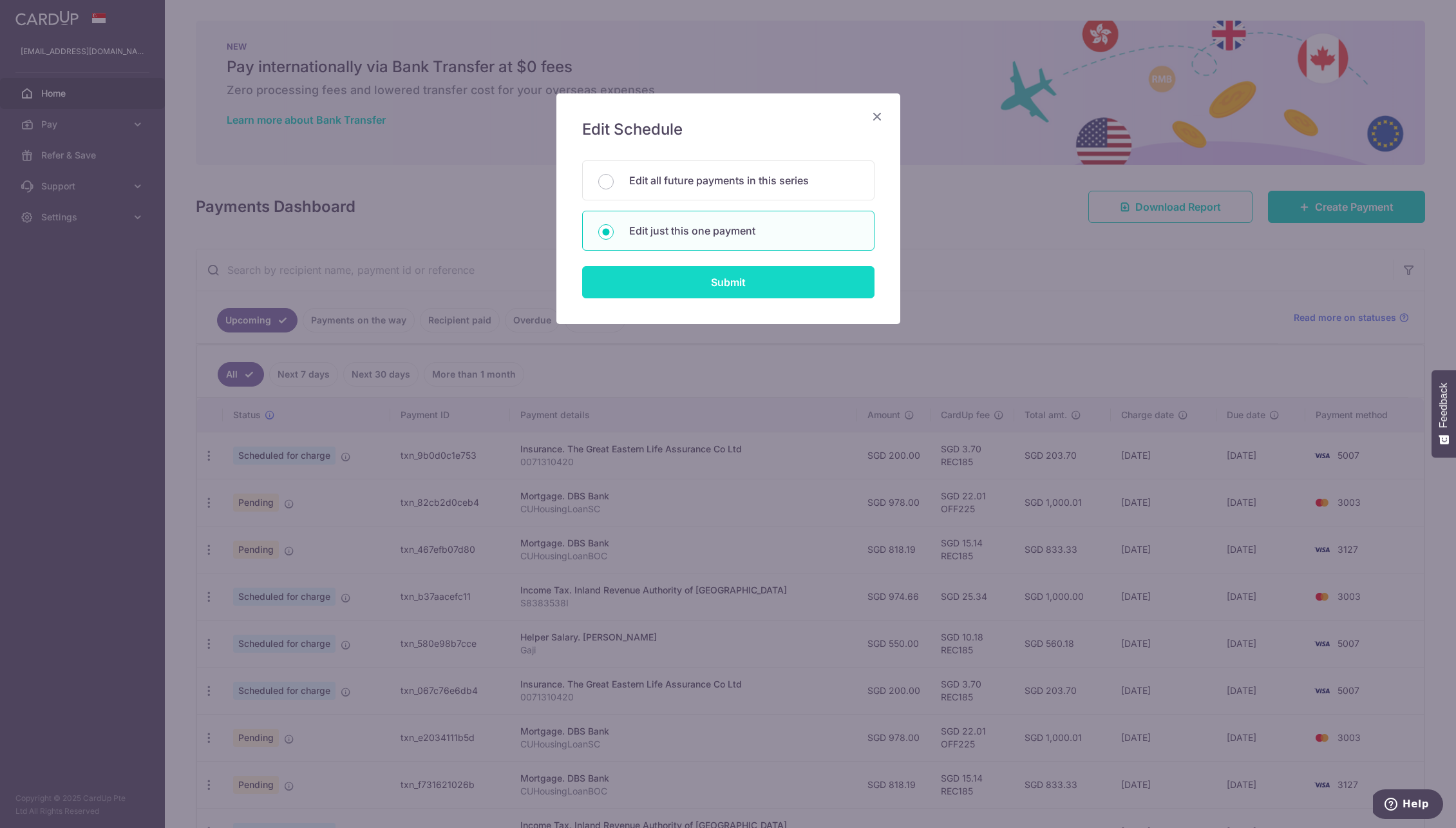
click at [665, 266] on input "Submit" at bounding box center [728, 282] width 292 height 32
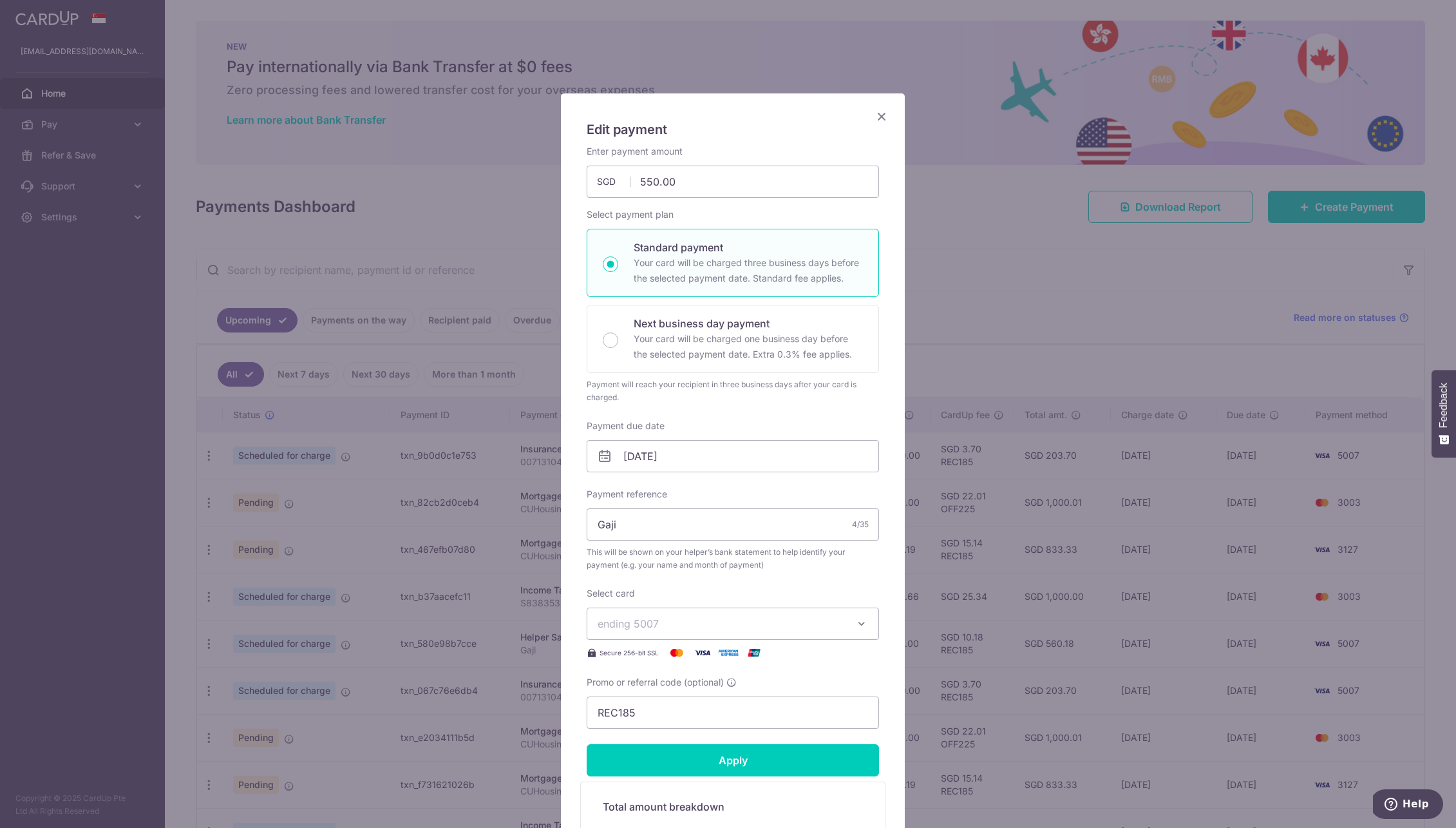
click at [649, 629] on span "ending 5007" at bounding box center [628, 624] width 61 height 13
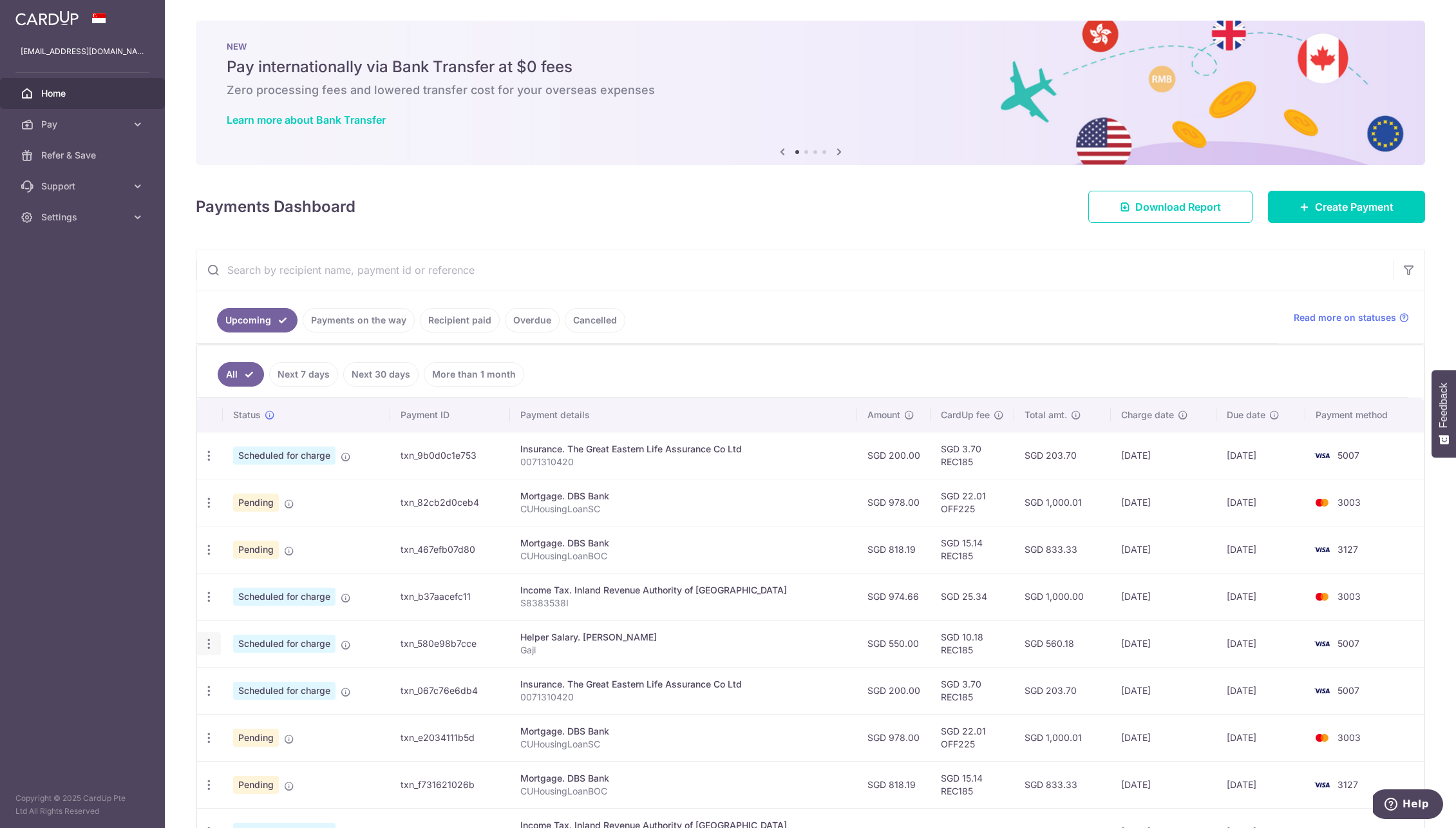
click at [213, 649] on icon "button" at bounding box center [209, 644] width 14 height 14
click at [251, 684] on span "Update payment" at bounding box center [278, 679] width 88 height 15
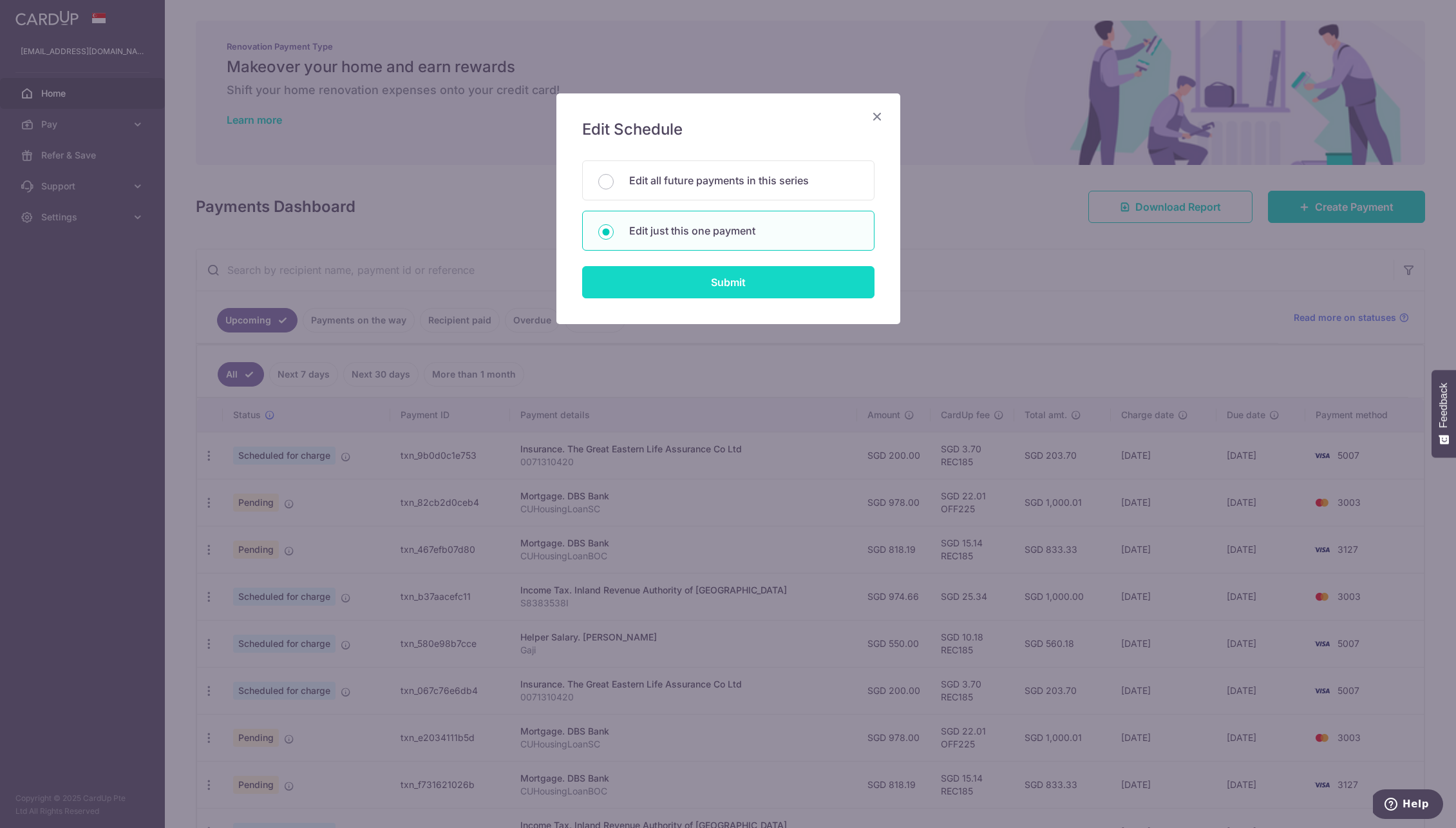
click at [730, 269] on input "Submit" at bounding box center [728, 282] width 292 height 32
radio input "true"
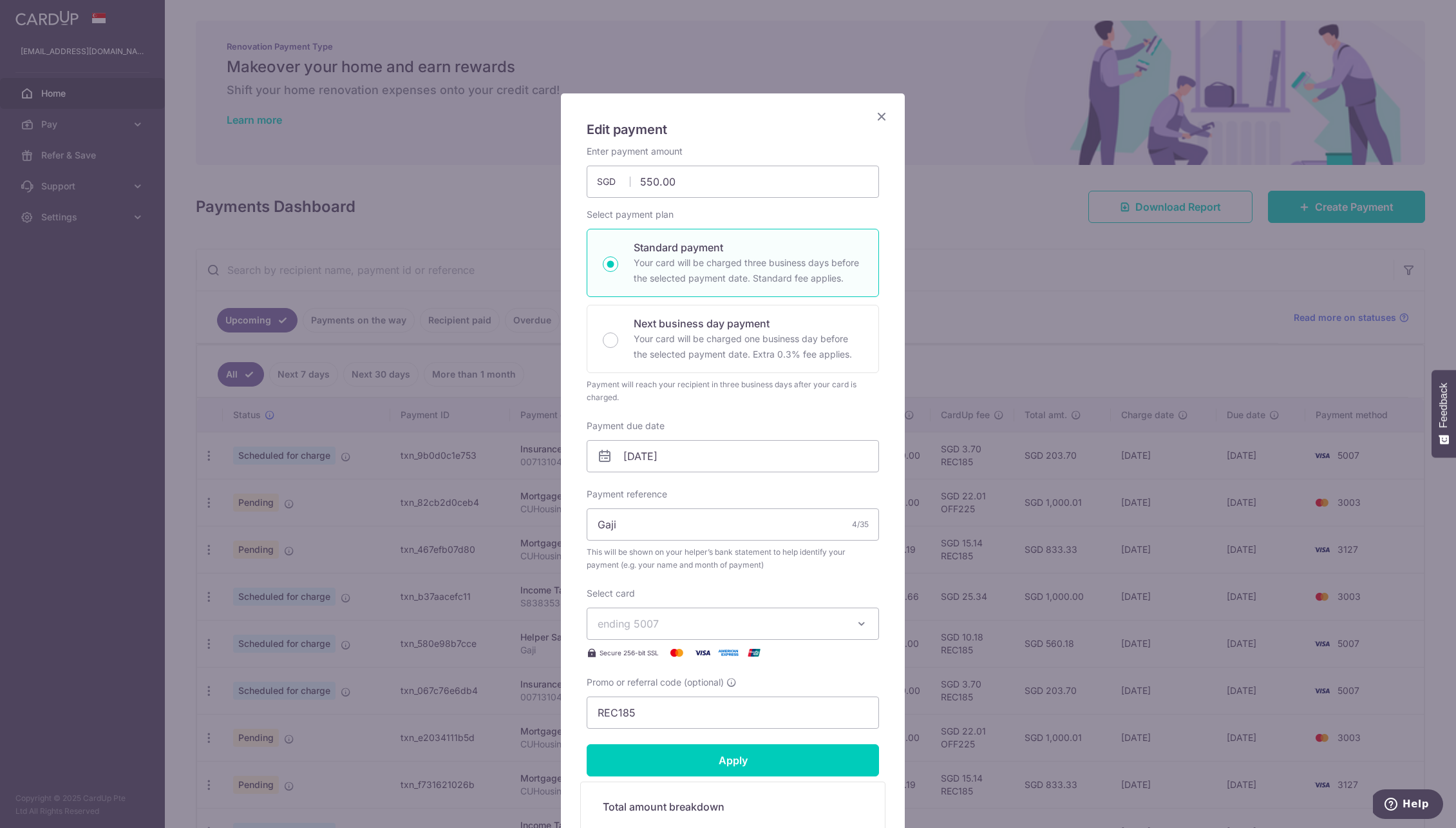
scroll to position [216, 0]
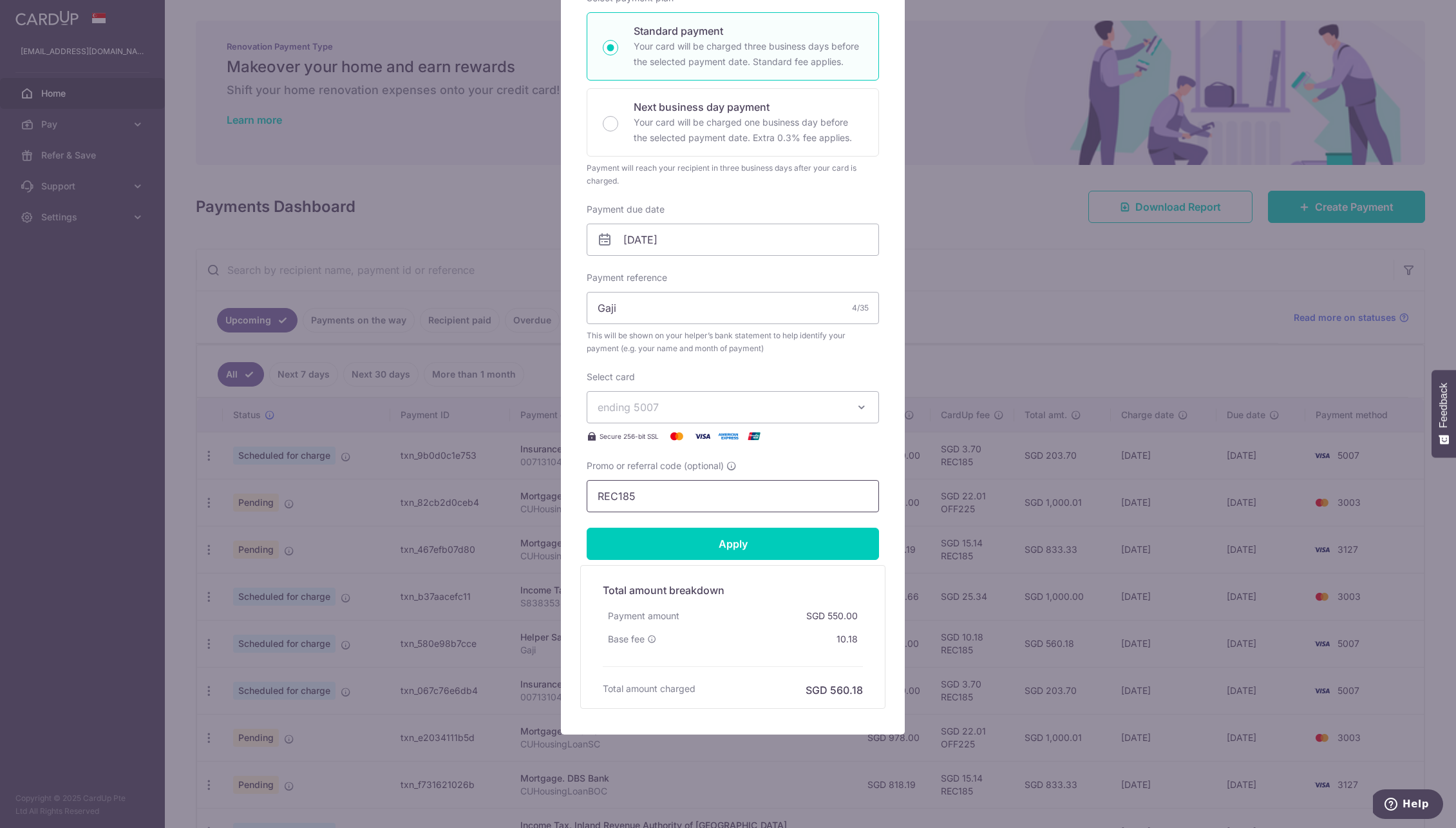
click at [587, 493] on input "REC185" at bounding box center [733, 496] width 292 height 32
paste input "3HOME25R"
type input "3HOME25R"
click at [698, 534] on input "Apply" at bounding box center [733, 544] width 292 height 32
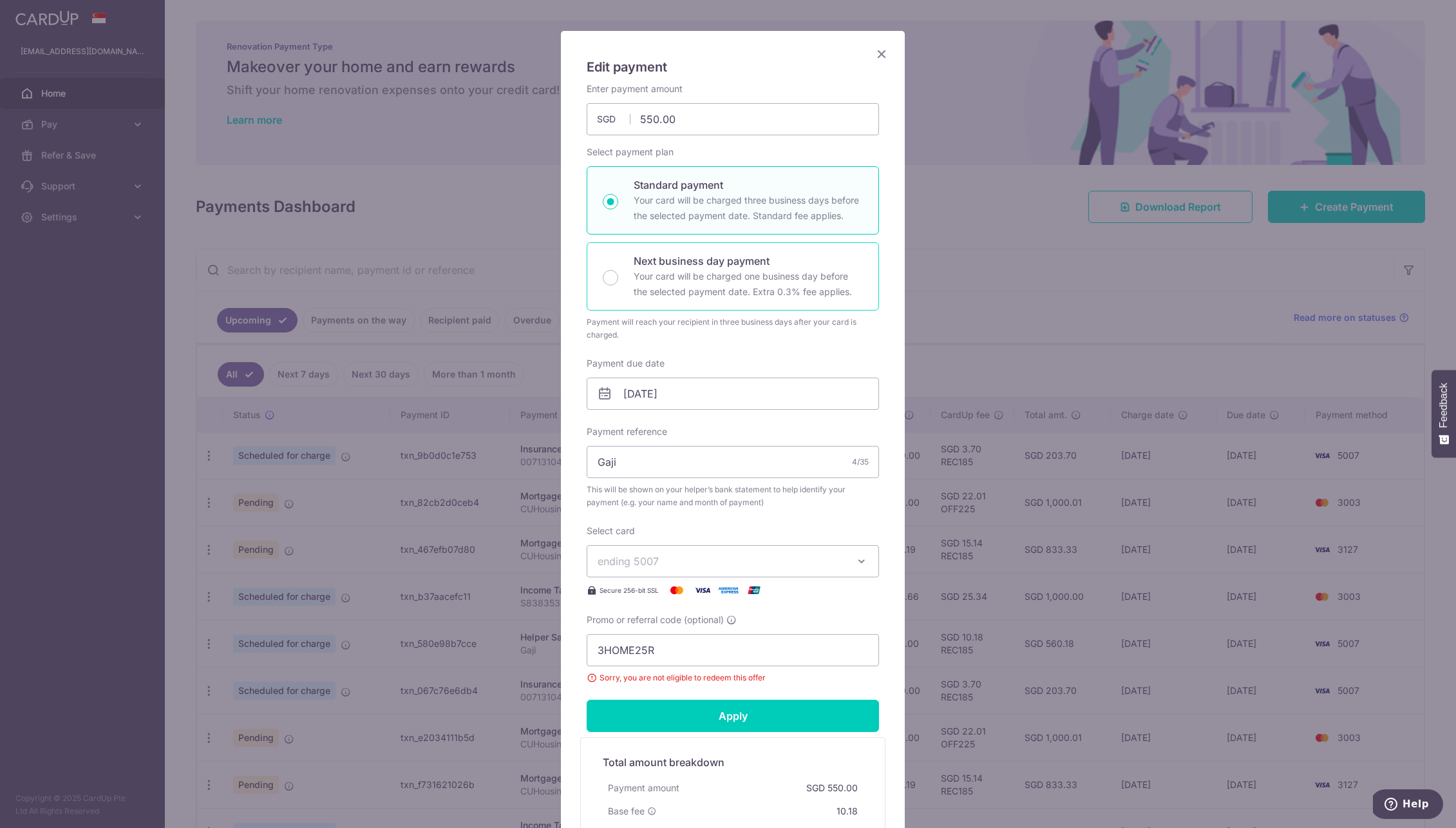
scroll to position [0, 0]
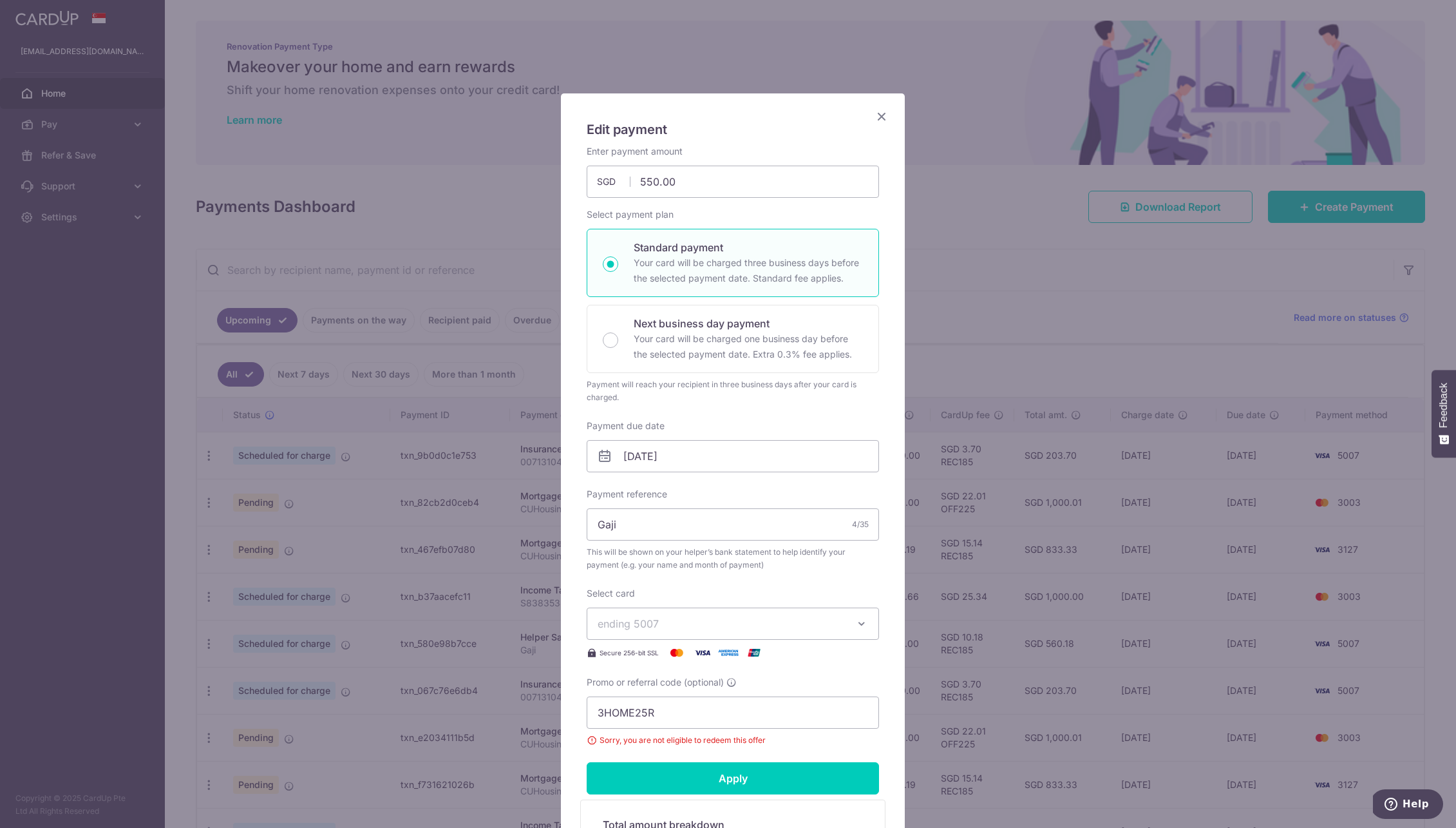
click at [882, 110] on icon "Close" at bounding box center [881, 116] width 15 height 16
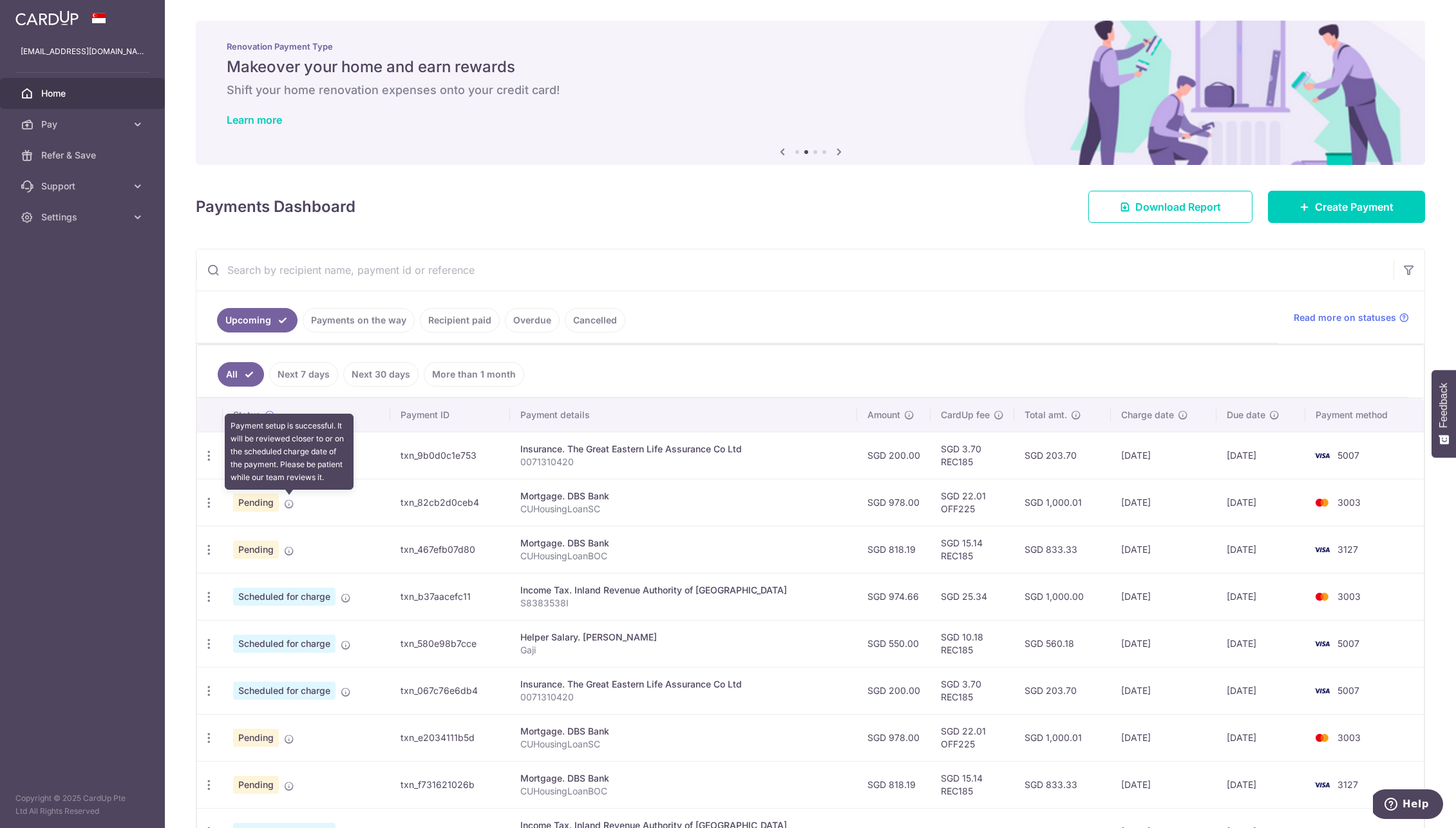
click at [292, 505] on icon at bounding box center [289, 504] width 11 height 11
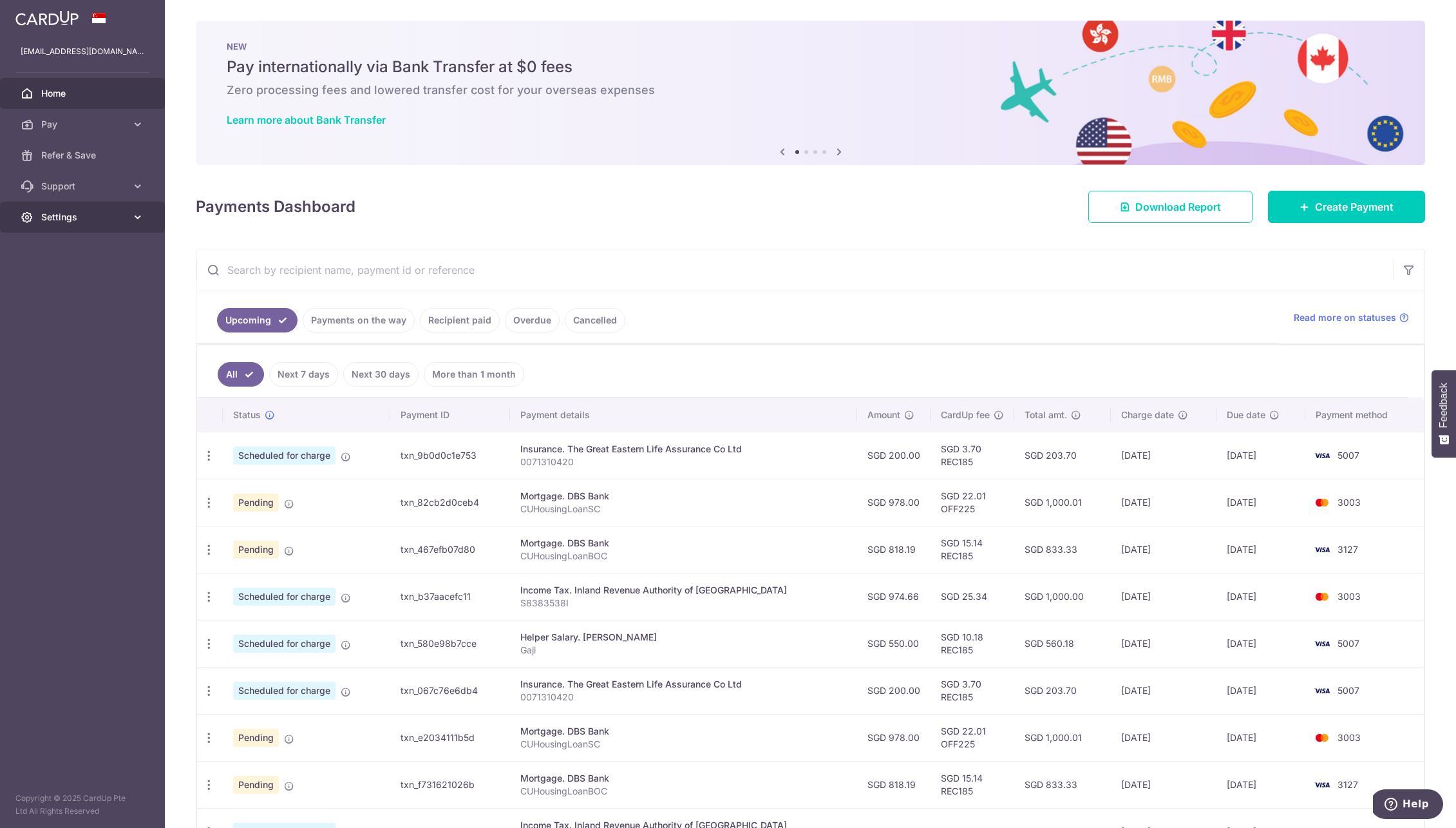
click at [111, 223] on span "Settings" at bounding box center [84, 217] width 85 height 13
click at [54, 275] on span "Logout" at bounding box center [84, 279] width 85 height 13
